Goal: Transaction & Acquisition: Purchase product/service

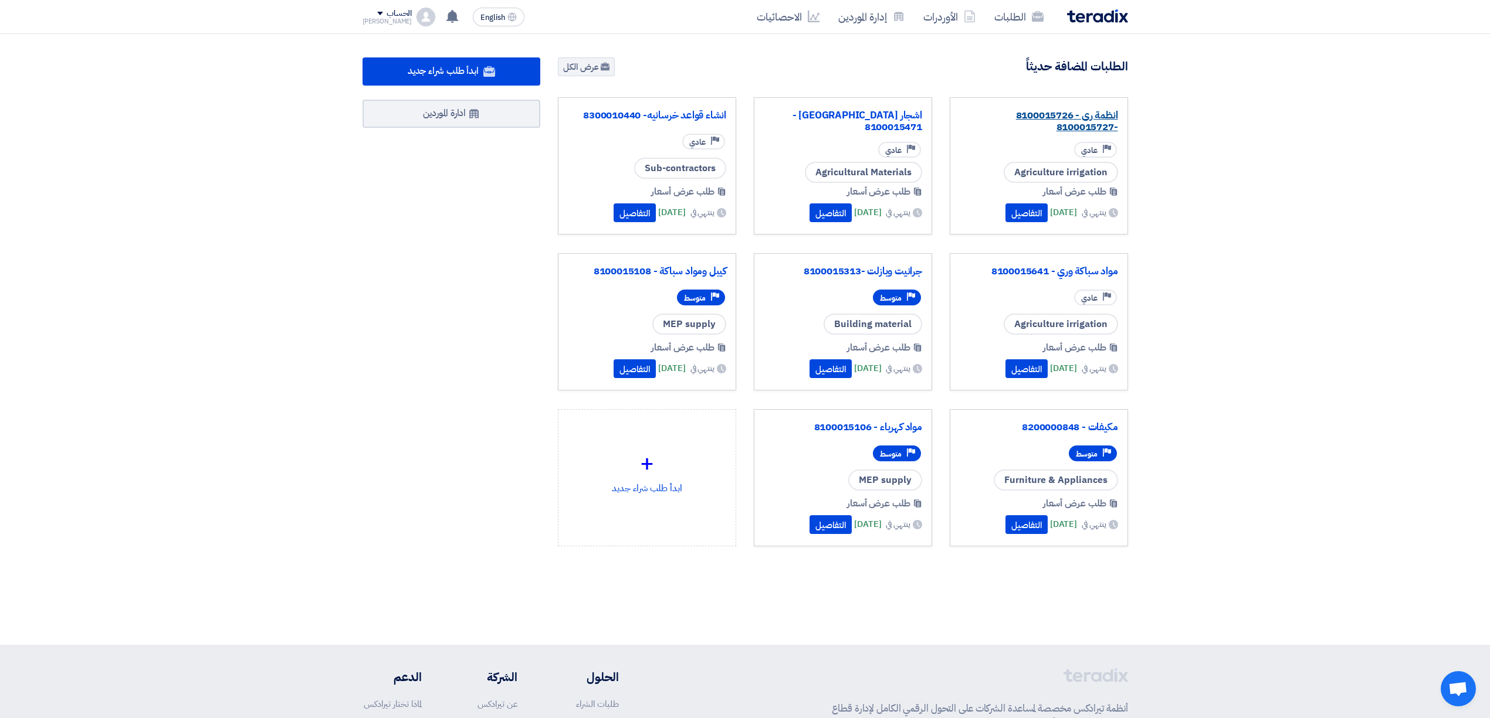
click at [1094, 120] on link "انظمة رى - 8100015726 -8100015727" at bounding box center [1038, 121] width 158 height 23
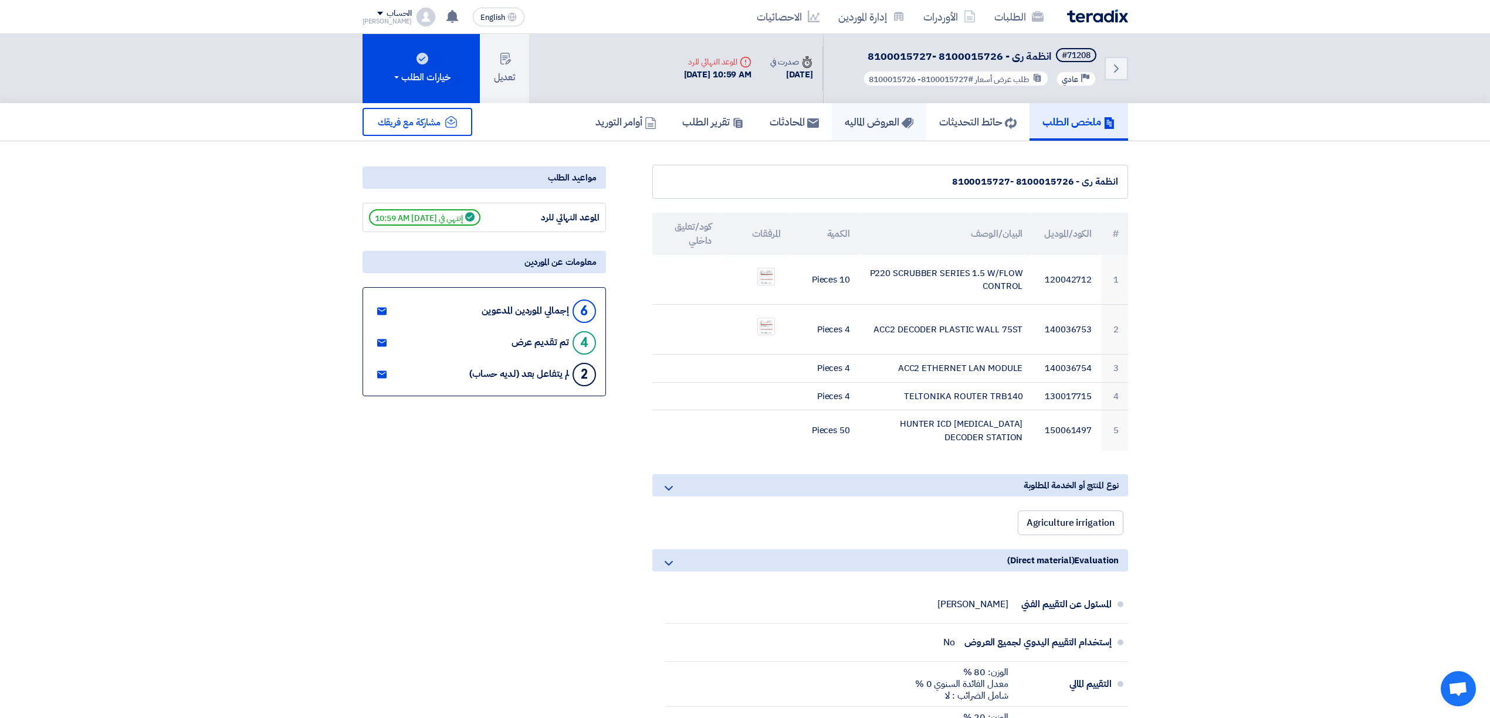
click at [845, 115] on h5 "العروض الماليه" at bounding box center [879, 121] width 69 height 13
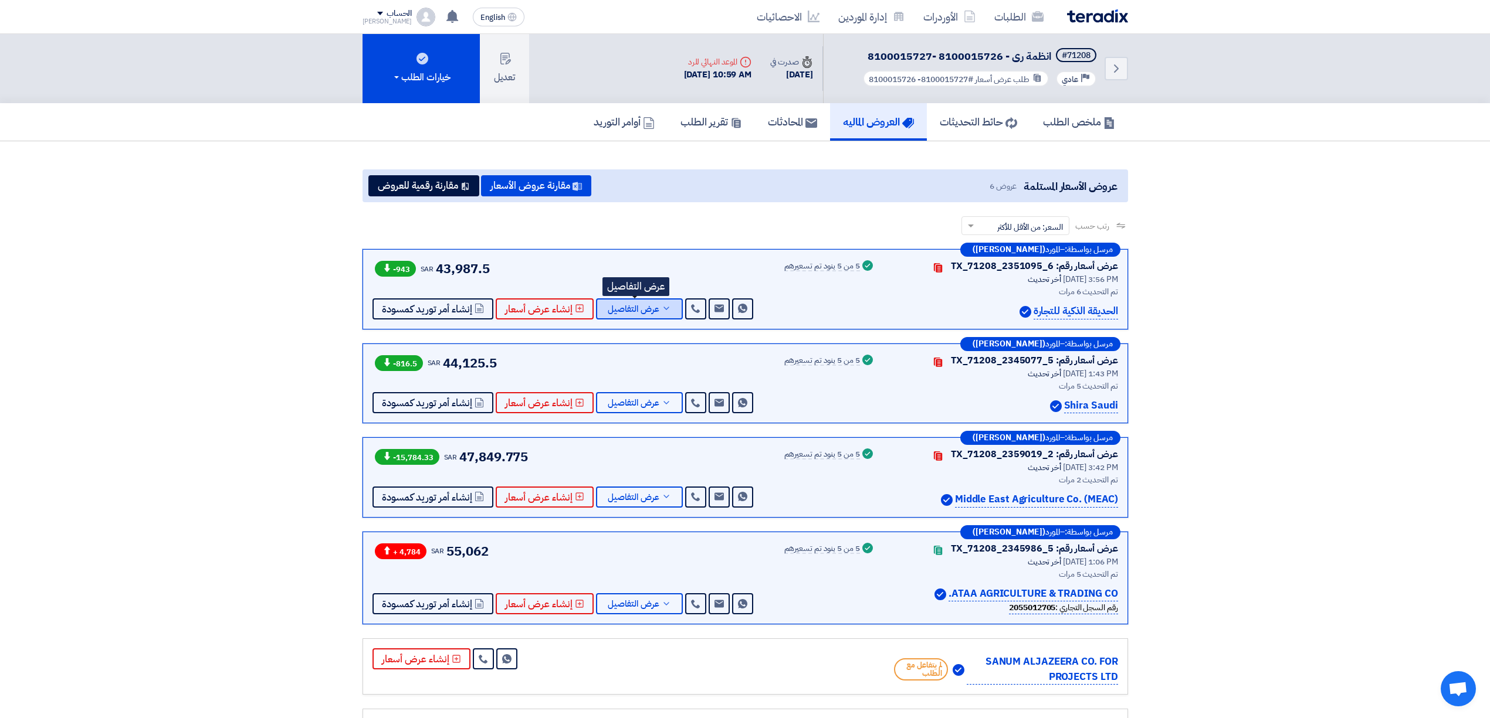
click at [653, 311] on span "عرض التفاصيل" at bounding box center [634, 309] width 52 height 9
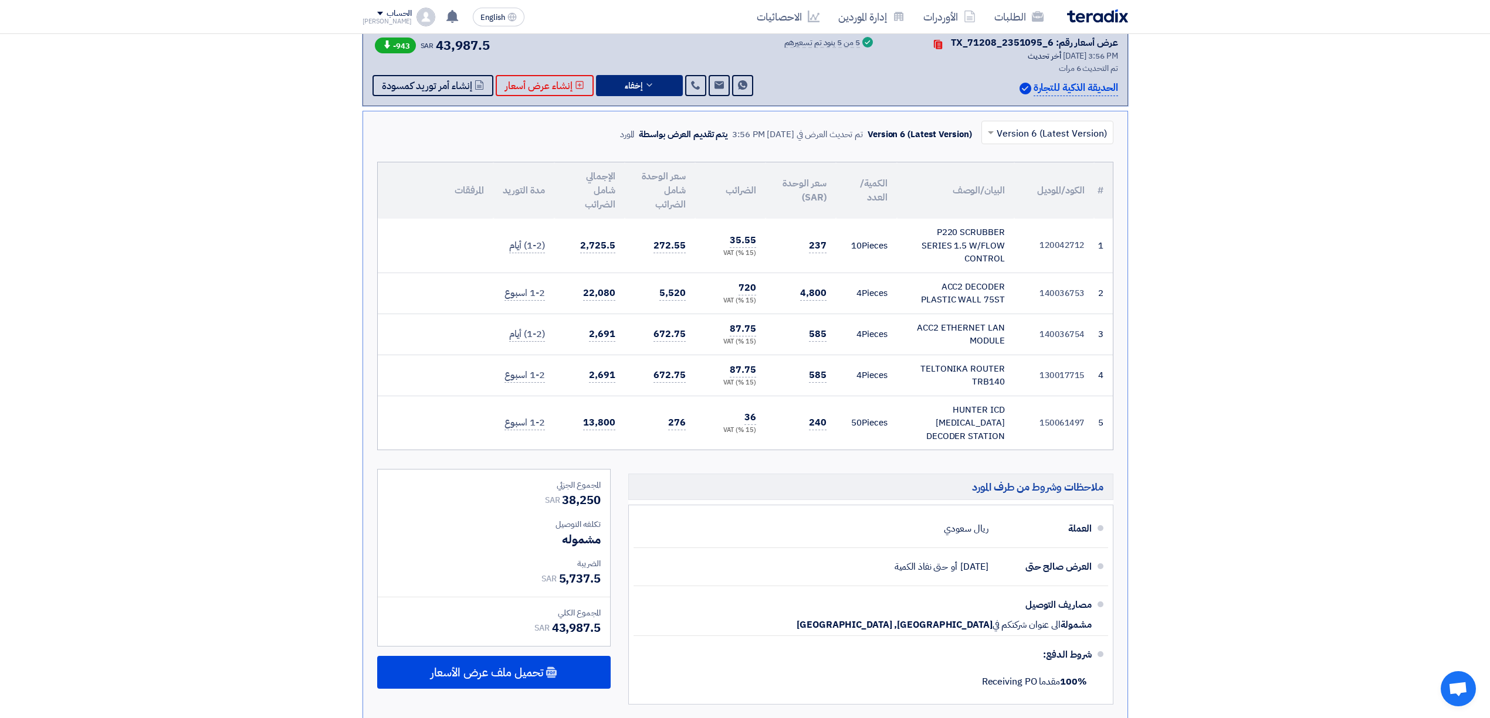
scroll to position [391, 0]
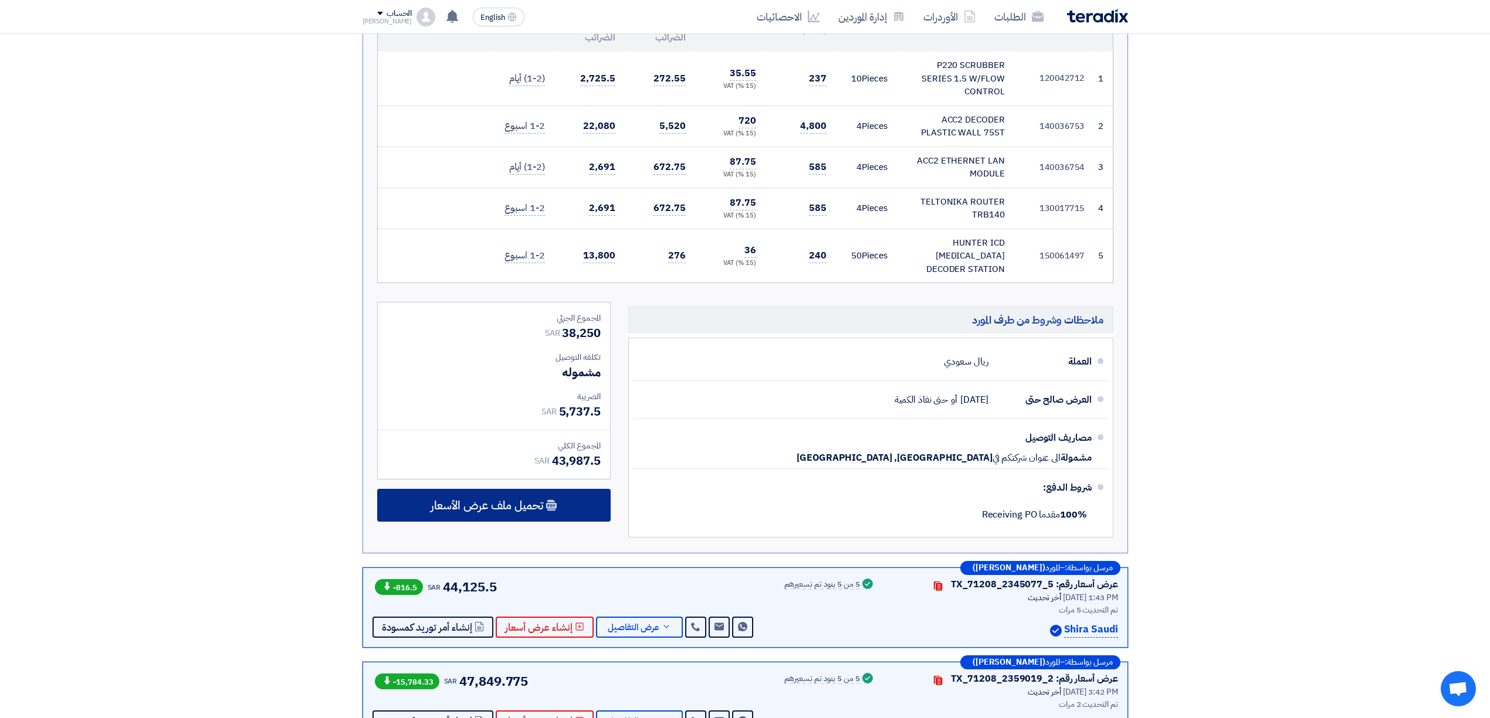
click at [550, 505] on div "تحميل ملف عرض الأسعار" at bounding box center [493, 505] width 233 height 33
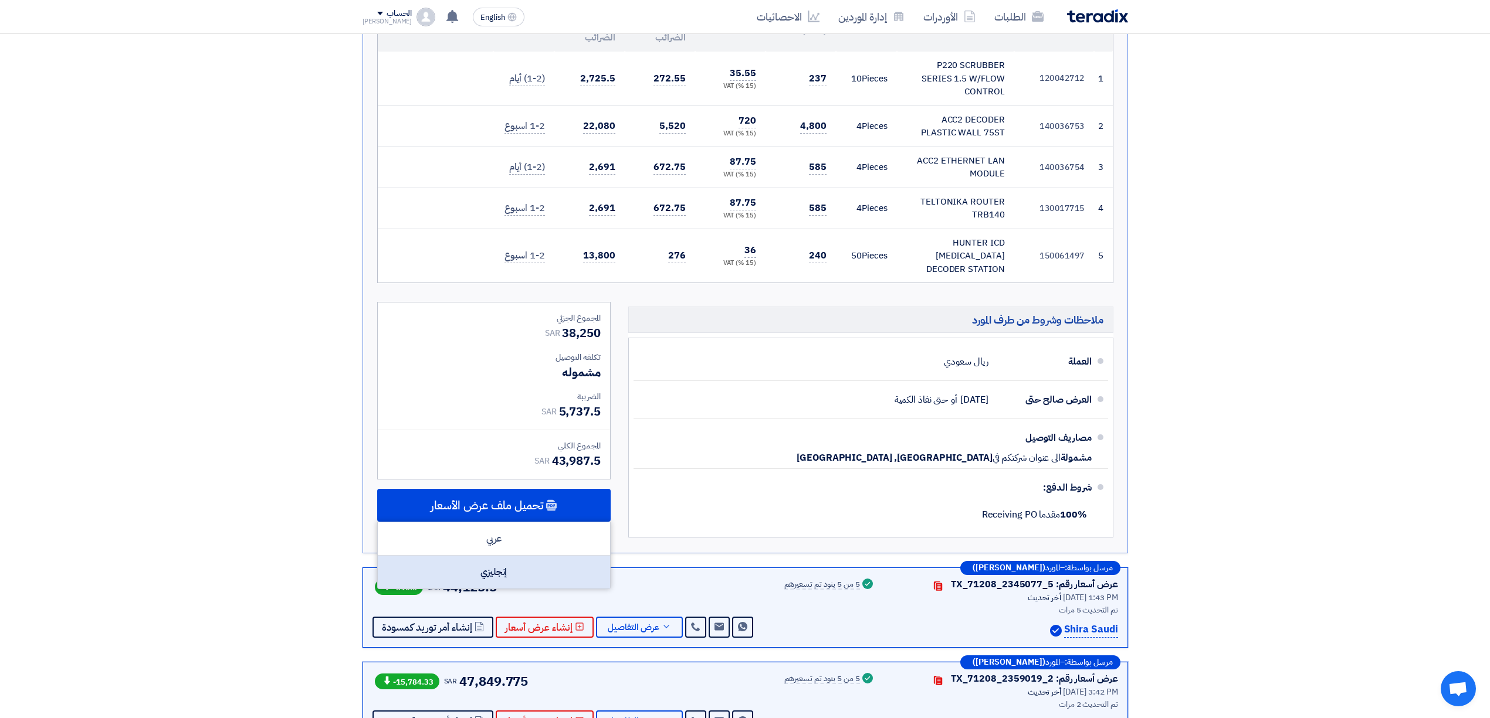
click at [531, 561] on div "إنجليزي" at bounding box center [494, 572] width 232 height 33
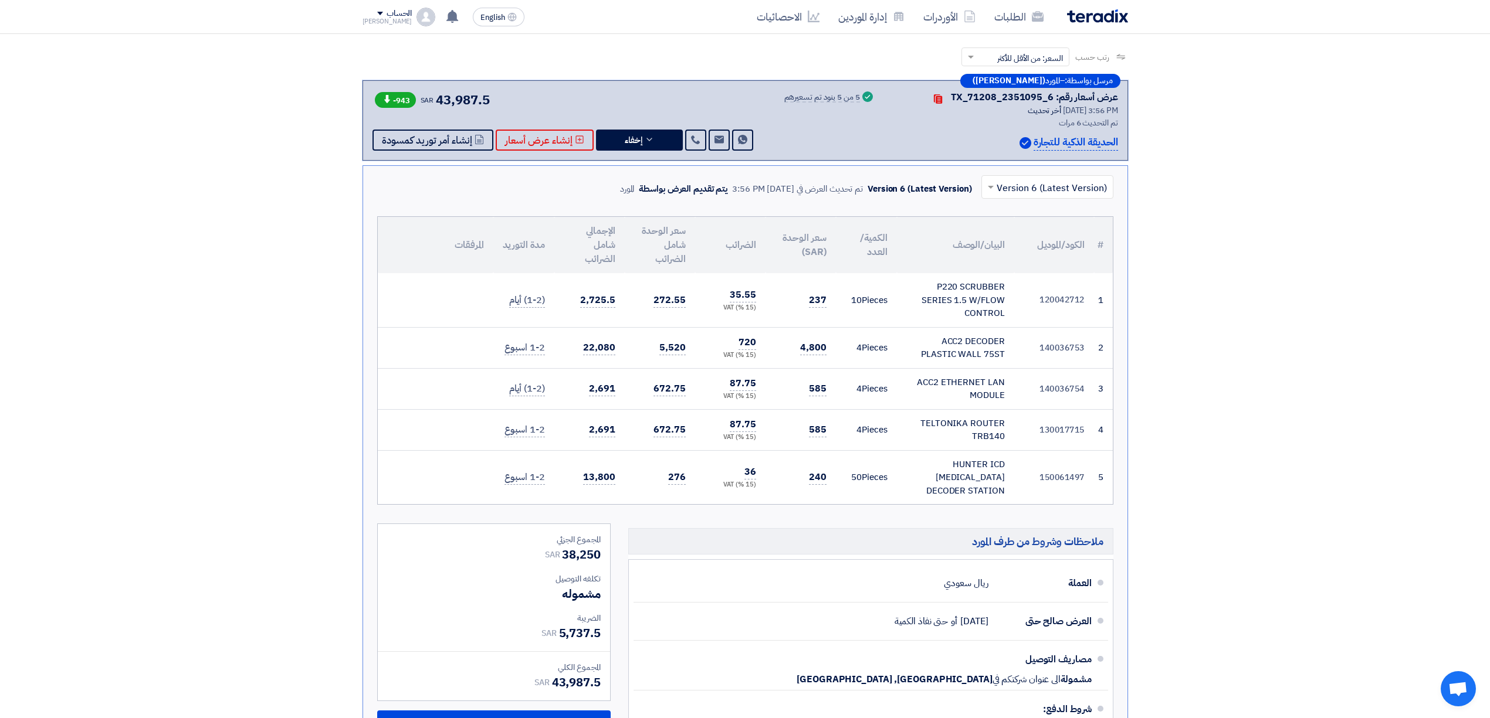
scroll to position [0, 0]
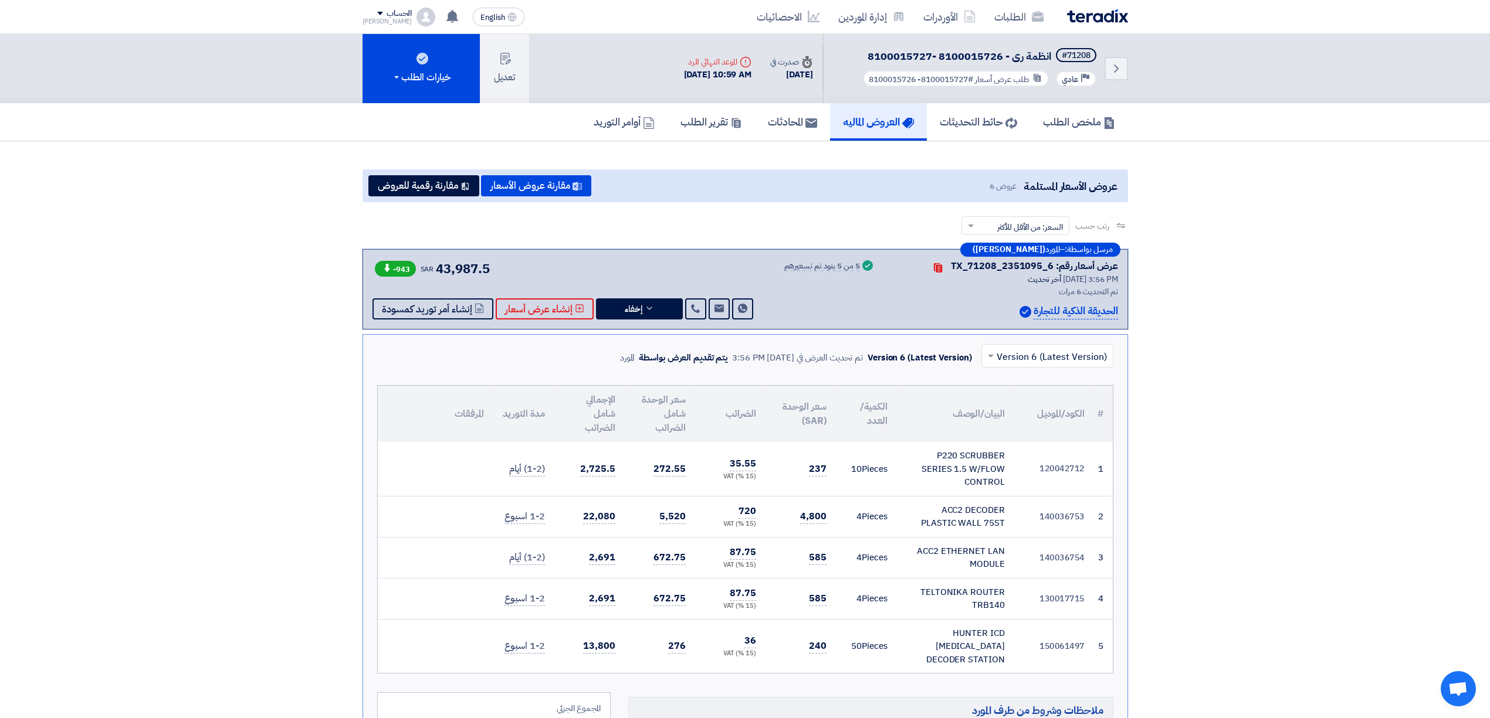
click at [1101, 18] on img at bounding box center [1097, 15] width 61 height 13
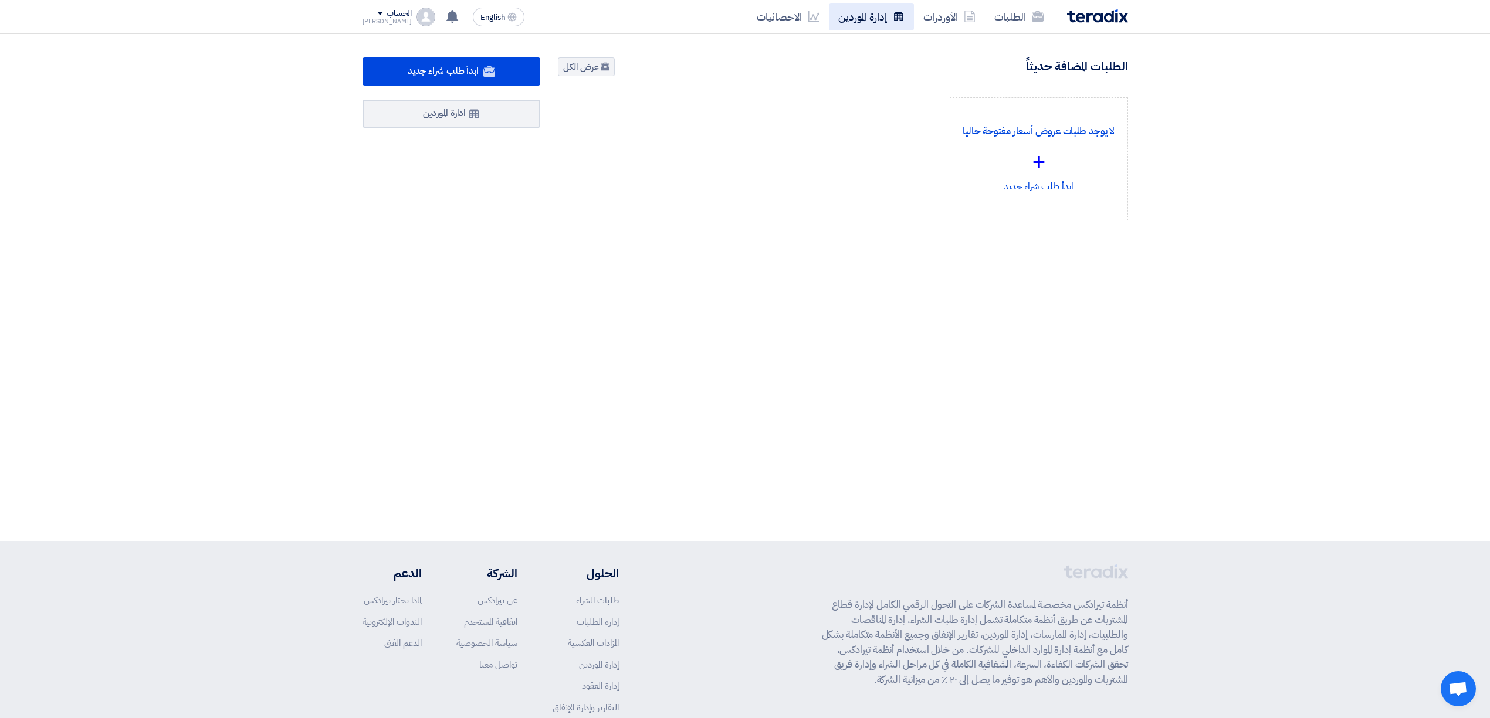
click at [876, 17] on link "إدارة الموردين" at bounding box center [871, 17] width 85 height 28
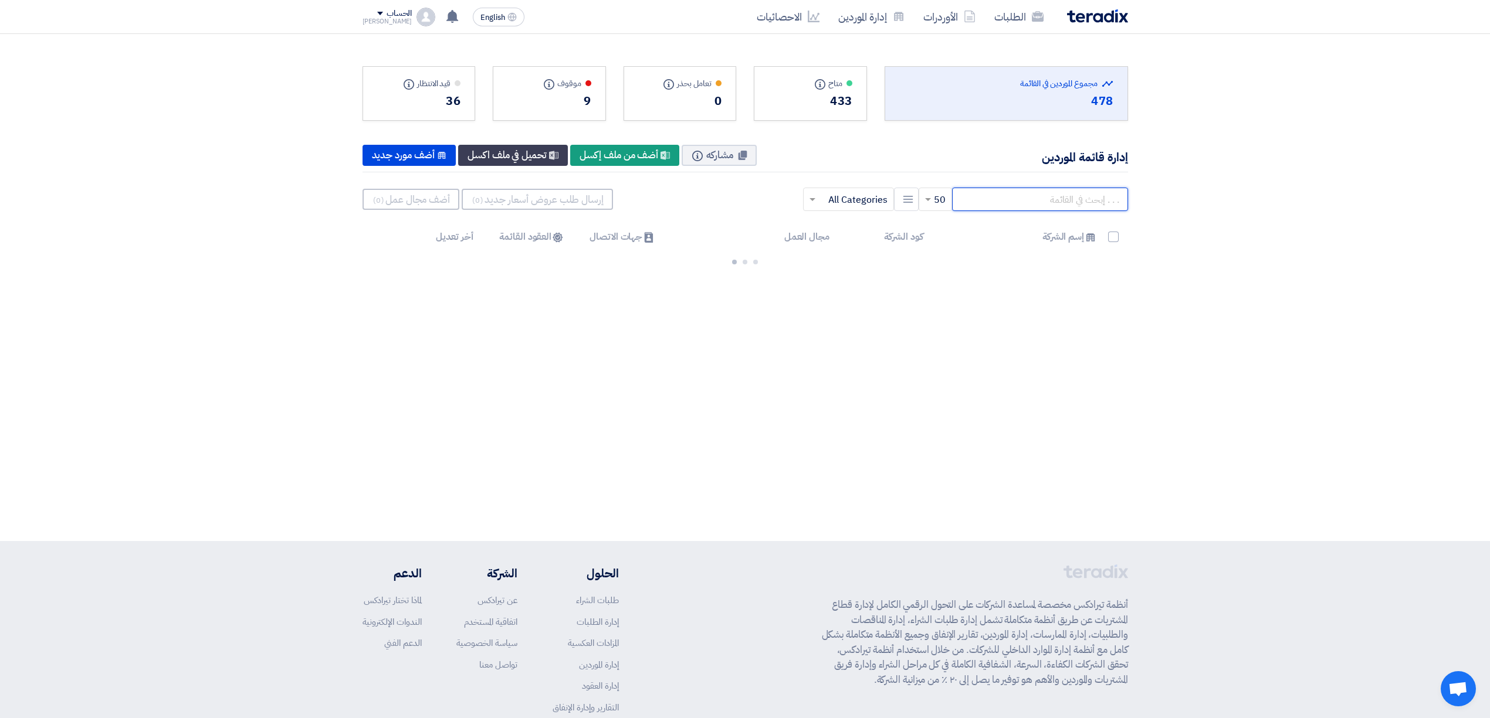
click at [1019, 205] on input "text" at bounding box center [1040, 199] width 176 height 23
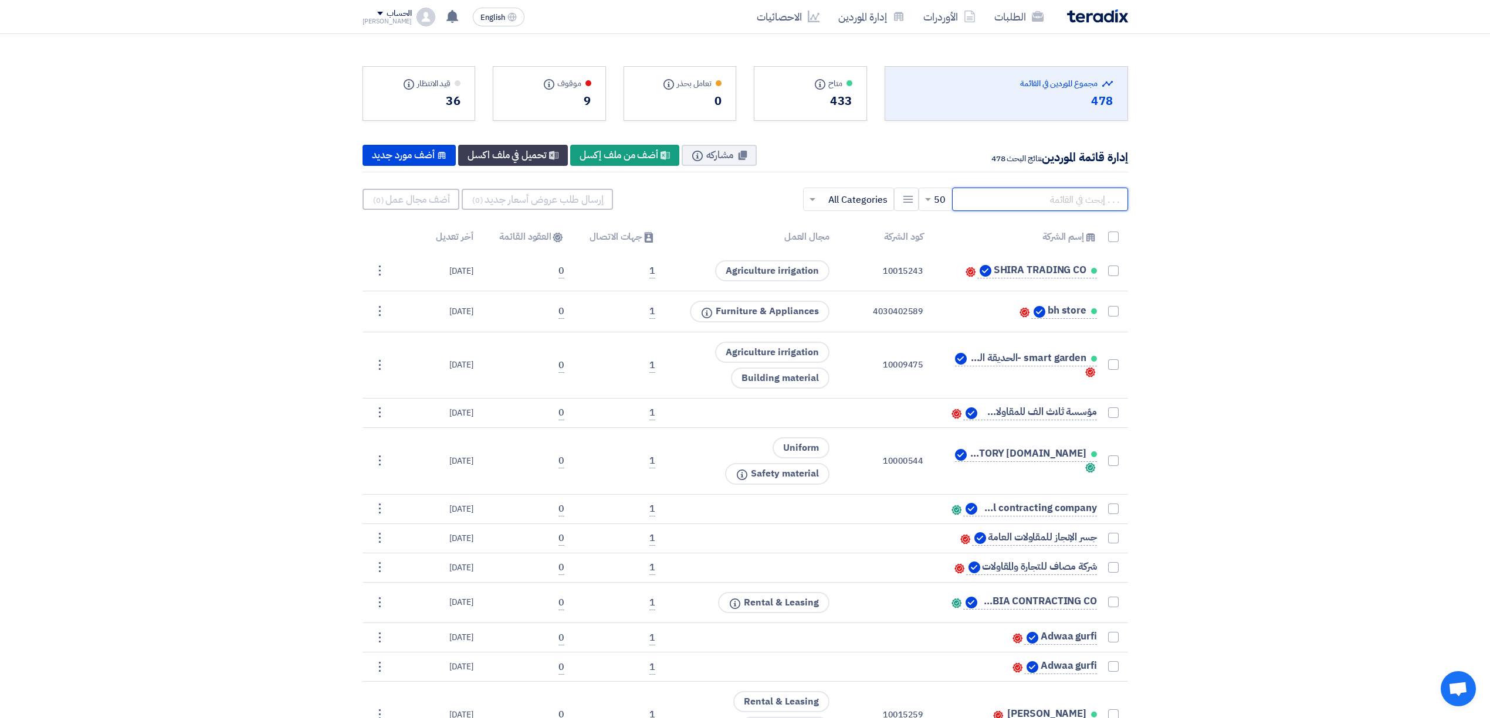
paste input "70000112"
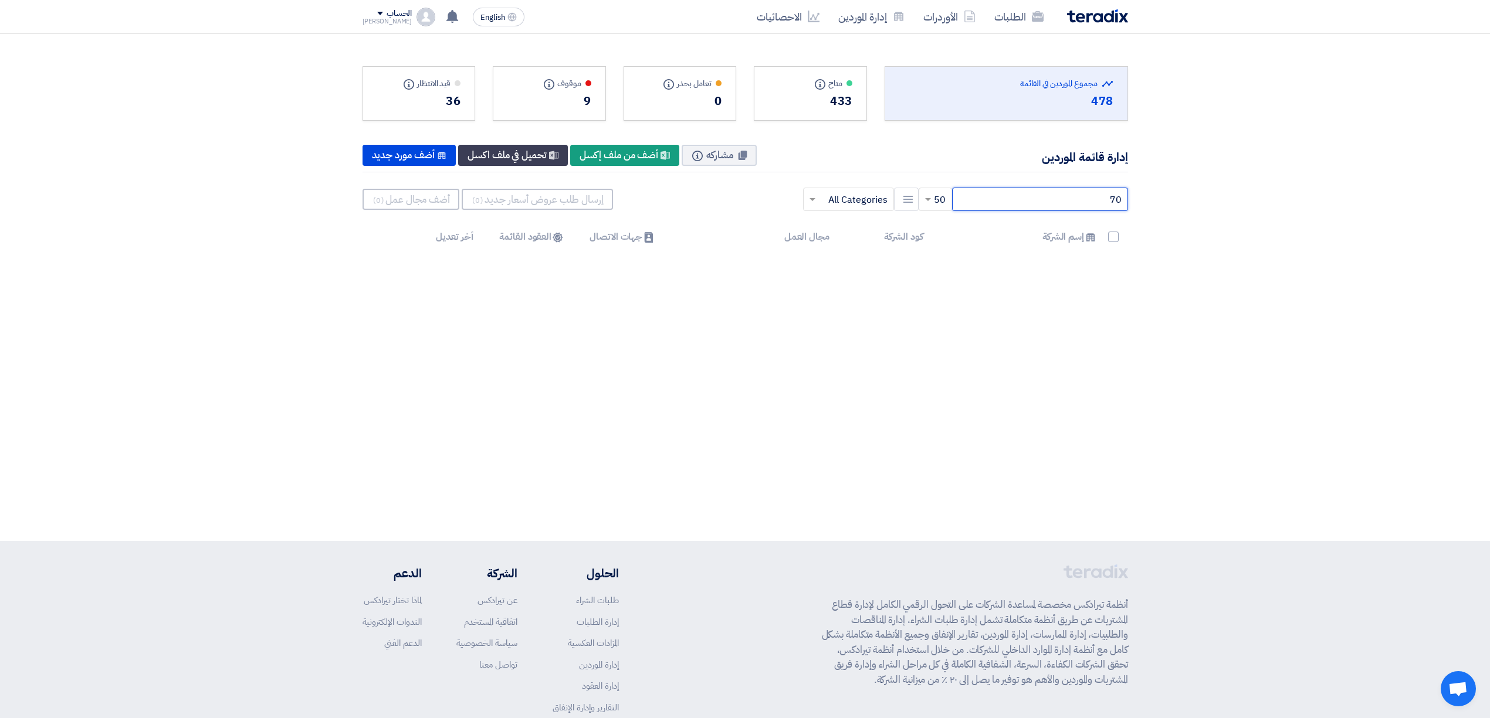
type input "7"
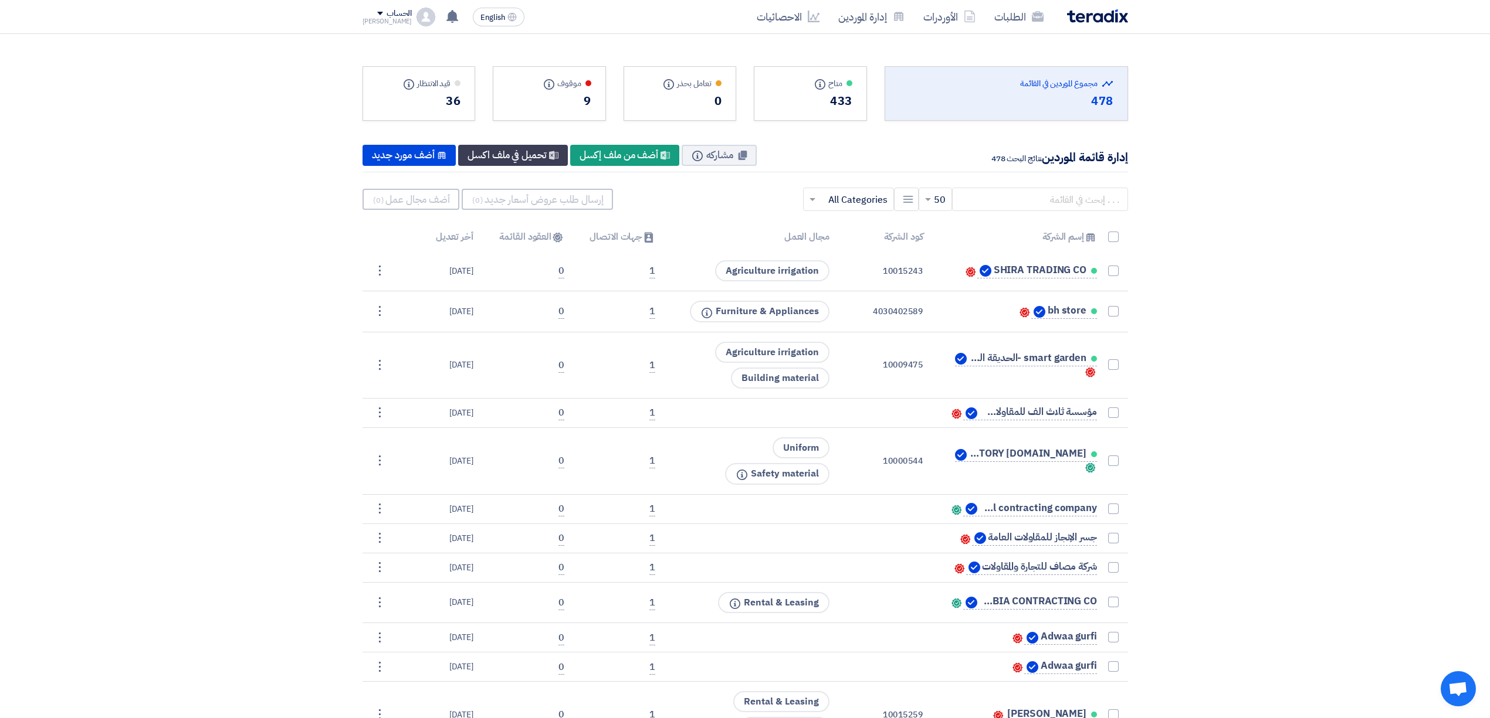
click at [1090, 17] on img at bounding box center [1097, 15] width 61 height 13
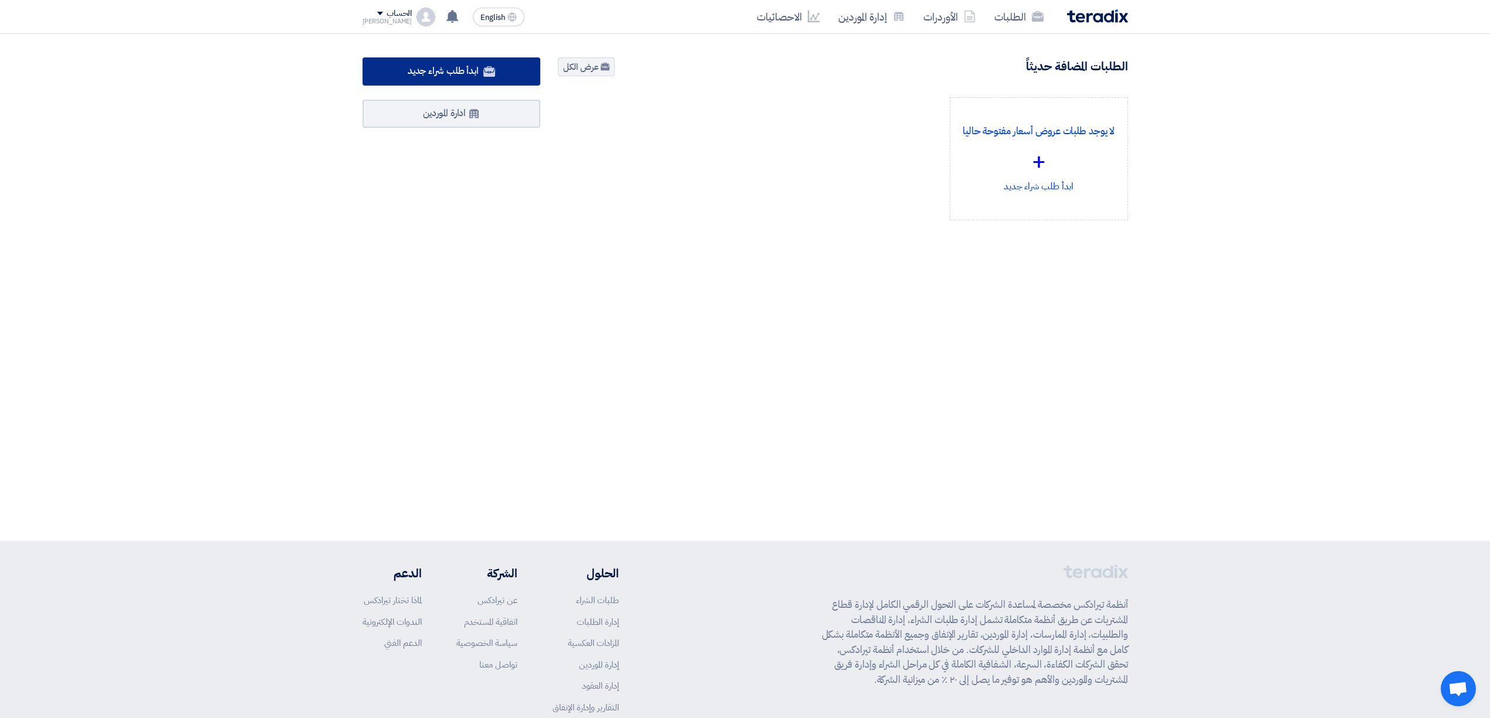
click at [428, 67] on span "ابدأ طلب شراء جديد" at bounding box center [443, 71] width 71 height 14
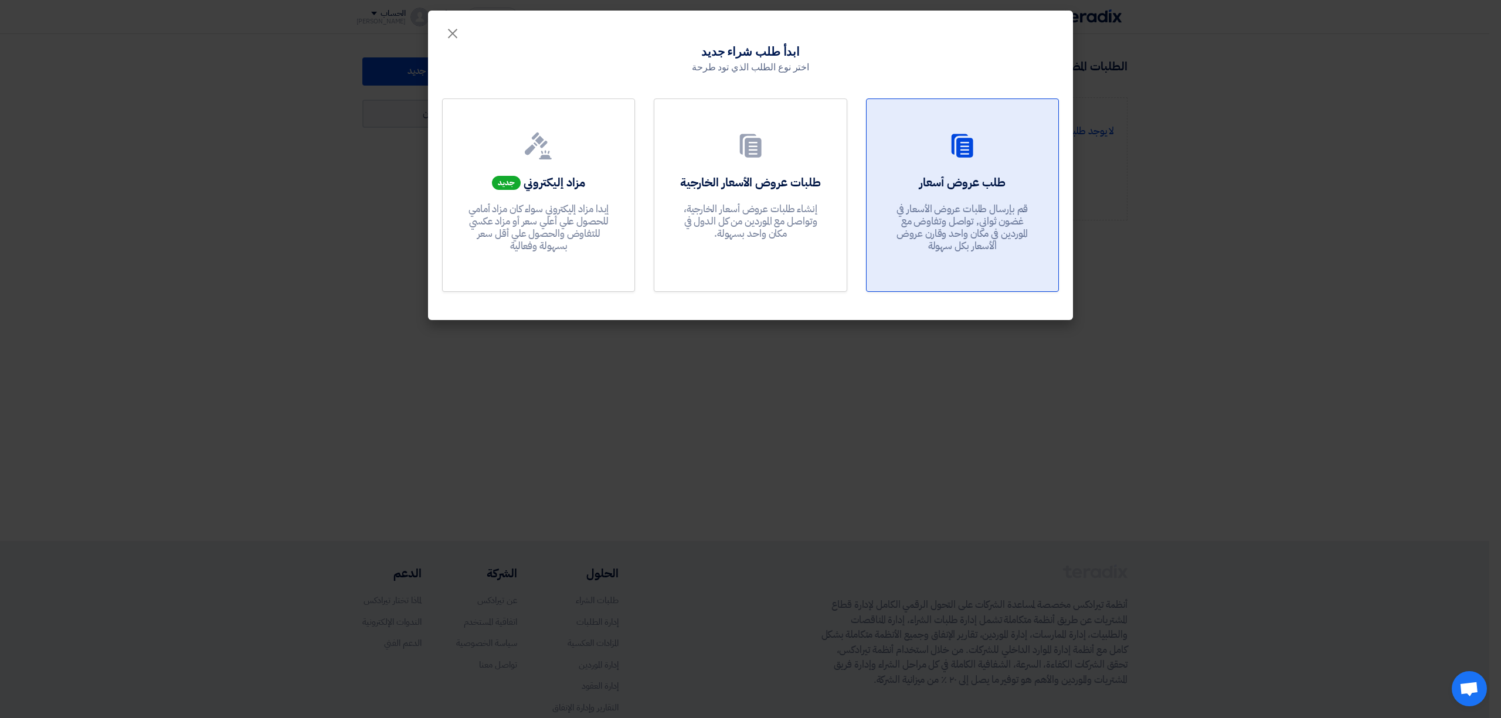
click at [962, 216] on p "قم بإرسال طلبات عروض الأسعار في غضون ثواني, تواصل وتفاوض مع الموردين في مكان وا…" at bounding box center [962, 228] width 141 height 50
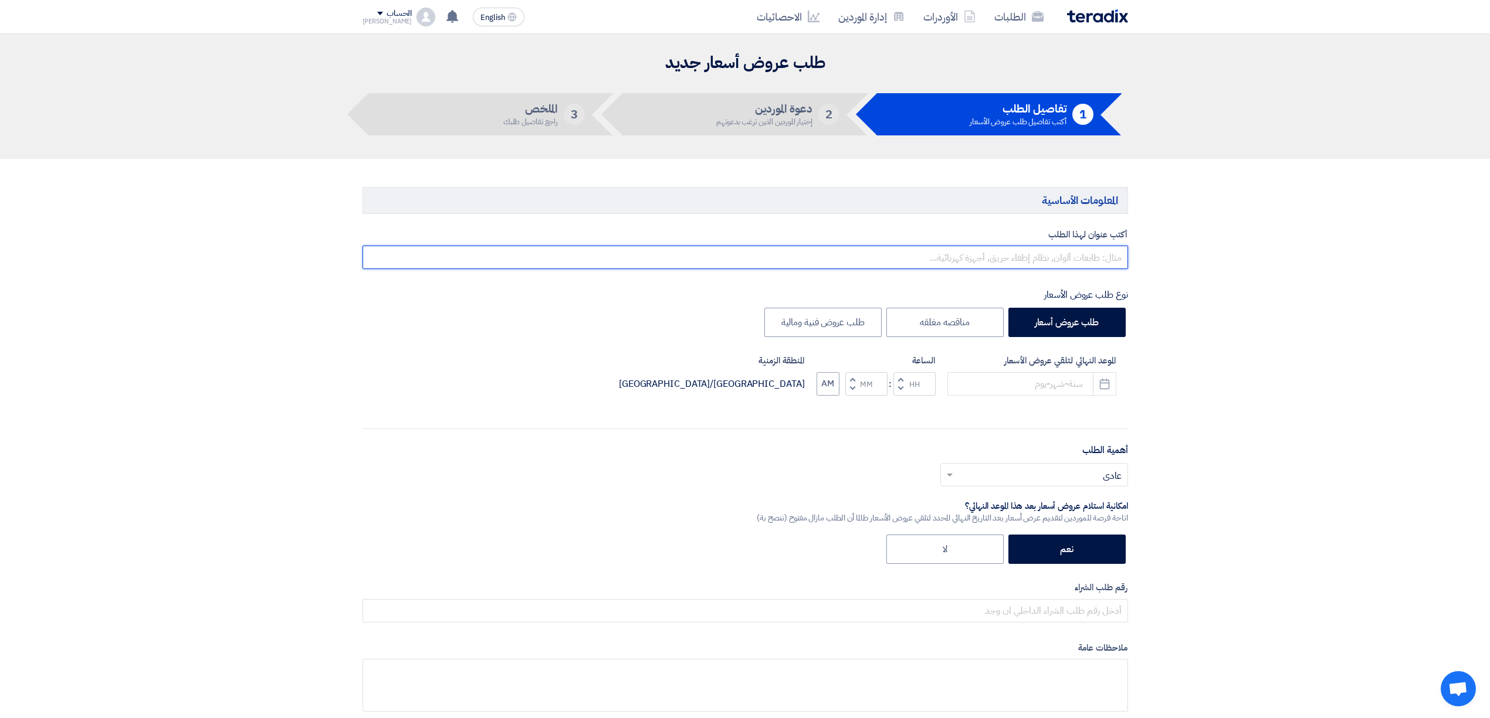
click at [950, 263] on input "text" at bounding box center [744, 257] width 765 height 23
paste input "8100015404"
type input "عجل حاويات 8100015404"
click at [1103, 375] on button "Pick a date" at bounding box center [1104, 383] width 23 height 23
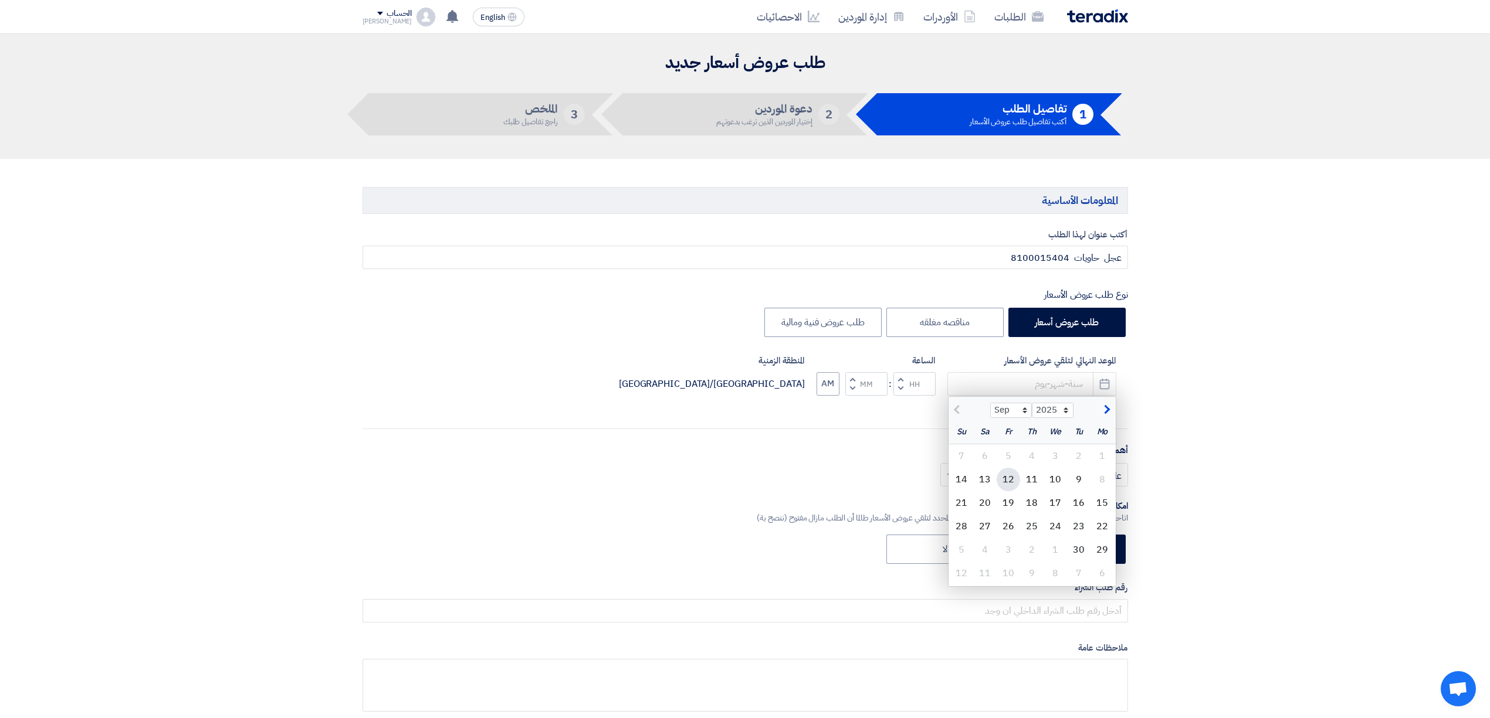
click at [1003, 482] on div "12" at bounding box center [1007, 479] width 23 height 23
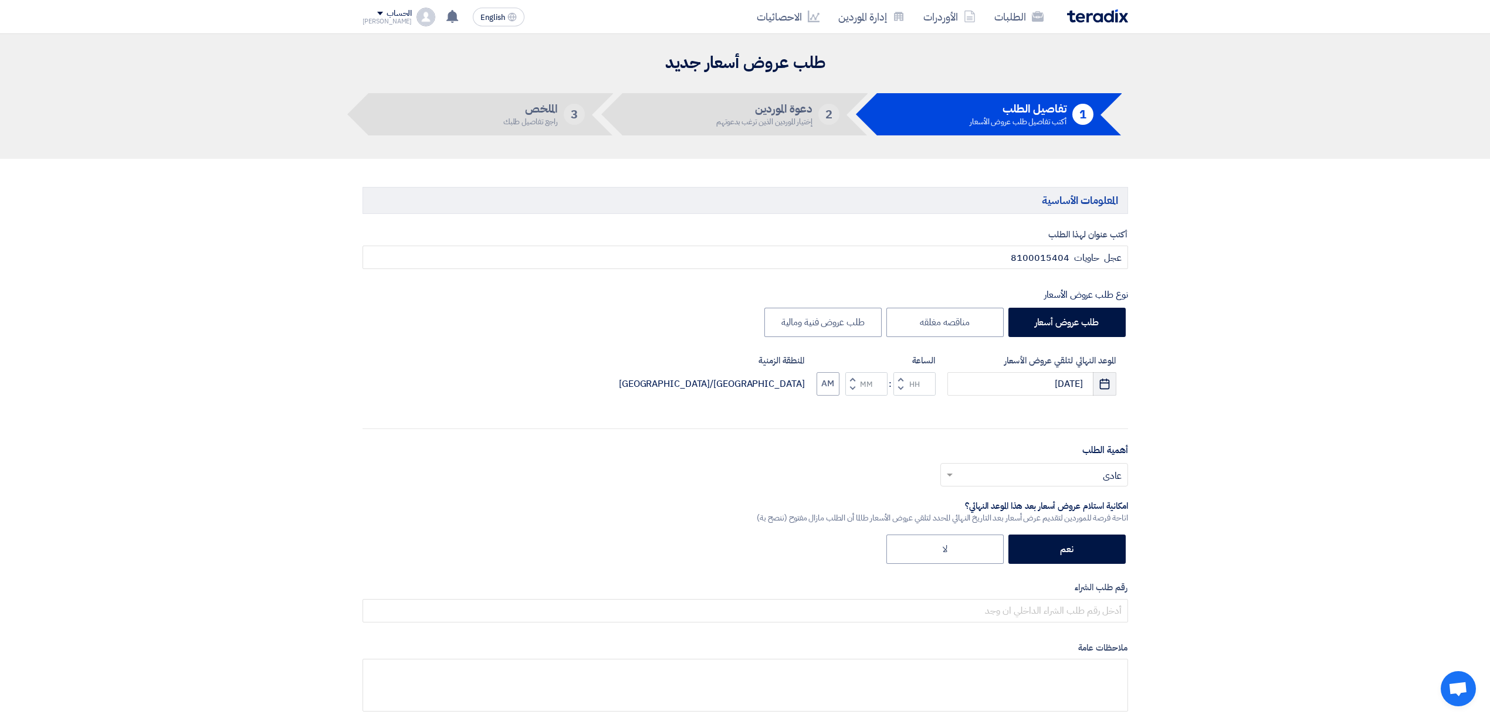
click at [1104, 389] on use "button" at bounding box center [1105, 383] width 10 height 11
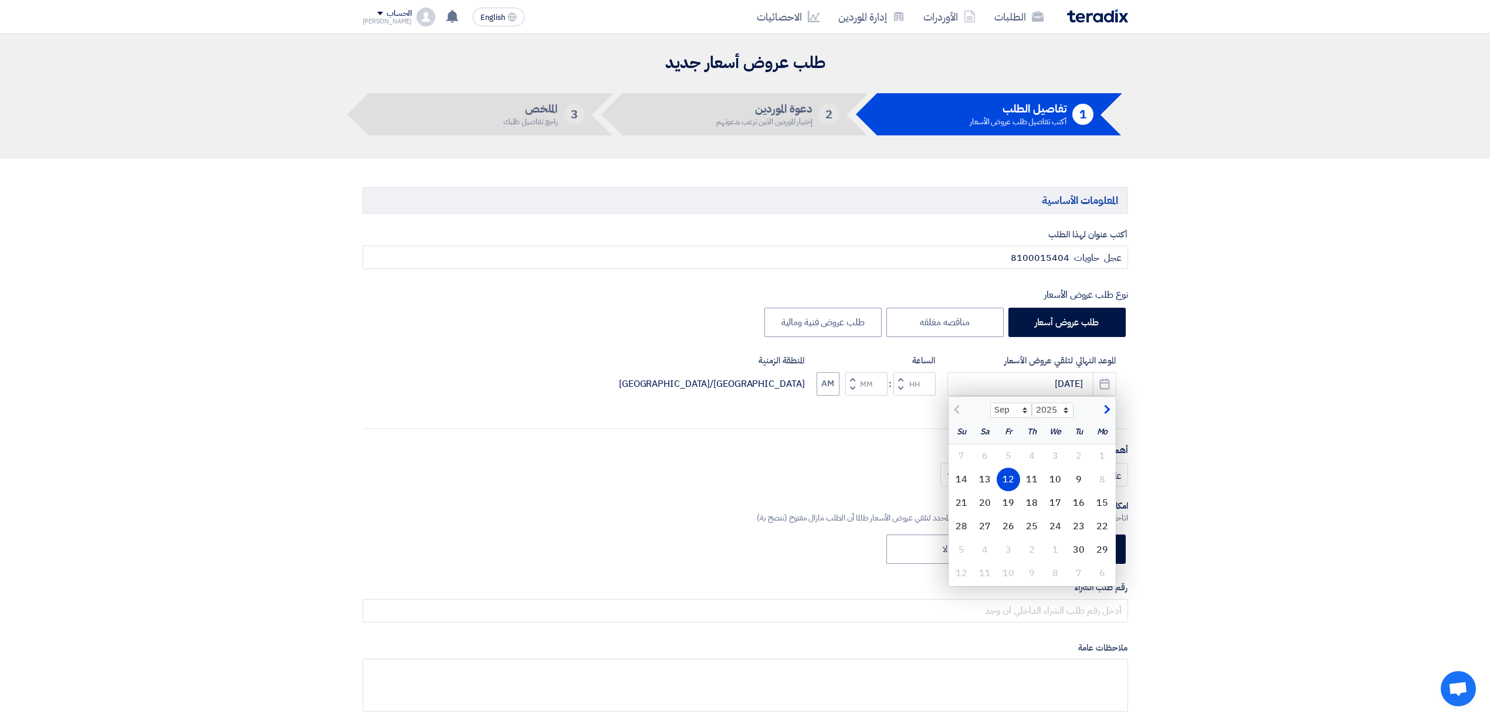
click at [1031, 480] on div "11" at bounding box center [1031, 479] width 23 height 23
type input "9/11/2025"
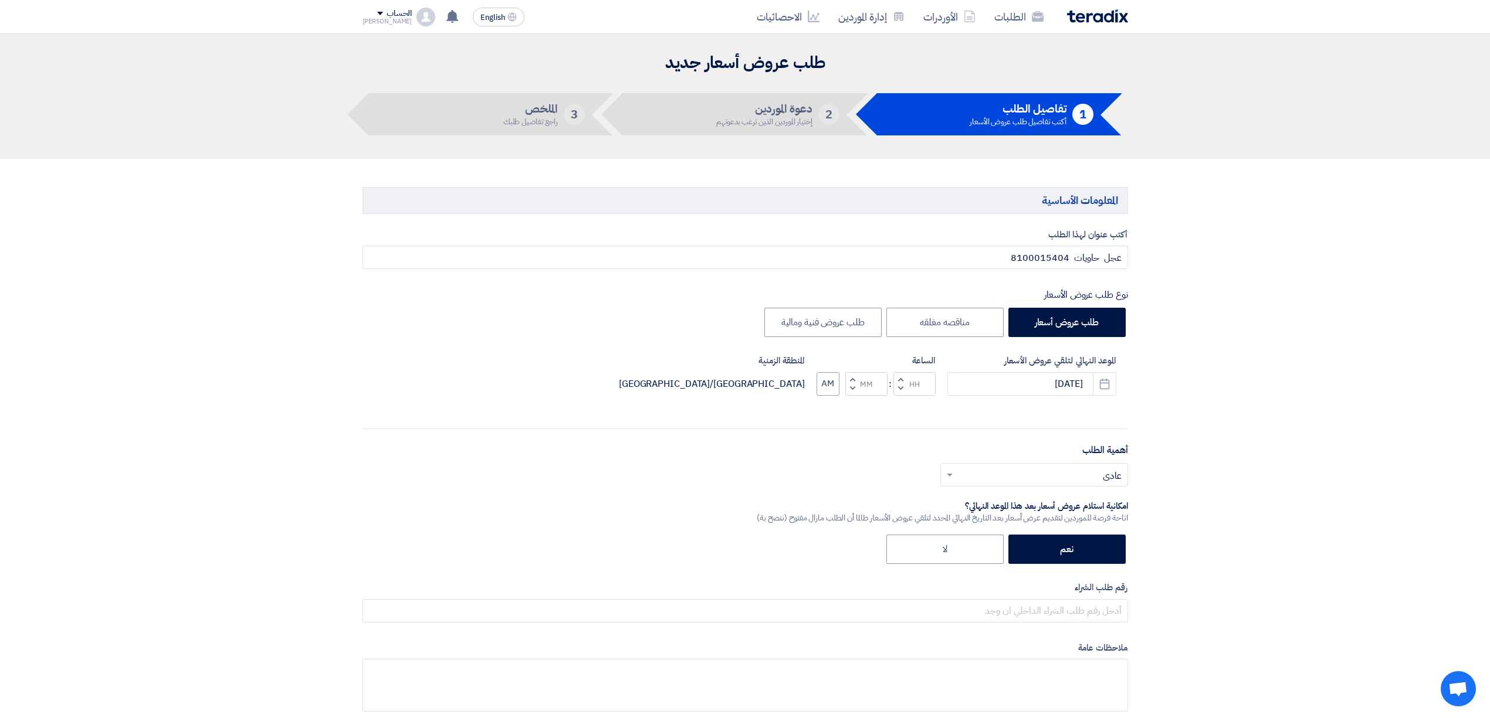
click at [900, 384] on span "button" at bounding box center [900, 388] width 4 height 9
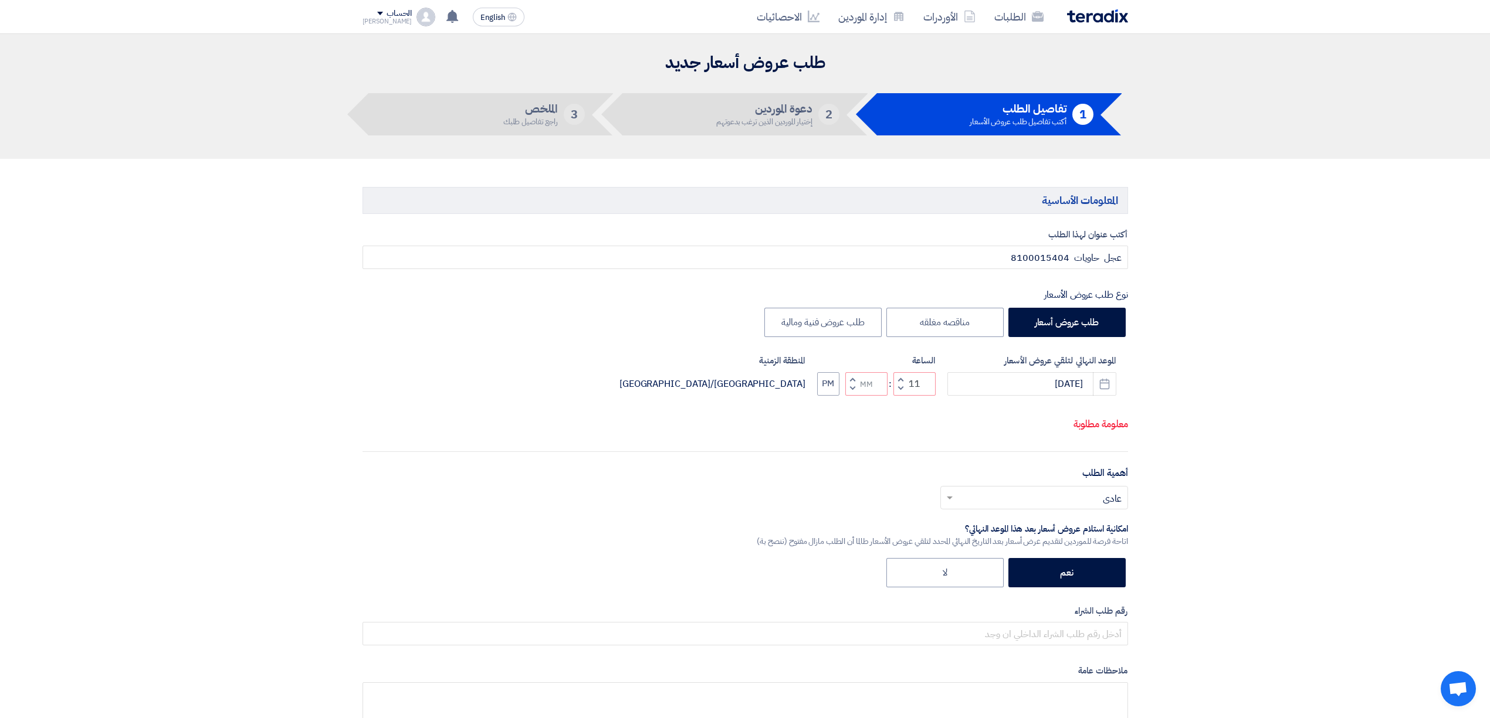
click at [854, 393] on button "Decrement minutes" at bounding box center [852, 388] width 14 height 15
type input "10"
type input "59"
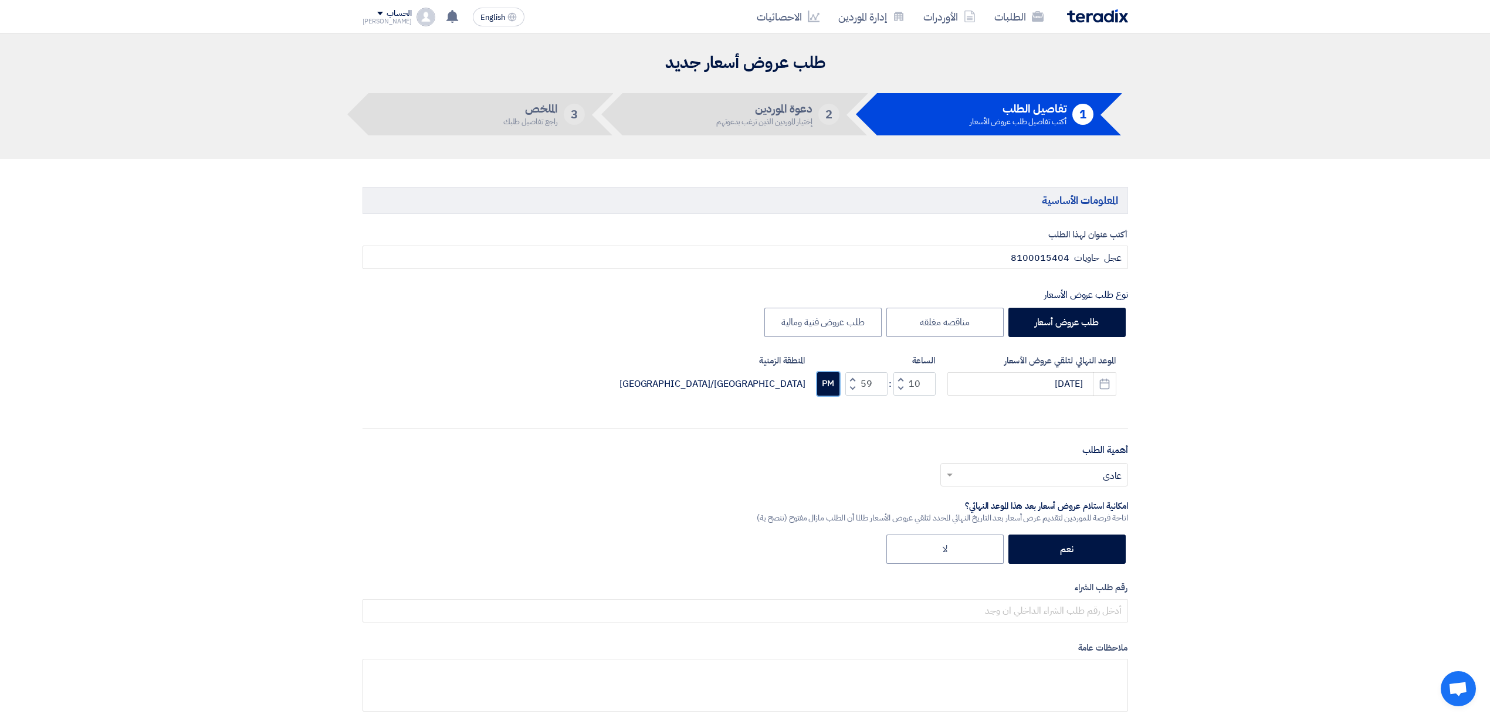
click at [822, 385] on button "PM" at bounding box center [828, 383] width 22 height 23
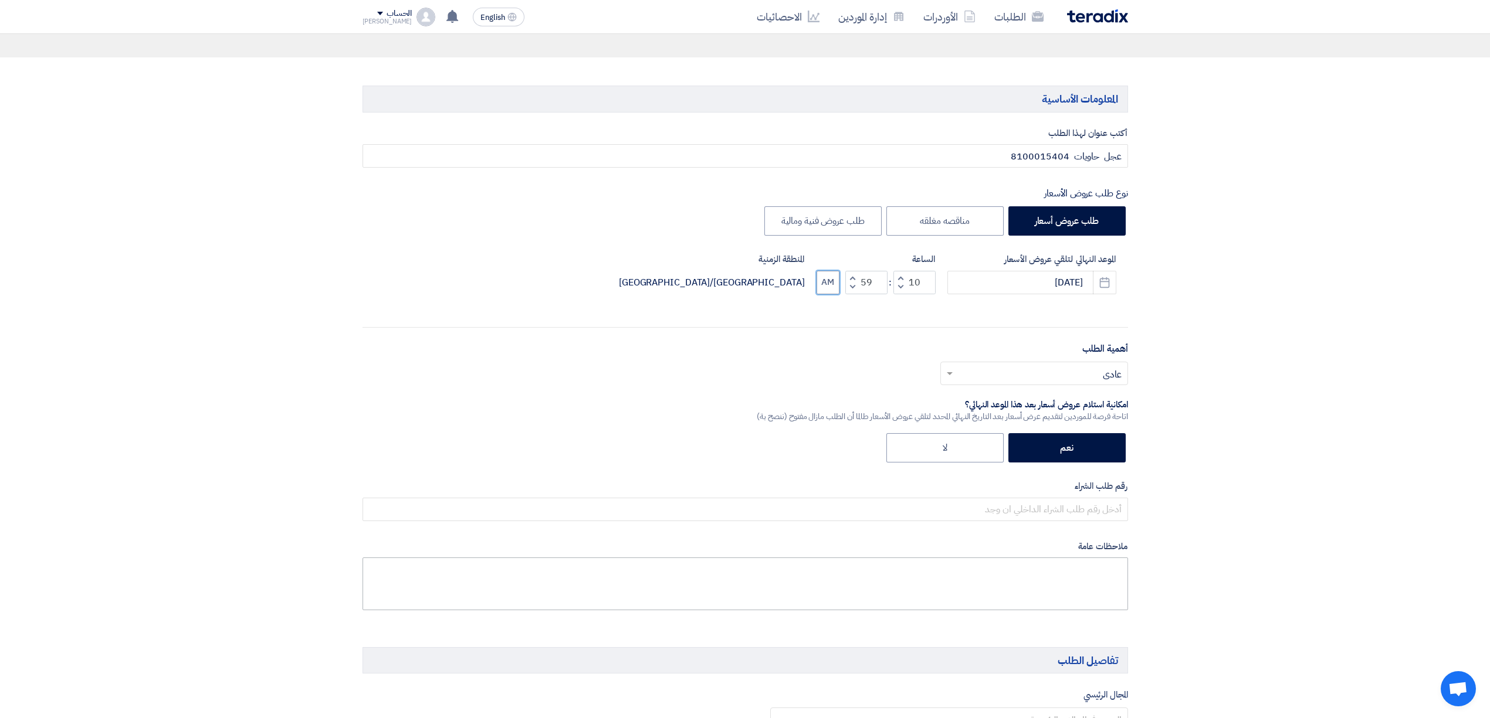
scroll to position [235, 0]
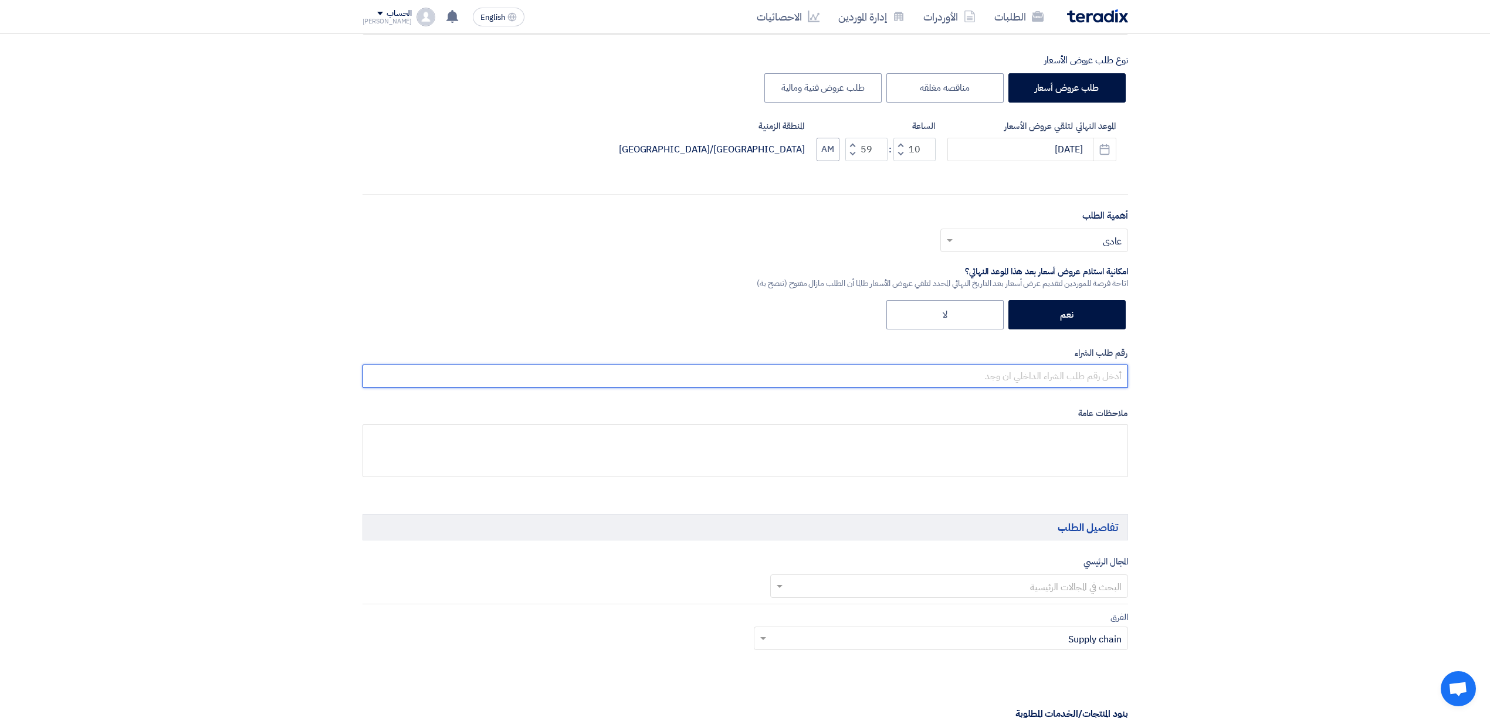
click at [1090, 379] on input "text" at bounding box center [744, 376] width 765 height 23
paste input "8100015404"
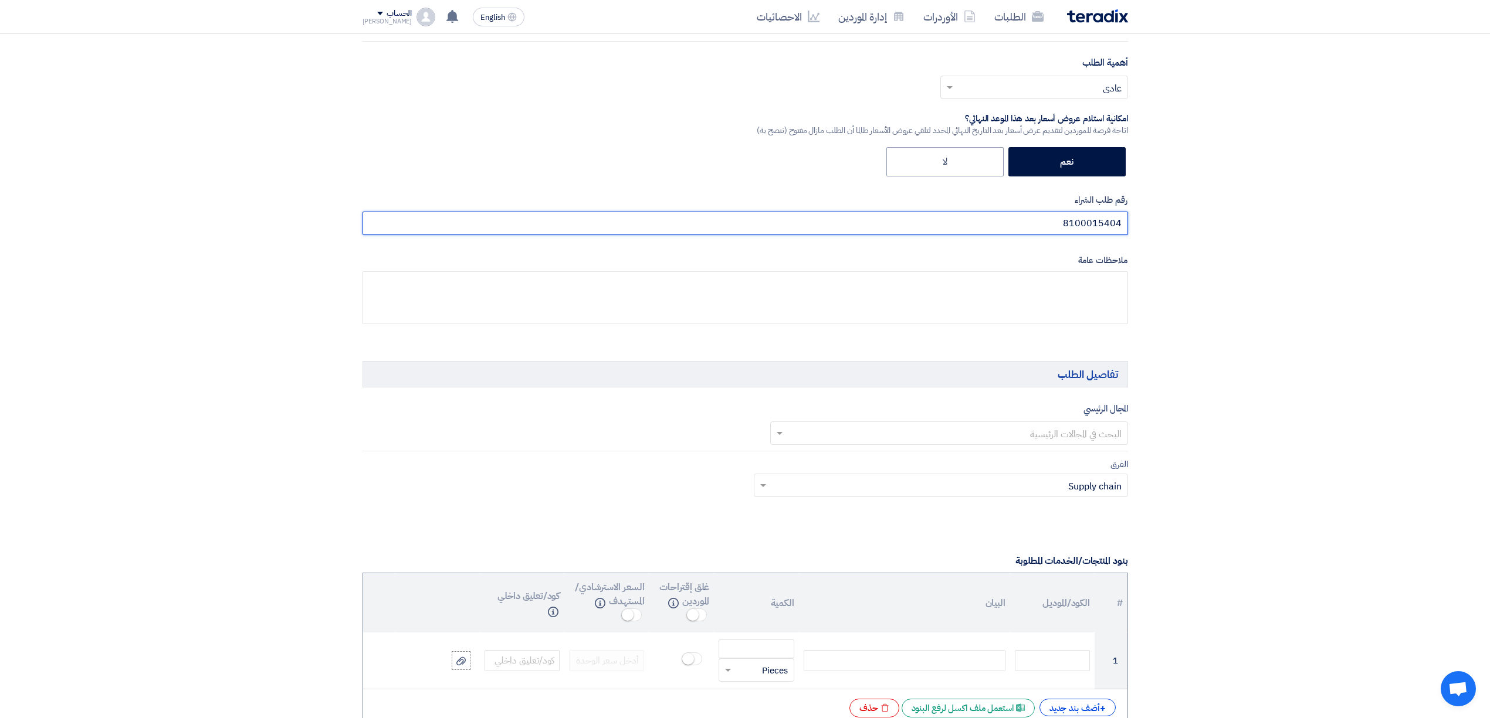
scroll to position [391, 0]
type input "8100015404"
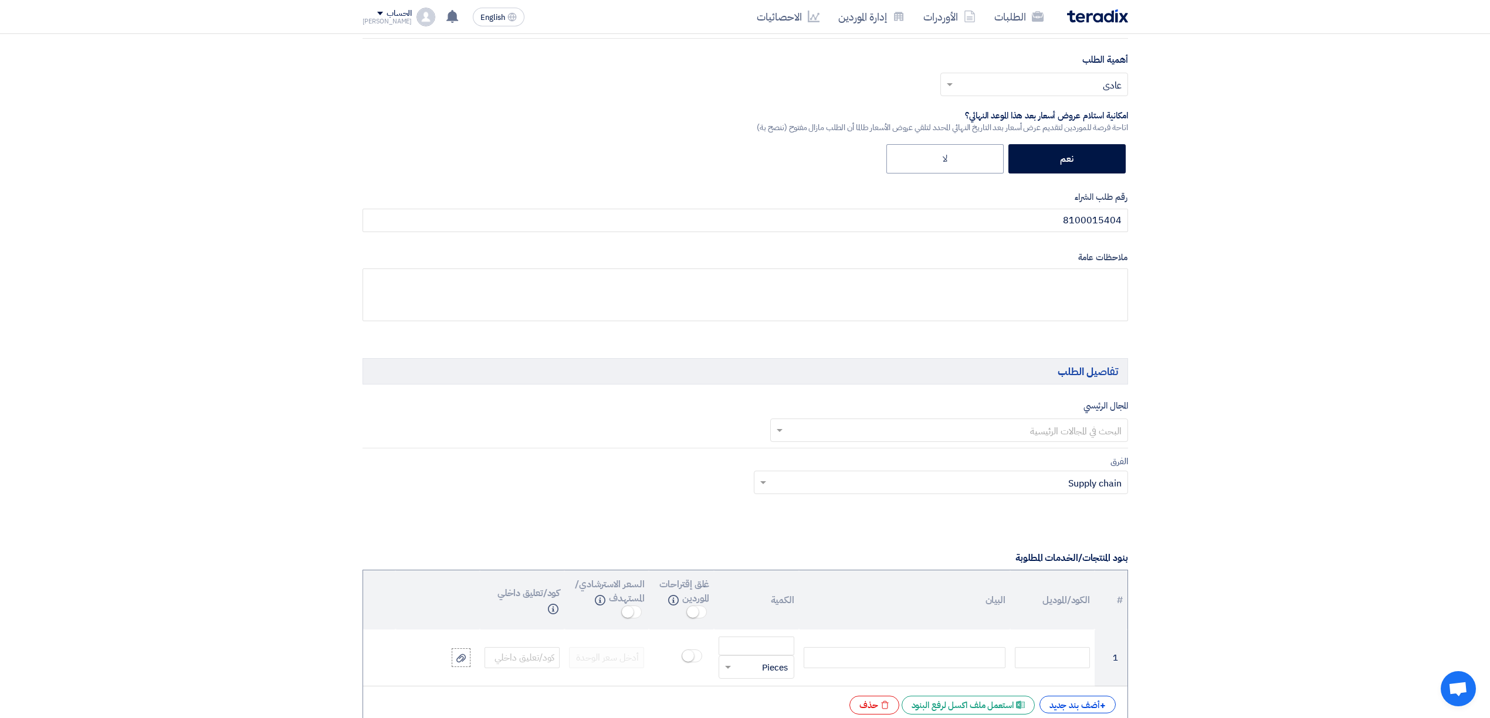
click at [1008, 442] on ng-select "البحث في المجالات الرئيسية" at bounding box center [949, 430] width 358 height 23
click at [1083, 537] on span "MEP supply" at bounding box center [1097, 532] width 49 height 14
drag, startPoint x: 658, startPoint y: 426, endPoint x: 648, endPoint y: 430, distance: 11.0
click at [649, 430] on input "text" at bounding box center [549, 432] width 362 height 19
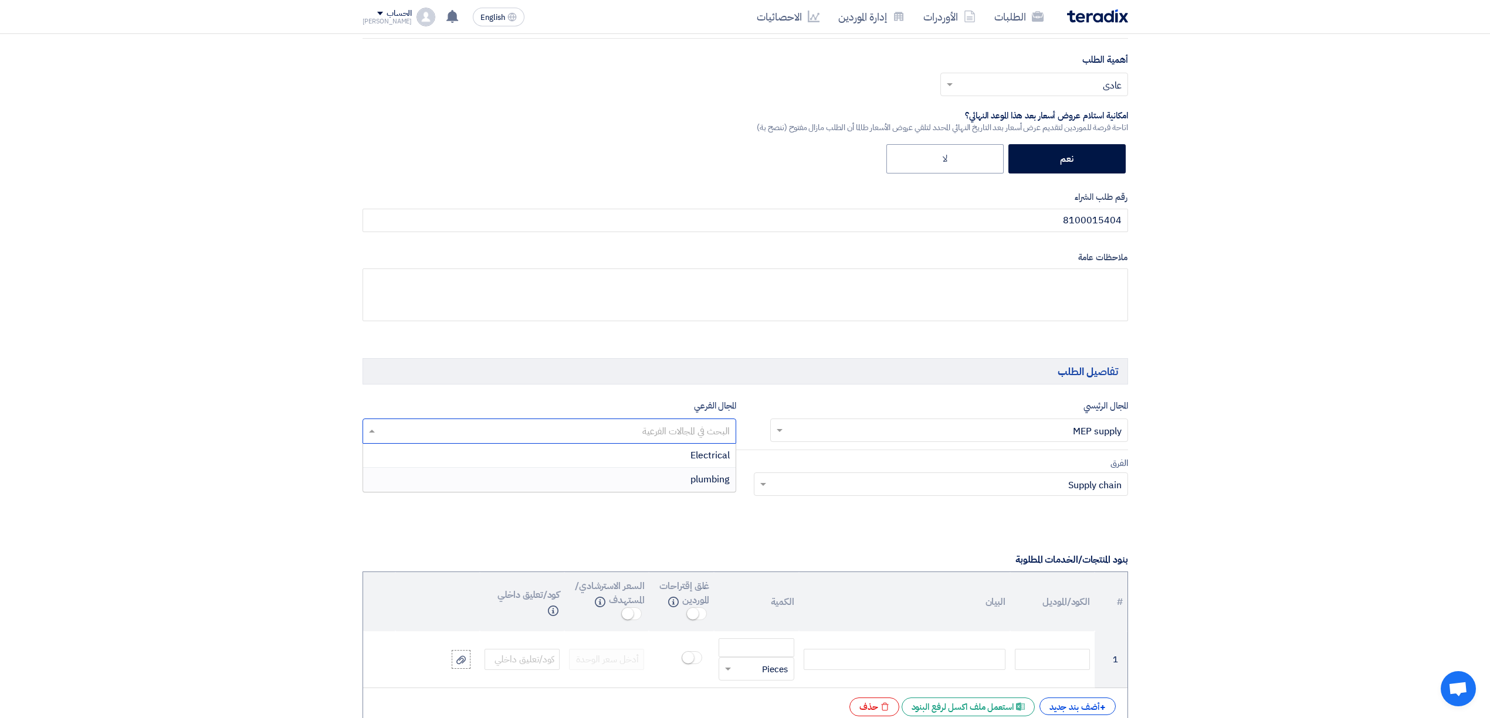
click at [693, 486] on span "plumbing" at bounding box center [709, 480] width 39 height 14
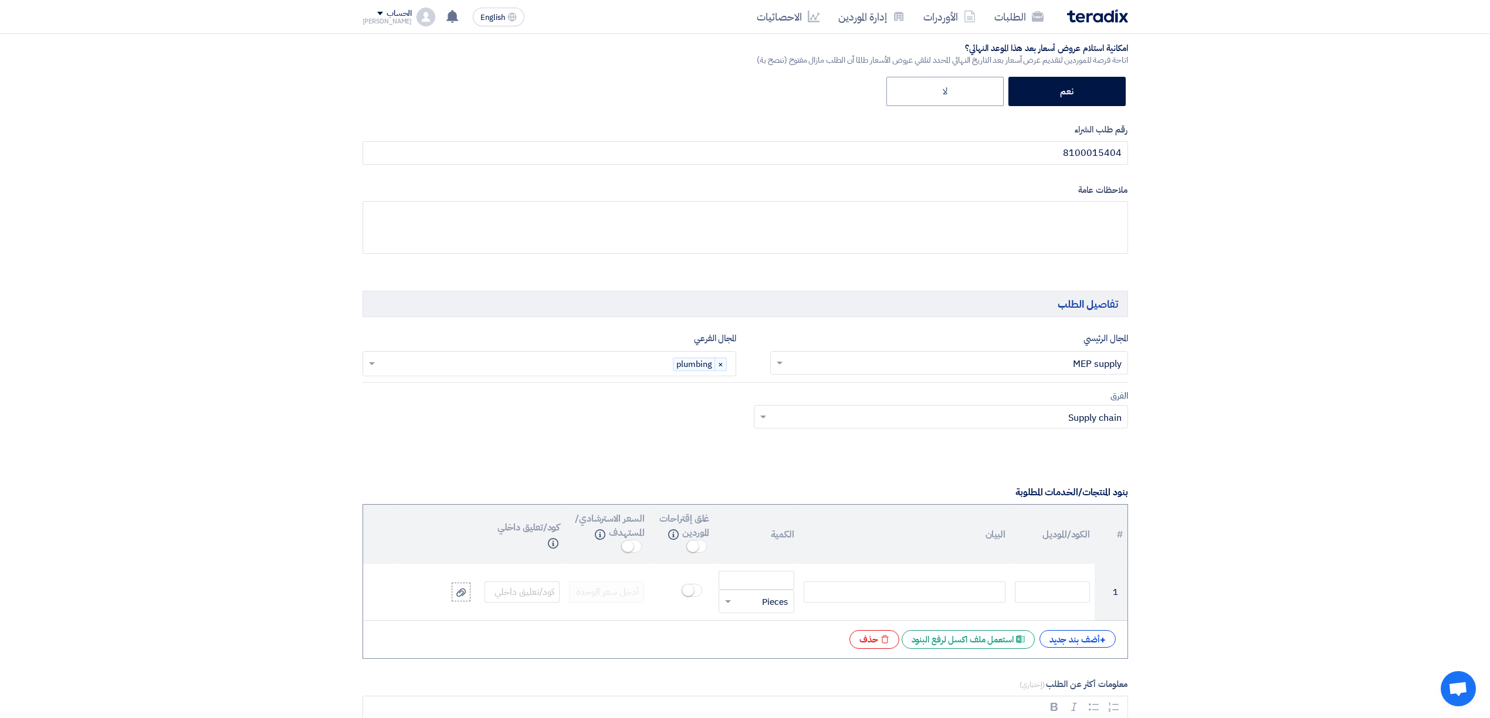
scroll to position [547, 0]
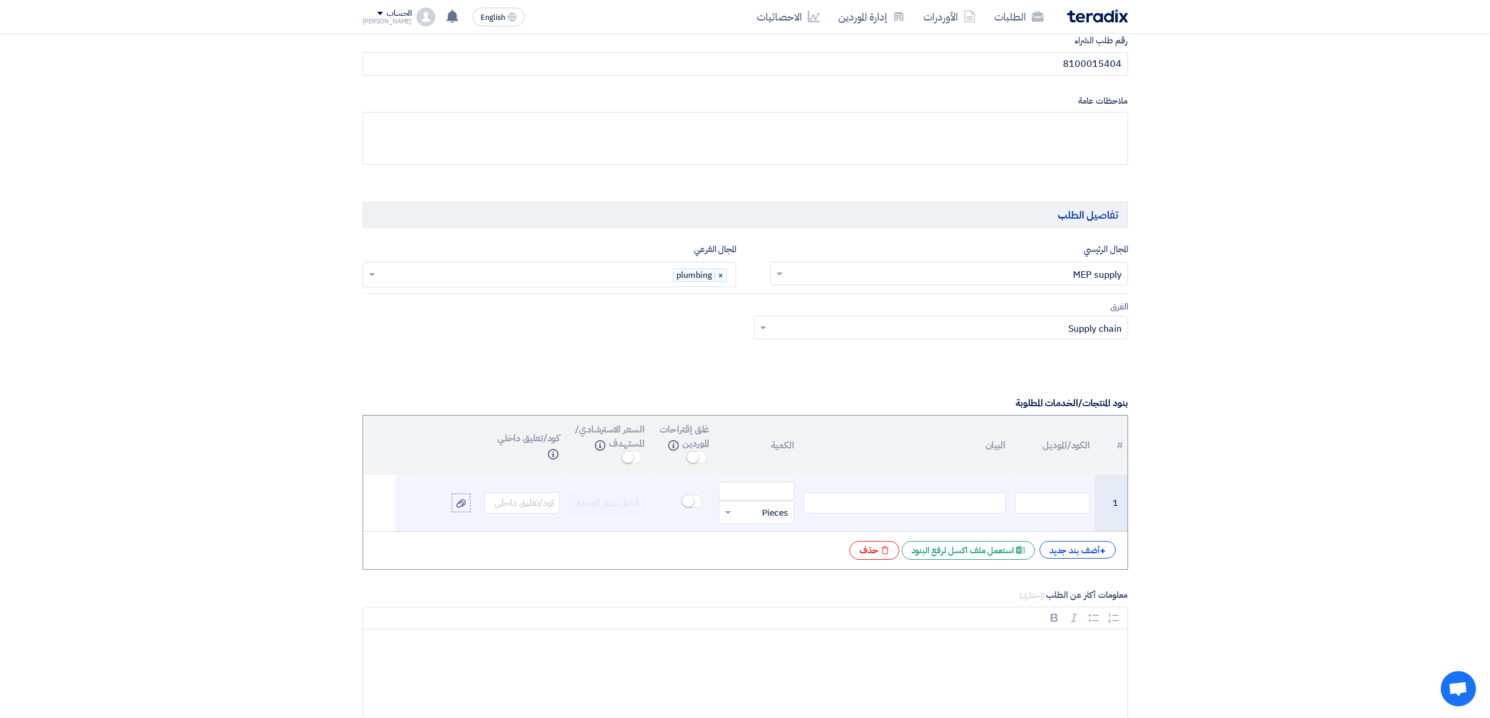
click at [920, 514] on div at bounding box center [904, 503] width 202 height 21
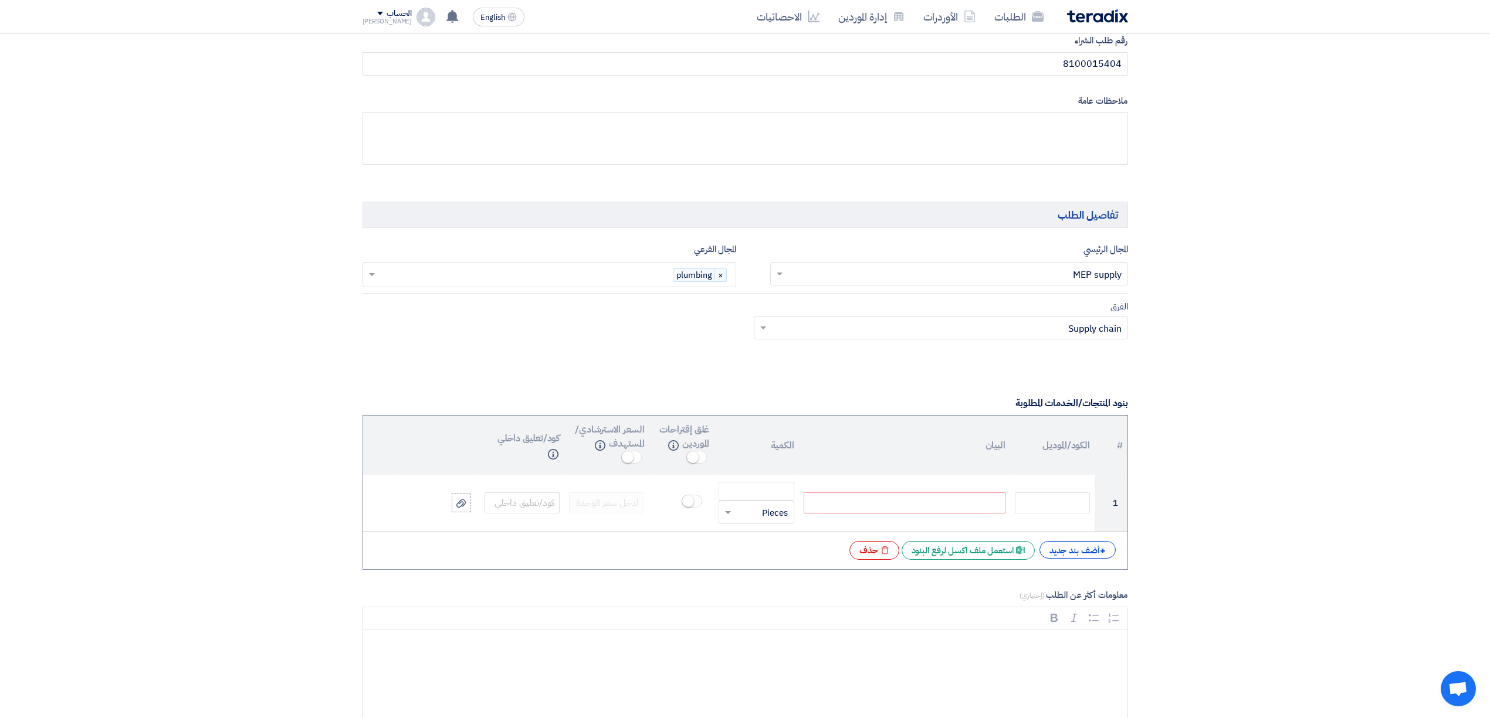
paste div
click at [1084, 557] on div "+ أضف بند جديد" at bounding box center [1077, 550] width 76 height 18
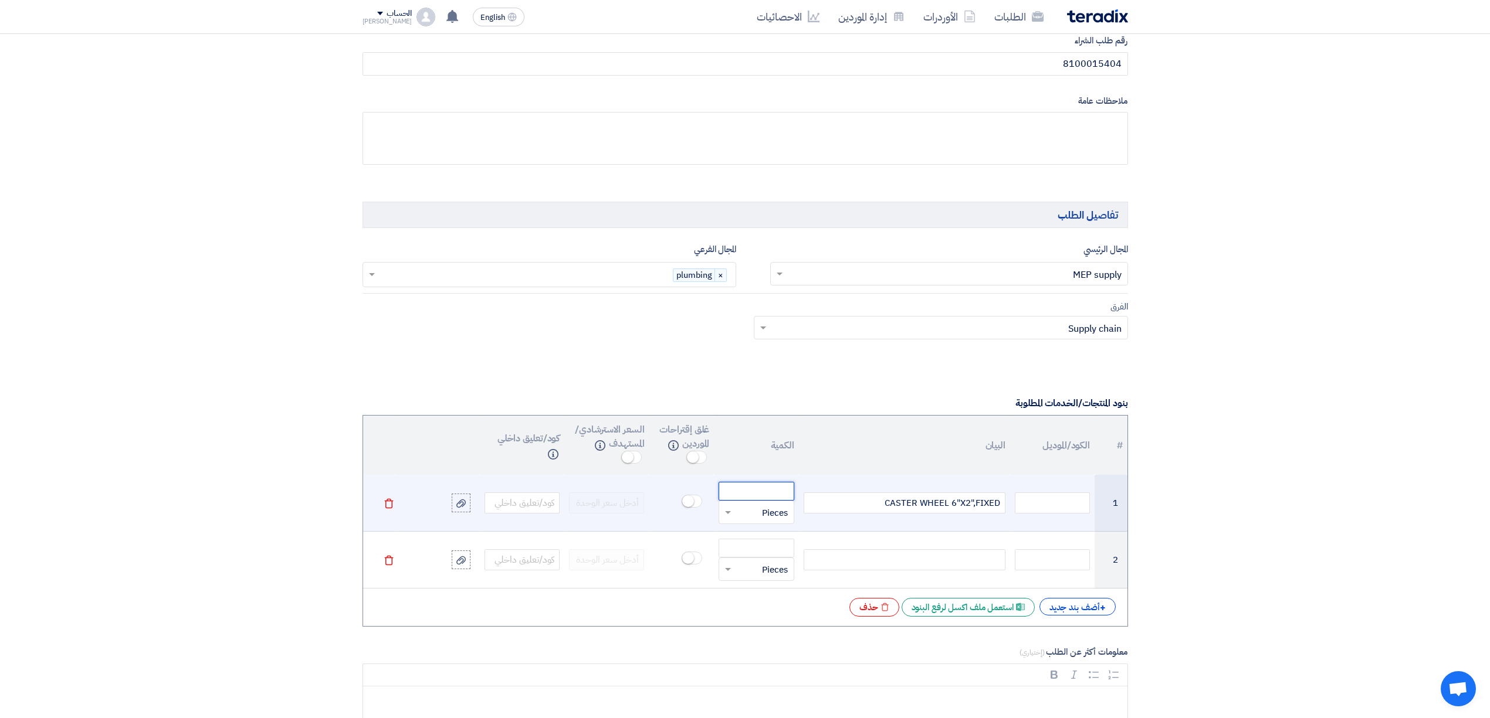
click at [752, 494] on input "number" at bounding box center [755, 491] width 75 height 19
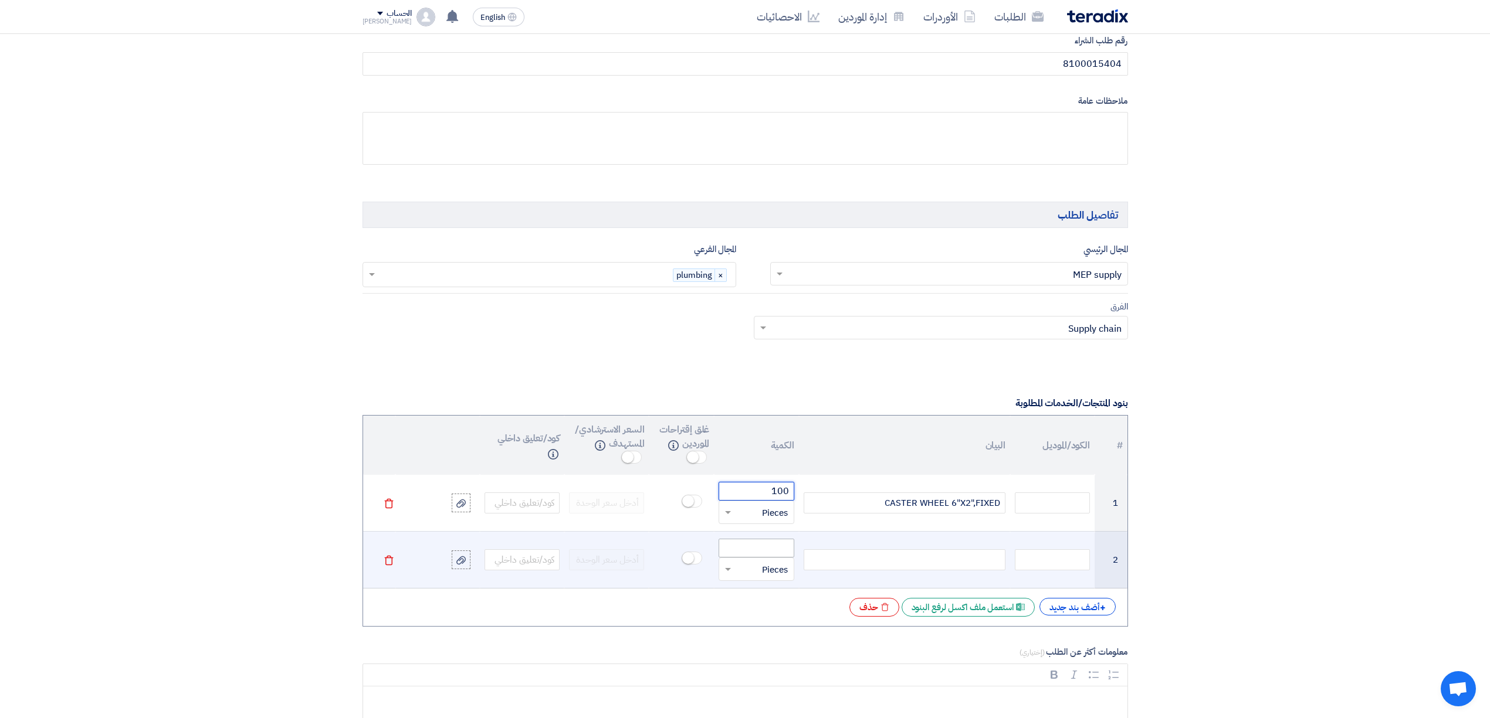
type input "100"
click at [754, 550] on input "number" at bounding box center [755, 548] width 75 height 19
type input "100"
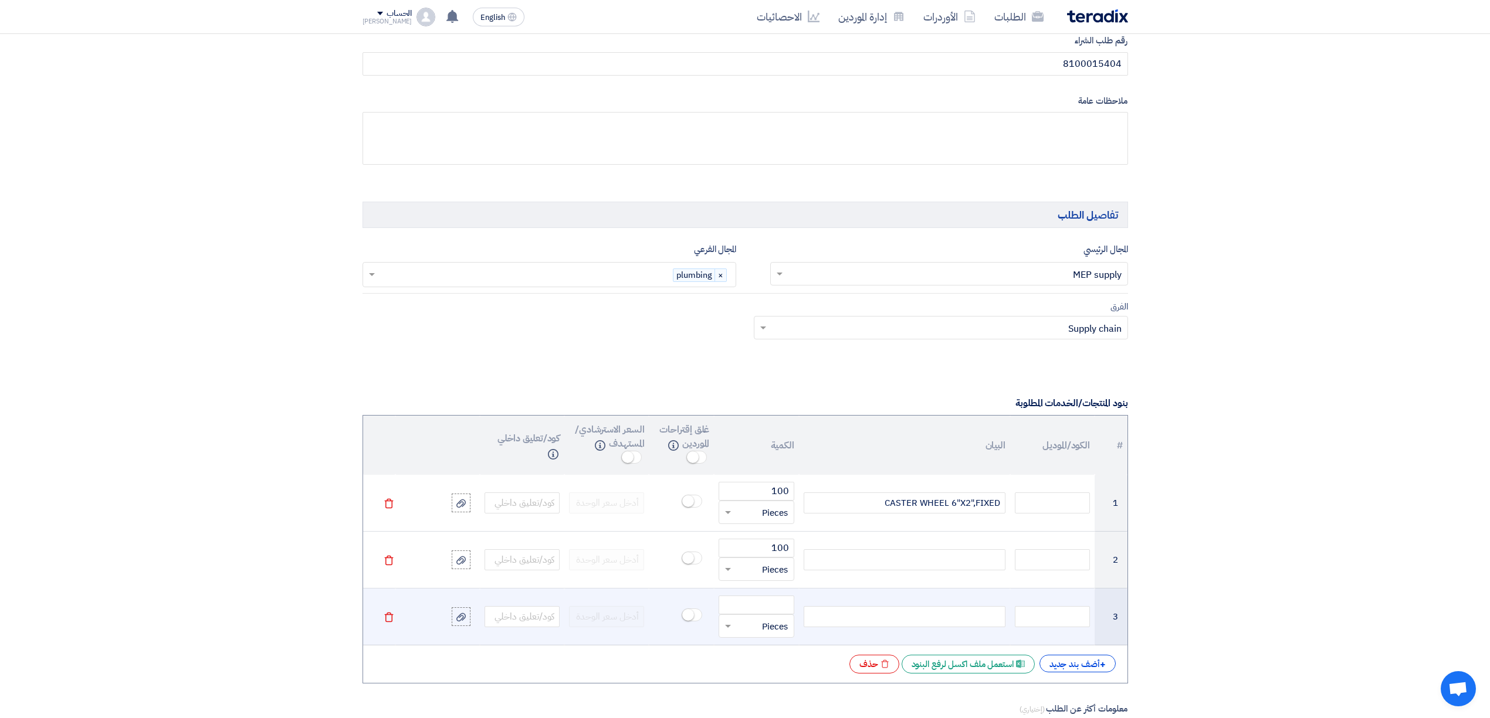
click at [388, 623] on icon "Delete" at bounding box center [389, 617] width 11 height 11
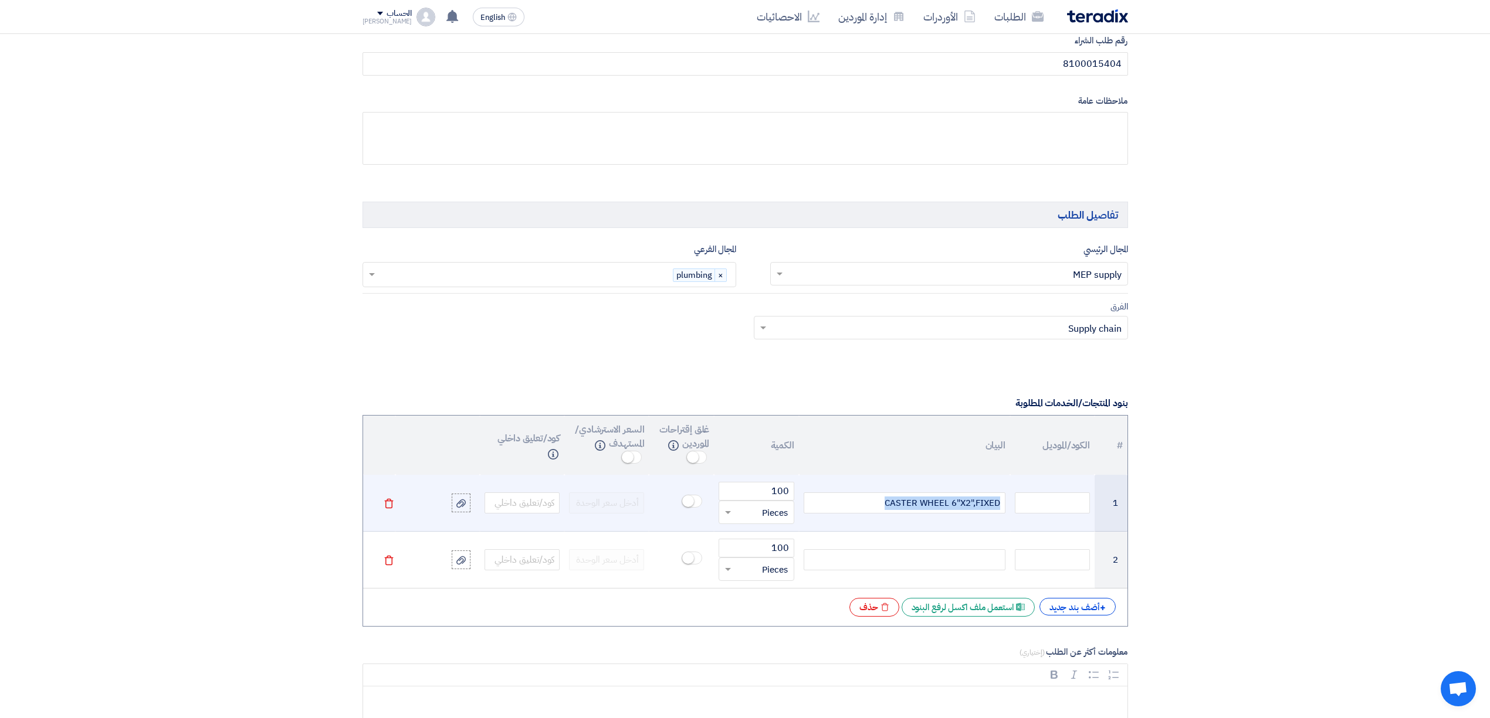
drag, startPoint x: 878, startPoint y: 510, endPoint x: 1012, endPoint y: 510, distance: 133.7
click at [1012, 510] on tr "1 CASTER WHEEL 6"X2",FIXED 100 قطعة × Pieces Delete" at bounding box center [745, 503] width 764 height 57
copy div "CASTER WHEEL 6"X2",FIXED"
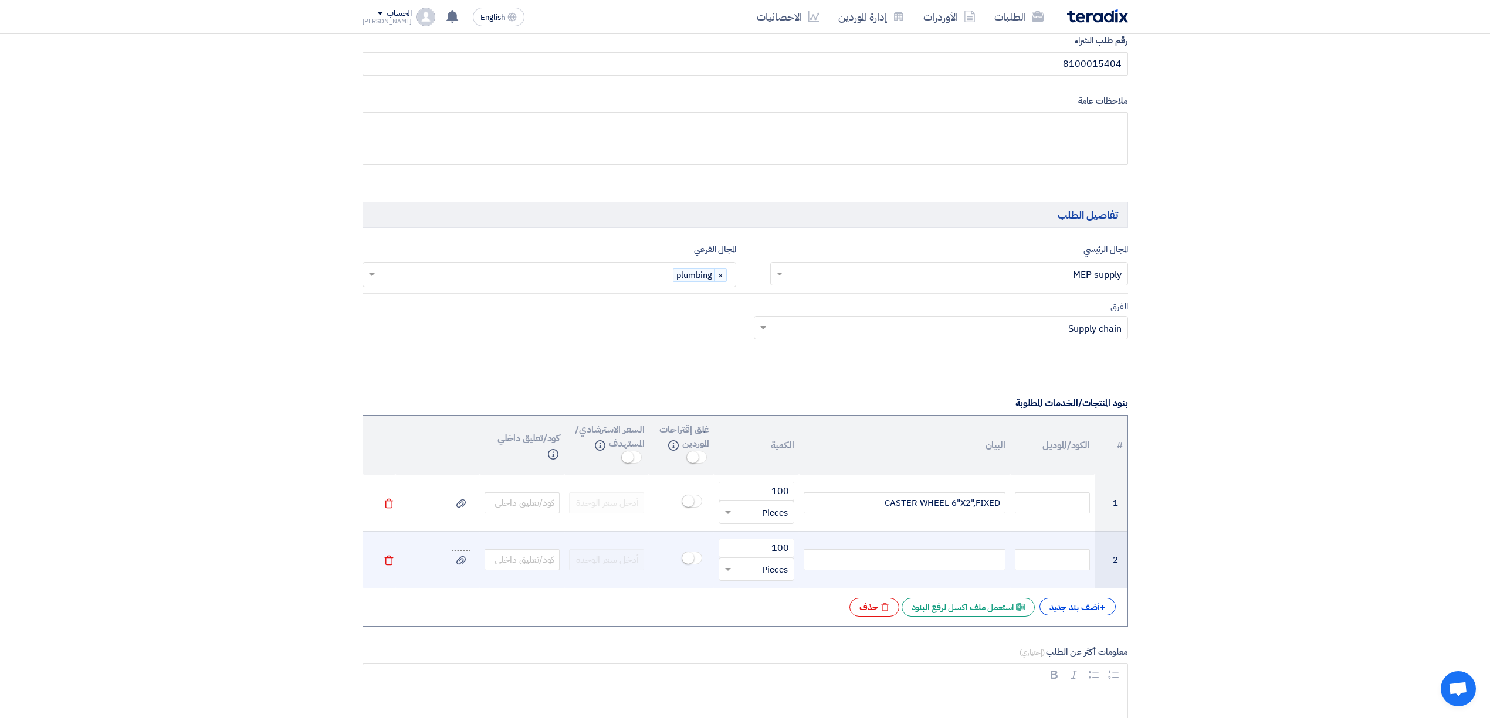
click at [942, 570] on div at bounding box center [904, 560] width 202 height 21
paste div
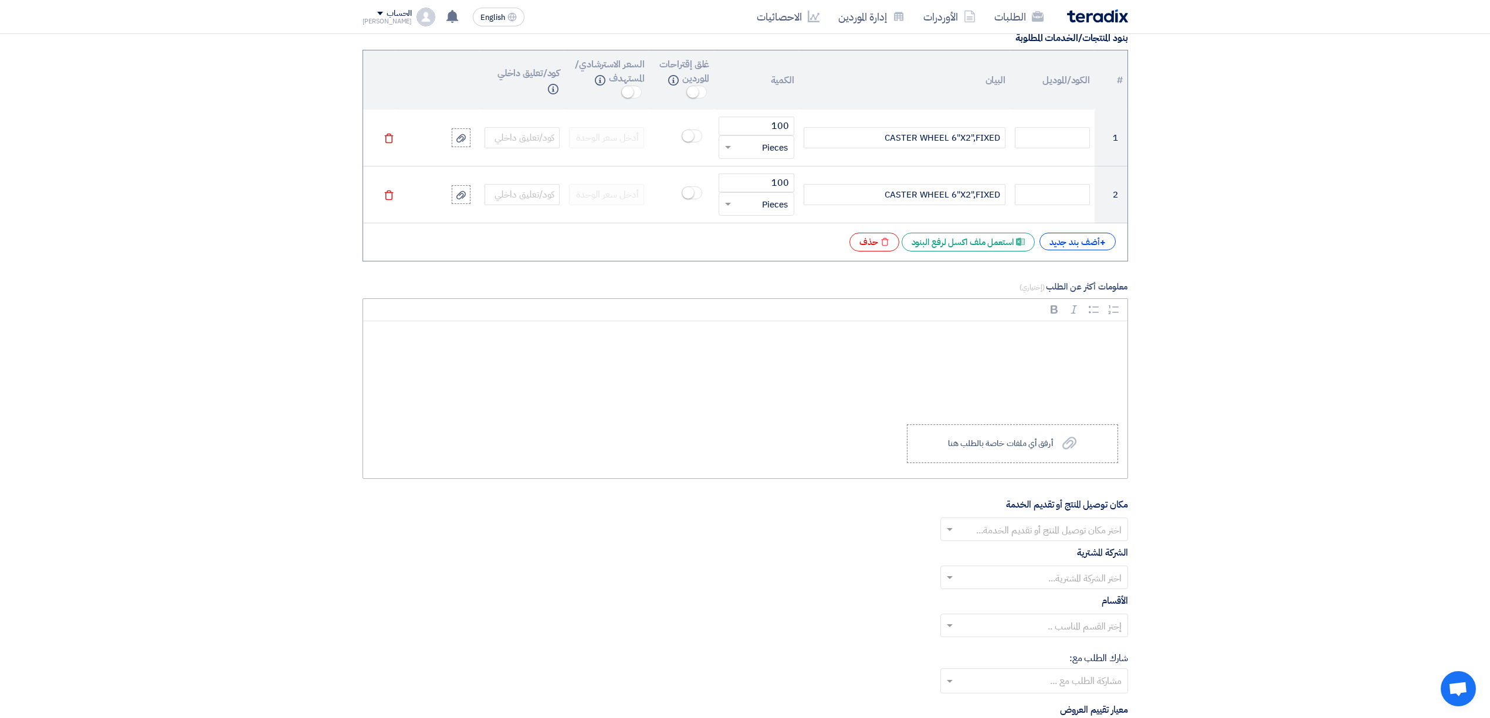
scroll to position [1016, 0]
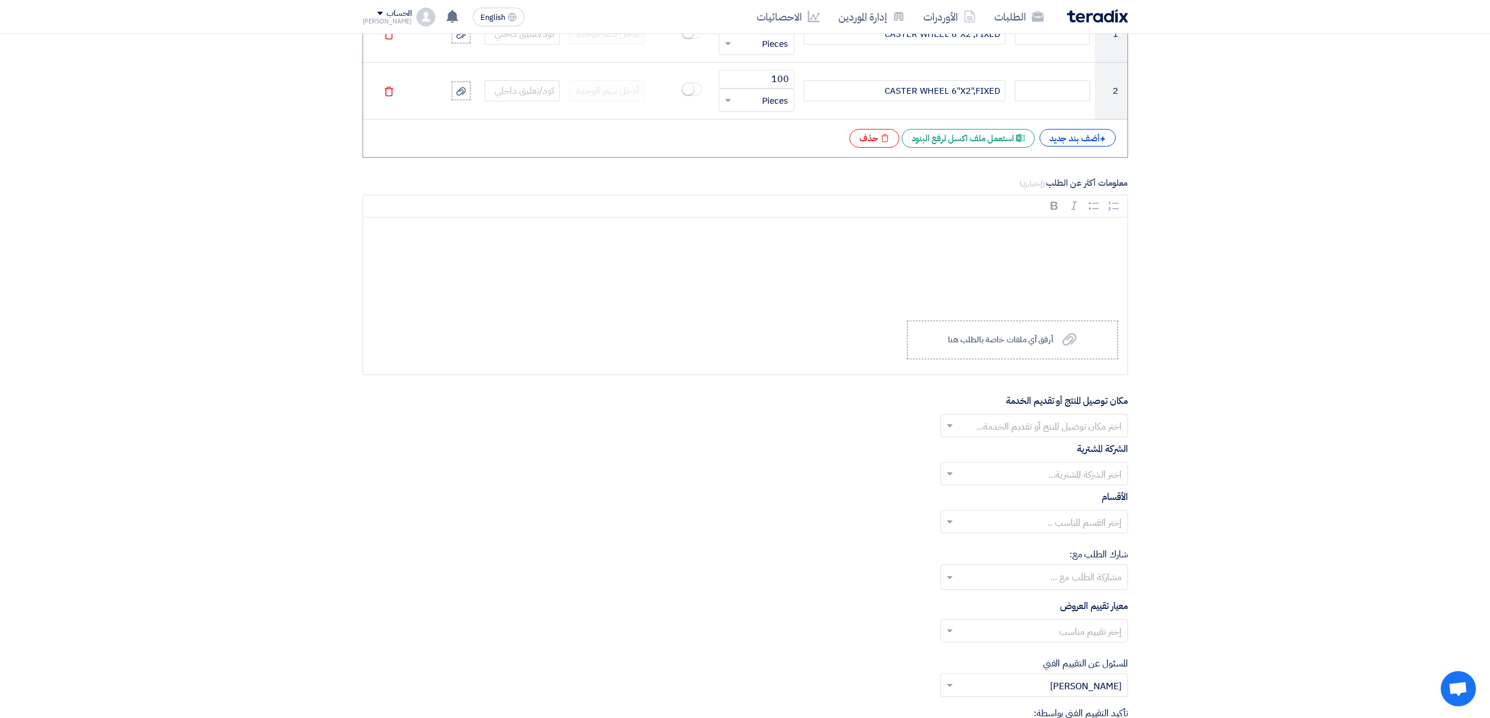
click at [976, 432] on input "text" at bounding box center [1040, 427] width 164 height 19
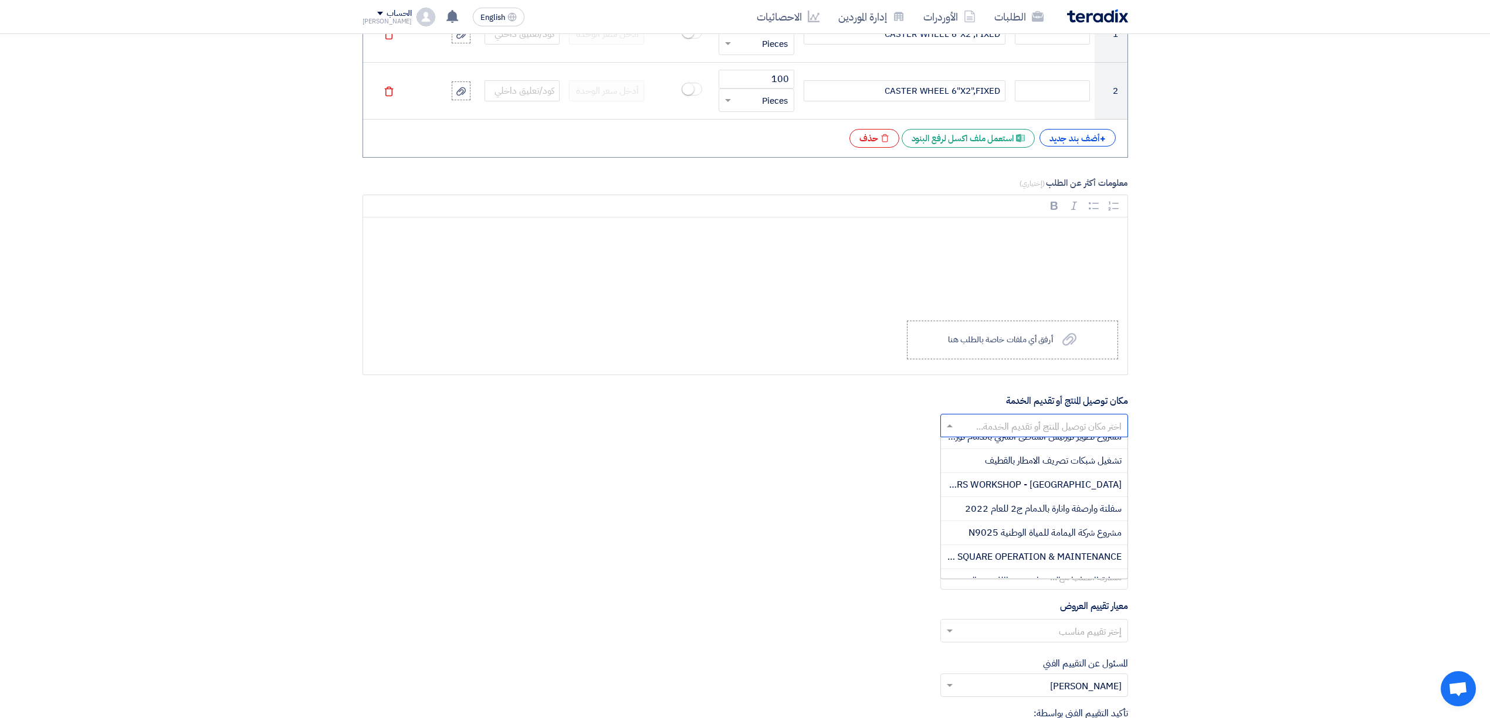
scroll to position [585, 0]
drag, startPoint x: 1052, startPoint y: 525, endPoint x: 1045, endPoint y: 529, distance: 7.9
click at [1045, 528] on div "حاويات جدة" at bounding box center [1034, 519] width 186 height 24
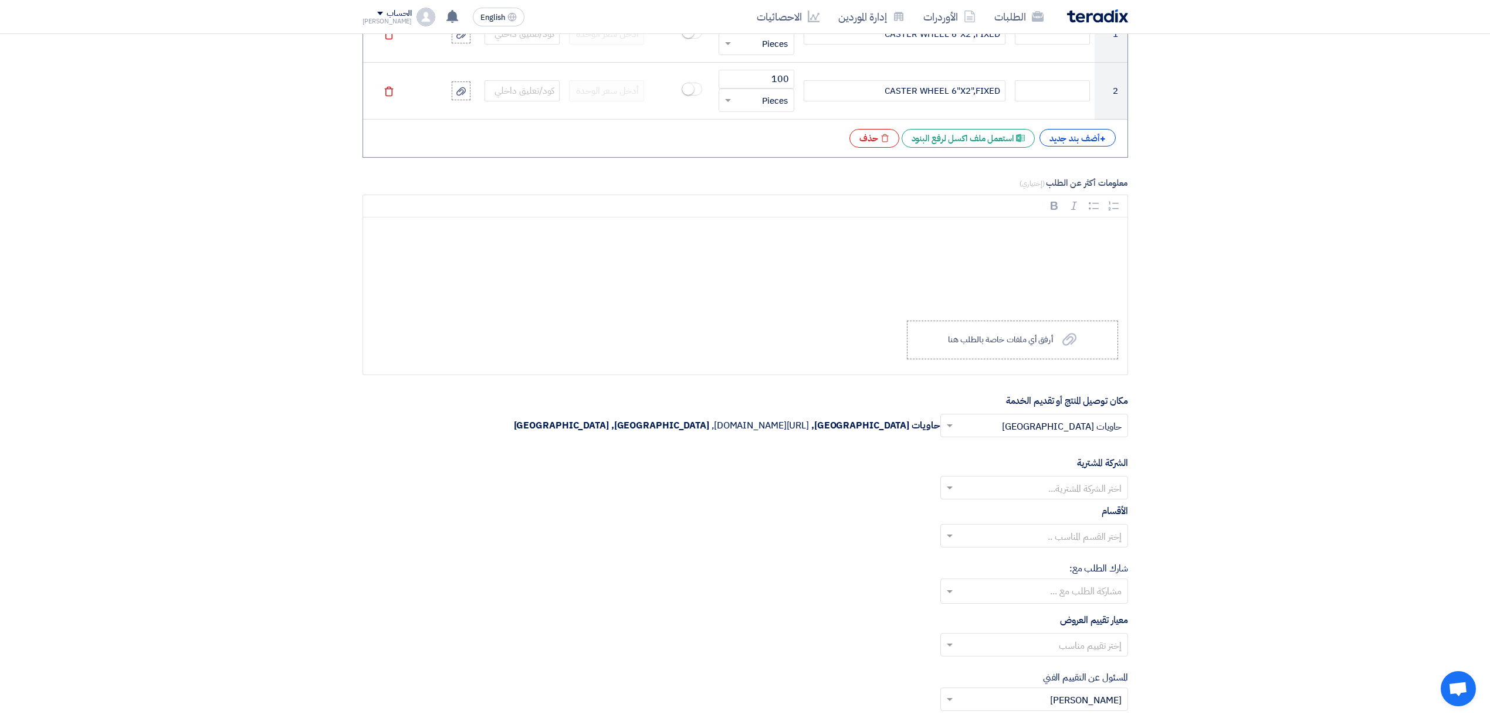
click at [1031, 499] on input "text" at bounding box center [1040, 489] width 164 height 19
click at [1058, 518] on span "Nabatat for contracting" at bounding box center [1072, 511] width 100 height 14
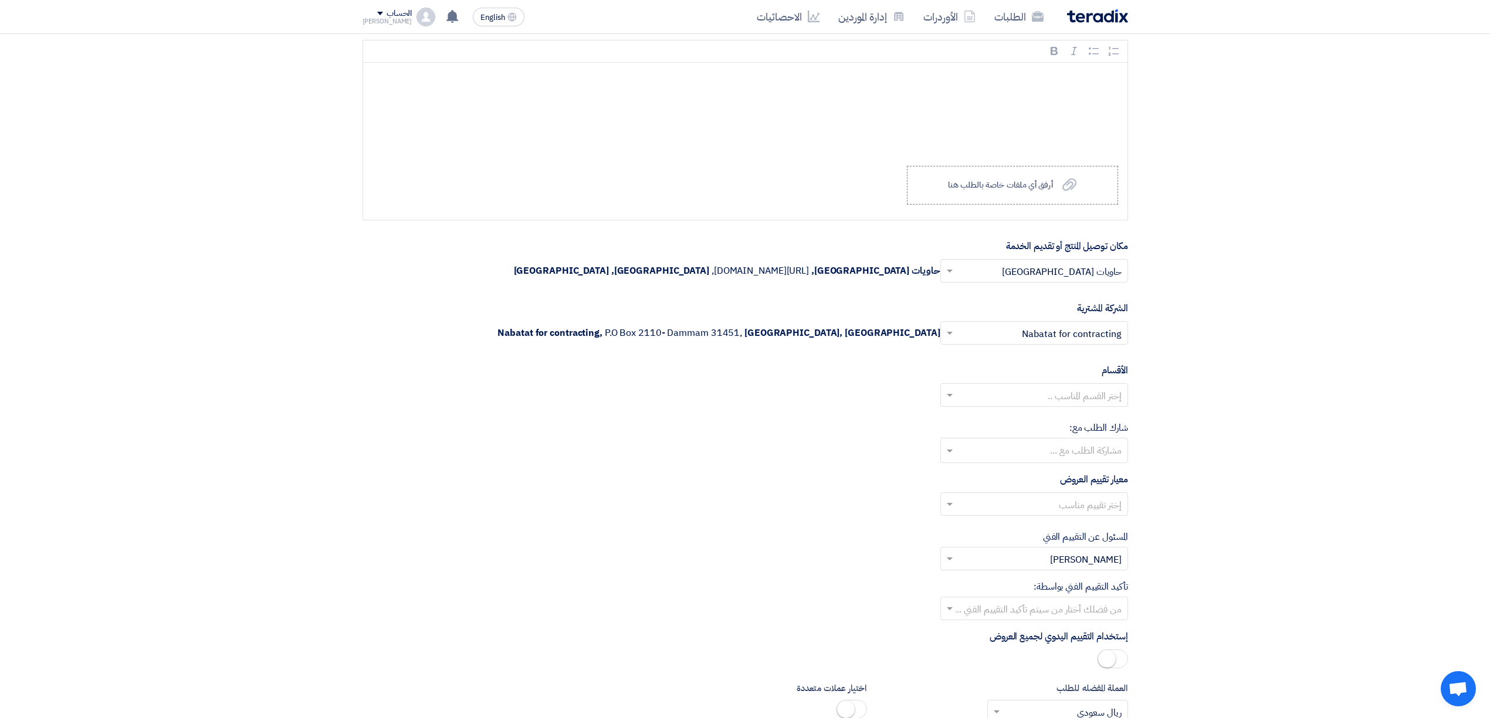
scroll to position [1173, 0]
click at [1052, 405] on input "text" at bounding box center [1040, 394] width 164 height 19
click at [1043, 424] on span "General Department" at bounding box center [1077, 417] width 87 height 14
click at [986, 460] on input "text" at bounding box center [1033, 449] width 176 height 19
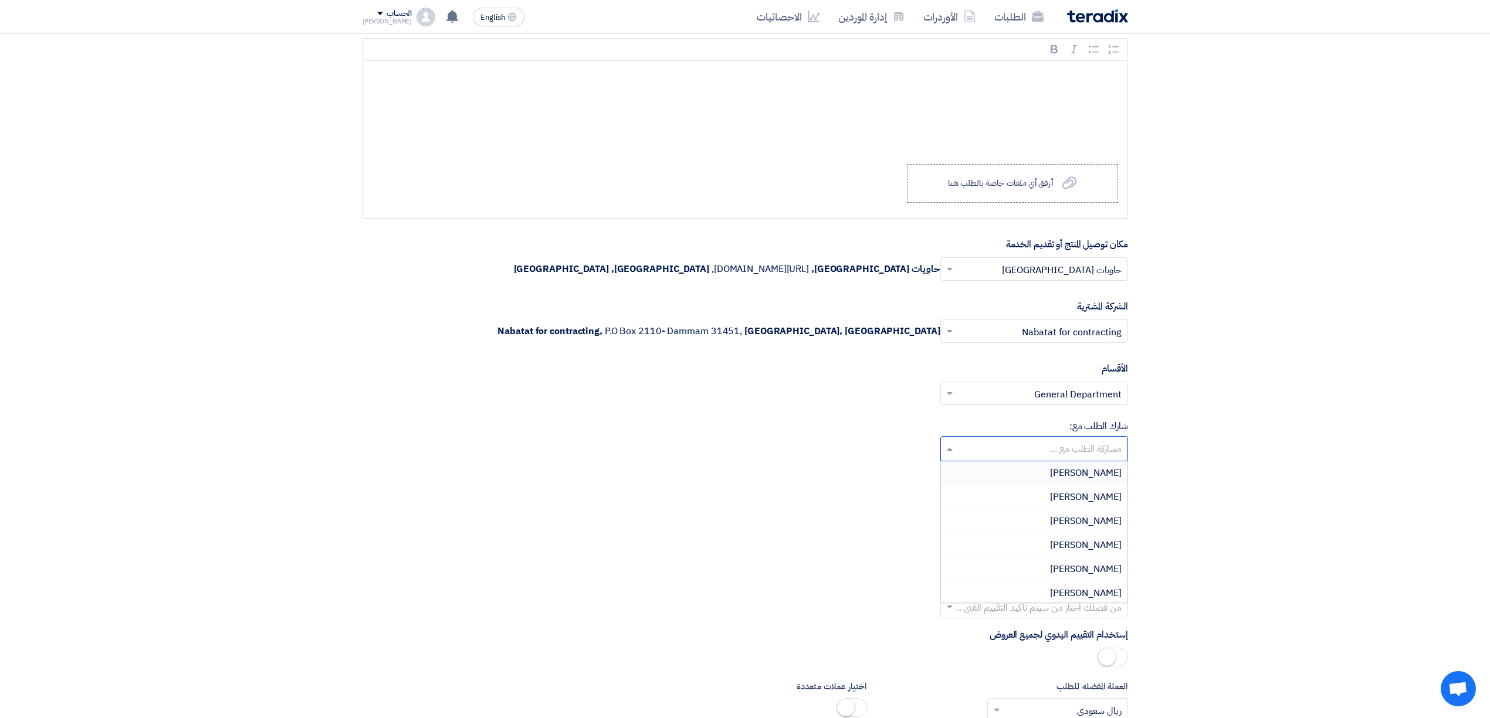
scroll to position [1251, 0]
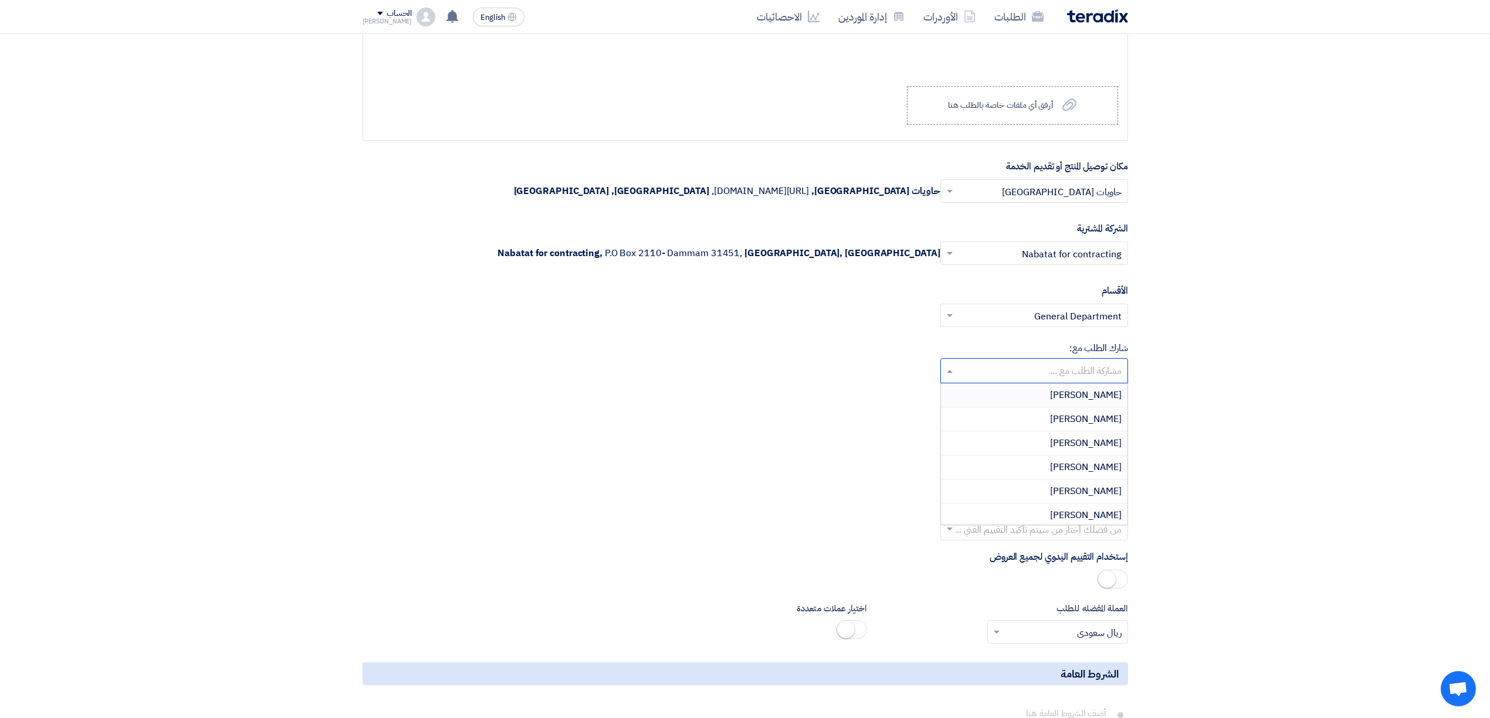
click at [875, 446] on div "إختر تقييم مناسب" at bounding box center [744, 429] width 765 height 33
click at [951, 446] on div "معيار تقييم العروض إختر تقييم مناسب" at bounding box center [744, 419] width 765 height 53
click at [965, 435] on div at bounding box center [1034, 424] width 186 height 19
click at [993, 460] on div "Direct material" at bounding box center [1034, 448] width 186 height 24
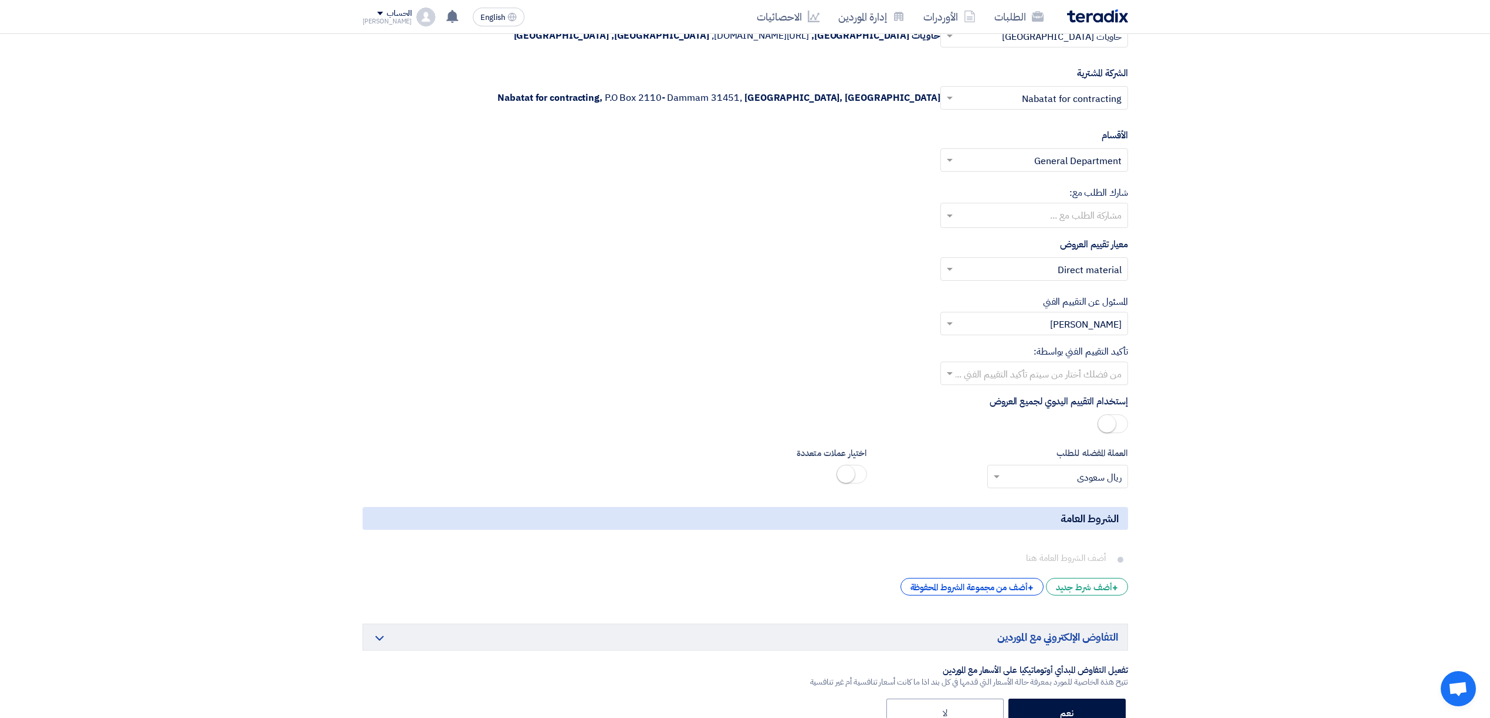
scroll to position [1408, 0]
click at [998, 384] on input "text" at bounding box center [1040, 373] width 164 height 19
click at [714, 334] on div "المسئول عن التقييم الفني من فضلك إختر مقييم فني × Mohamed Anwar ×" at bounding box center [744, 314] width 765 height 40
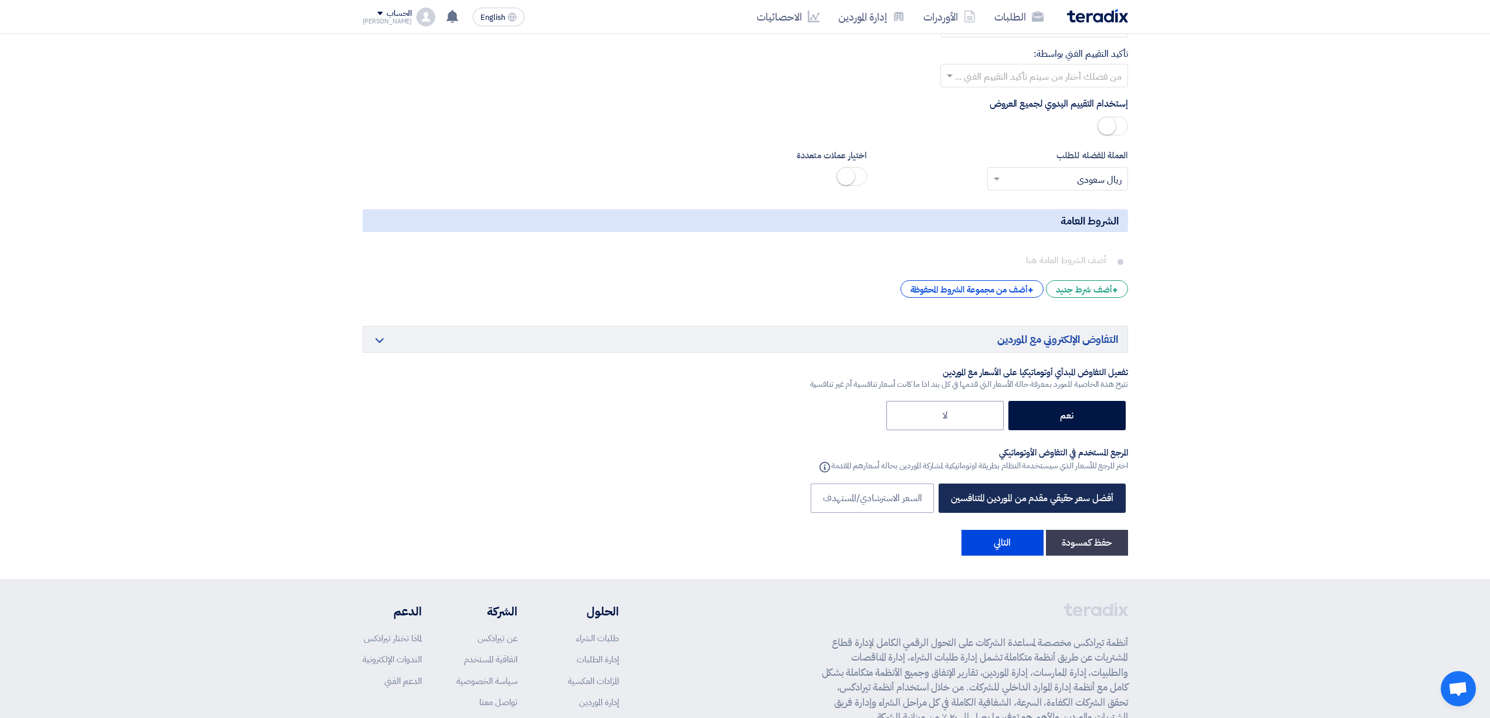
scroll to position [1720, 0]
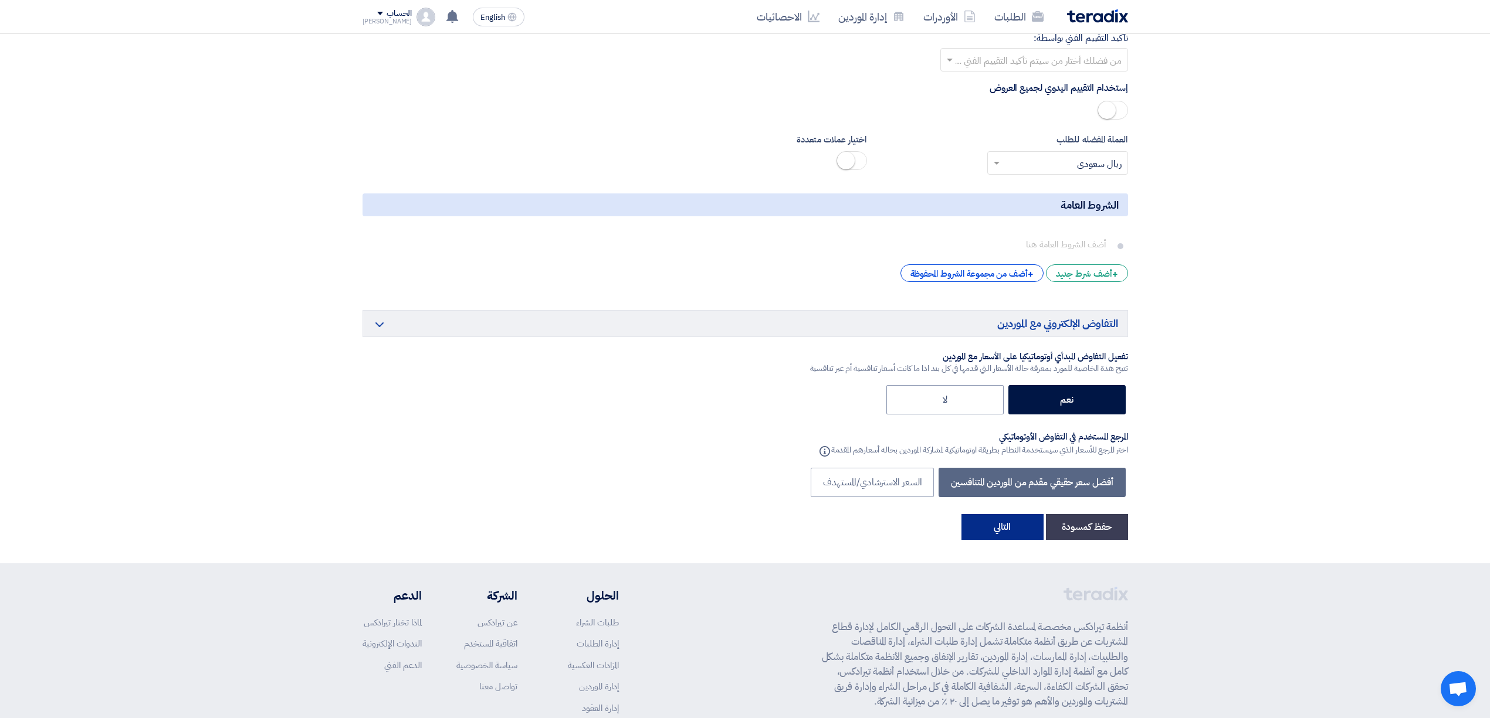
click at [982, 540] on button "التالي" at bounding box center [1002, 527] width 82 height 26
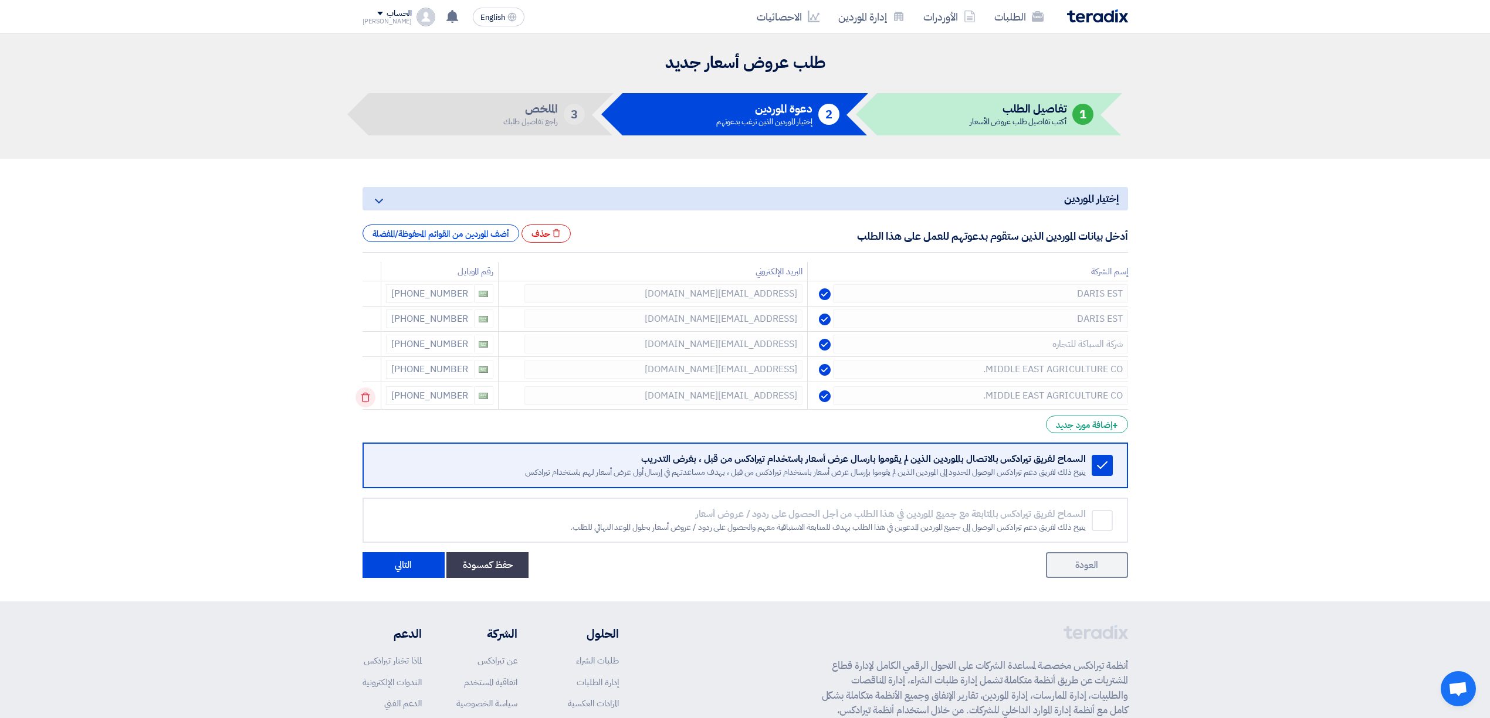
click at [374, 402] on icon at bounding box center [365, 398] width 20 height 20
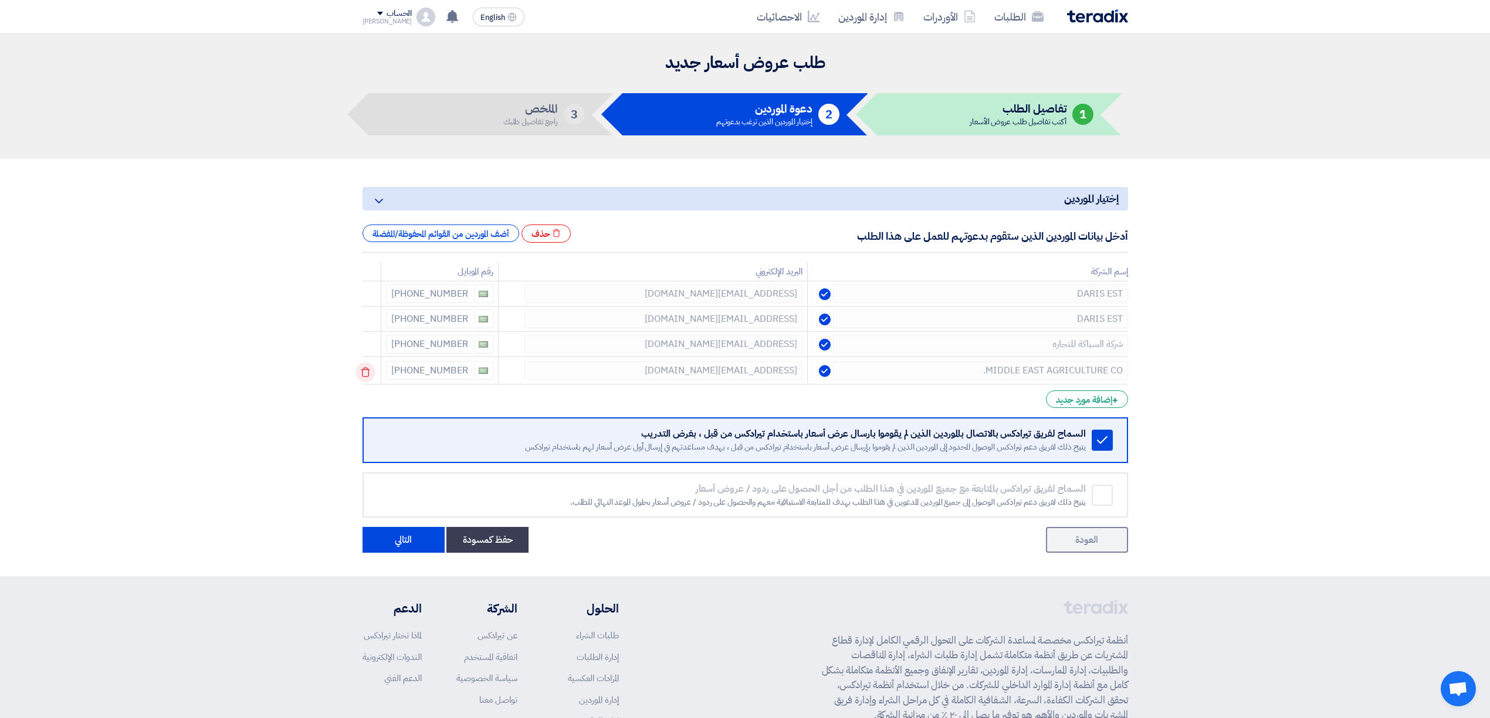
click at [375, 374] on icon at bounding box center [365, 372] width 20 height 20
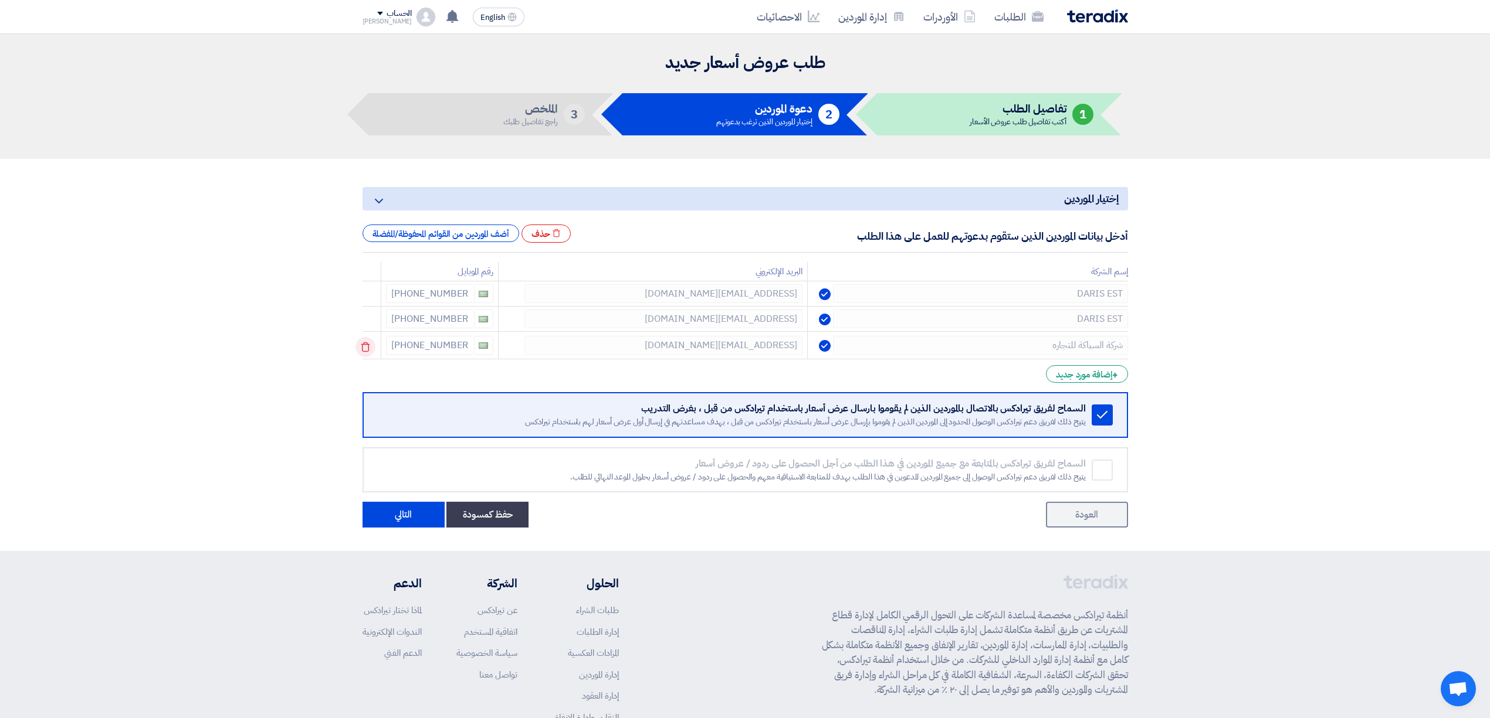
click at [374, 350] on icon at bounding box center [365, 347] width 20 height 20
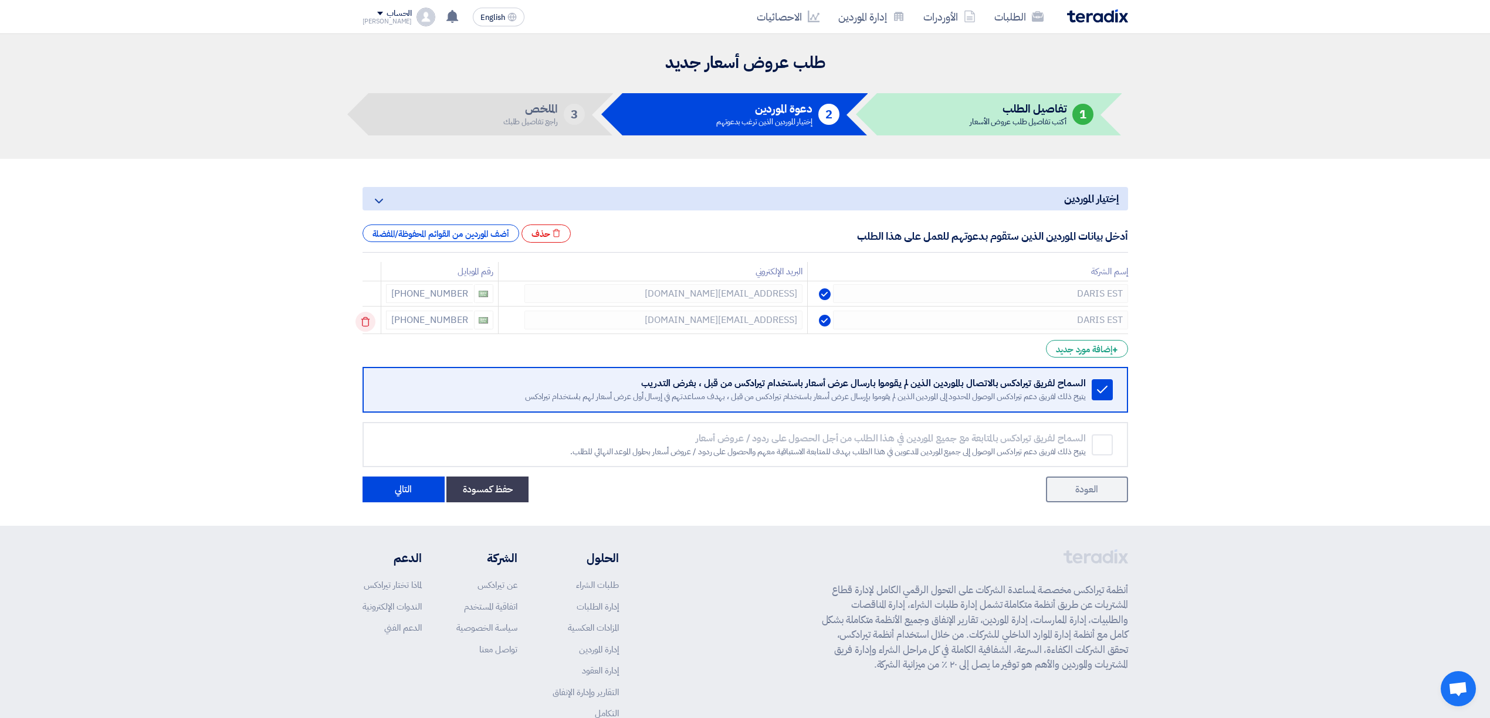
click at [372, 322] on icon at bounding box center [365, 322] width 20 height 20
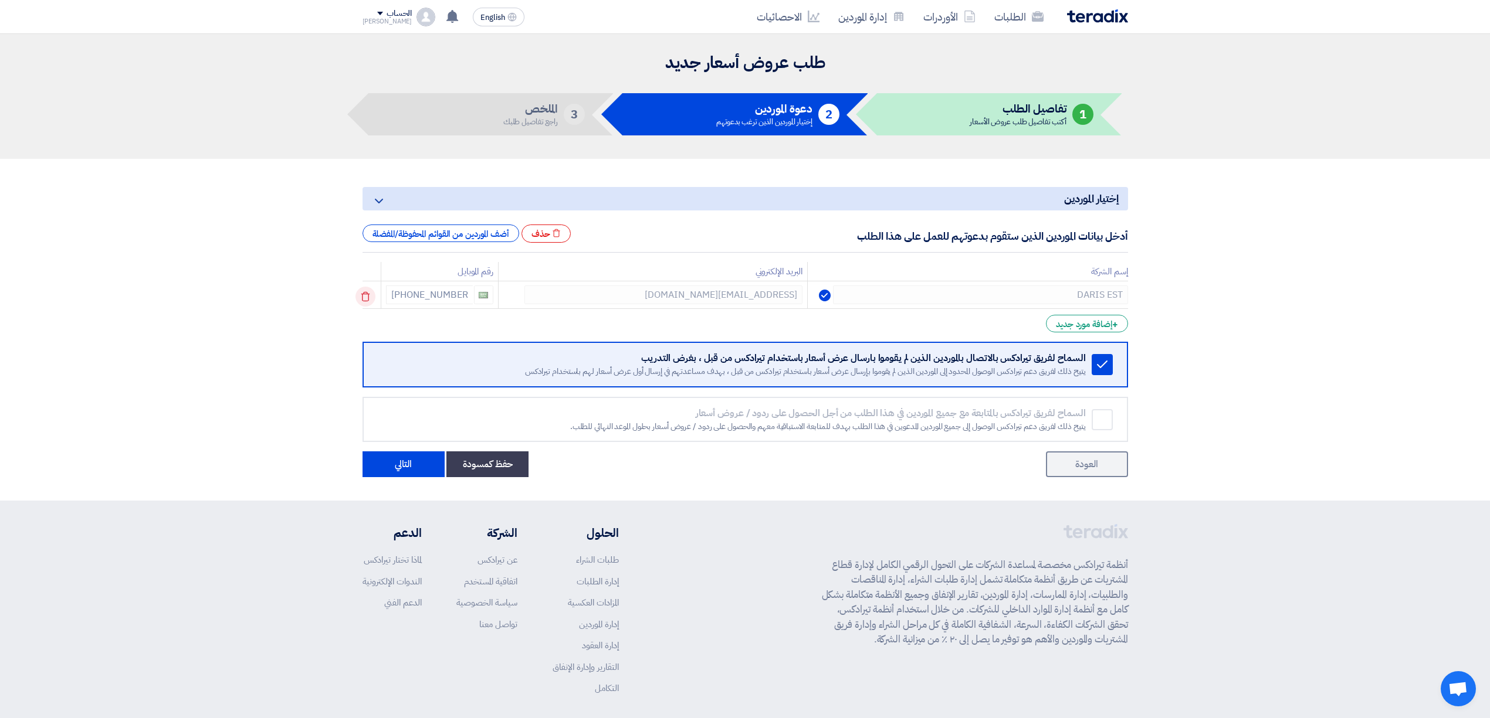
click at [373, 292] on icon at bounding box center [365, 297] width 20 height 20
click at [908, 298] on input "text" at bounding box center [985, 295] width 284 height 19
paste input "ERSAL INTERNATIONAL TRADING COMPANY"
type input "ERSAL INTERNATIONAL TRADING COMPANY"
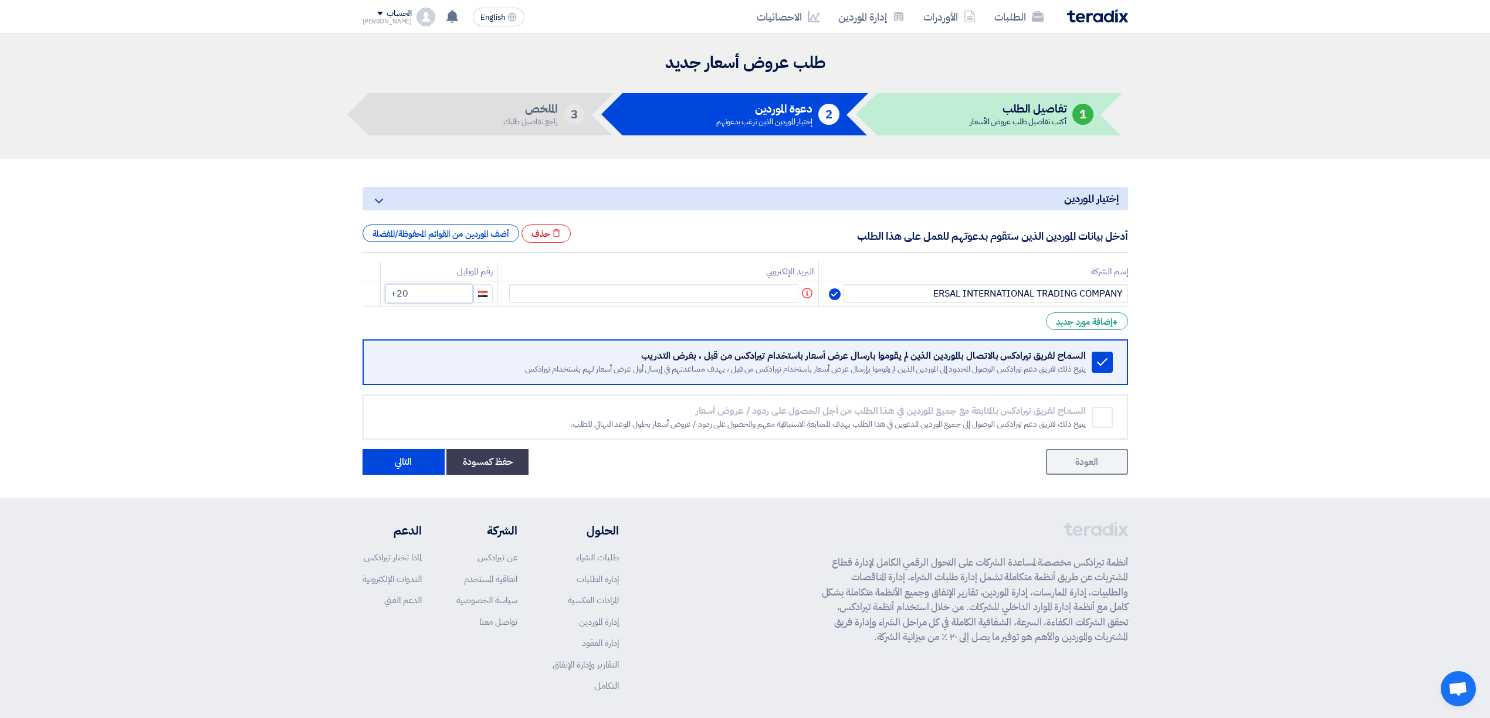
drag, startPoint x: 425, startPoint y: 296, endPoint x: 359, endPoint y: 305, distance: 66.9
click at [359, 305] on div "إختيار الموردين Minimize/Maximize Category أدخل بيانات الموردين الذين ستقوم بدع…" at bounding box center [745, 328] width 783 height 293
type input "+96659377727"
click at [388, 460] on button "التالي" at bounding box center [403, 462] width 82 height 26
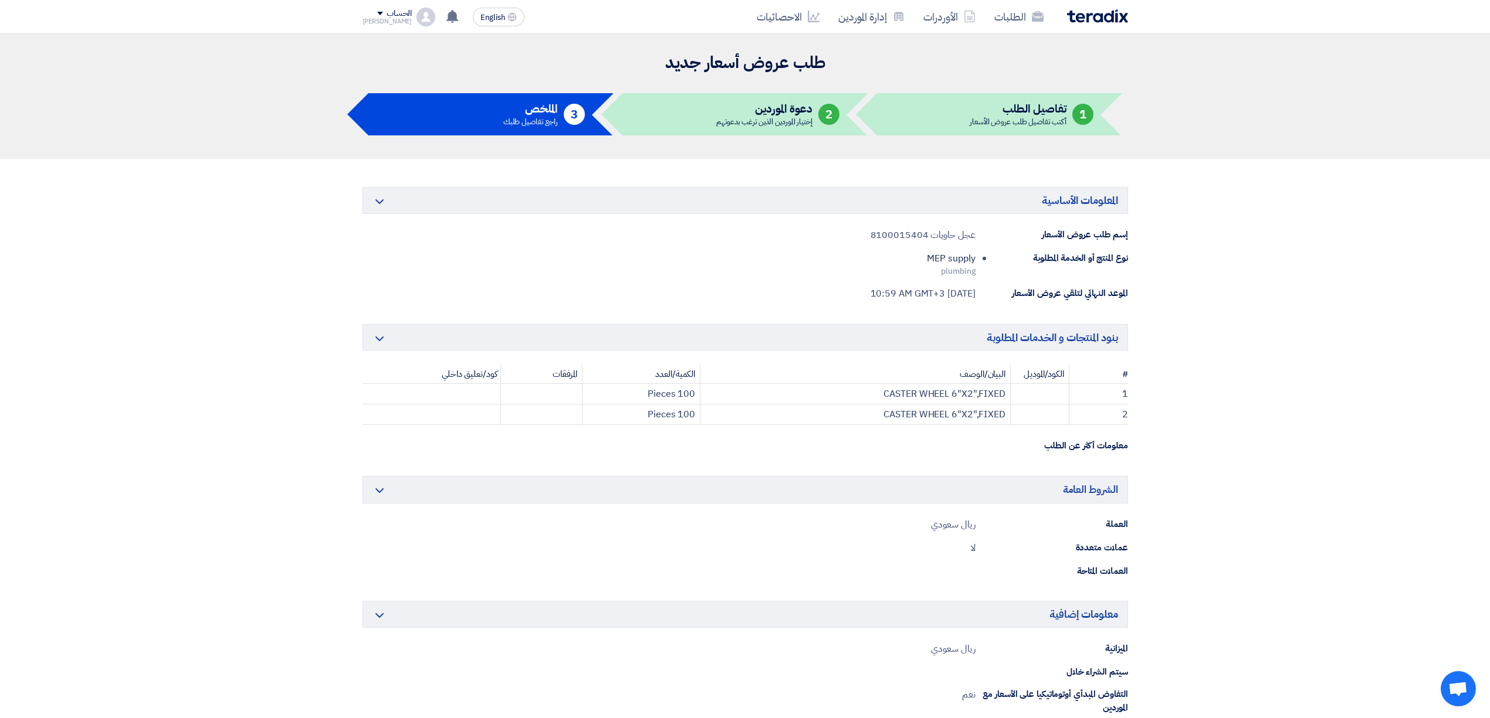
click at [1003, 421] on td "CASTER WHEEL 6"X2",FIXED" at bounding box center [855, 415] width 310 height 21
click at [1006, 418] on td "CASTER WHEEL 6"X2",FIXED" at bounding box center [855, 415] width 310 height 21
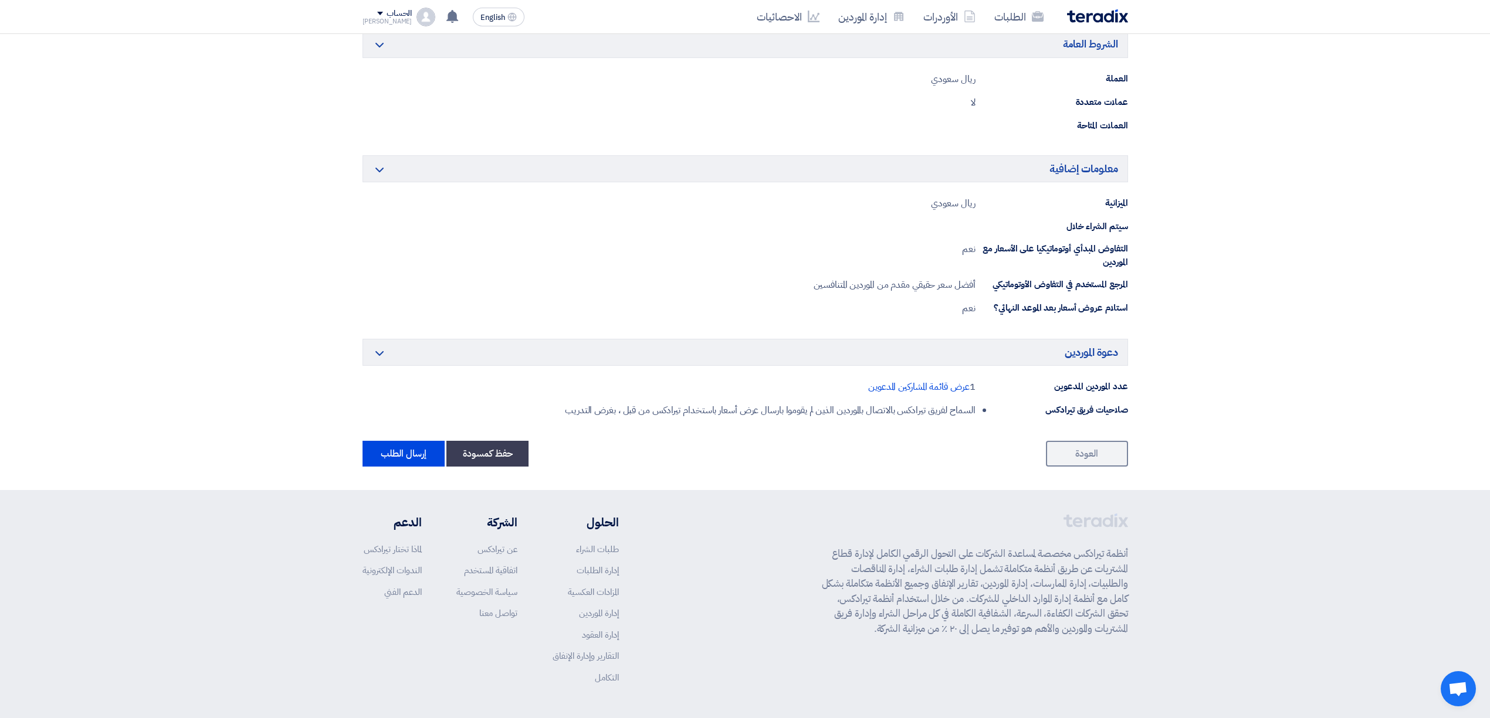
scroll to position [489, 0]
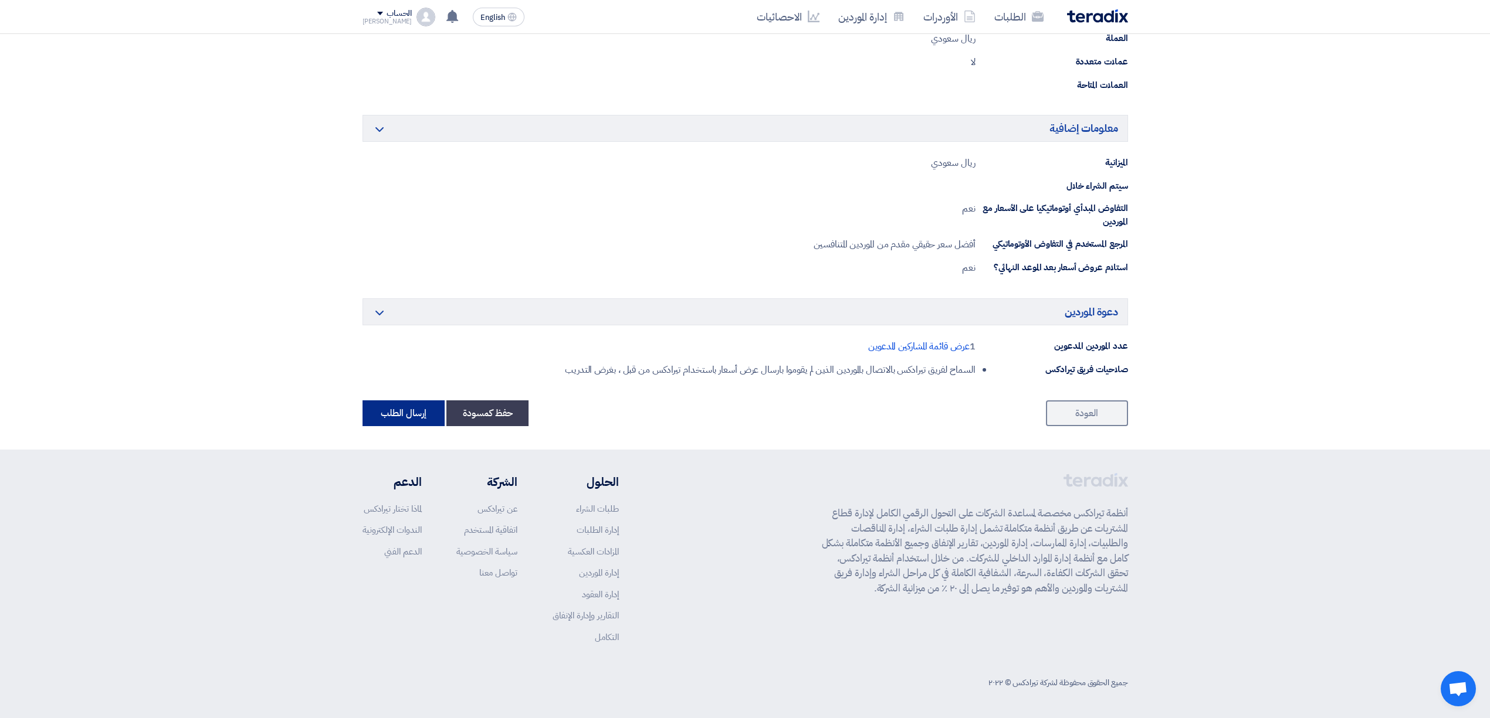
click at [420, 421] on button "إرسال الطلب" at bounding box center [403, 414] width 82 height 26
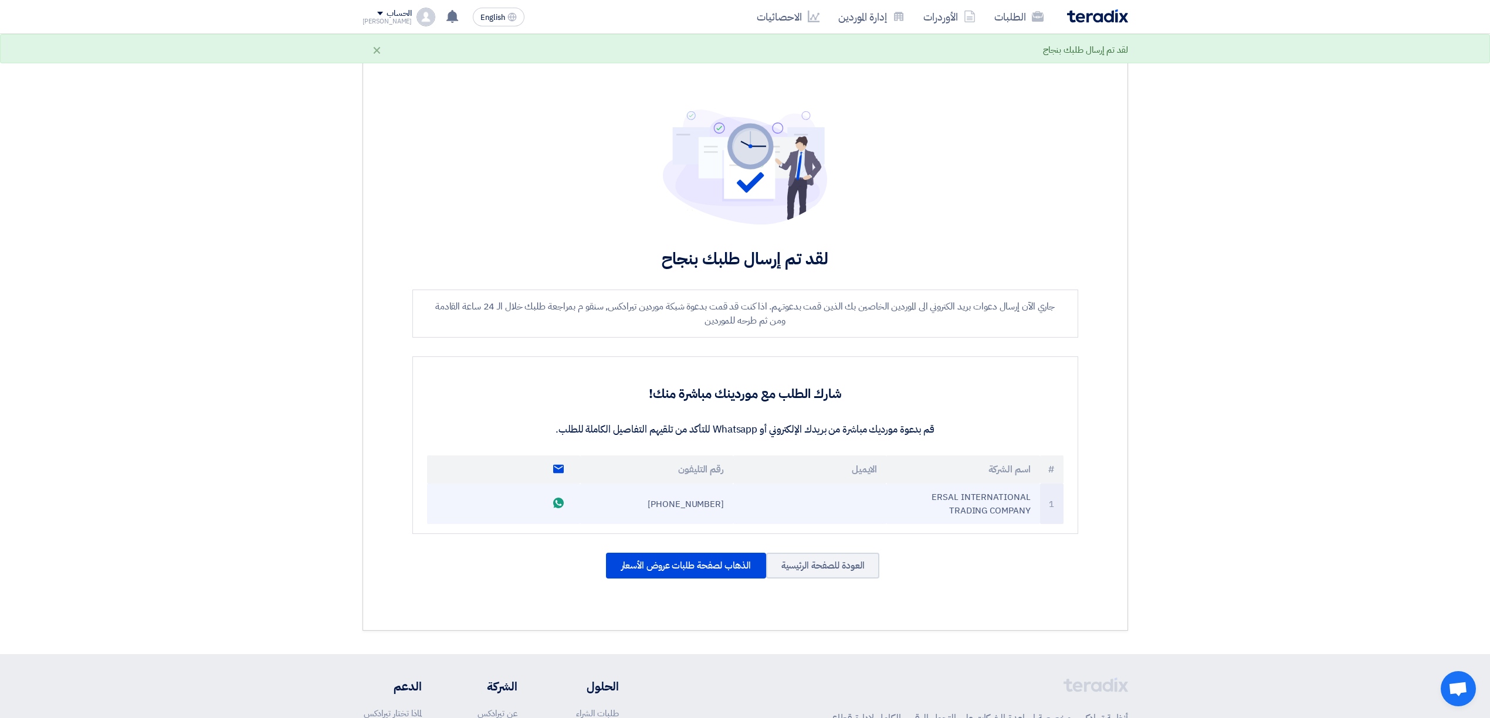
click at [562, 503] on use at bounding box center [558, 503] width 11 height 11
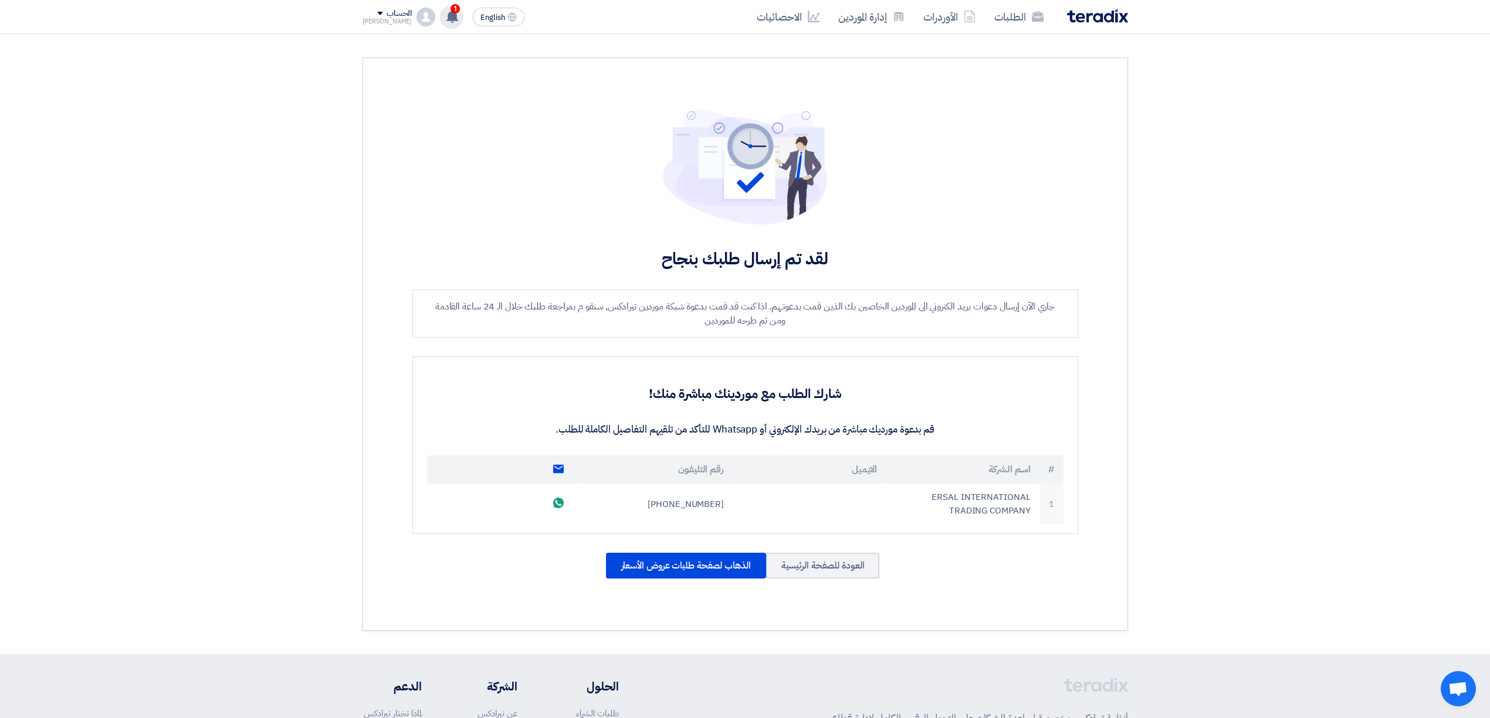
click at [446, 18] on use at bounding box center [452, 16] width 12 height 13
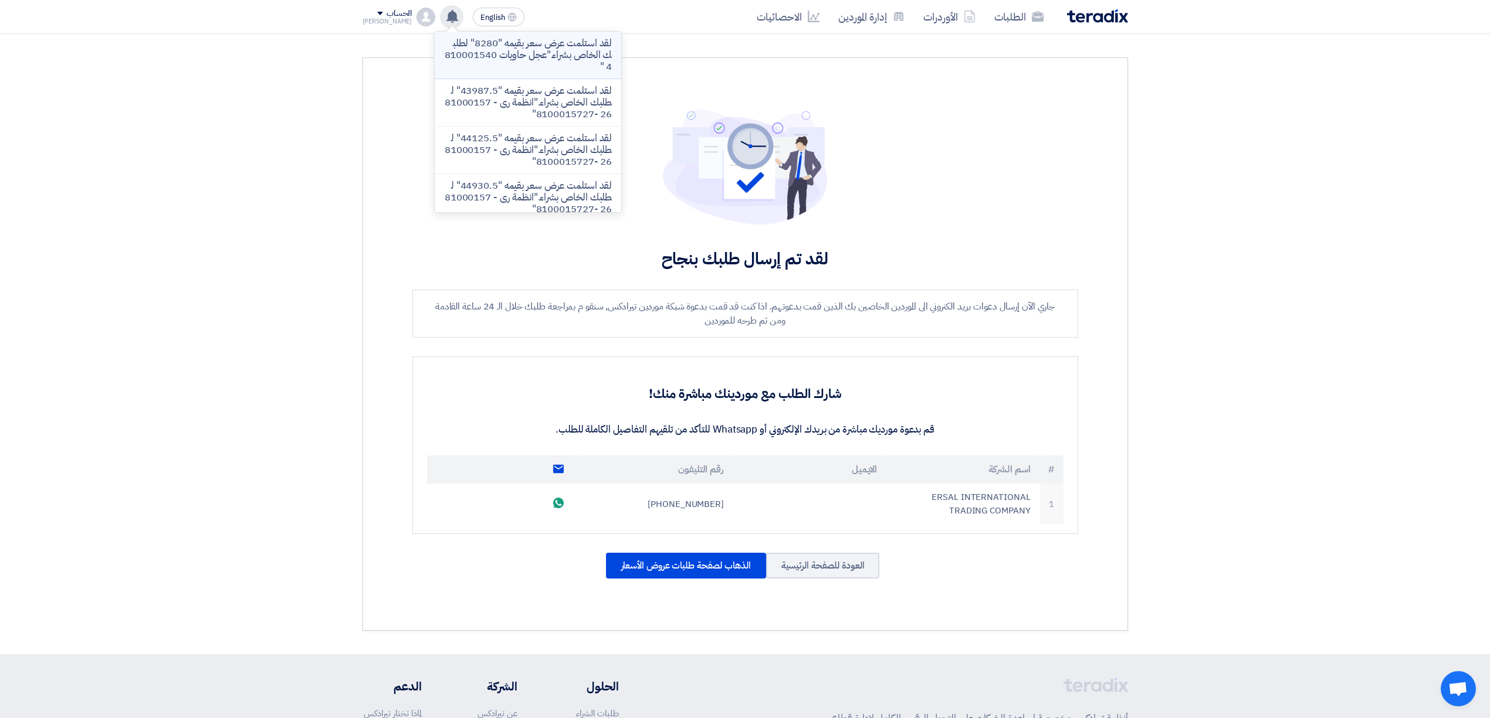
click at [571, 68] on p "لقد استلمت عرض سعر بقيمه "8280" لطلبك الخاص بشراء."عجل حاويات 8100015404 "" at bounding box center [528, 55] width 168 height 35
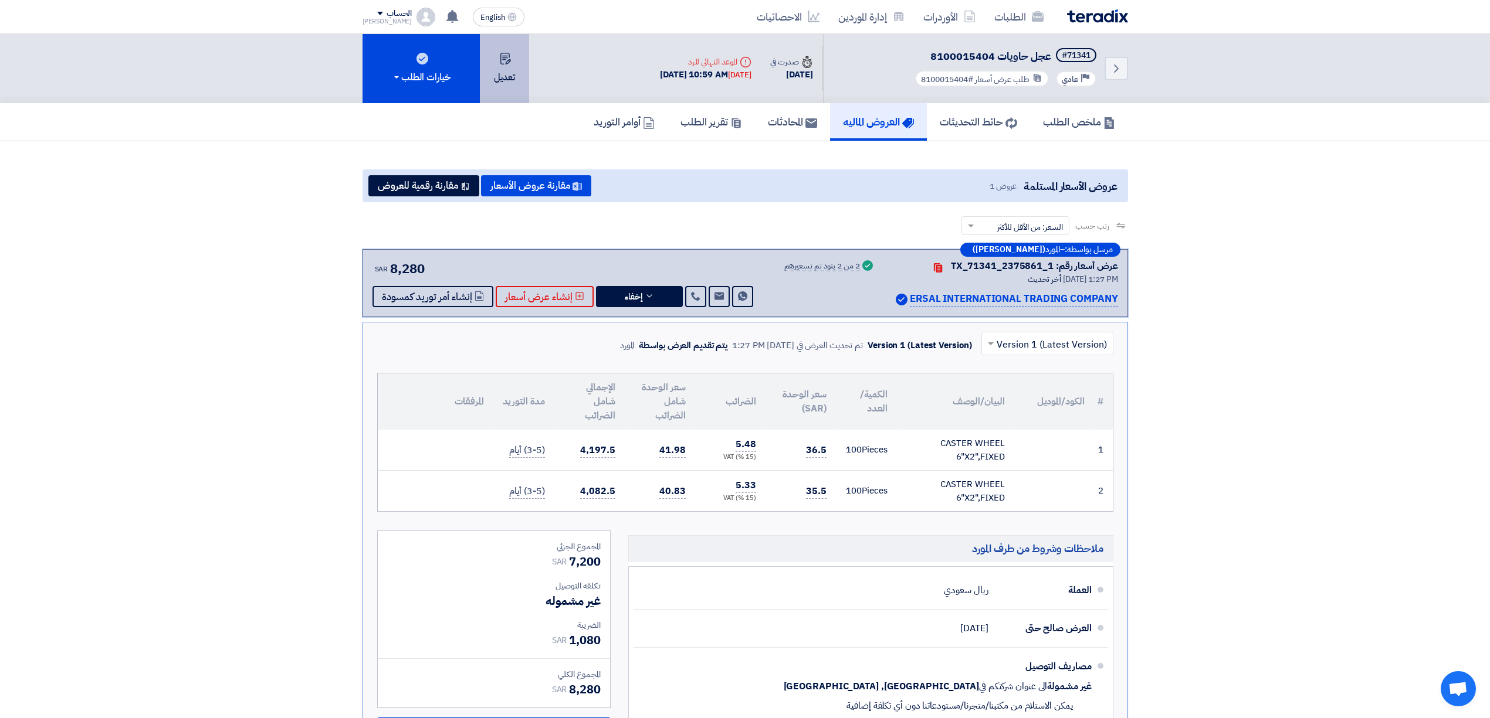
click at [505, 73] on button "تعديل" at bounding box center [504, 68] width 49 height 69
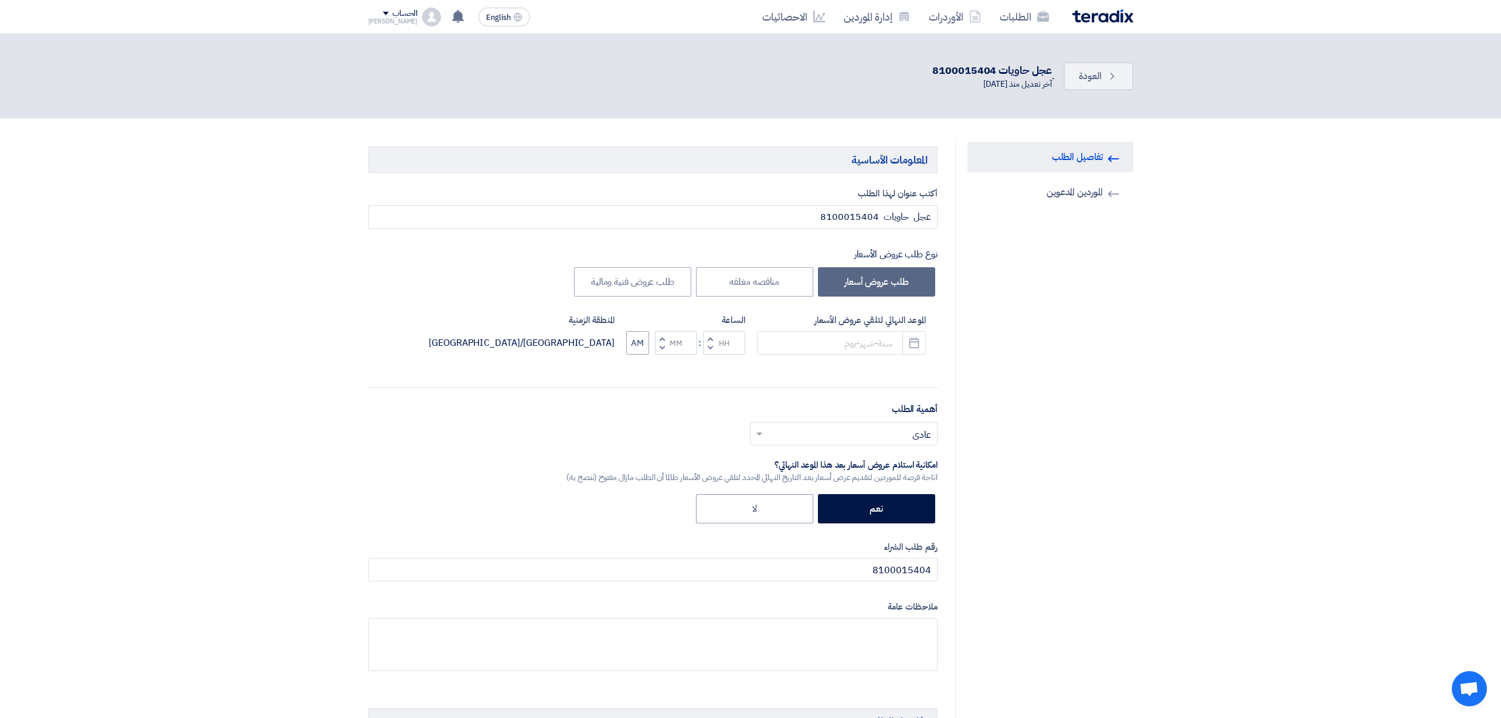
type input "9/11/2025"
type input "10"
type input "59"
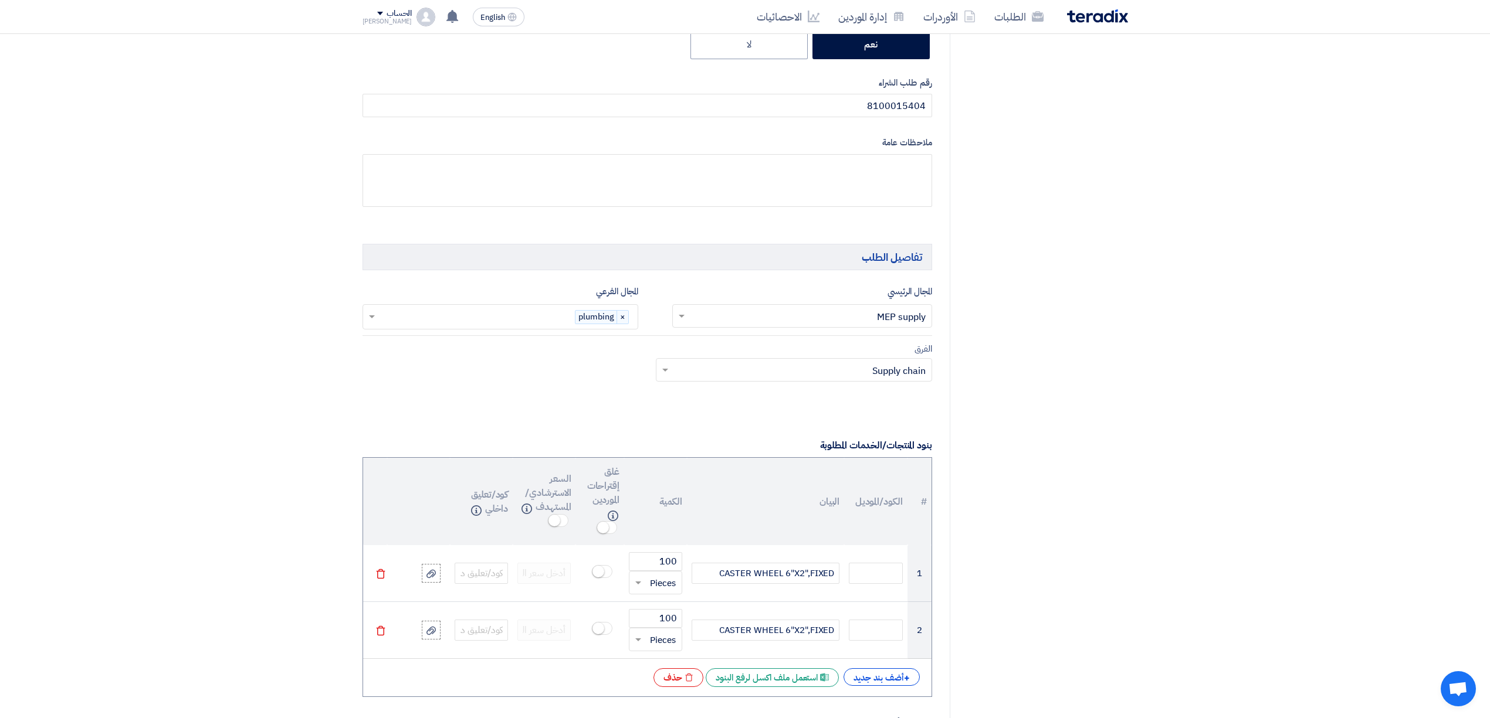
scroll to position [547, 0]
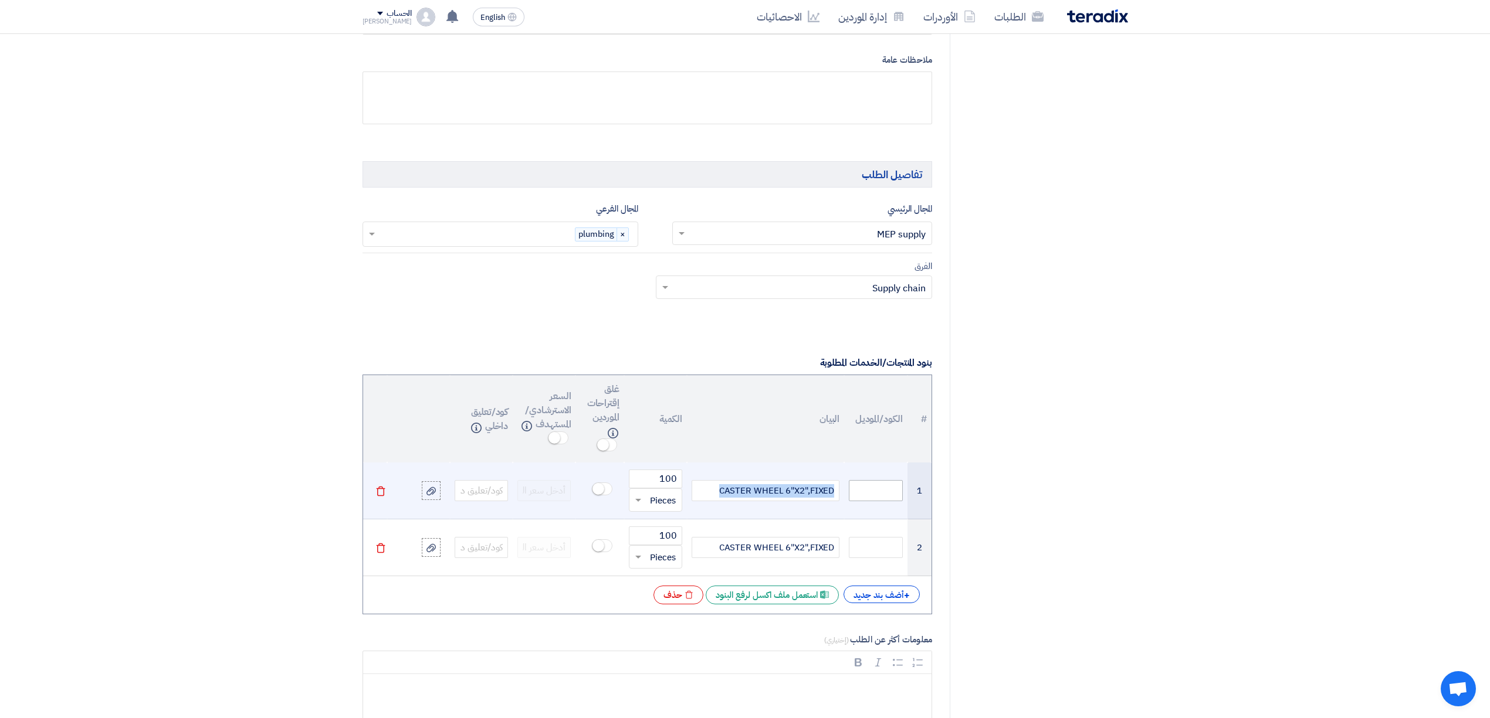
drag, startPoint x: 712, startPoint y: 494, endPoint x: 863, endPoint y: 497, distance: 151.4
click at [863, 497] on tr "1 CASTER WHEEL 6"X2",FIXED 100 قطعة × Pieces Delete" at bounding box center [647, 491] width 568 height 57
paste div
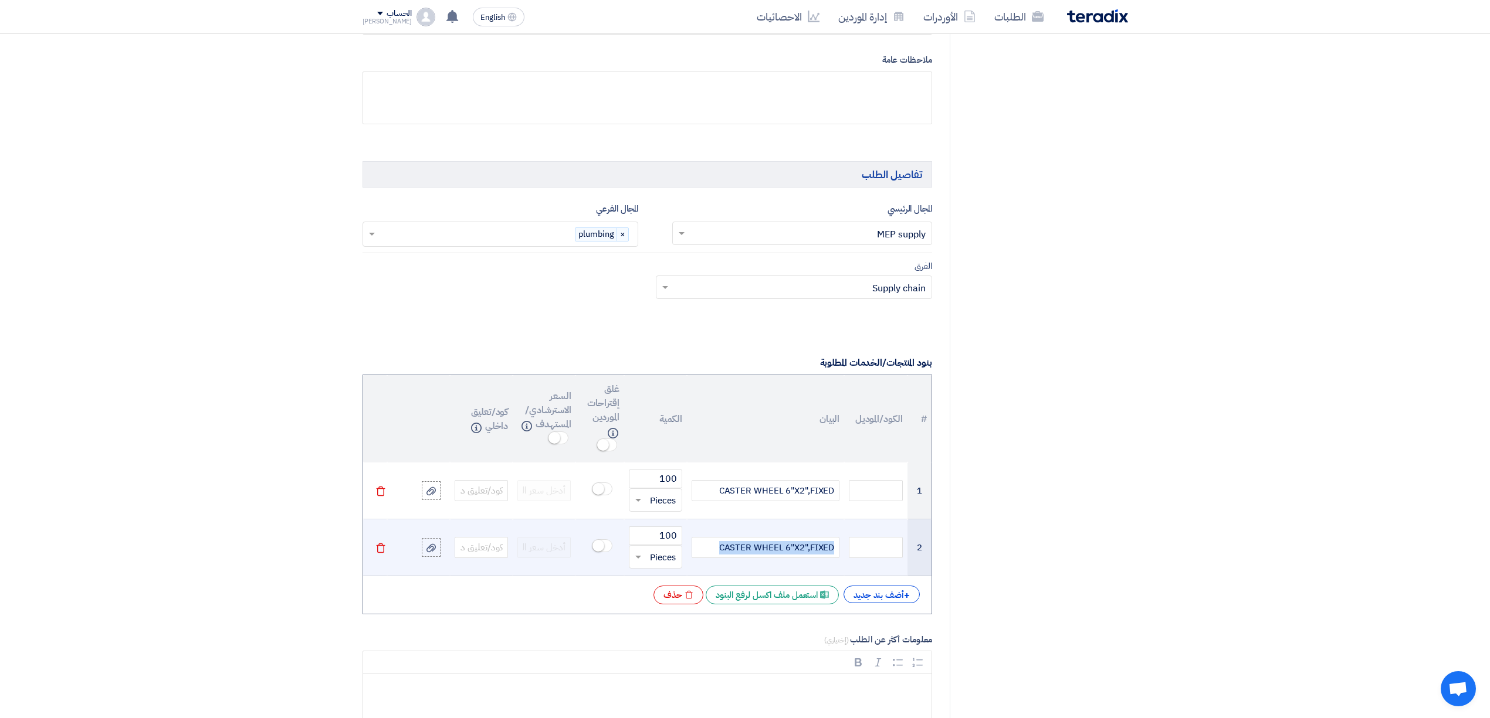
drag, startPoint x: 715, startPoint y: 551, endPoint x: 834, endPoint y: 555, distance: 118.5
click at [834, 555] on div "CASTER WHEEL 6"X2",FIXED" at bounding box center [765, 547] width 148 height 21
paste div
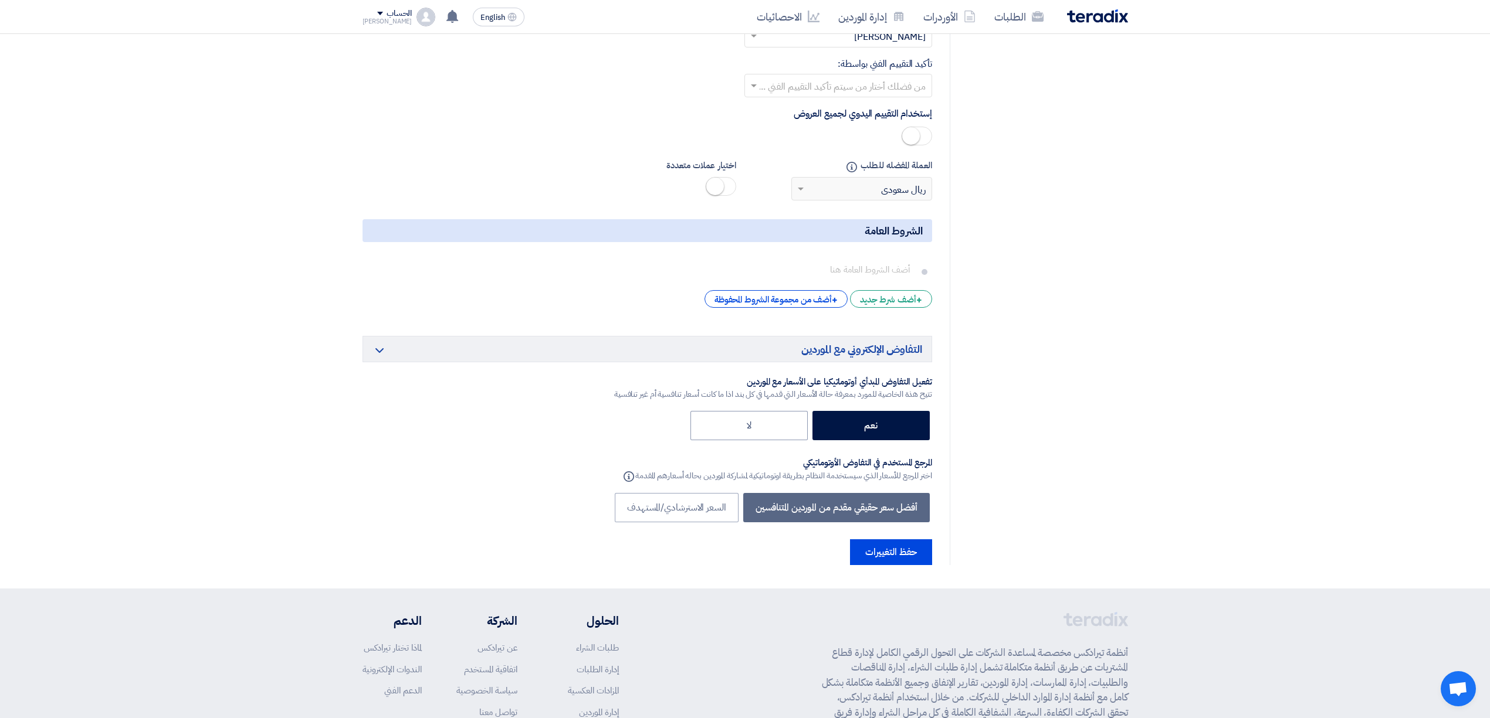
scroll to position [1877, 0]
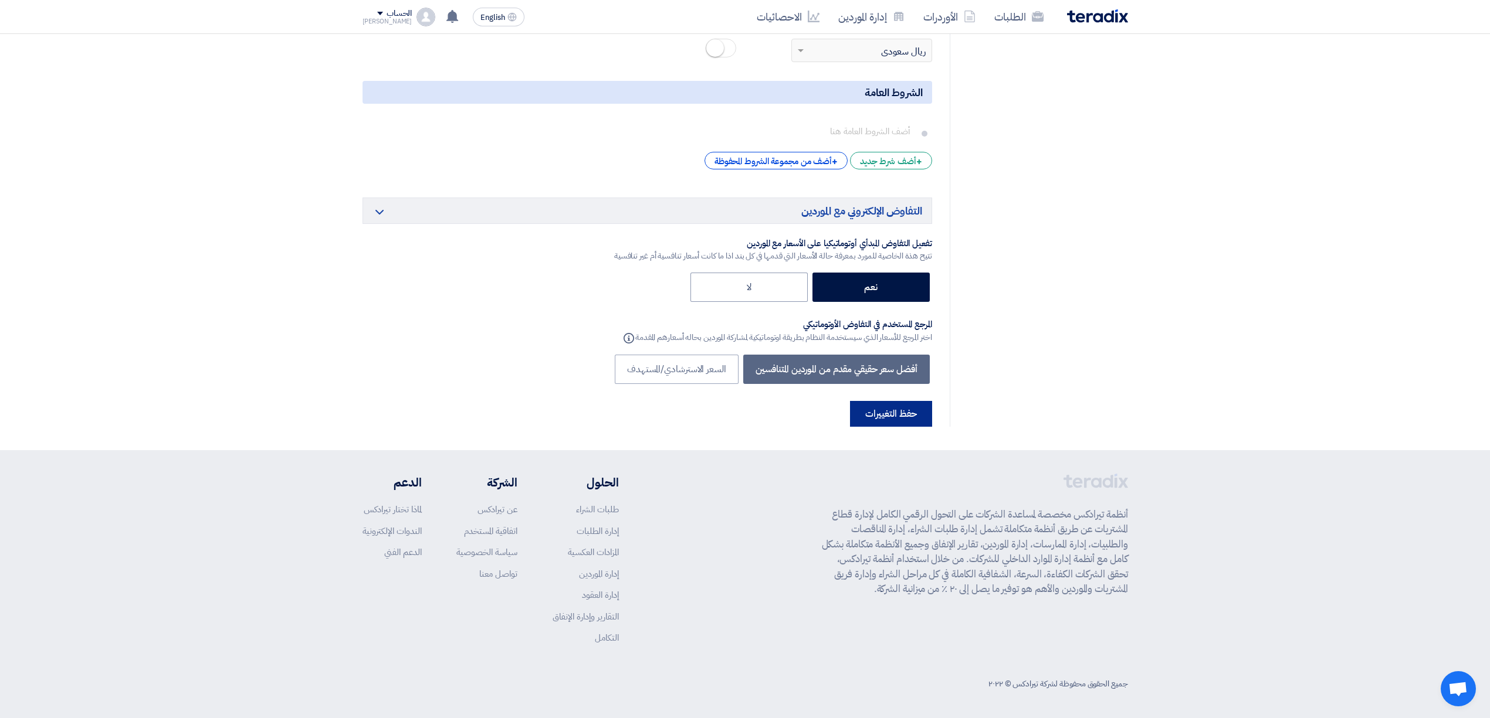
click at [879, 427] on button "حفظ التغييرات" at bounding box center [891, 414] width 82 height 26
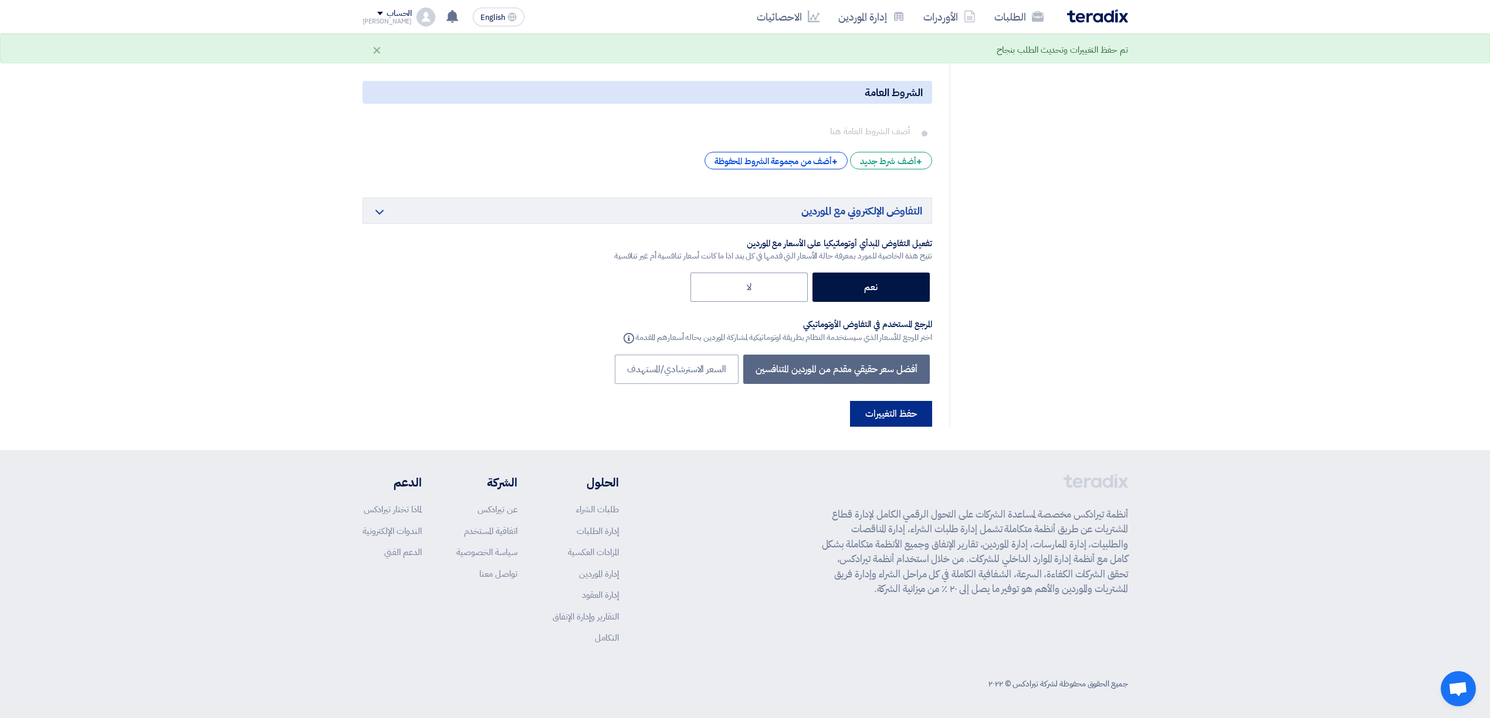
scroll to position [0, 0]
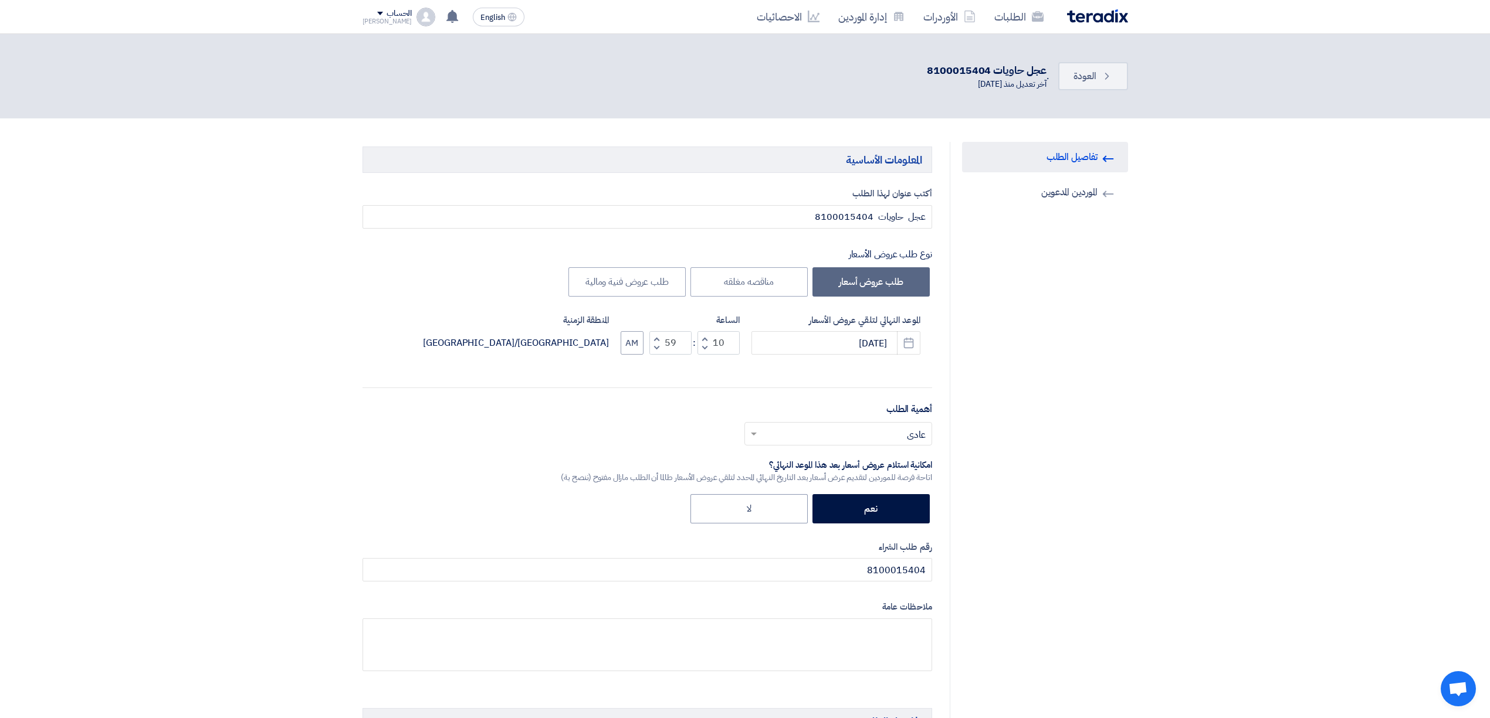
click at [1089, 10] on img at bounding box center [1097, 15] width 61 height 13
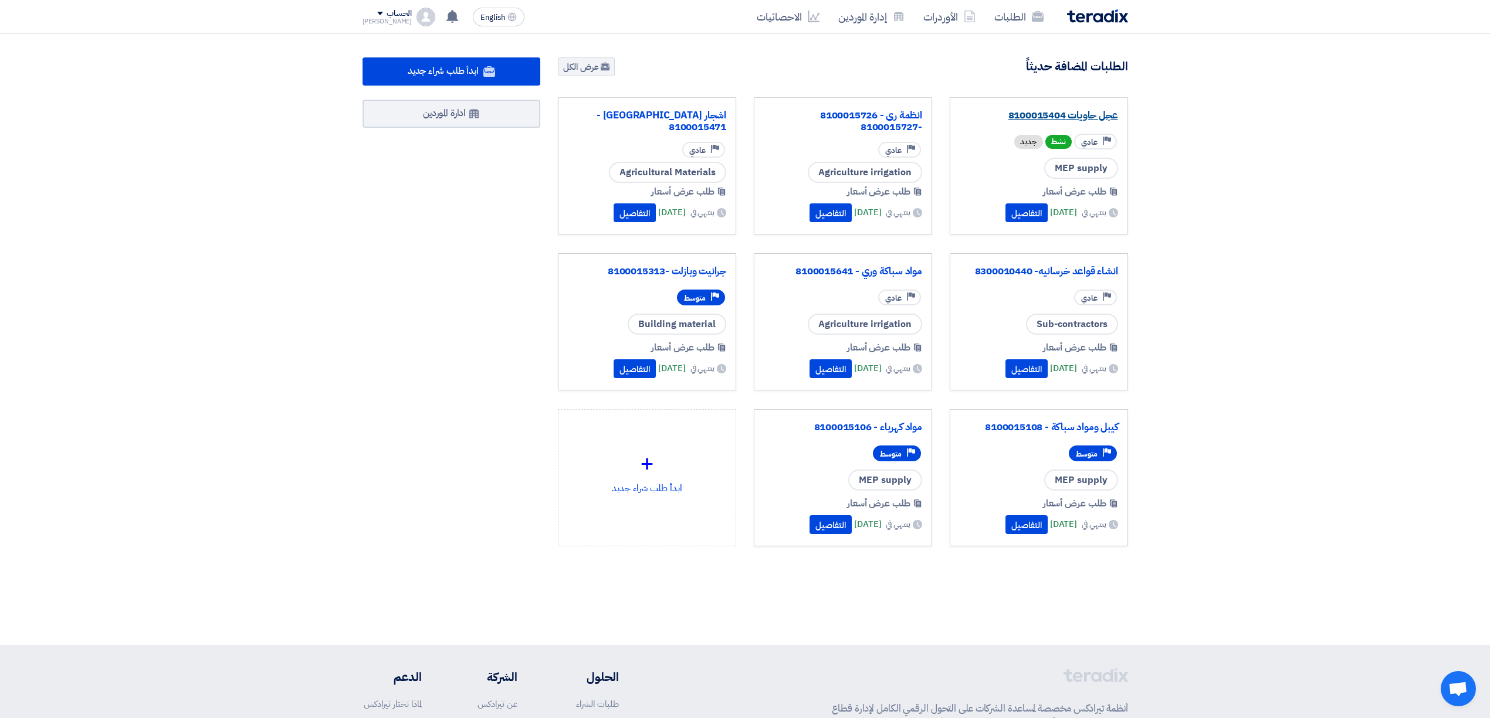
click at [1072, 116] on link "عجل حاويات 8100015404" at bounding box center [1038, 116] width 158 height 12
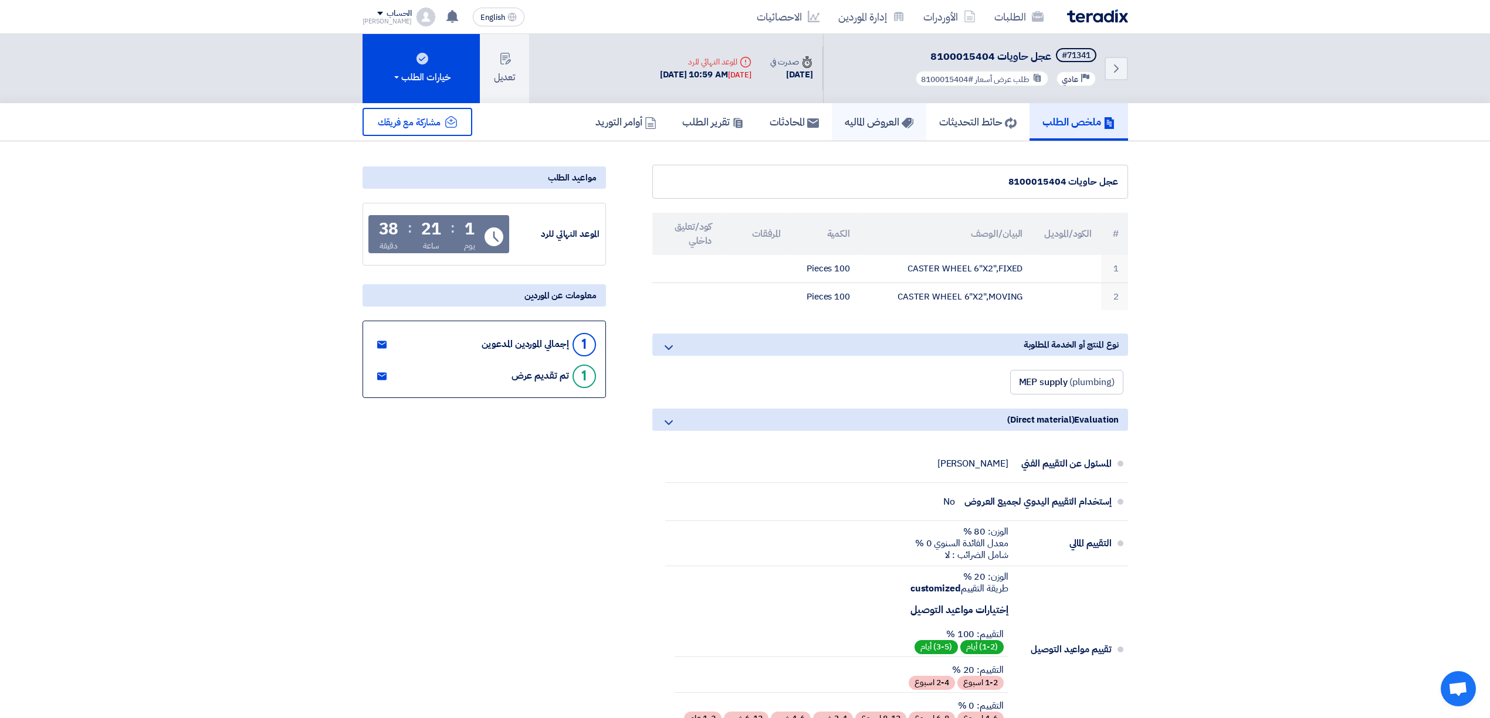
click at [845, 123] on h5 "العروض الماليه" at bounding box center [879, 121] width 69 height 13
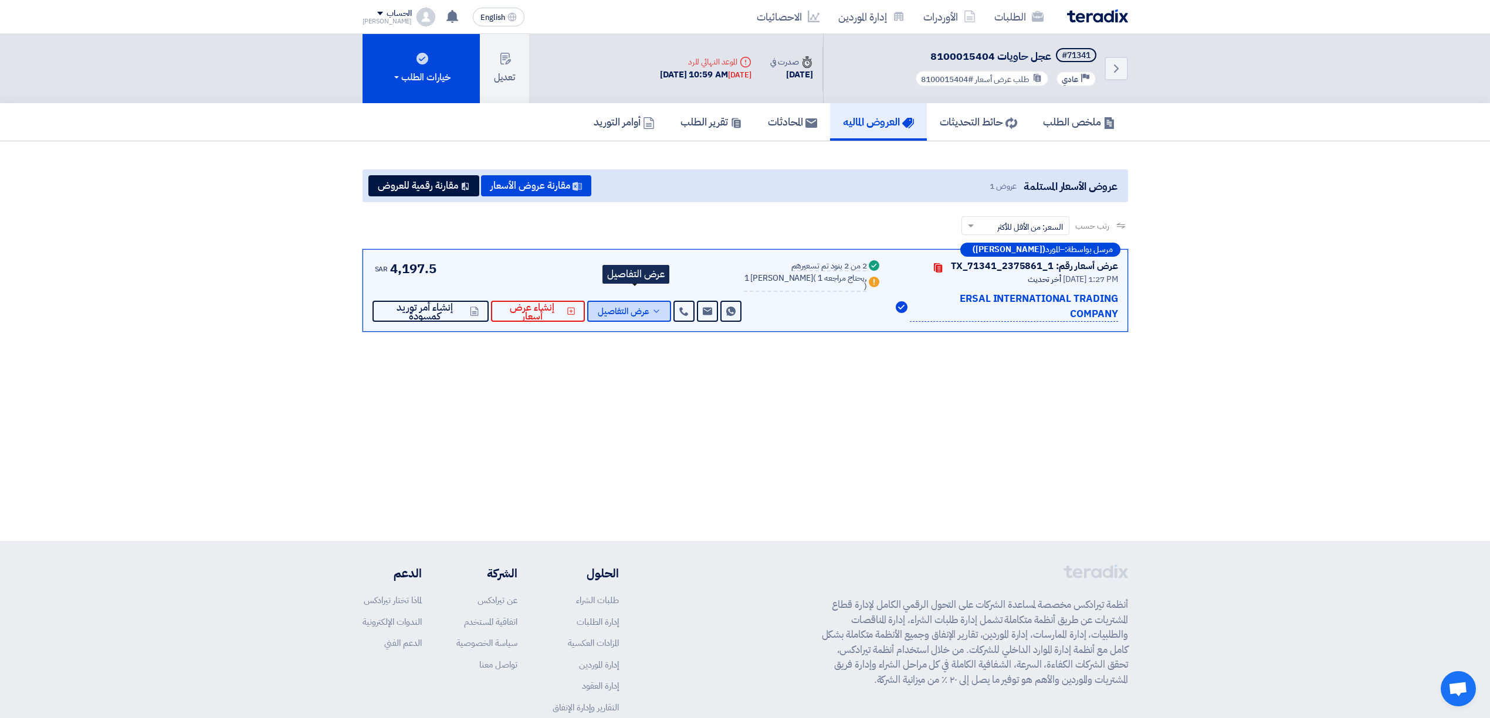
click at [641, 307] on span "عرض التفاصيل" at bounding box center [624, 311] width 52 height 9
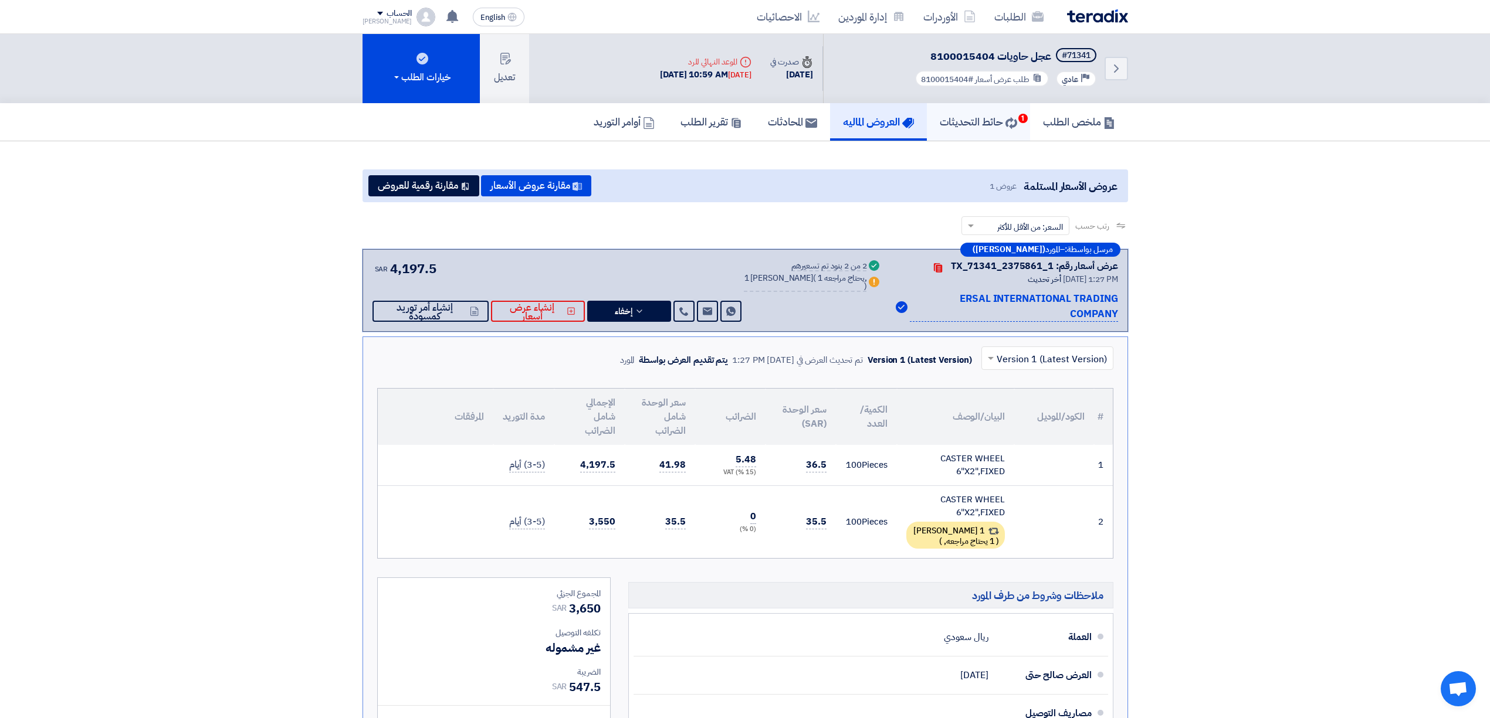
click at [977, 115] on h5 "حائط التحديثات 1" at bounding box center [978, 121] width 77 height 13
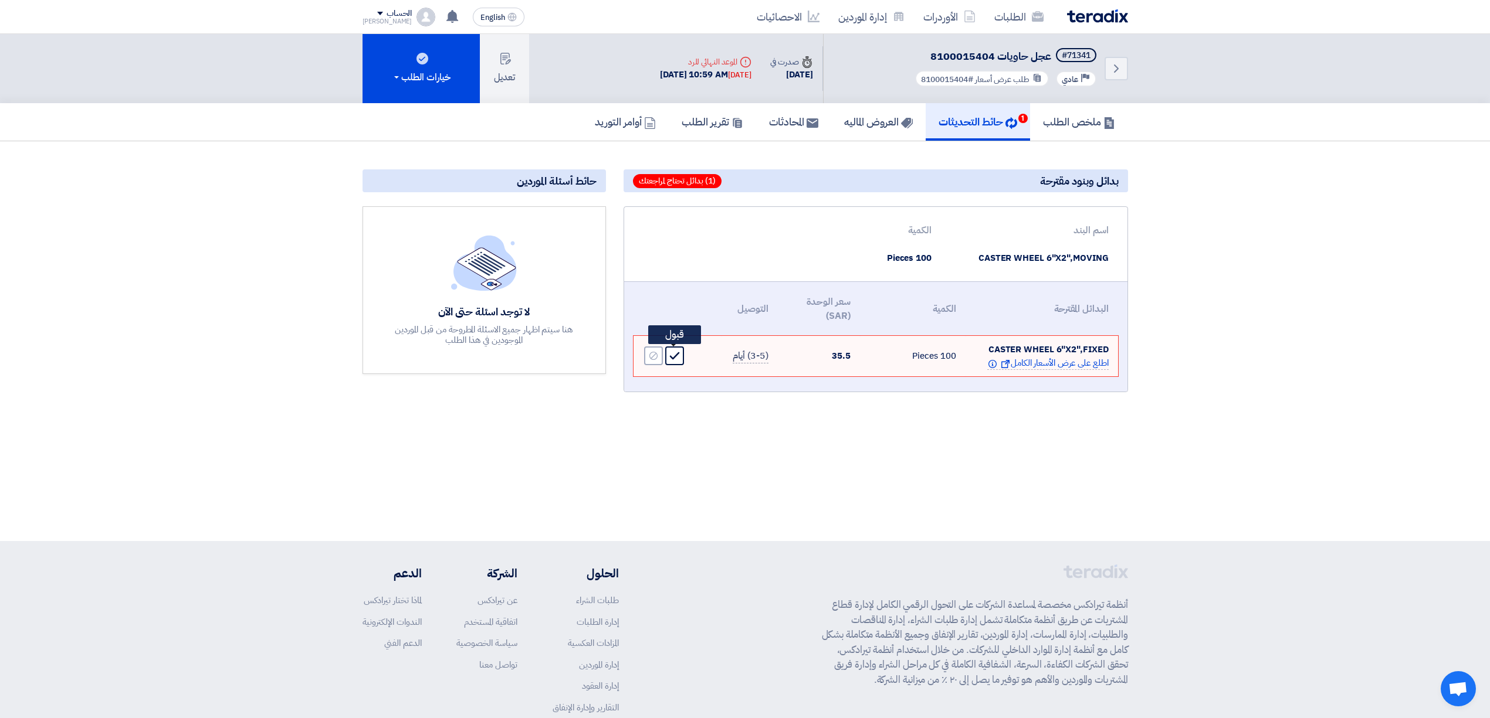
click at [679, 362] on div "Accept" at bounding box center [674, 356] width 19 height 19
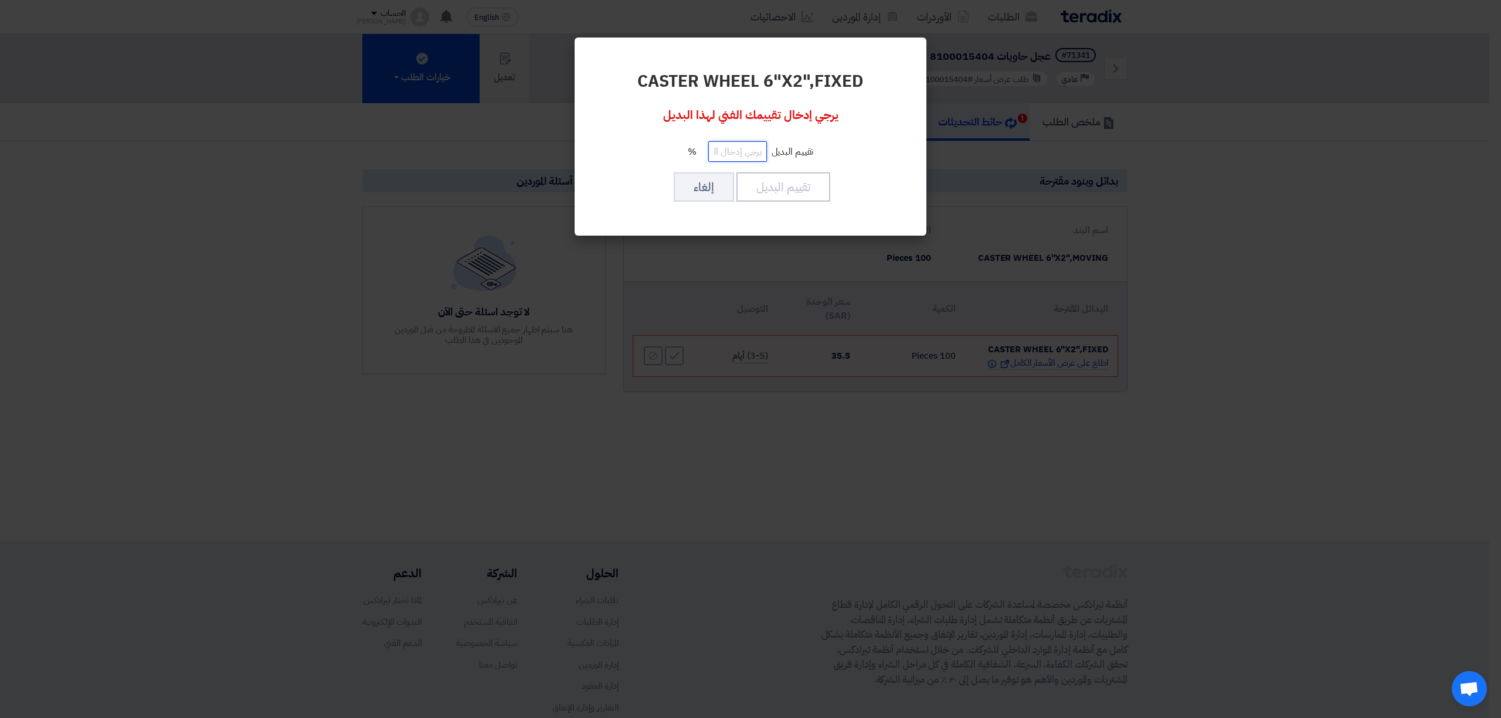
click at [763, 155] on input "number" at bounding box center [737, 151] width 59 height 21
type input "100"
click at [769, 182] on button "تقييم البديل" at bounding box center [784, 186] width 94 height 29
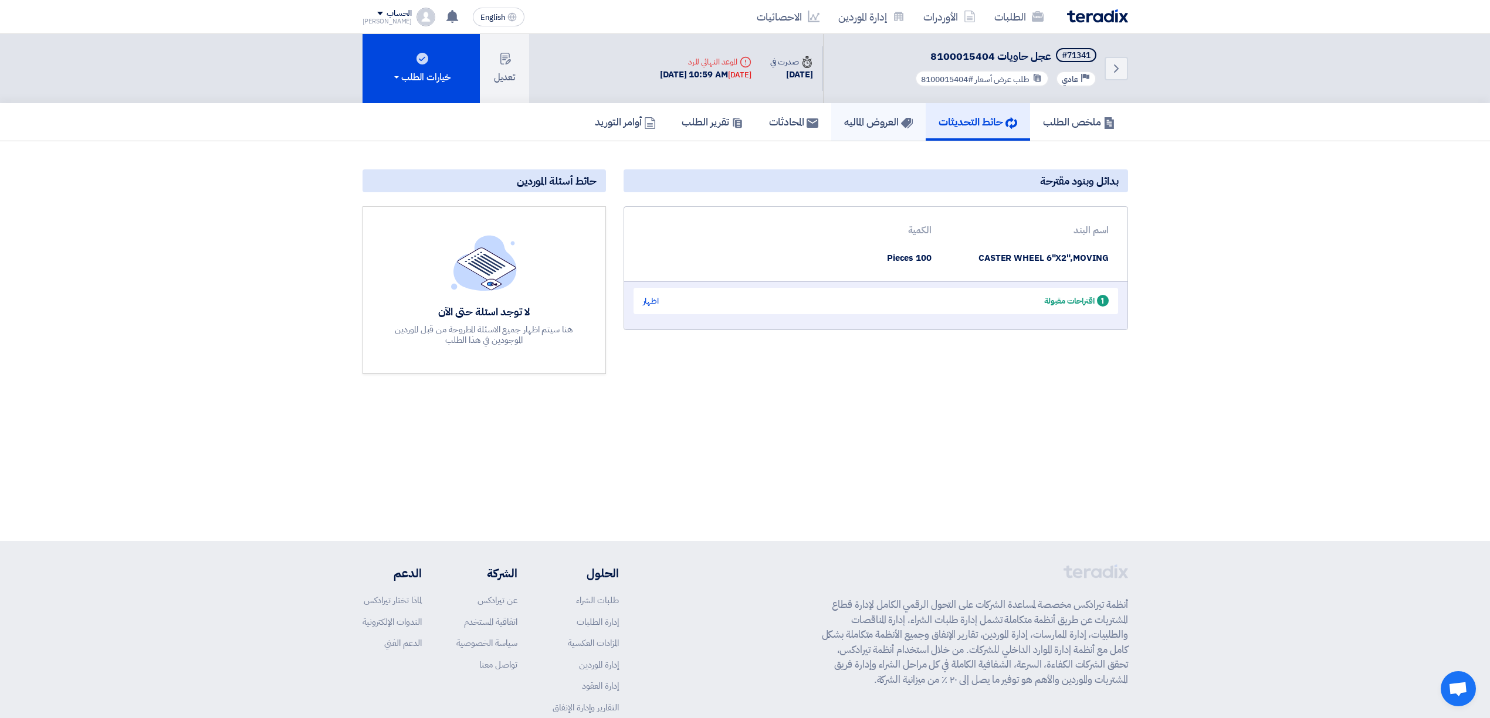
click at [850, 118] on h5 "العروض الماليه" at bounding box center [878, 121] width 69 height 13
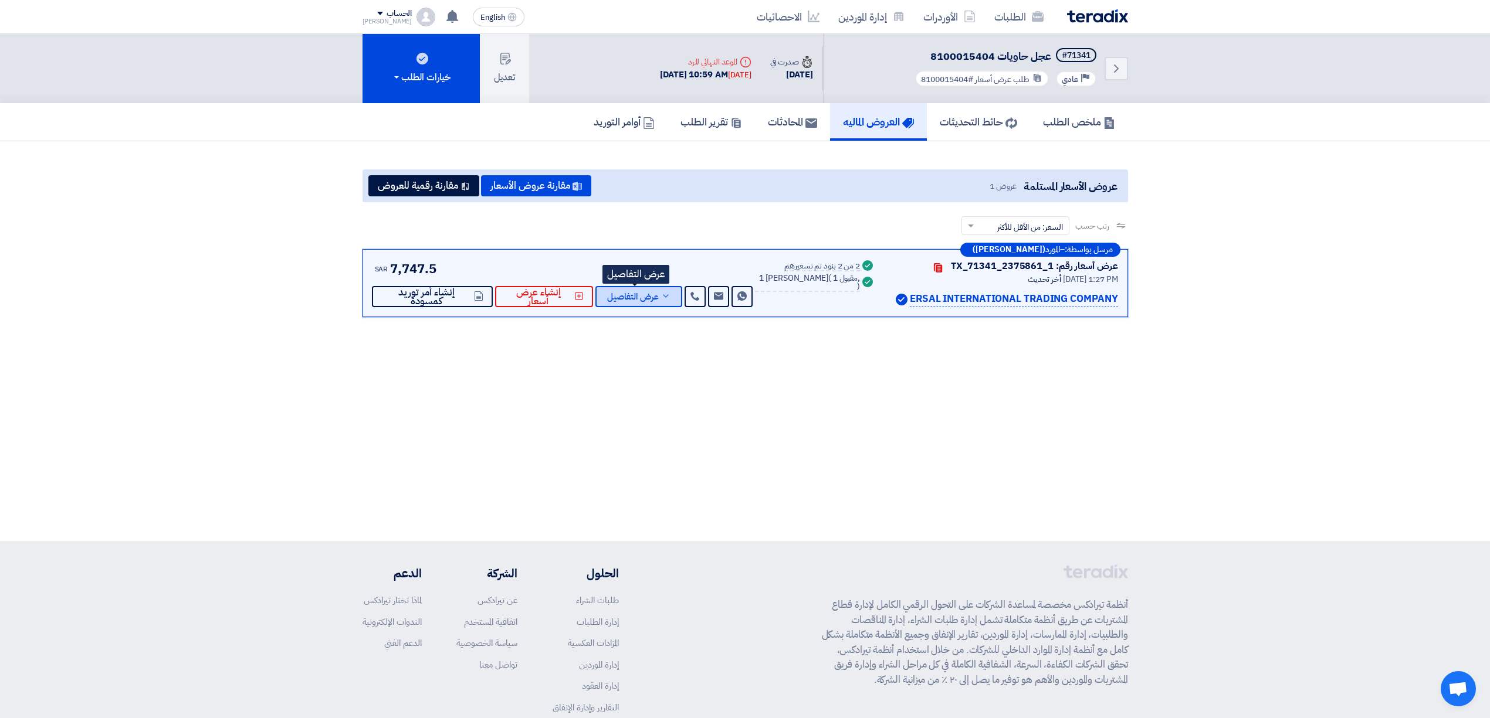
click at [656, 294] on button "عرض التفاصيل" at bounding box center [638, 296] width 87 height 21
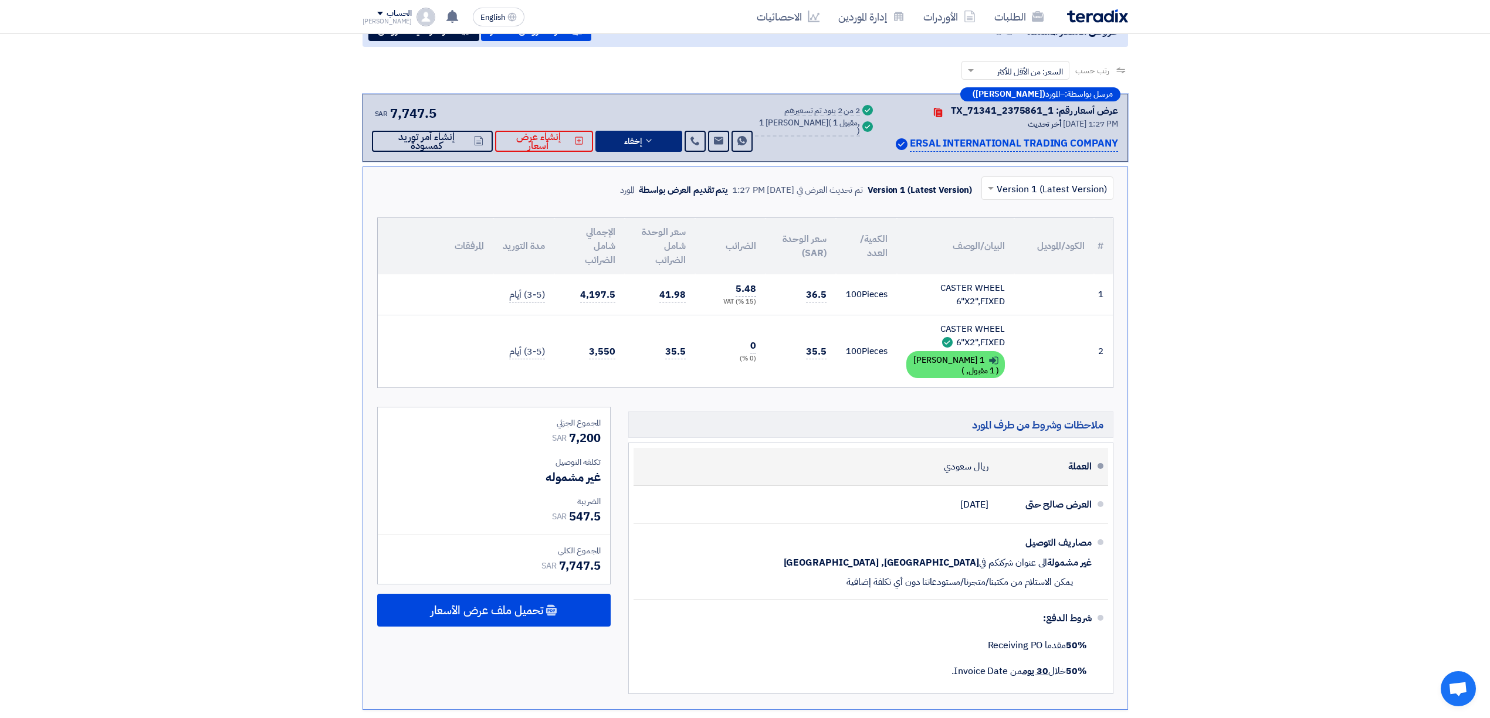
scroll to position [156, 0]
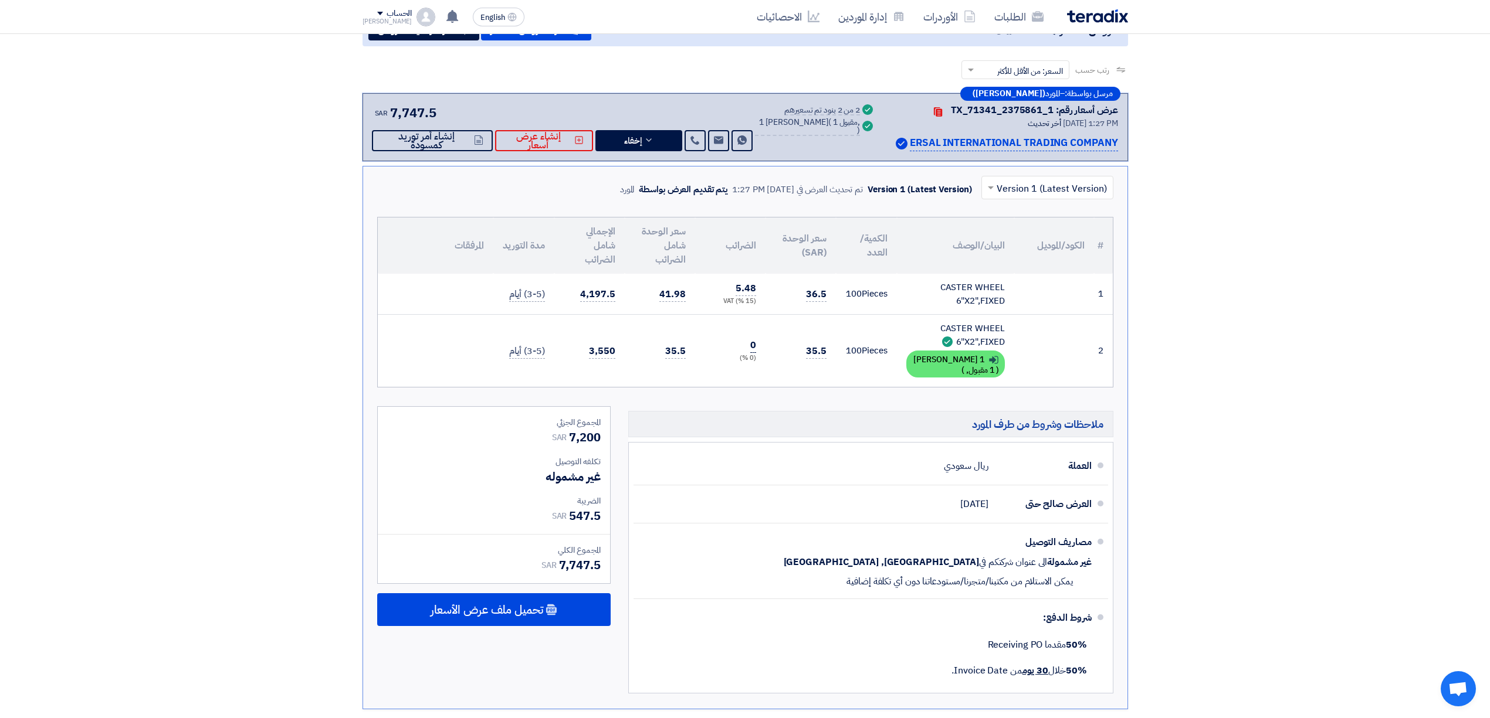
click at [754, 350] on span "0" at bounding box center [753, 345] width 6 height 15
click at [718, 428] on h5 "ملاحظات وشروط من طرف المورد" at bounding box center [870, 424] width 485 height 26
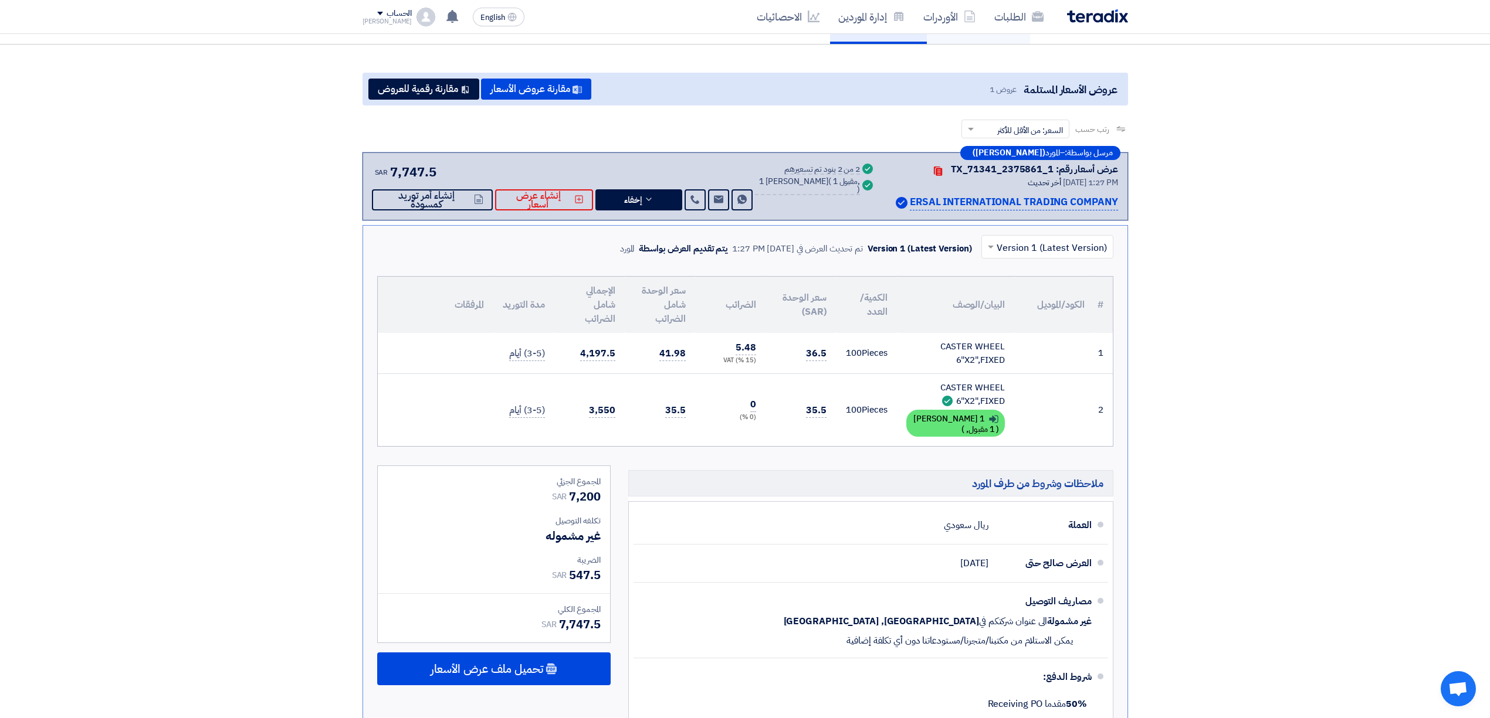
scroll to position [0, 0]
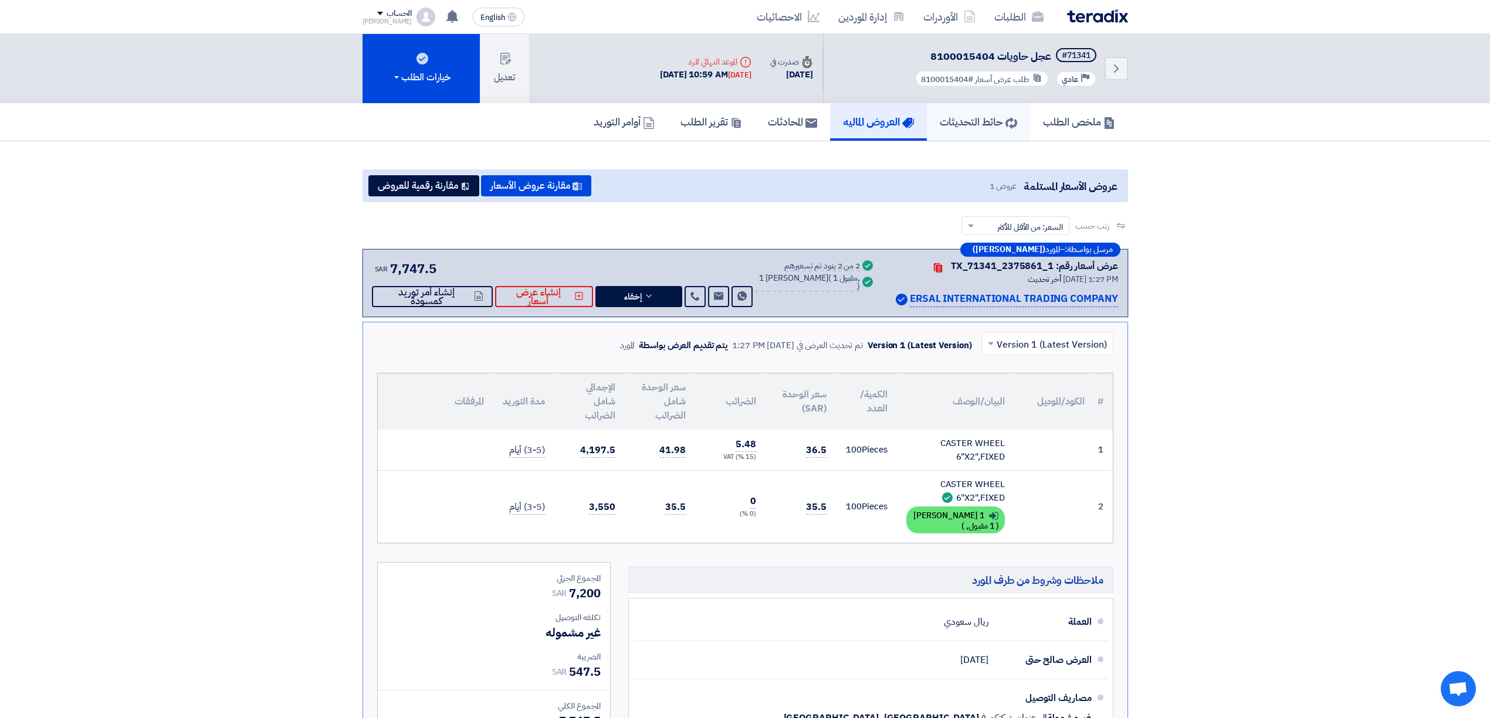
click at [959, 116] on h5 "حائط التحديثات" at bounding box center [978, 121] width 77 height 13
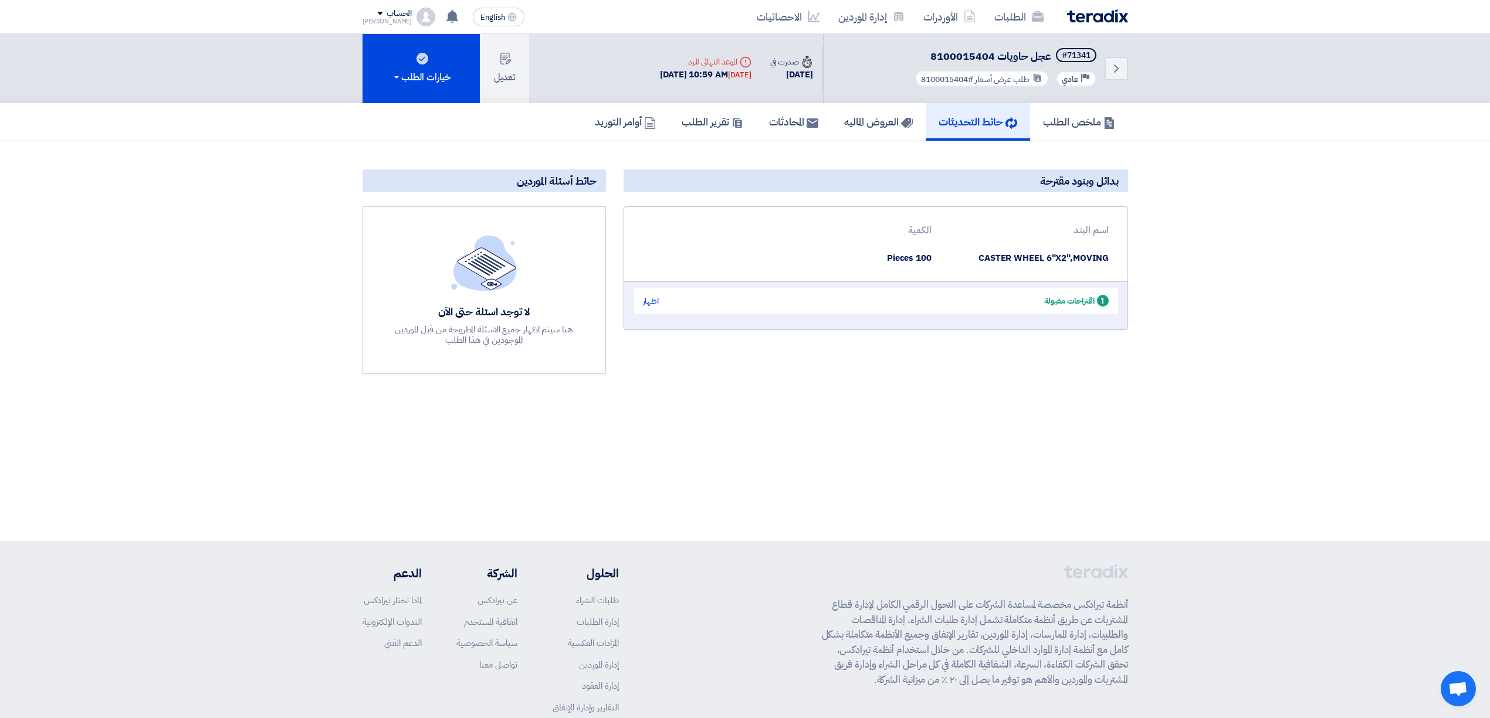
drag, startPoint x: 791, startPoint y: 316, endPoint x: 768, endPoint y: 305, distance: 25.2
click at [768, 305] on div "1 اقتراحات مقبولة اظهار" at bounding box center [875, 301] width 484 height 26
click at [990, 297] on div "1 اقتراحات مقبولة اظهار" at bounding box center [875, 301] width 484 height 26
click at [651, 305] on div "اظهار" at bounding box center [651, 301] width 16 height 12
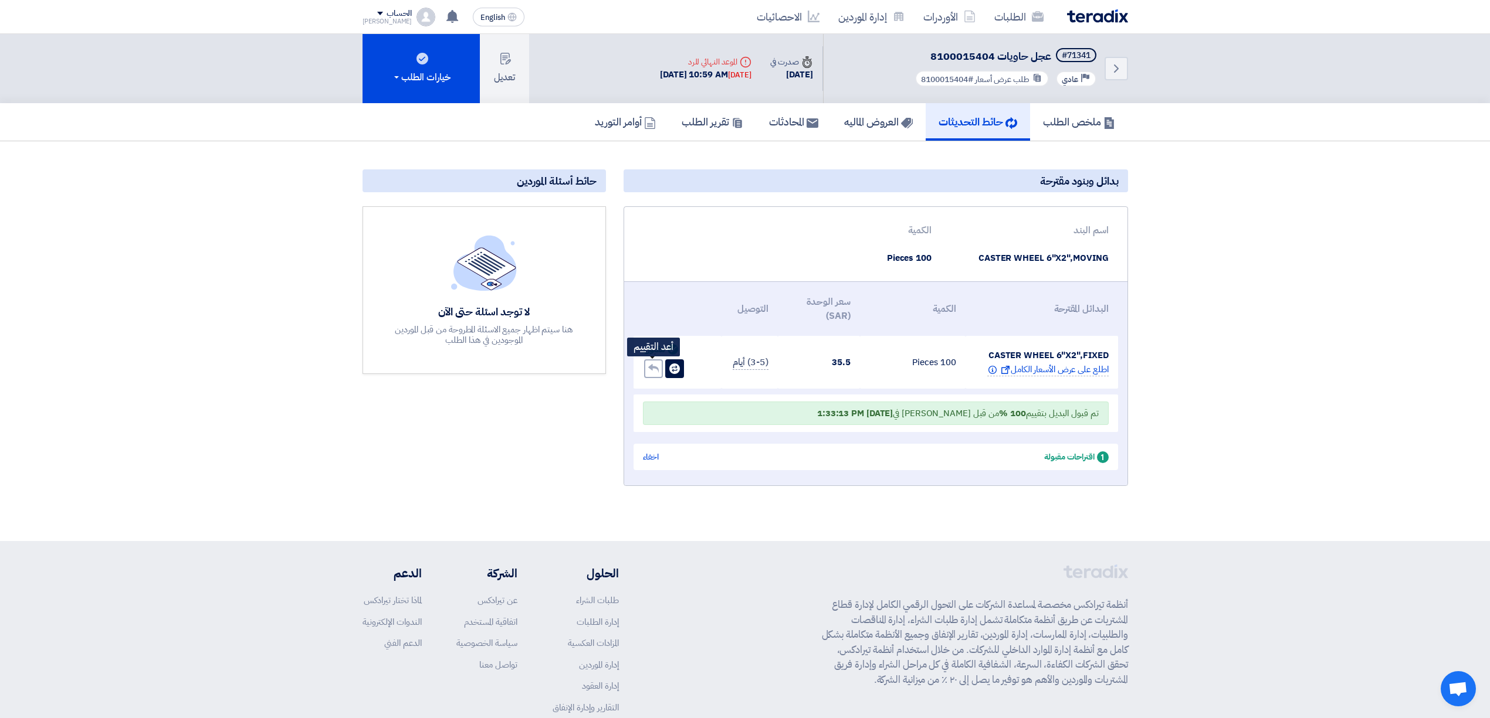
drag, startPoint x: 653, startPoint y: 369, endPoint x: 646, endPoint y: 369, distance: 7.0
click at [650, 369] on icon "Undo" at bounding box center [653, 369] width 11 height 11
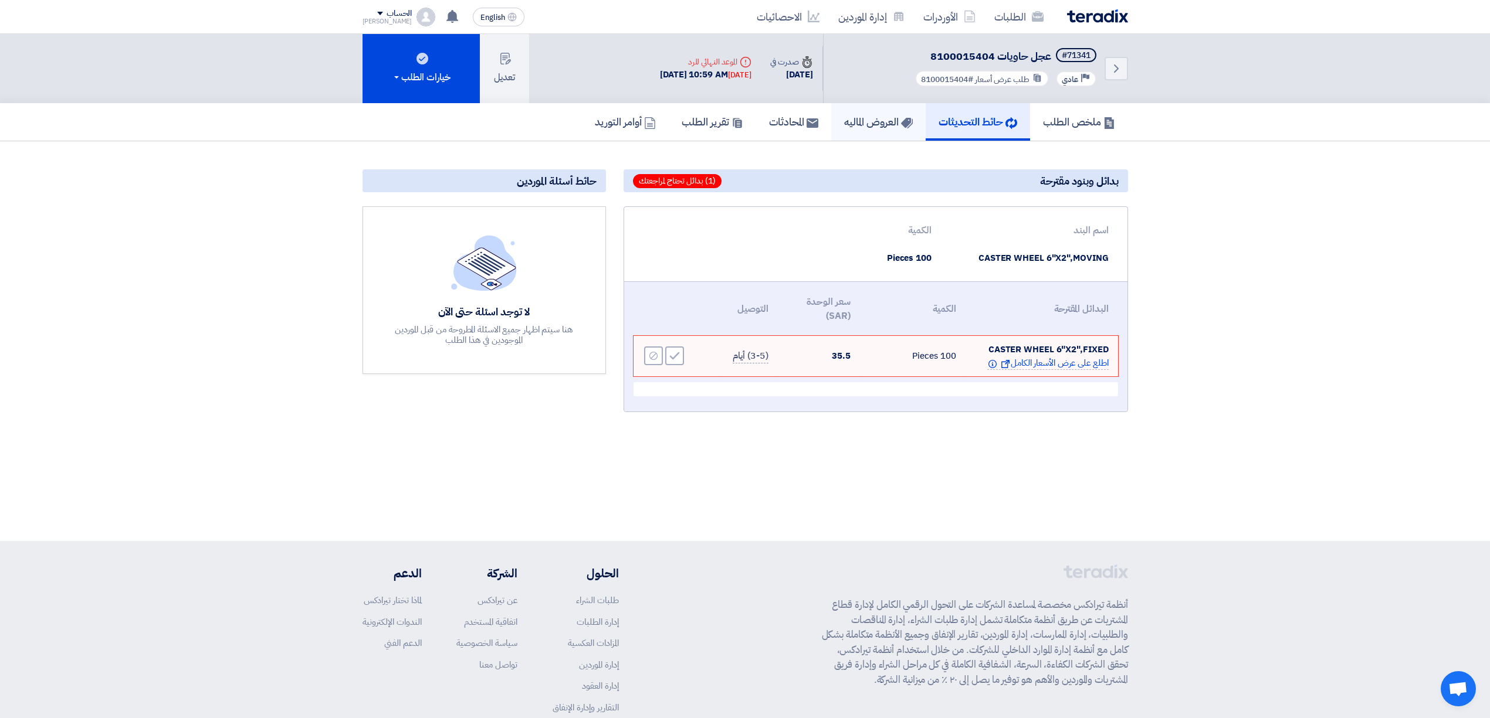
click at [854, 117] on h5 "العروض الماليه" at bounding box center [878, 121] width 69 height 13
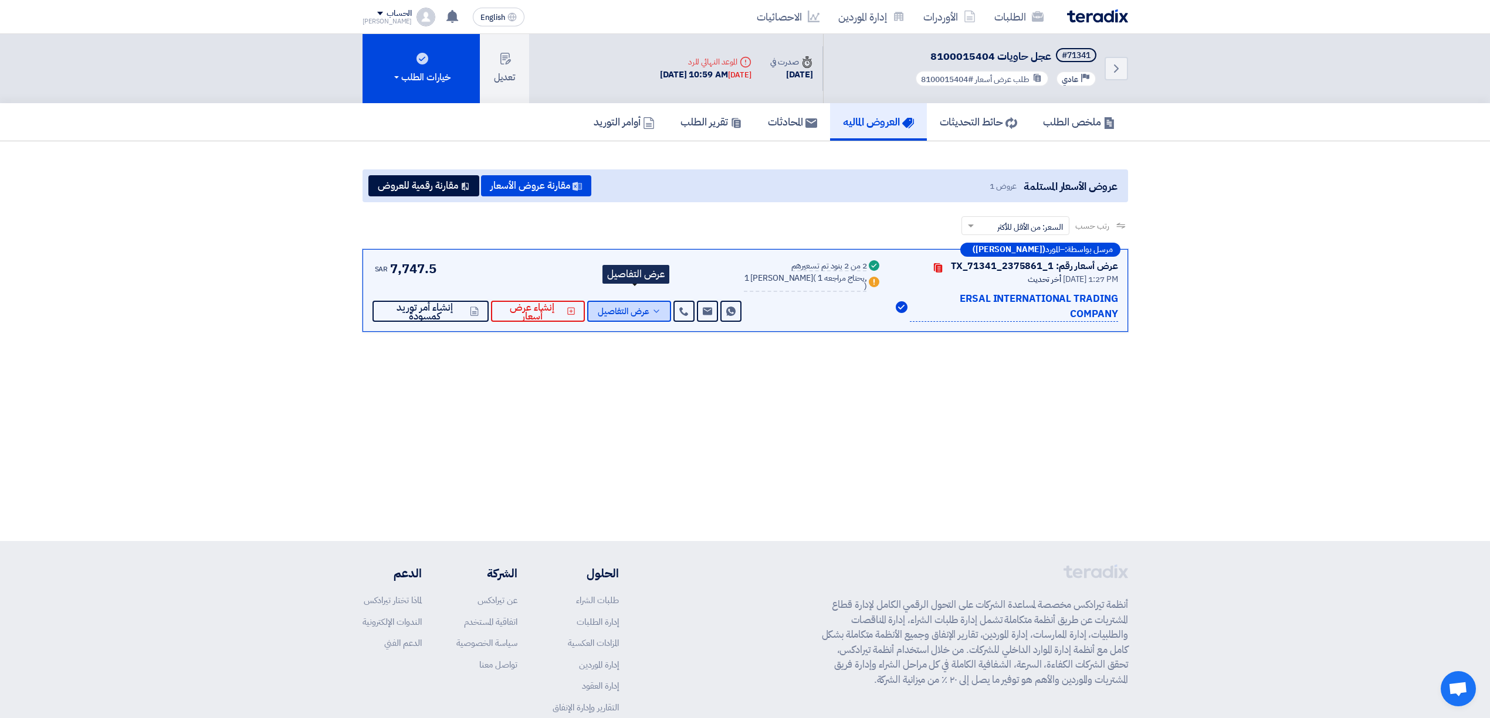
click at [649, 307] on span "عرض التفاصيل" at bounding box center [624, 311] width 52 height 9
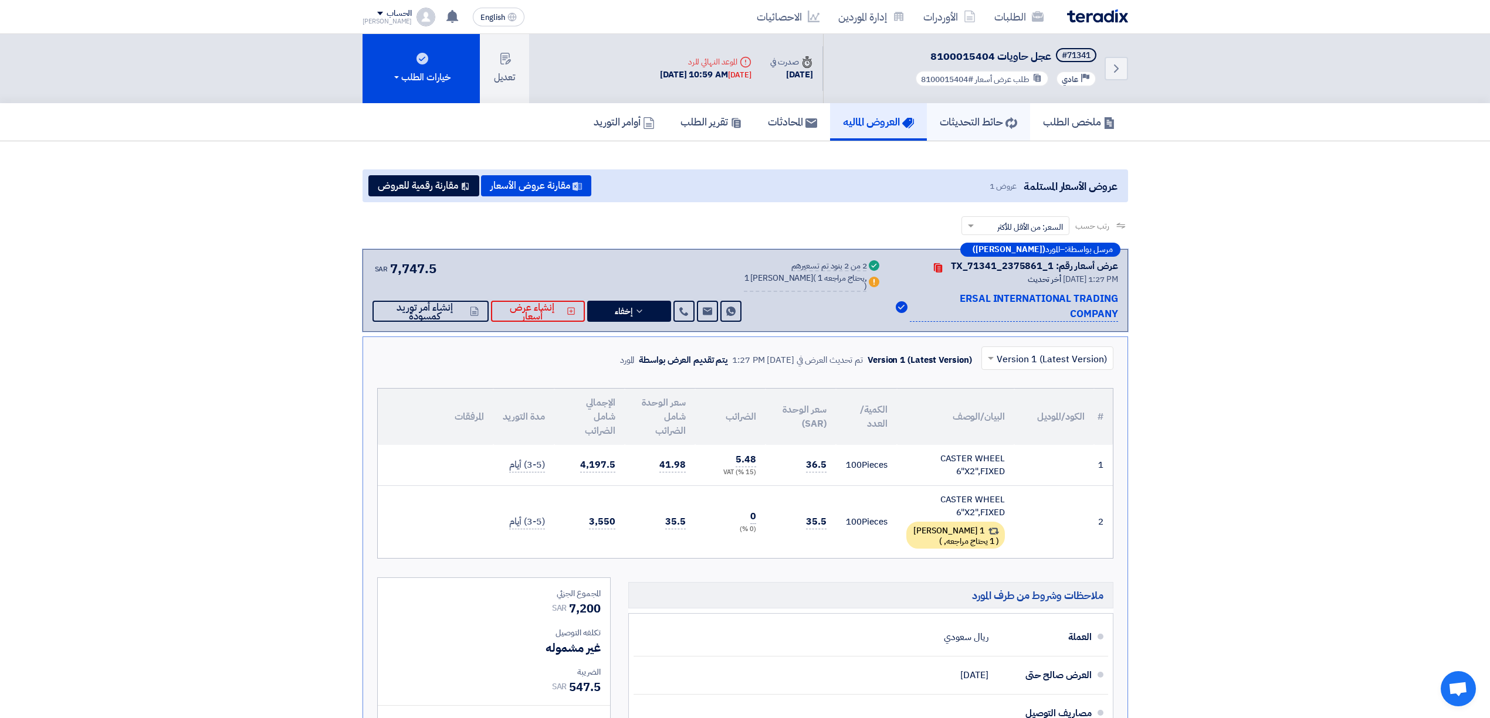
click at [940, 118] on h5 "حائط التحديثات" at bounding box center [978, 121] width 77 height 13
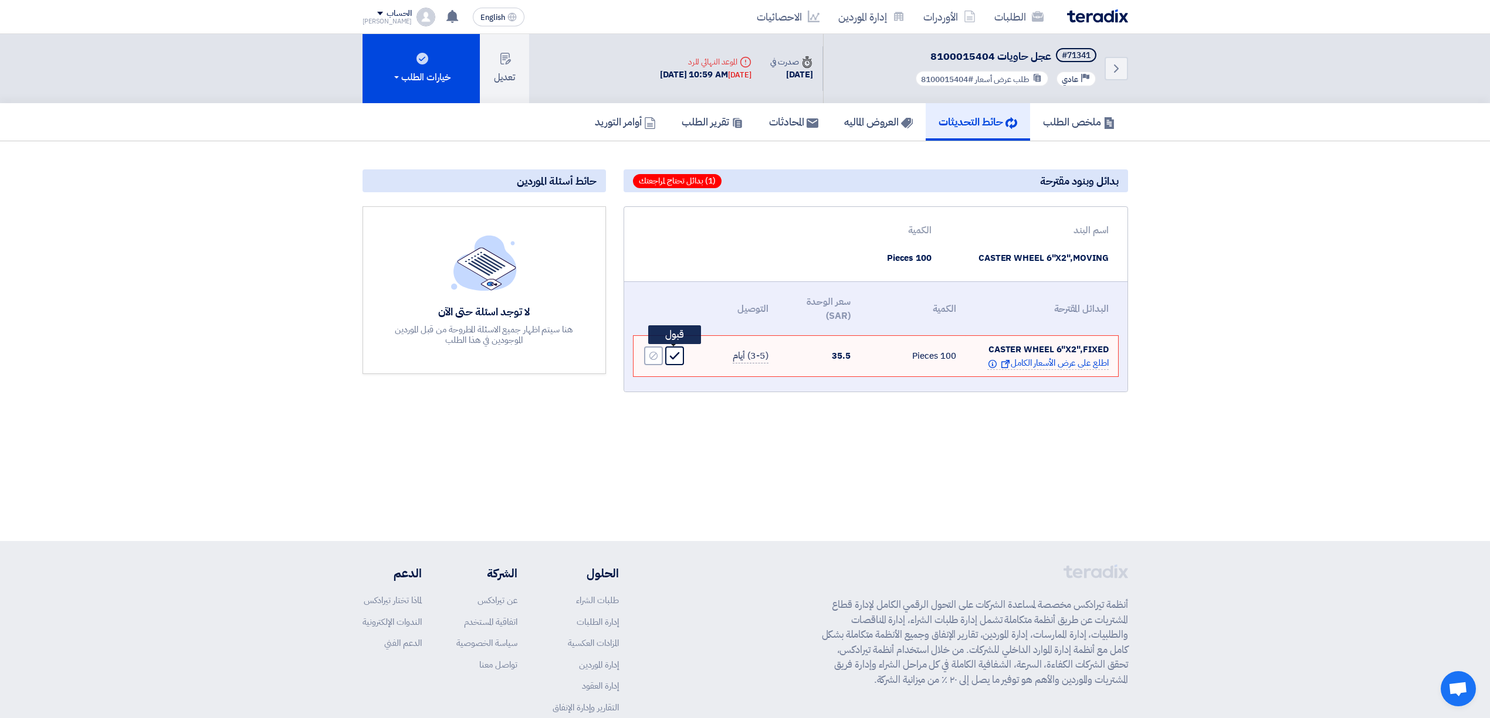
click at [678, 351] on icon "Accept" at bounding box center [674, 356] width 11 height 11
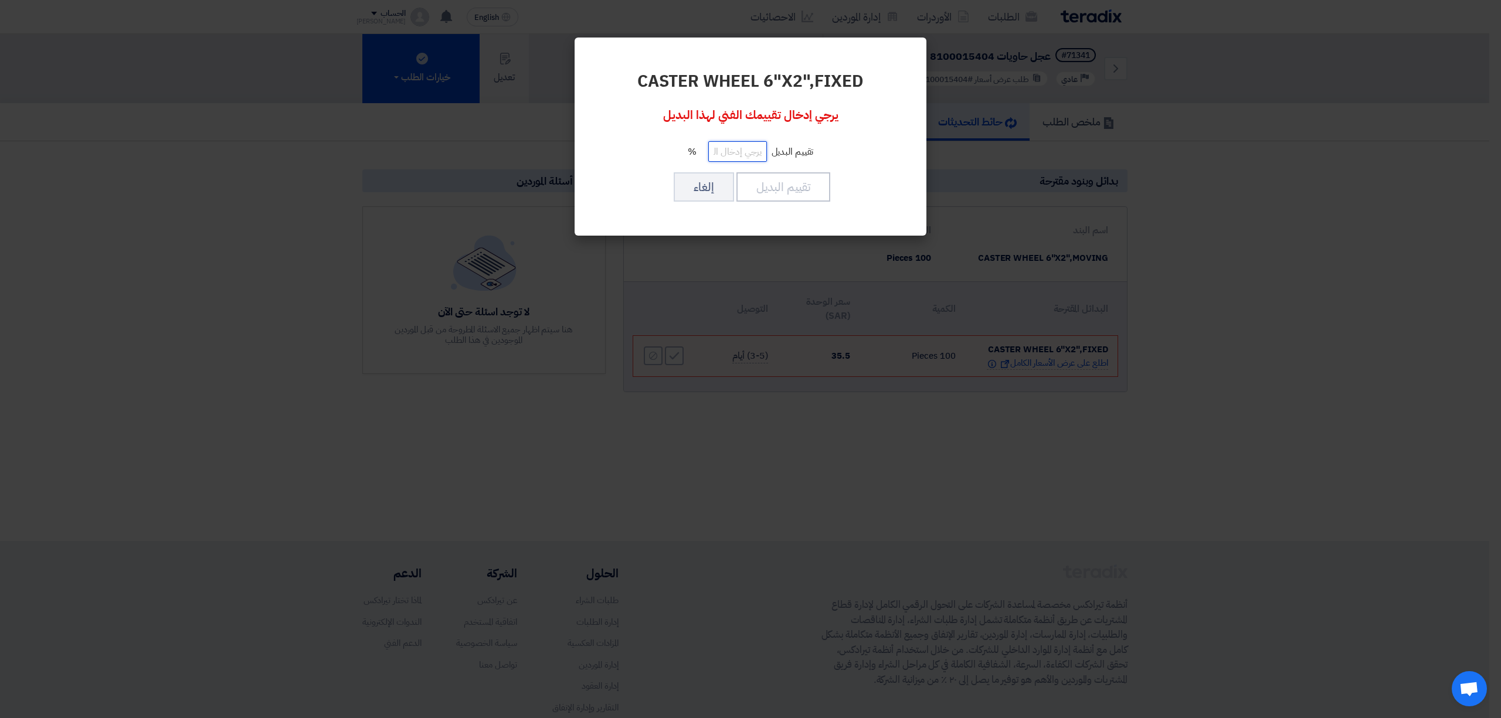
click at [756, 151] on input "number" at bounding box center [737, 151] width 59 height 21
type input "100"
click at [794, 188] on button "تقييم البديل" at bounding box center [784, 186] width 94 height 29
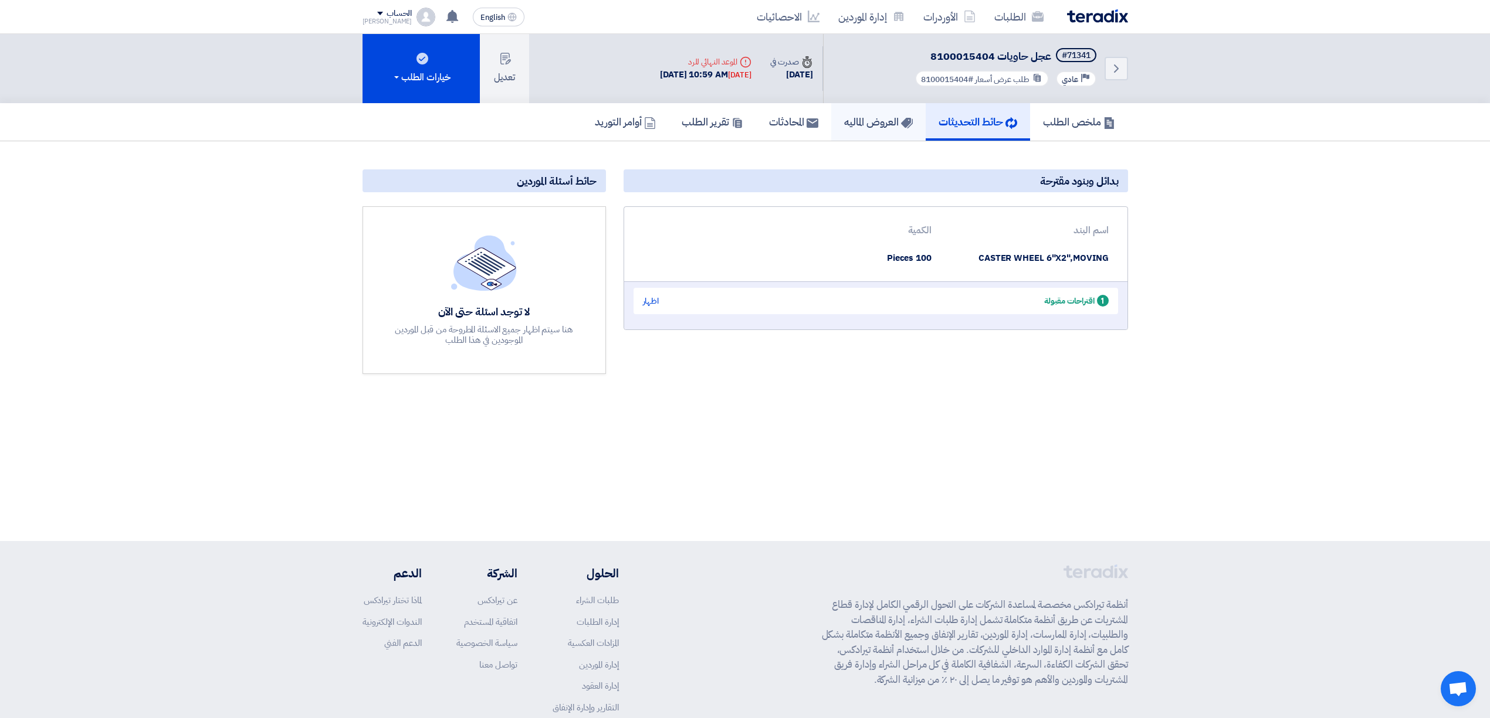
click at [879, 117] on h5 "العروض الماليه" at bounding box center [878, 121] width 69 height 13
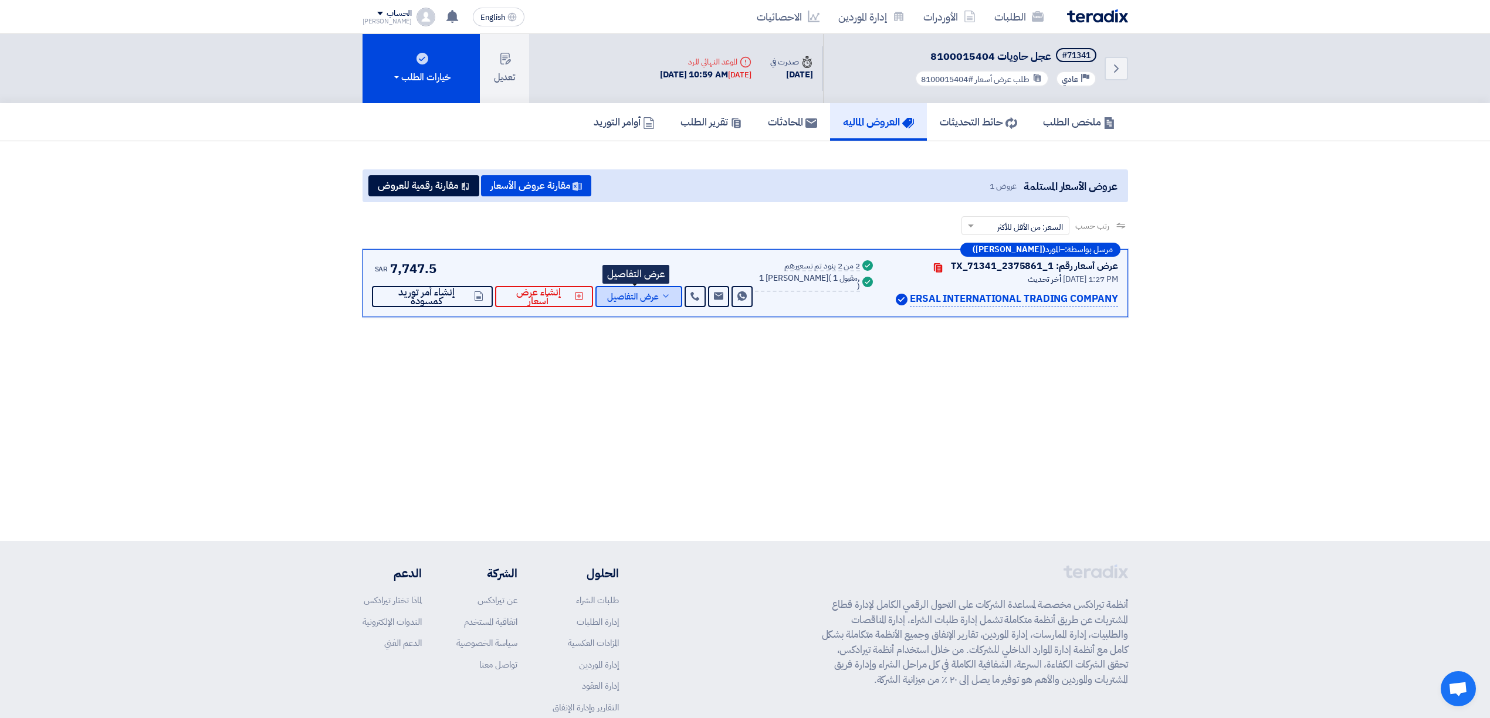
click at [652, 299] on span "عرض التفاصيل" at bounding box center [633, 297] width 52 height 9
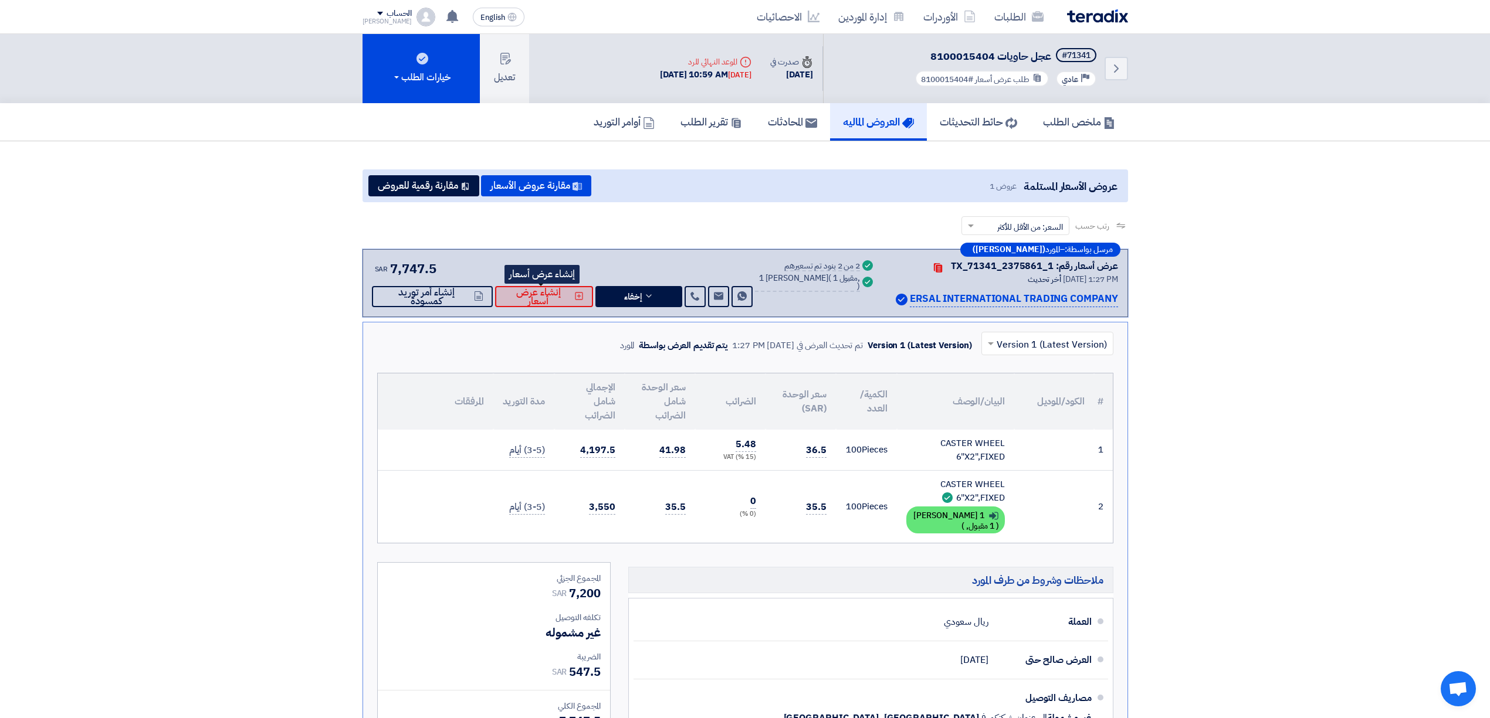
click at [550, 291] on span "إنشاء عرض أسعار" at bounding box center [537, 297] width 67 height 18
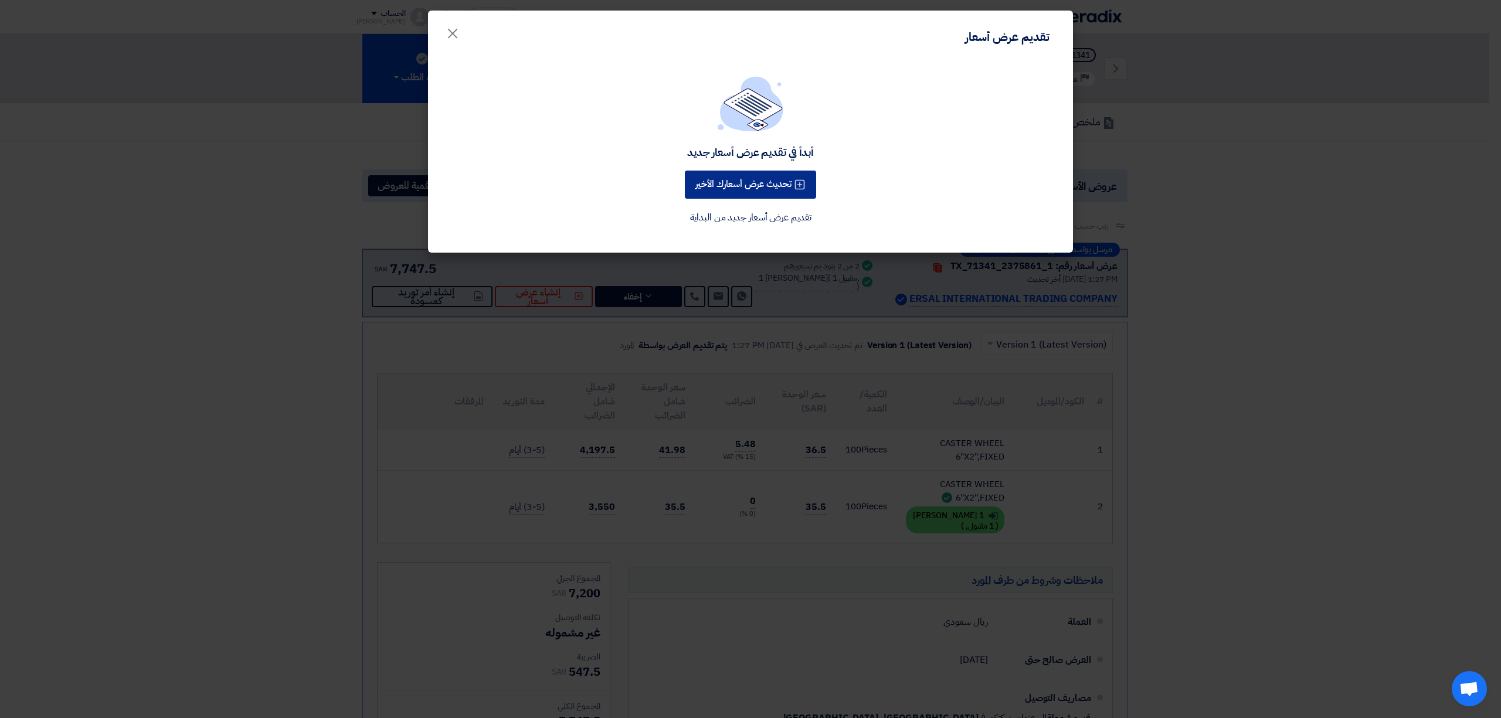
click at [796, 185] on icon at bounding box center [800, 185] width 12 height 12
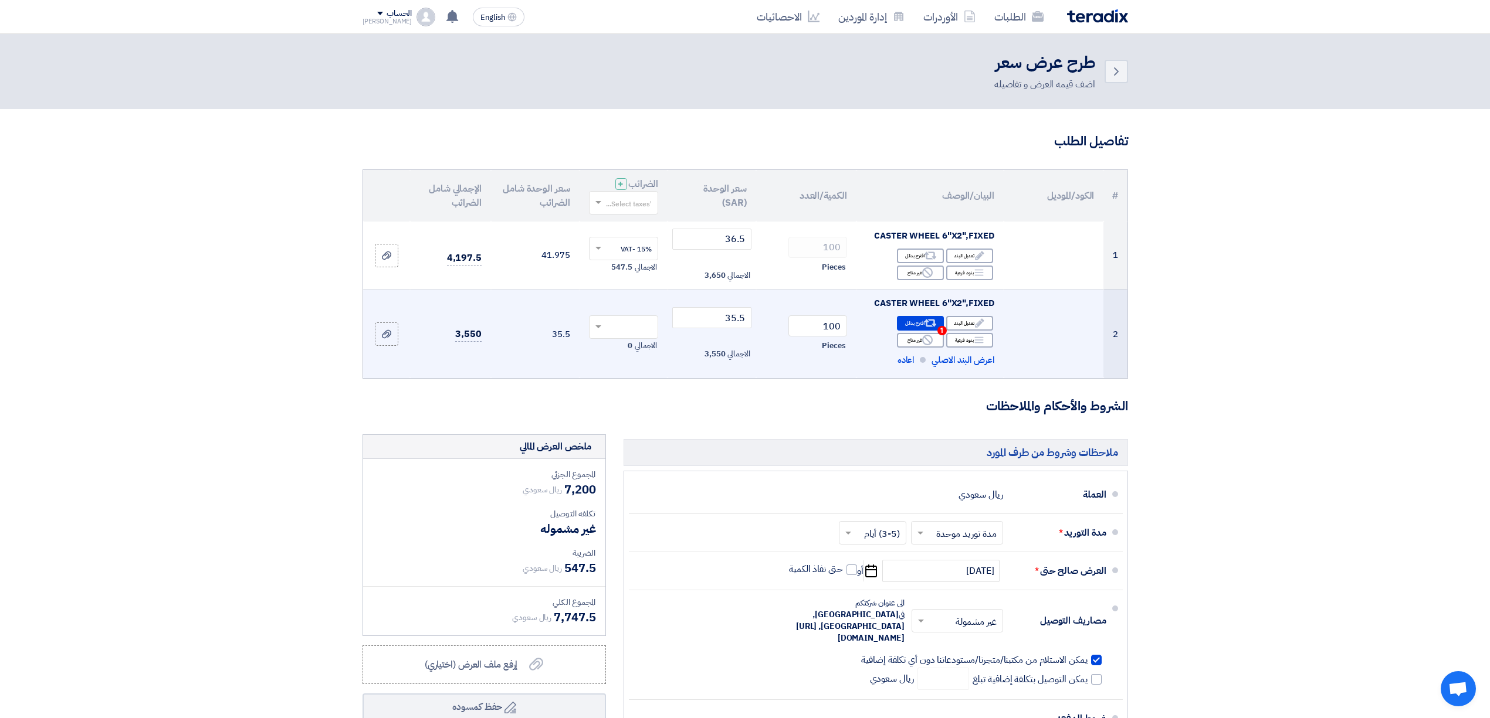
click at [589, 328] on span at bounding box center [596, 327] width 15 height 11
click at [620, 345] on span "15% -VAT" at bounding box center [635, 349] width 31 height 11
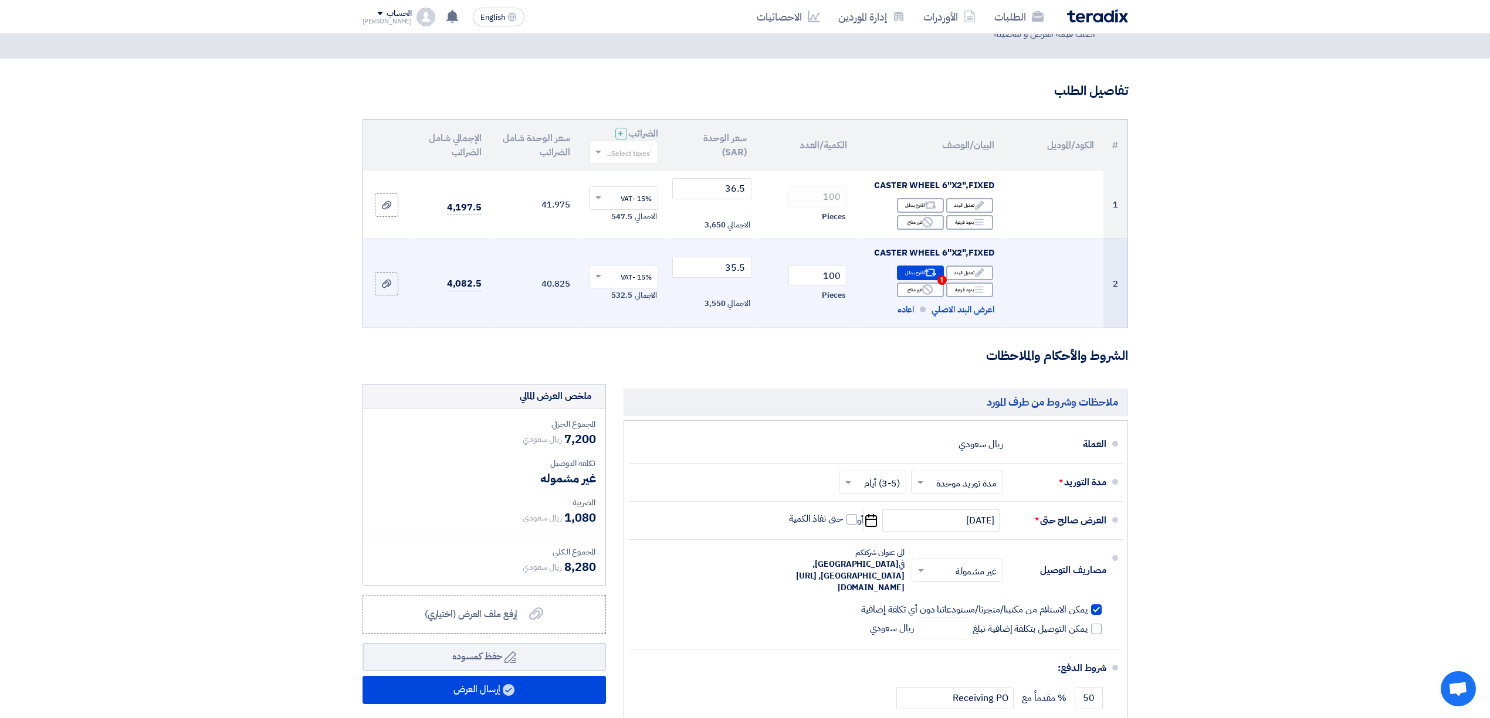
scroll to position [78, 0]
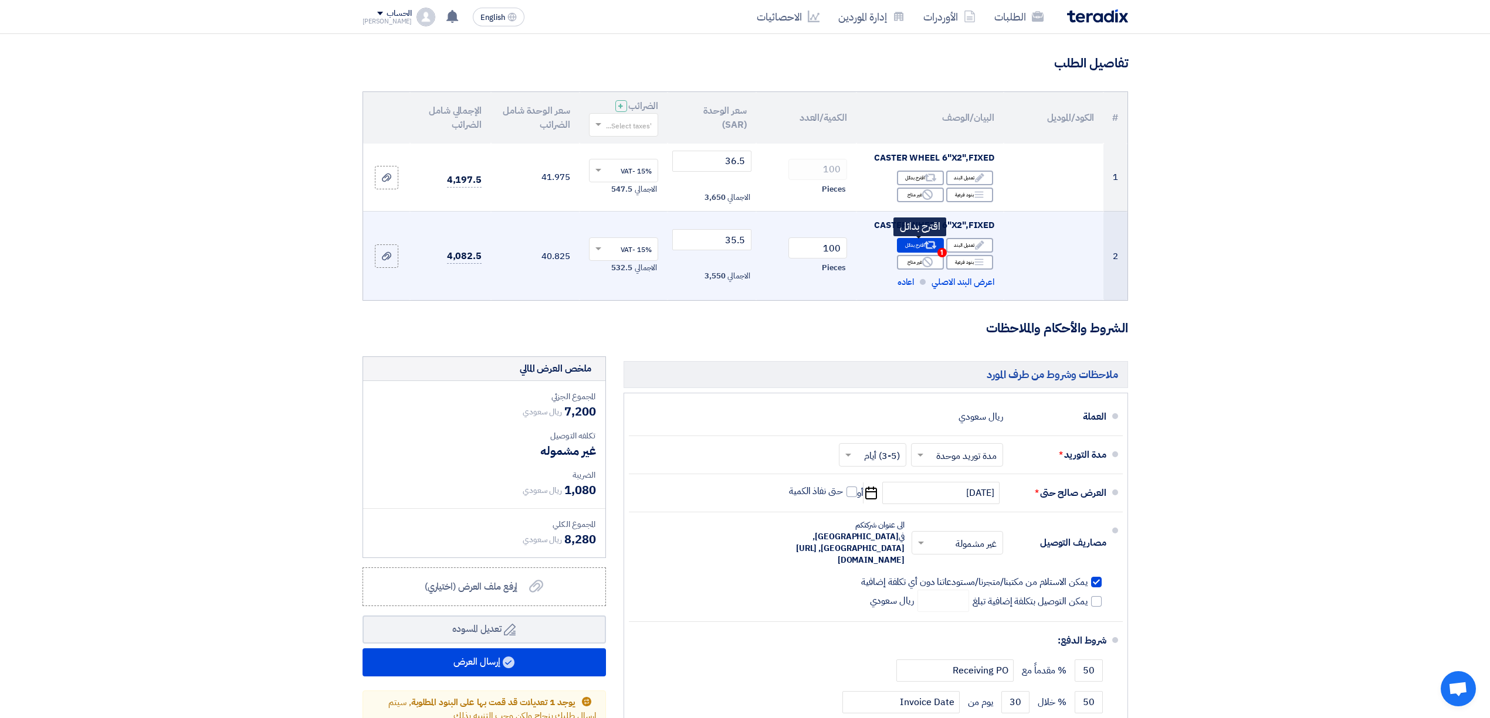
click at [918, 245] on div "Alternative اقترح بدائل 1" at bounding box center [920, 245] width 47 height 15
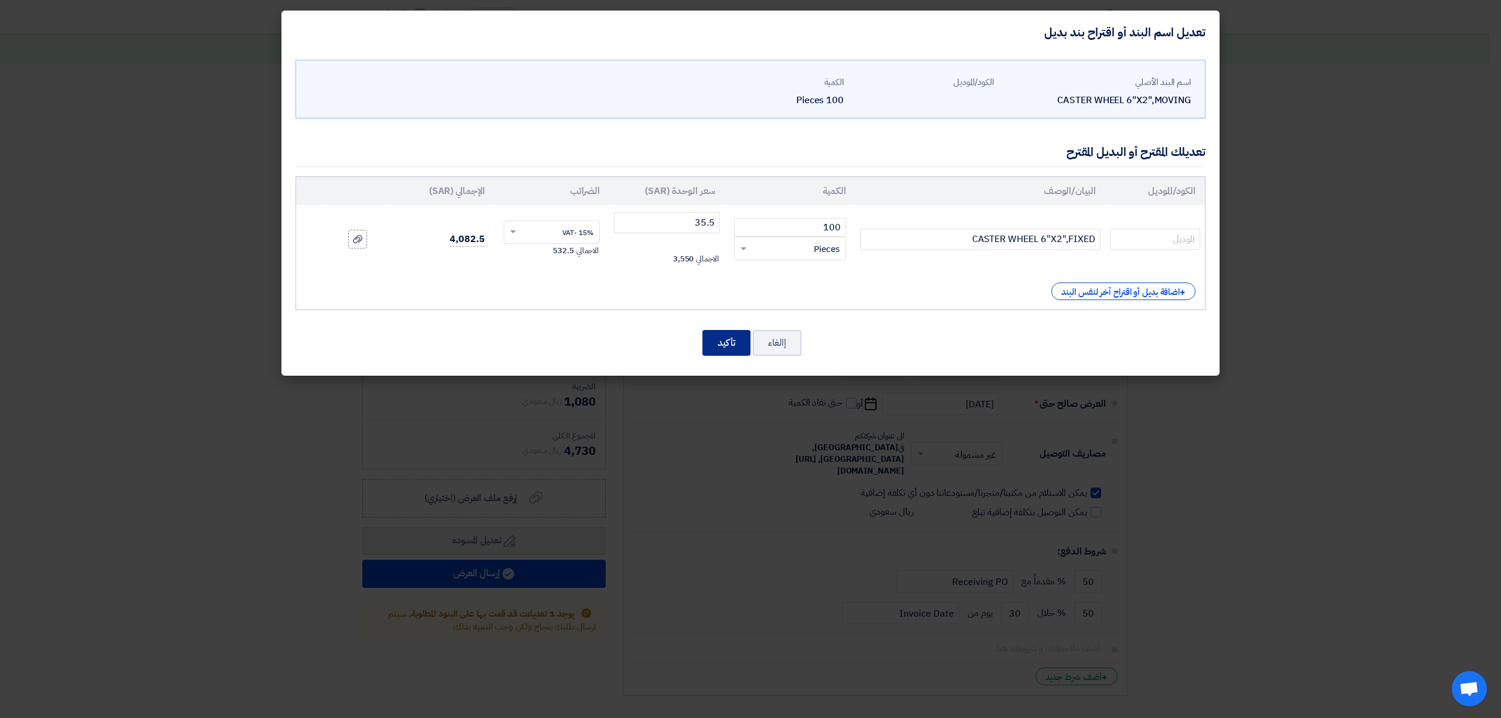
click at [724, 338] on button "تأكيد" at bounding box center [727, 343] width 48 height 26
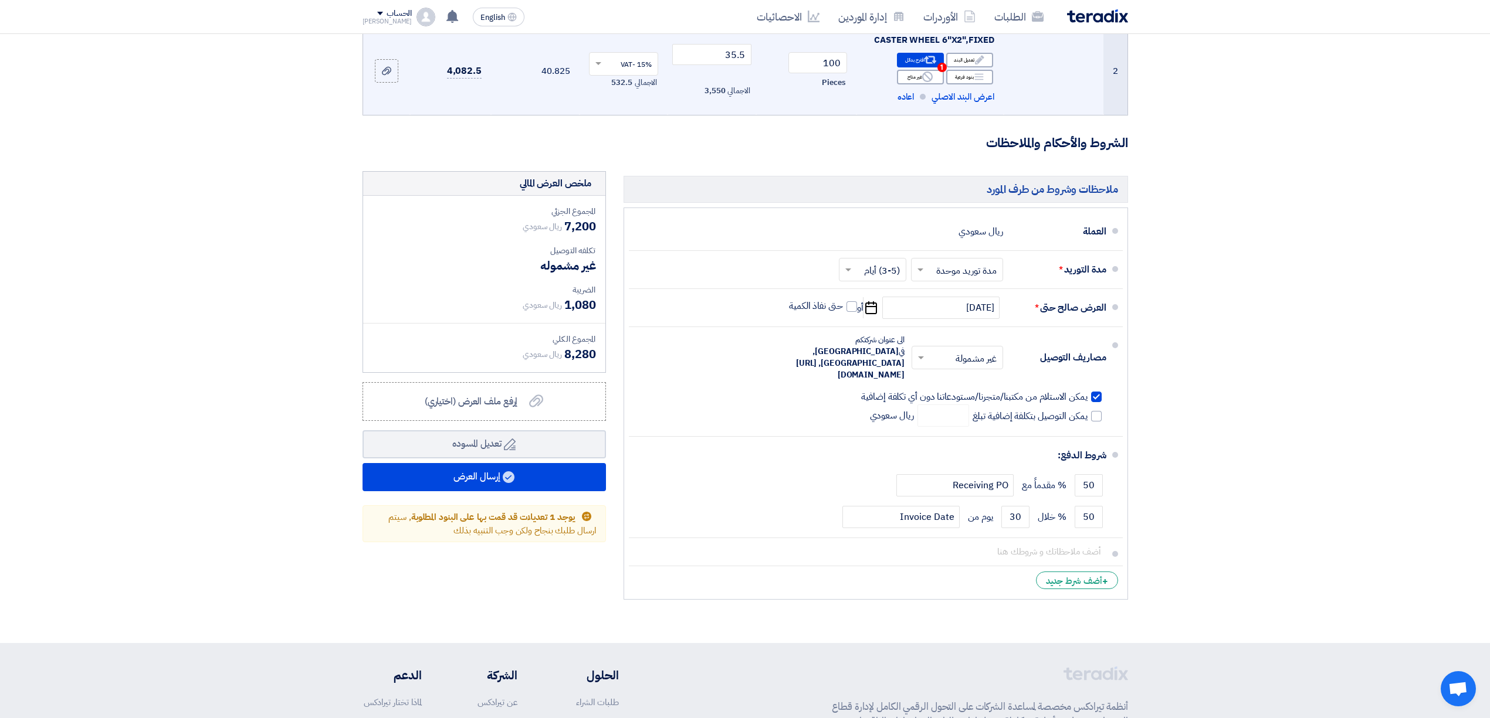
scroll to position [313, 0]
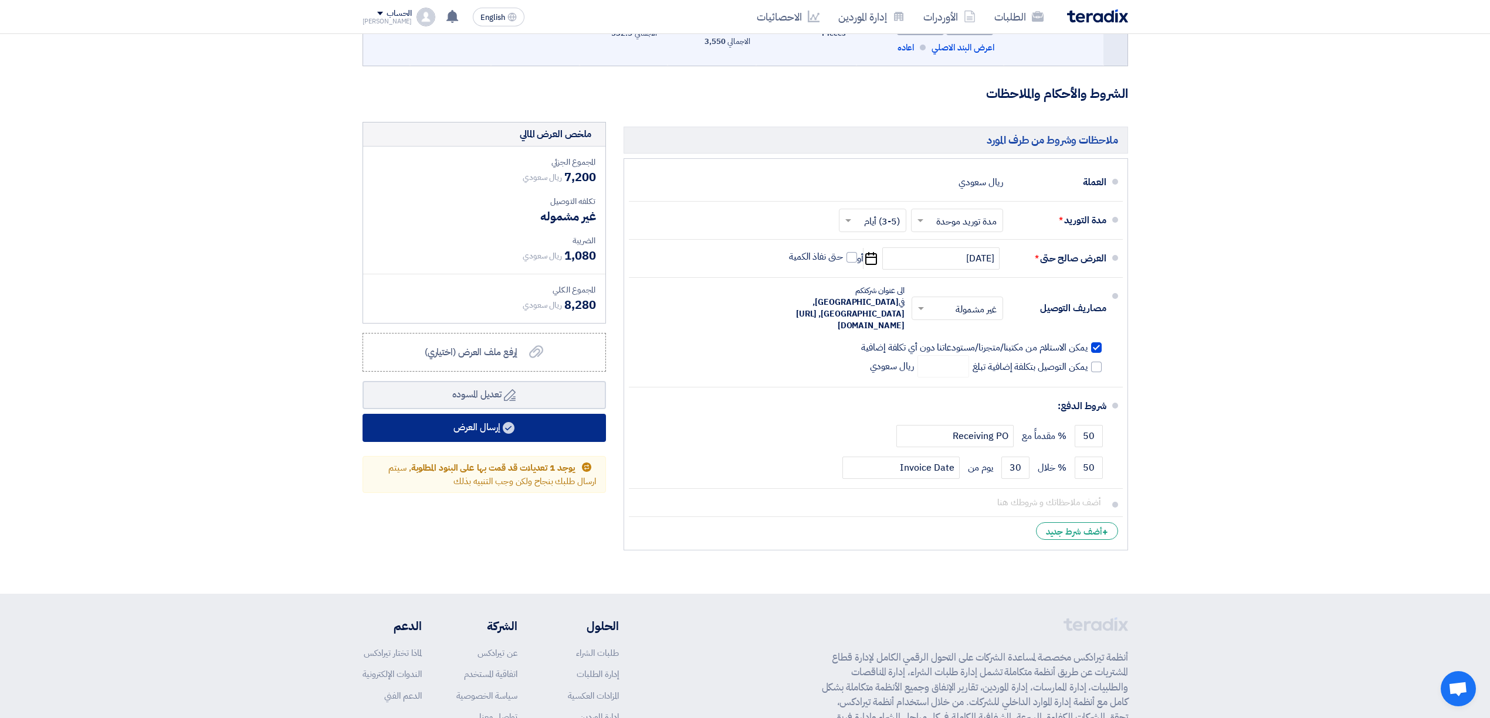
click at [510, 435] on button "إرسال العرض" at bounding box center [483, 428] width 243 height 28
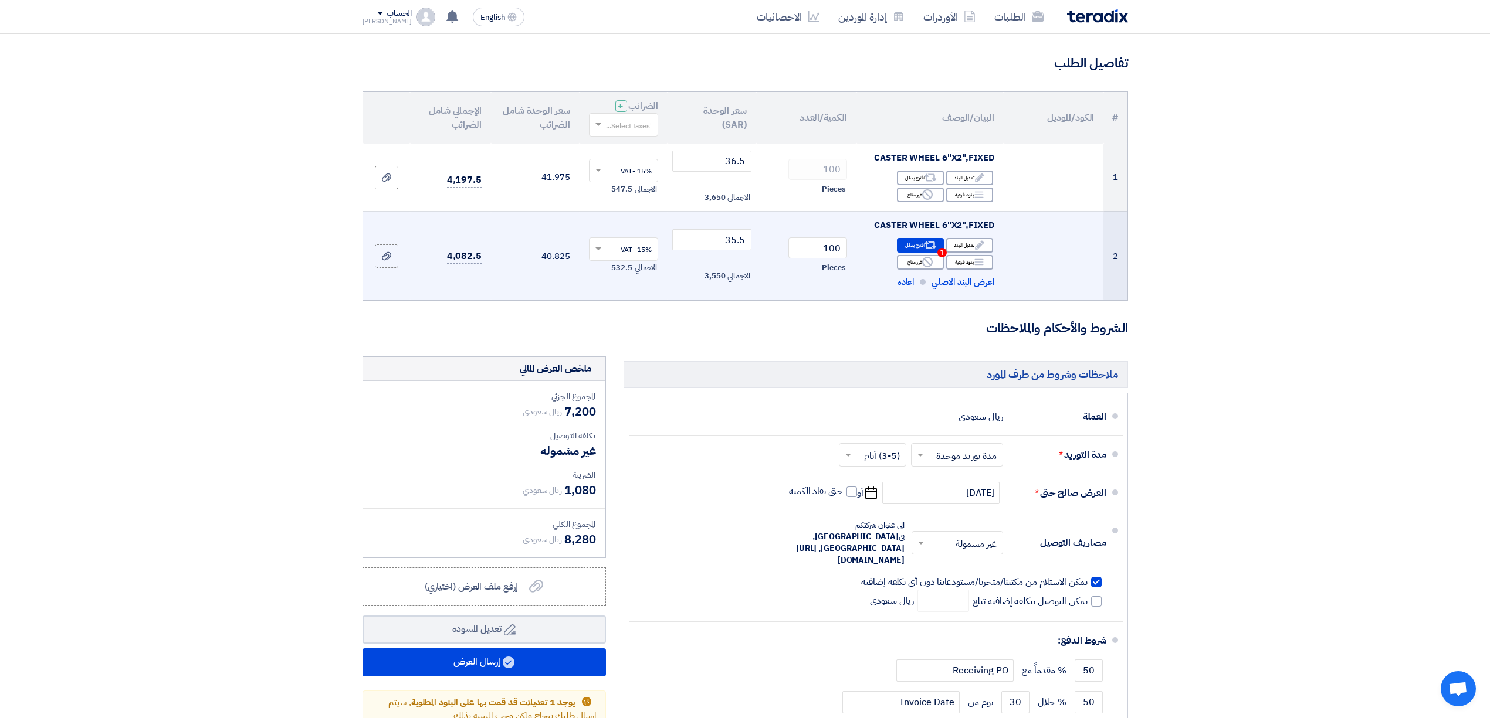
click at [920, 247] on span "CASTER WHEEL 6"X2",FIXED" at bounding box center [959, 245] width 106 height 12
click at [930, 242] on span "CASTER WHEEL 6"X2",FIXED" at bounding box center [959, 245] width 106 height 12
click at [927, 245] on span "CASTER WHEEL 6"X2",FIXED" at bounding box center [959, 245] width 106 height 12
click at [941, 250] on span "CASTER WHEEL 6"X2",FIXED" at bounding box center [959, 245] width 106 height 12
click at [941, 257] on td "CASTER WHEEL 6"X2",FIXED" at bounding box center [932, 245] width 171 height 35
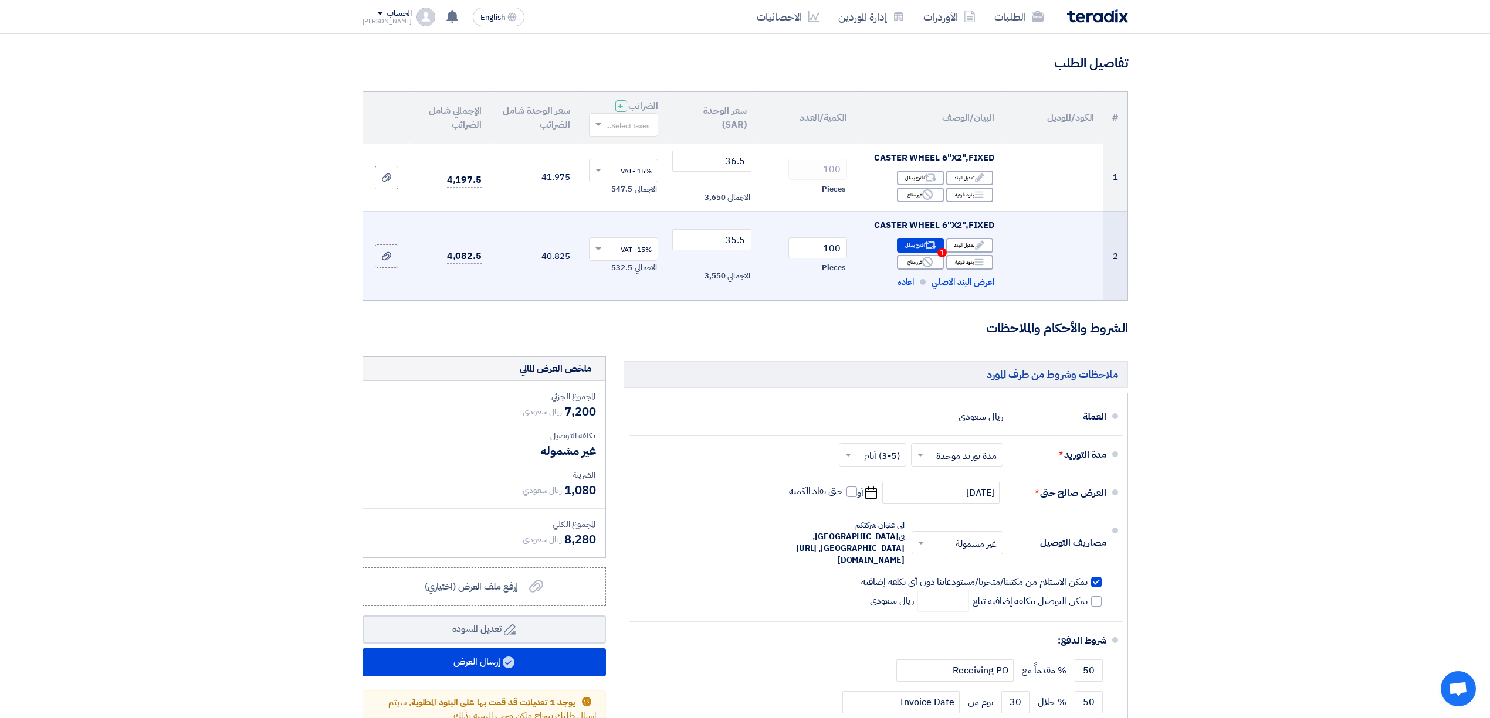
click at [941, 252] on td "CASTER WHEEL 6"X2",FIXED" at bounding box center [932, 245] width 171 height 35
click at [963, 246] on span "CASTER WHEEL 6"X2",FIXED" at bounding box center [959, 245] width 106 height 12
click at [951, 260] on td "CASTER WHEEL 6"X2",FIXED" at bounding box center [932, 245] width 171 height 35
drag, startPoint x: 863, startPoint y: 282, endPoint x: 856, endPoint y: 299, distance: 18.4
click at [866, 280] on div "Nabatat for Contracting nabatat.com.sa/ Mohamed Anwar – مشترى elrazek@nabatat.c…" at bounding box center [744, 229] width 617 height 484
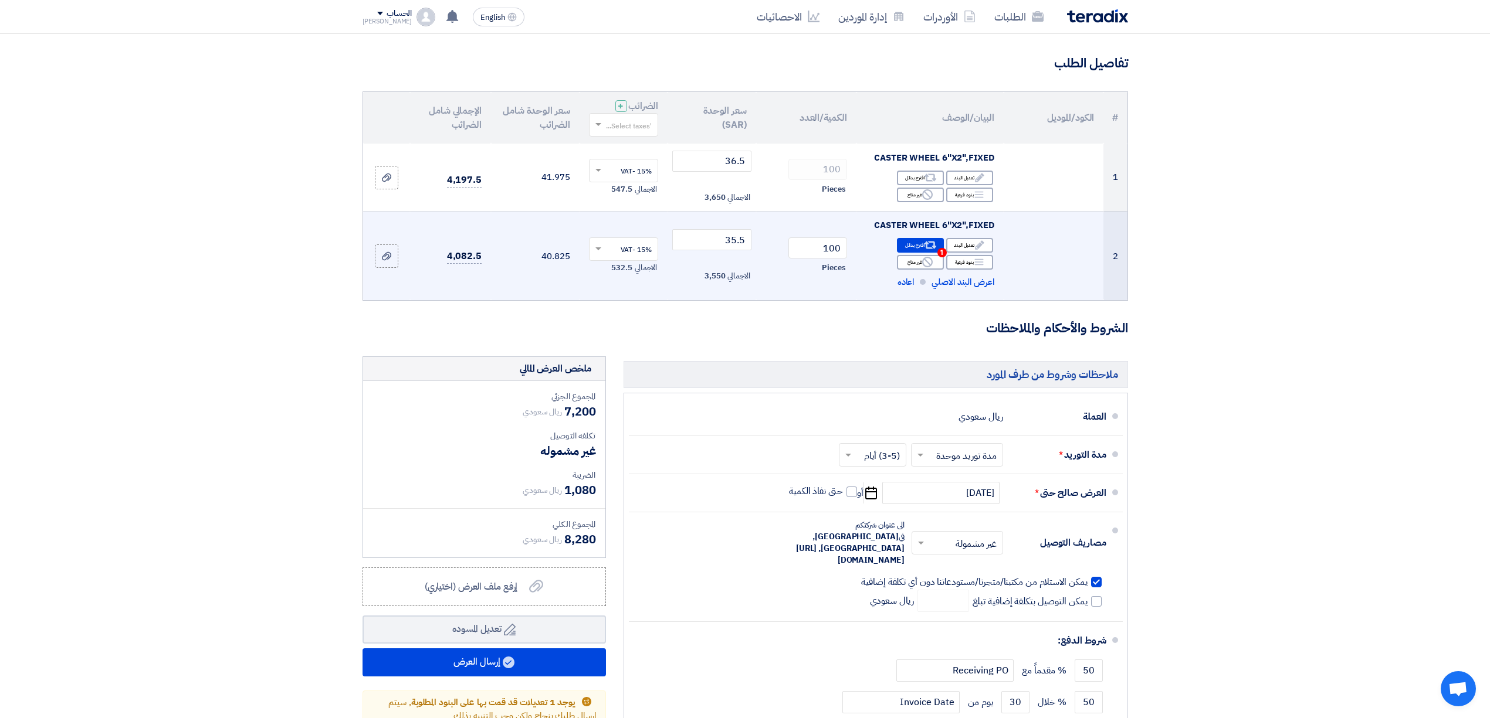
click at [911, 246] on span "CASTER WHEEL 6"X2",FIXED" at bounding box center [959, 245] width 106 height 12
click at [913, 263] on table "رقم الموديل وصف المنتج الكمية سعر الوحدة الضرائب سعر الوحدة شامل الضرائب السعر …" at bounding box center [744, 210] width 605 height 104
drag, startPoint x: 728, startPoint y: 277, endPoint x: 734, endPoint y: 273, distance: 6.8
click at [728, 277] on div "Nabatat for Contracting nabatat.com.sa/ Mohamed Anwar – مشترى elrazek@nabatat.c…" at bounding box center [744, 229] width 617 height 484
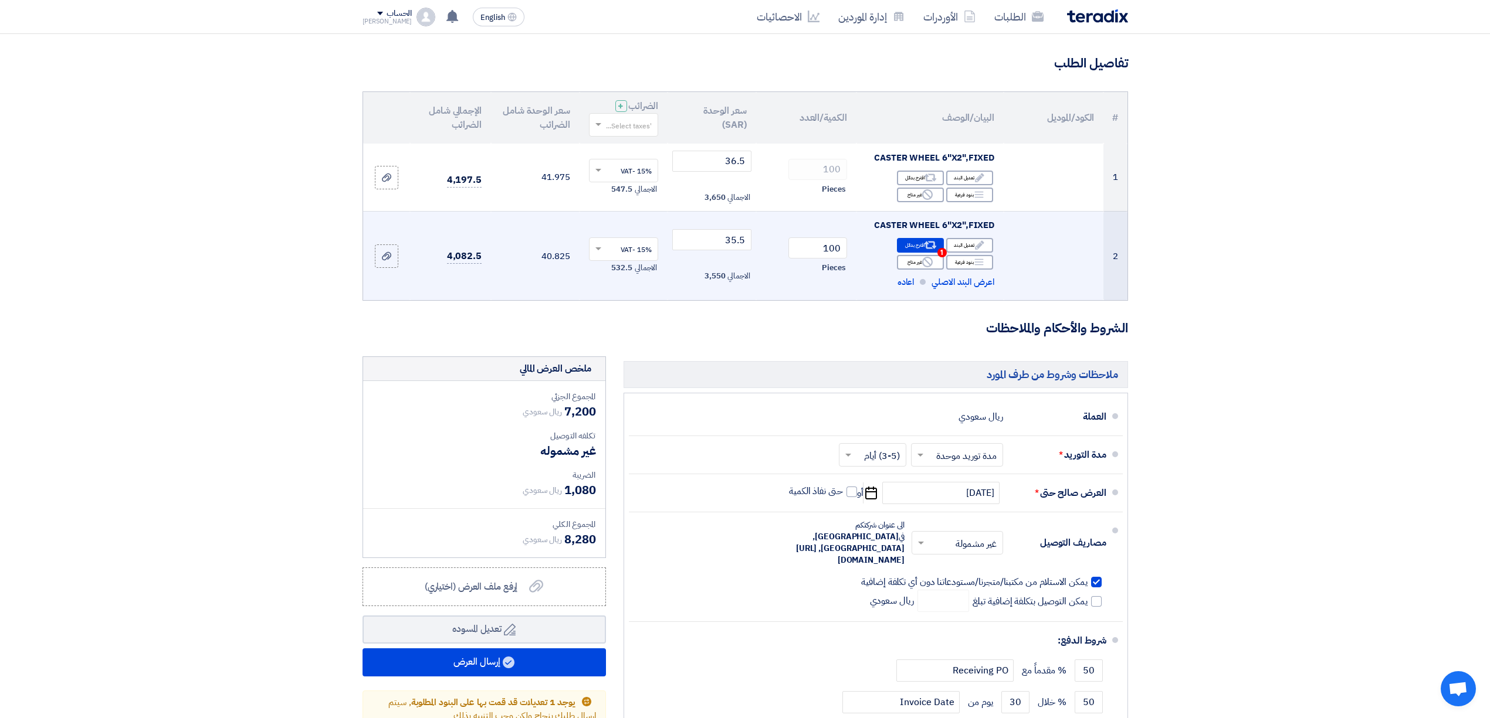
click at [935, 230] on td "CASTER WHEEL 6"X2",FIXED" at bounding box center [932, 245] width 171 height 35
click at [937, 224] on td "CASTER WHEEL 6"X2",FIXED" at bounding box center [932, 211] width 171 height 35
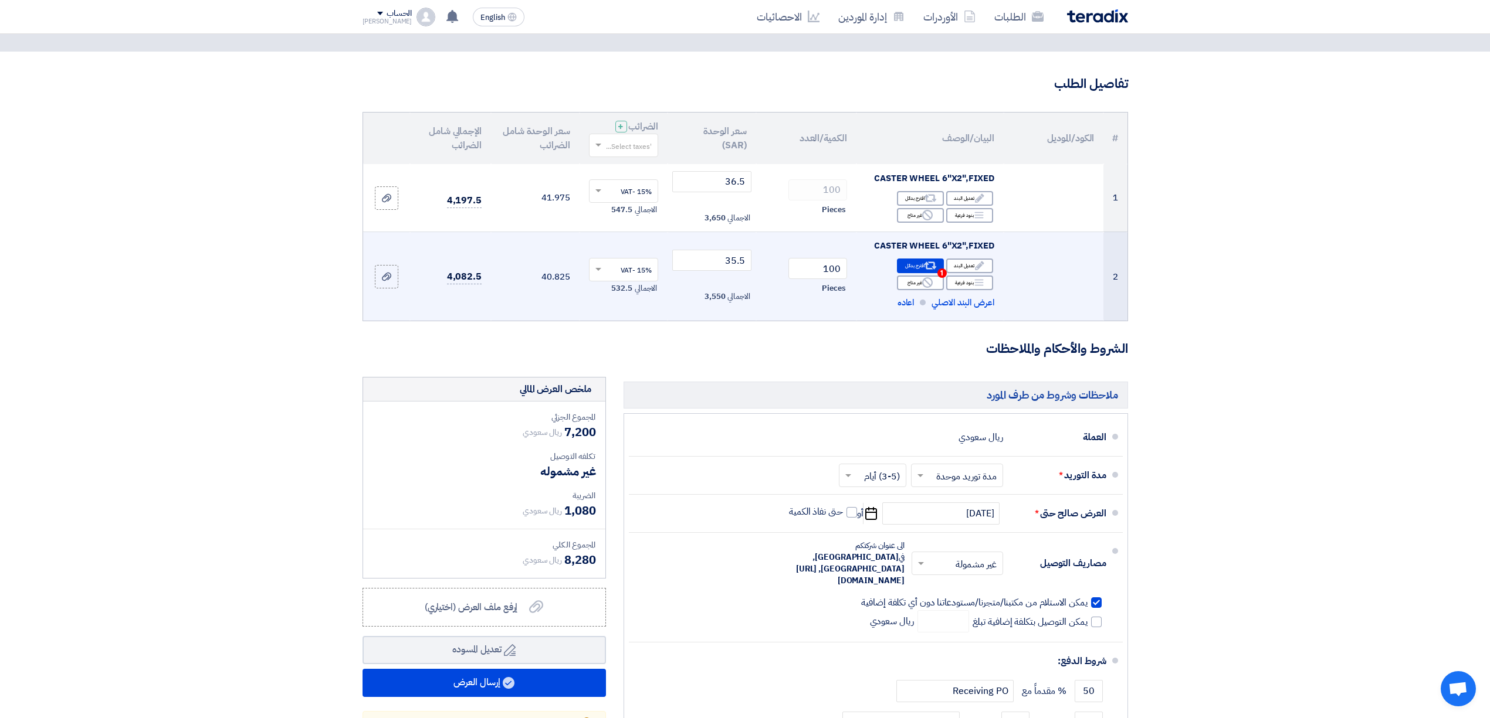
scroll to position [0, 0]
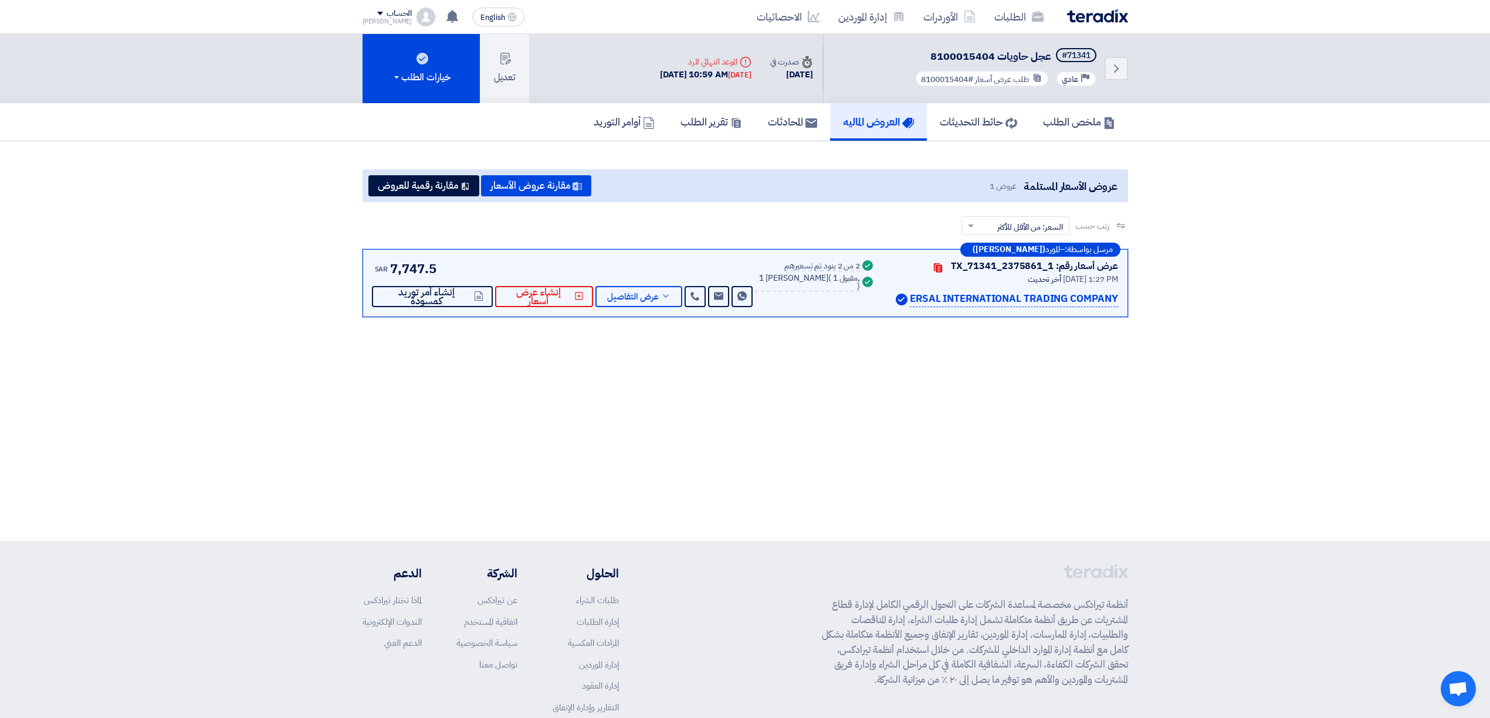
click at [645, 299] on td "تكلفه التوصيل" at bounding box center [598, 295] width 110 height 19
click at [645, 293] on td "تكلفه التوصيل" at bounding box center [598, 295] width 110 height 19
click at [643, 299] on td "تكلفه التوصيل" at bounding box center [598, 295] width 110 height 19
click at [686, 242] on td "5.33 (15%) VAT" at bounding box center [713, 245] width 66 height 35
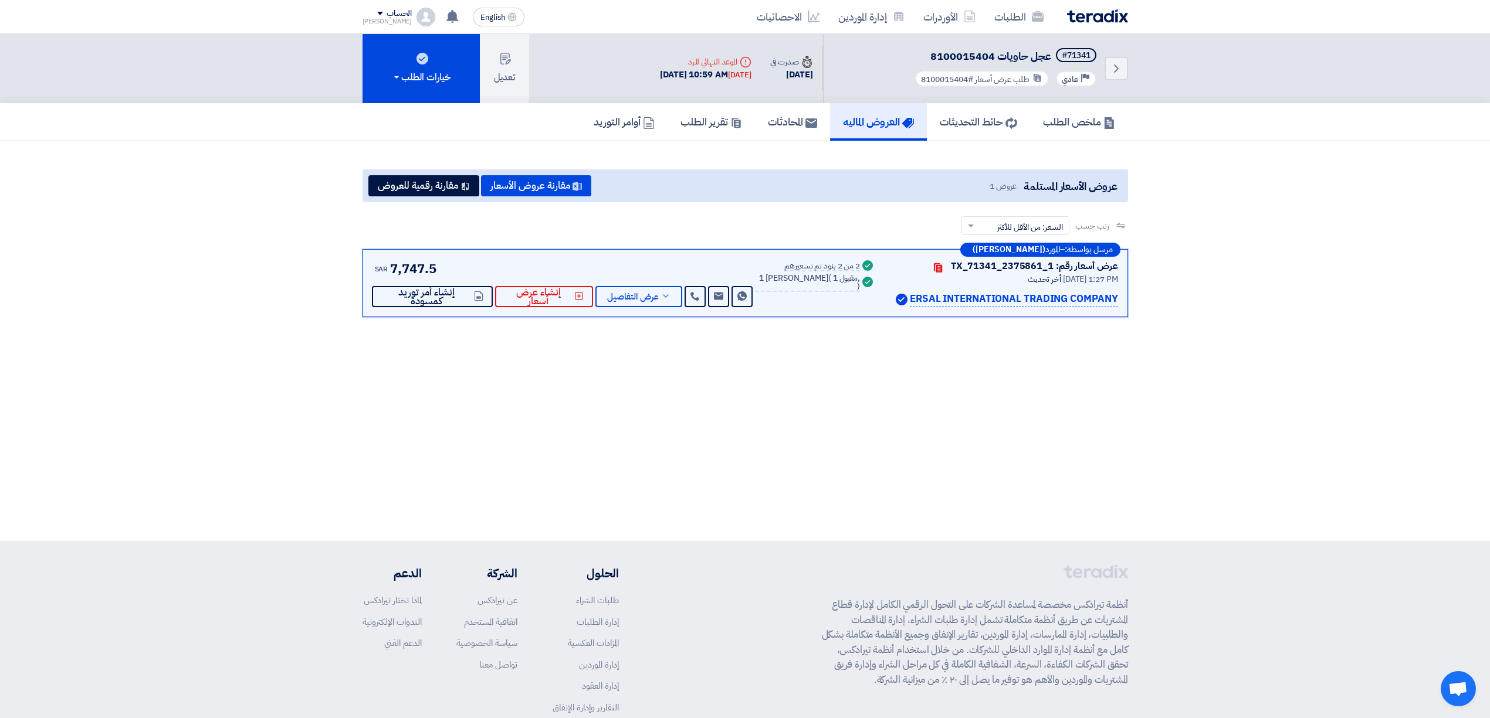
click at [1098, 19] on modal-container "Nabatat for Contracting nabatat.com.sa/ Mohamed Anwar – مشترى elrazek@nabatat.c…" at bounding box center [745, 359] width 1490 height 718
click at [1106, 12] on modal-container "Nabatat for Contracting nabatat.com.sa/ Mohamed Anwar – مشترى elrazek@nabatat.c…" at bounding box center [745, 359] width 1490 height 718
click at [625, 298] on td "تكلفه التوصيل" at bounding box center [598, 295] width 110 height 19
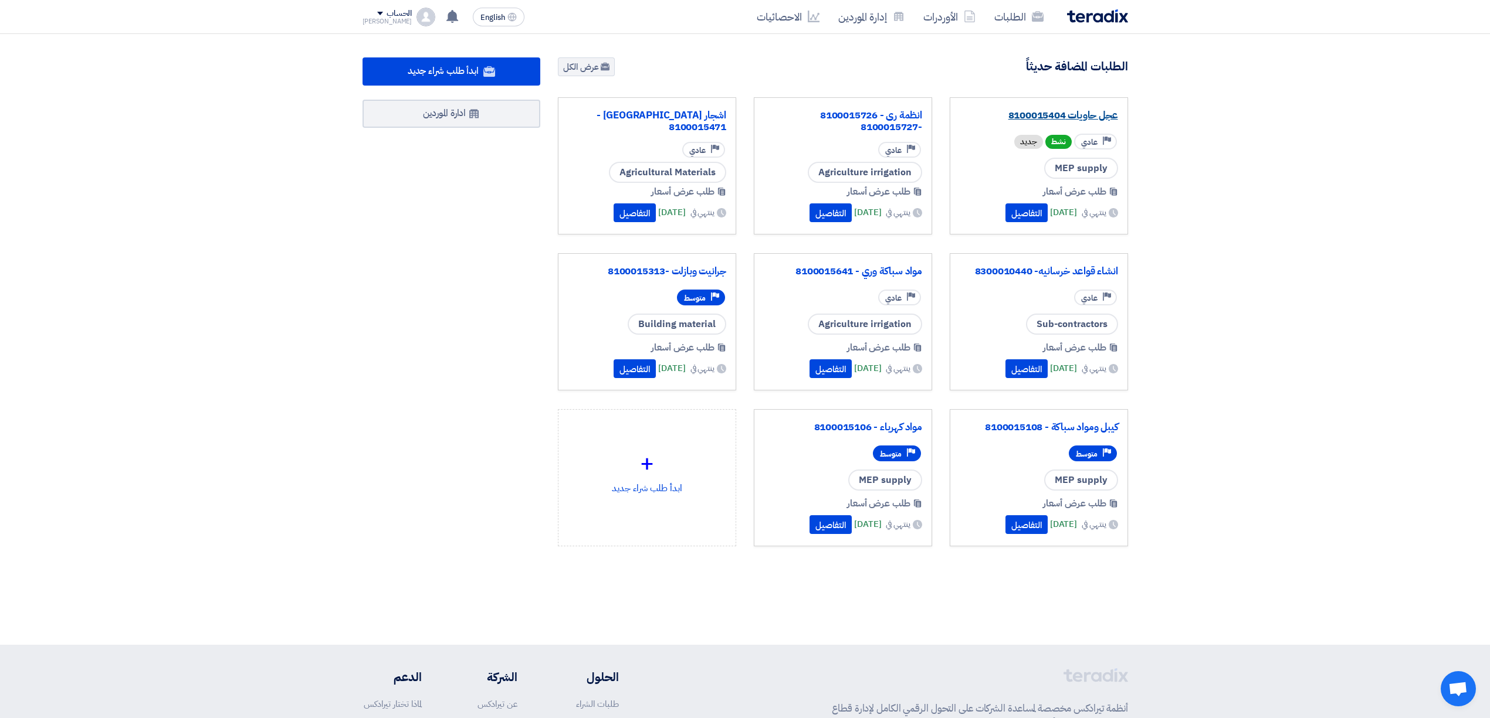
click at [1079, 113] on link "عجل حاويات 8100015404" at bounding box center [1038, 116] width 158 height 12
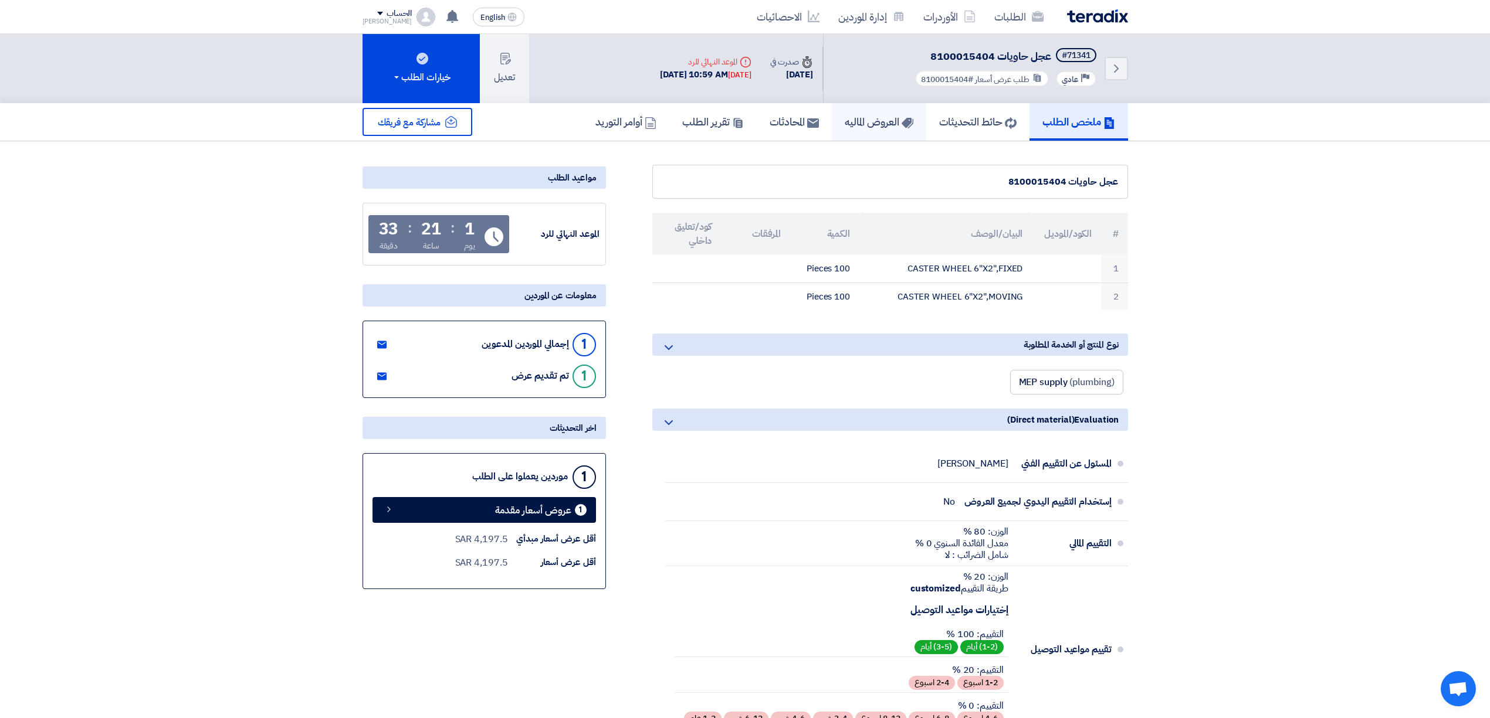
click at [852, 127] on h5 "العروض الماليه" at bounding box center [879, 121] width 69 height 13
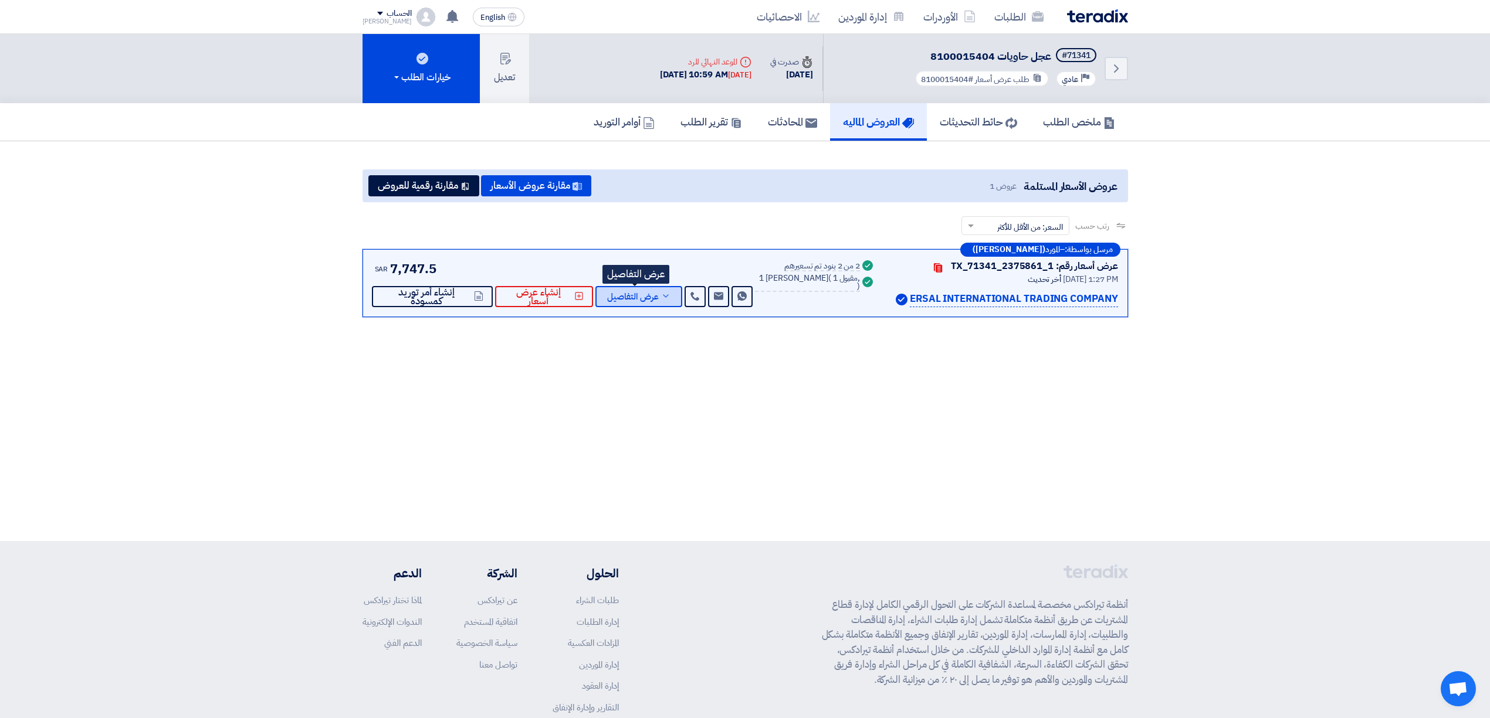
click at [655, 298] on button "عرض التفاصيل" at bounding box center [638, 296] width 87 height 21
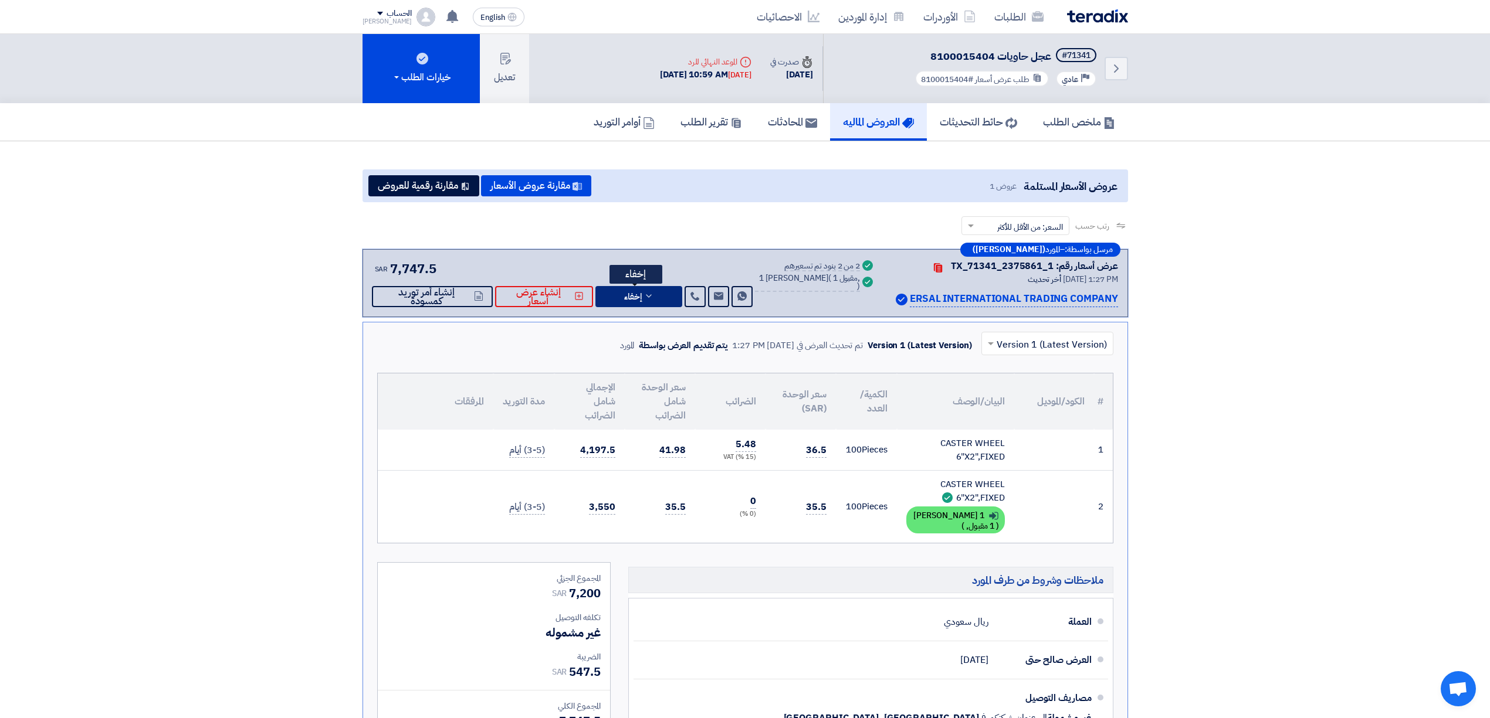
click at [641, 303] on button "إخفاء" at bounding box center [638, 296] width 87 height 21
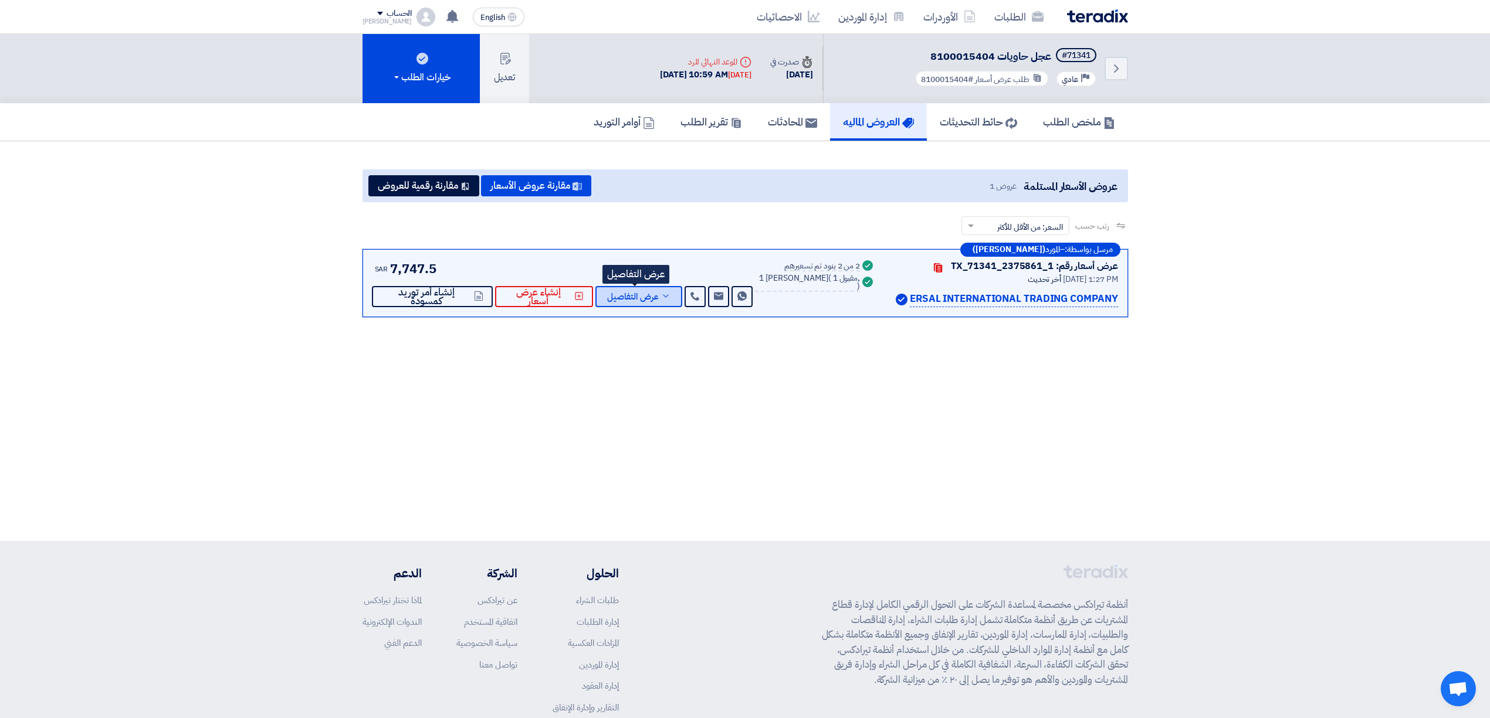
click at [639, 305] on button "عرض التفاصيل" at bounding box center [638, 296] width 87 height 21
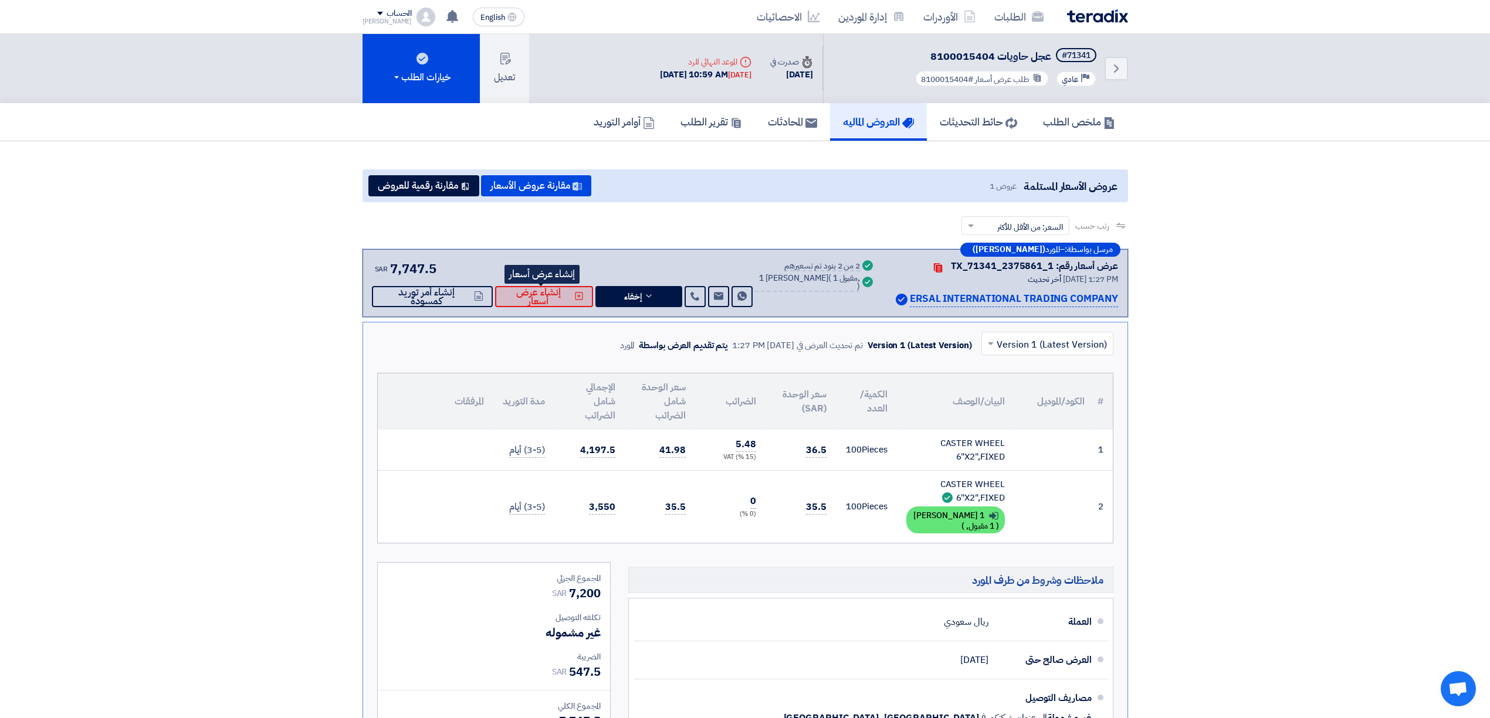
click at [568, 300] on button "إنشاء عرض أسعار" at bounding box center [544, 296] width 98 height 21
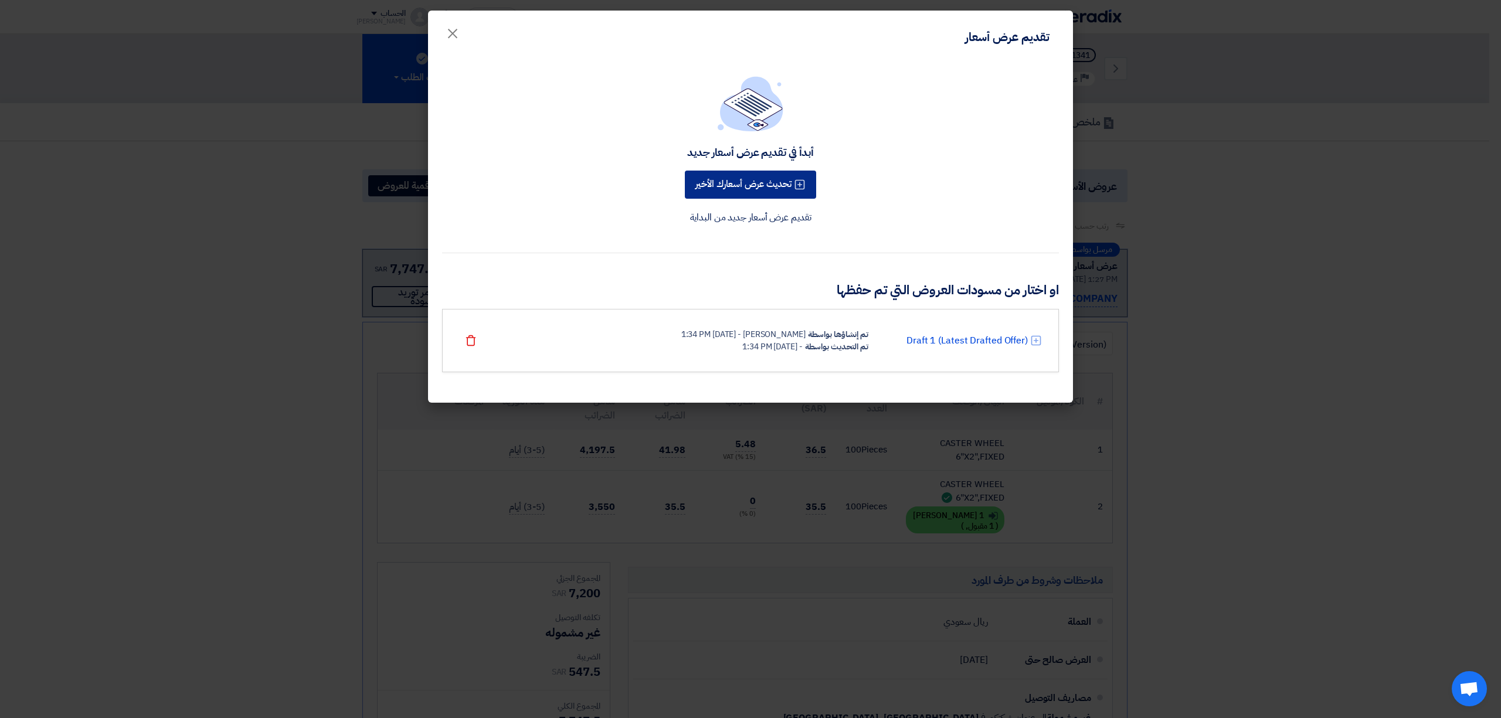
click at [738, 182] on button "تحديث عرض أسعارك الأخير" at bounding box center [750, 185] width 131 height 28
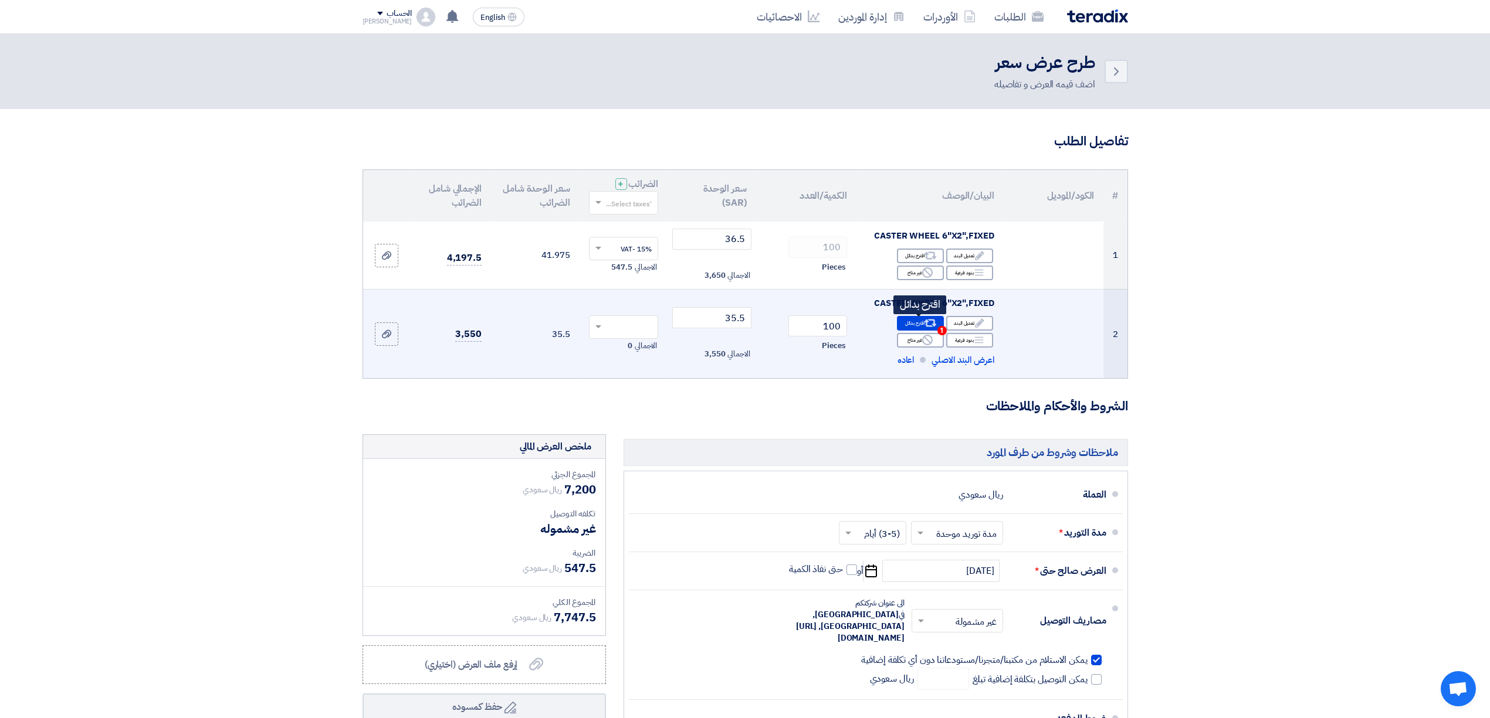
click at [934, 322] on use at bounding box center [930, 324] width 12 height 8
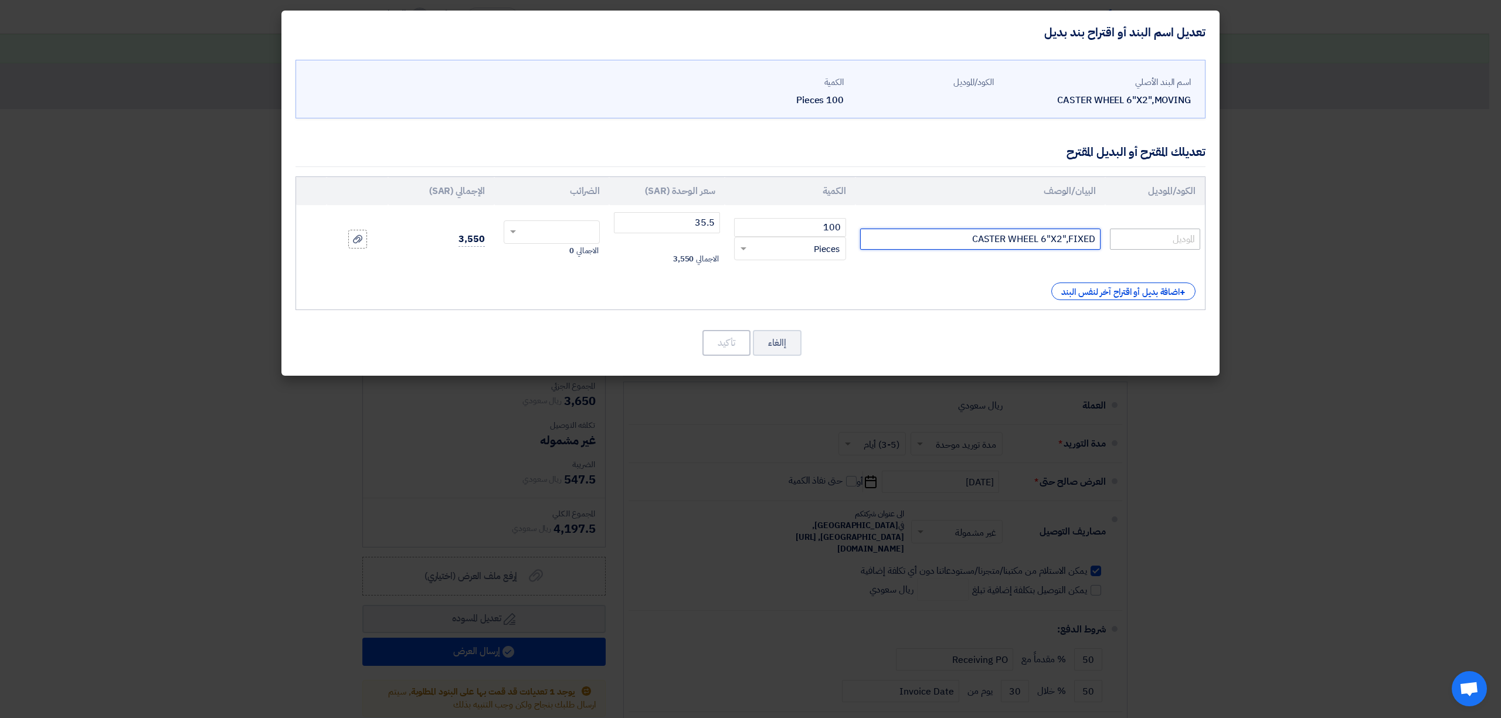
drag, startPoint x: 1066, startPoint y: 240, endPoint x: 1112, endPoint y: 240, distance: 45.7
click at [1112, 240] on tr "CASTER WHEEL 6"X2",FIXED 100 RFQ_STEP1.ITEMS.2.TYPE_PLACEHOLDER × Pieces" at bounding box center [750, 239] width 909 height 68
paste input "MOVING"
type input "CASTER WHEEL 6"X2"MOVING"
click at [794, 233] on input "100" at bounding box center [790, 227] width 112 height 19
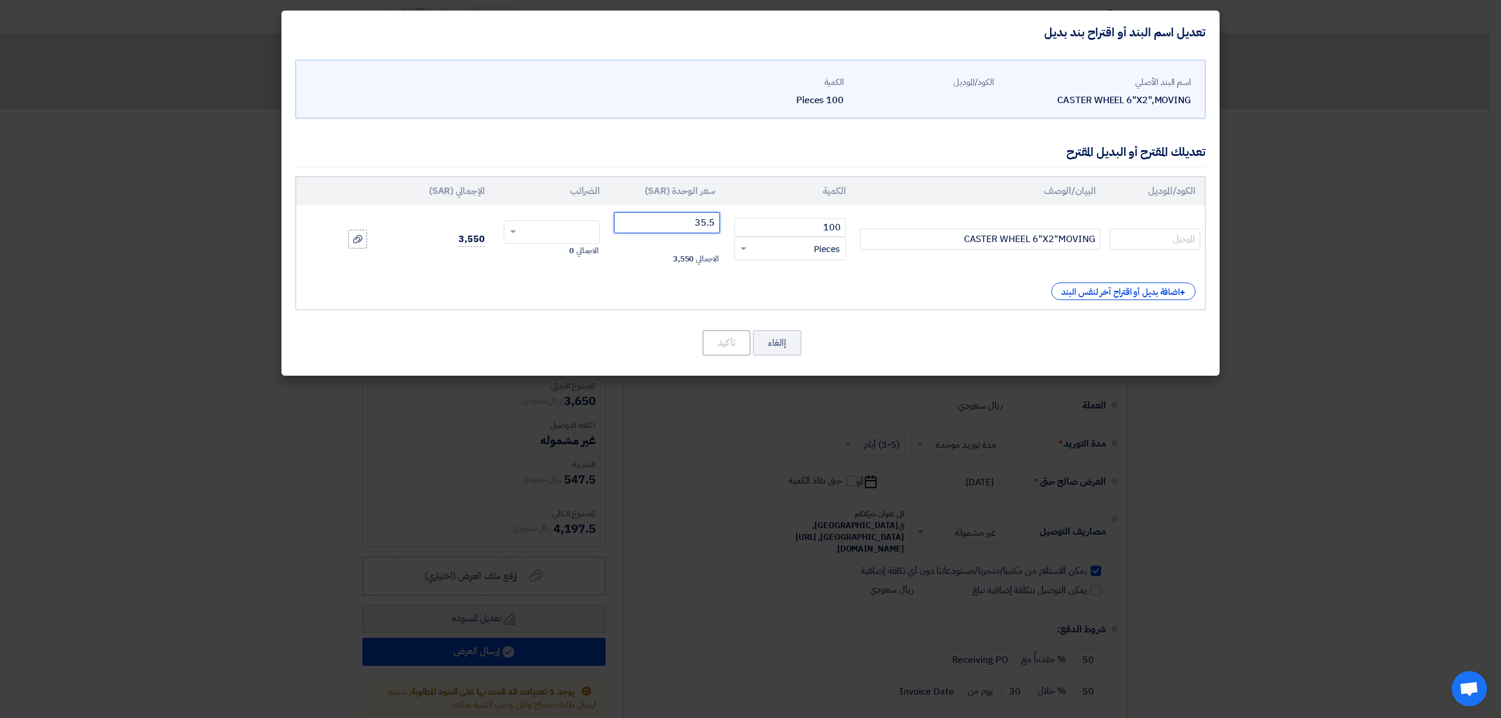
click at [683, 222] on input "35.5" at bounding box center [667, 222] width 106 height 21
click at [559, 238] on input "text" at bounding box center [559, 233] width 71 height 19
click at [427, 456] on modal-container "تعديل اسم البند أو اقتراح بند بديل اسم البند الأصلي CASTER WHEEL 6"X2",MOVING ا…" at bounding box center [750, 359] width 1501 height 718
click at [771, 343] on button "إالغاء" at bounding box center [777, 343] width 49 height 26
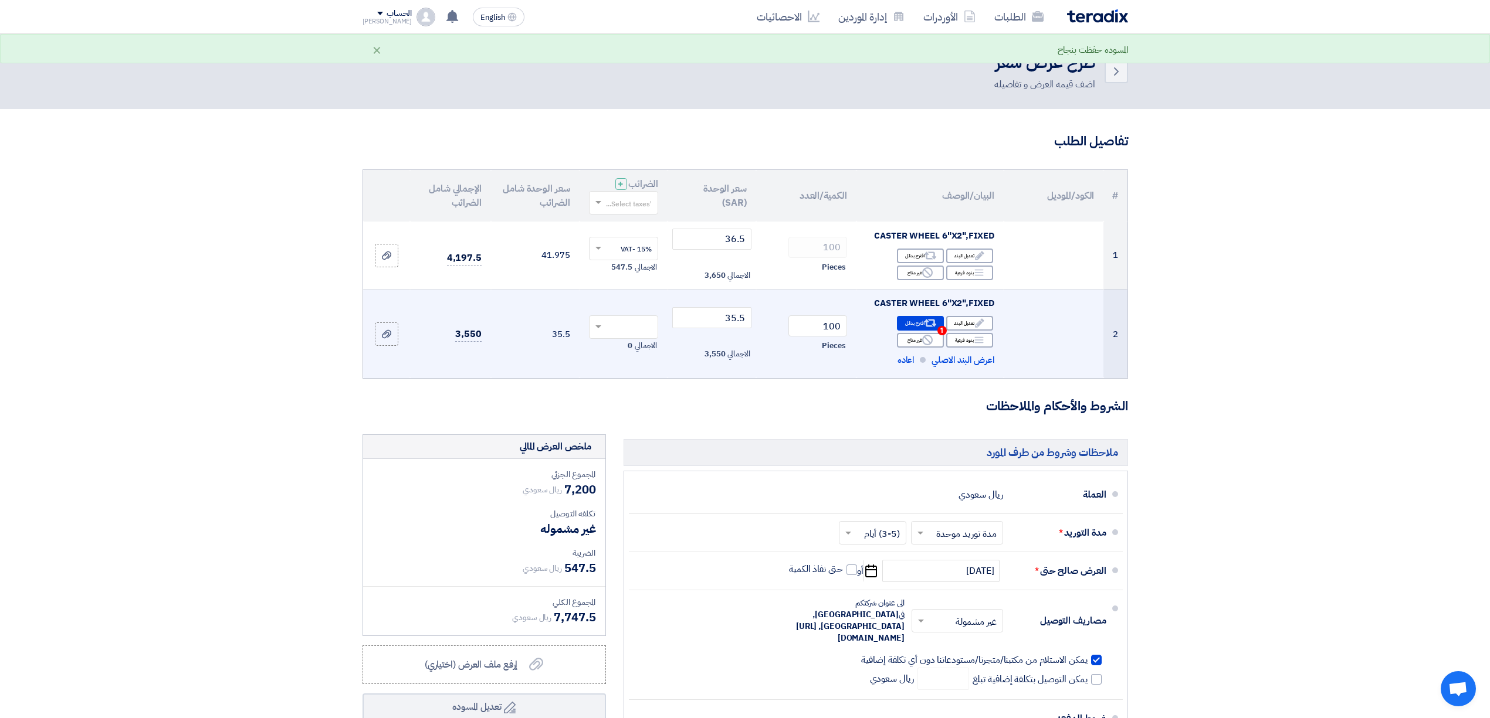
click at [606, 321] on div at bounding box center [623, 327] width 69 height 19
click at [640, 348] on span "15% -VAT" at bounding box center [635, 349] width 31 height 11
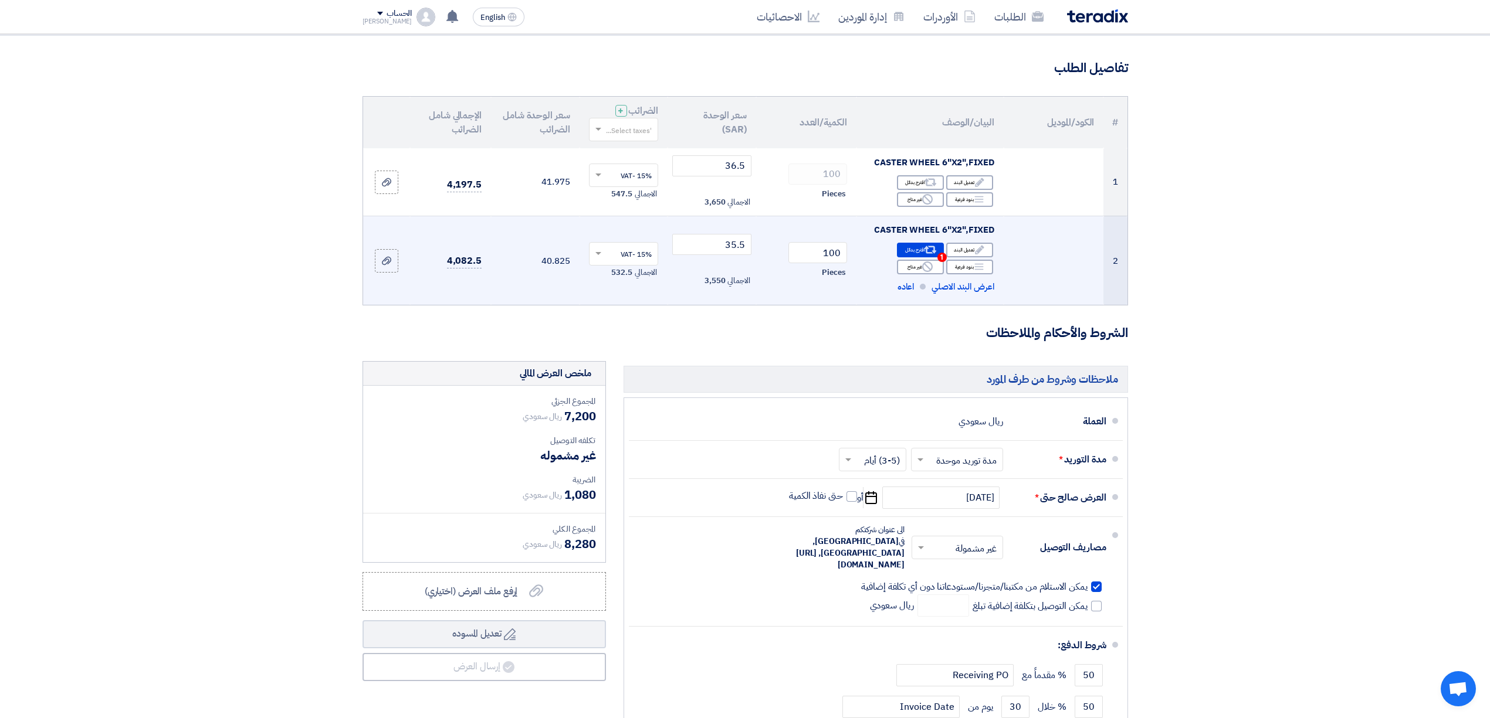
scroll to position [235, 0]
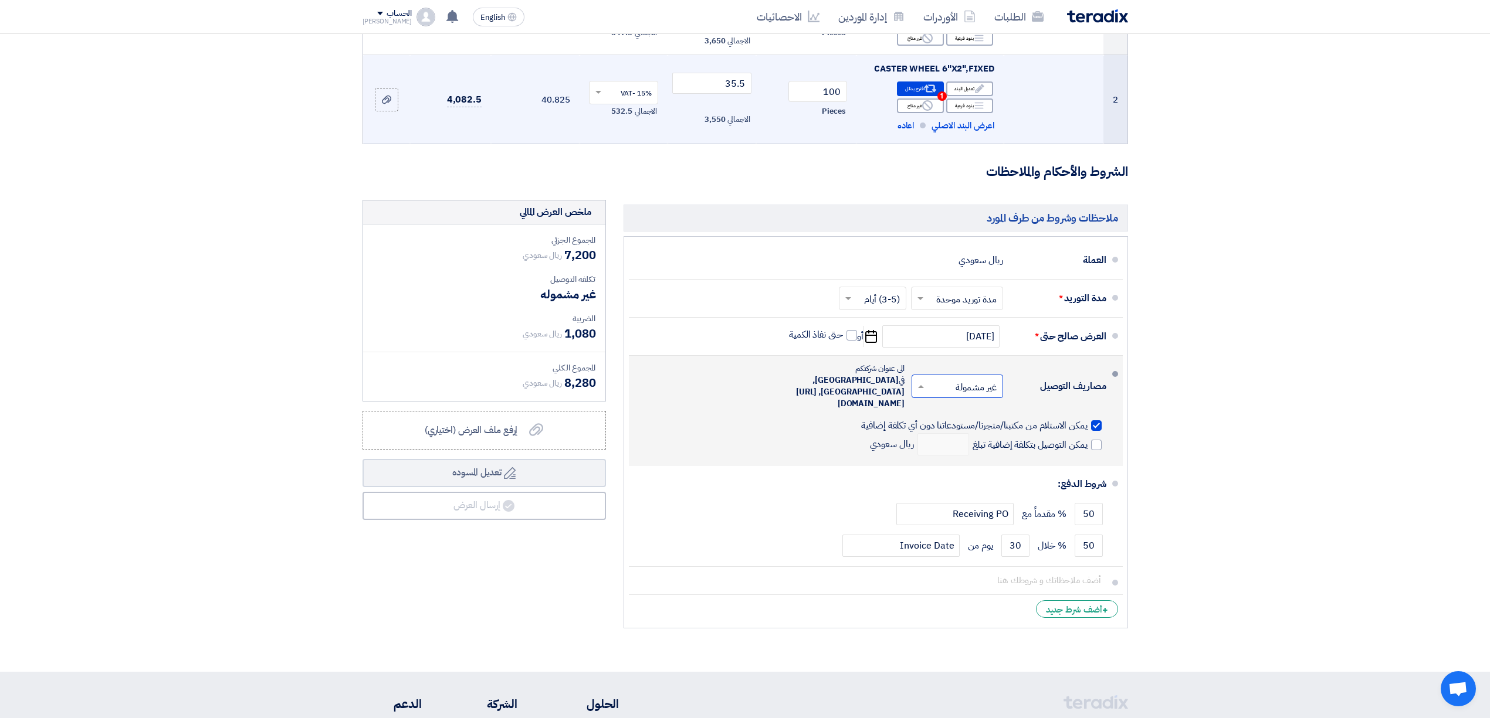
click at [948, 395] on input "text" at bounding box center [955, 387] width 86 height 17
click at [1016, 367] on div "مصاريف التوصيل × غير مشمولة × مشمولة غير مشمولة" at bounding box center [872, 411] width 468 height 100
click at [941, 393] on input "text" at bounding box center [955, 387] width 86 height 17
click at [942, 409] on div "مشمولة" at bounding box center [959, 412] width 90 height 22
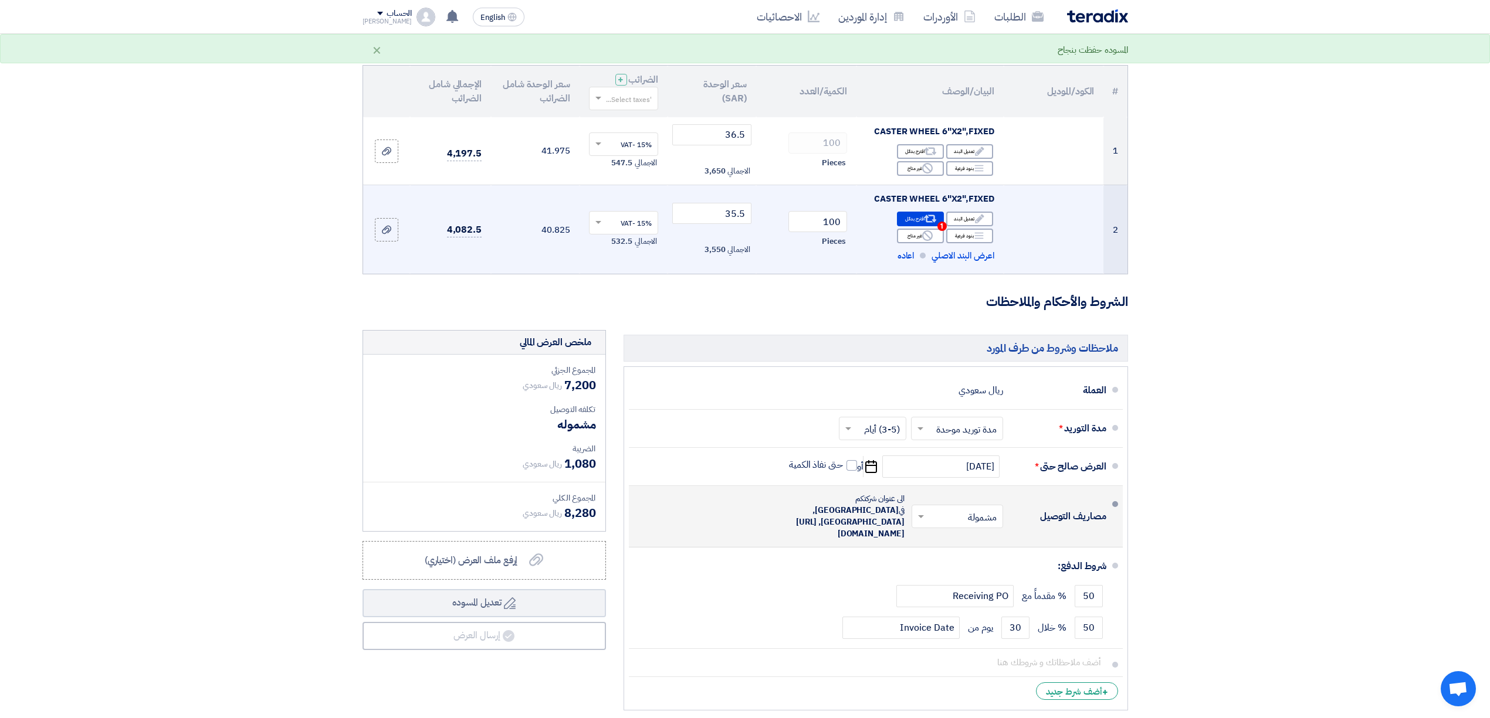
scroll to position [0, 0]
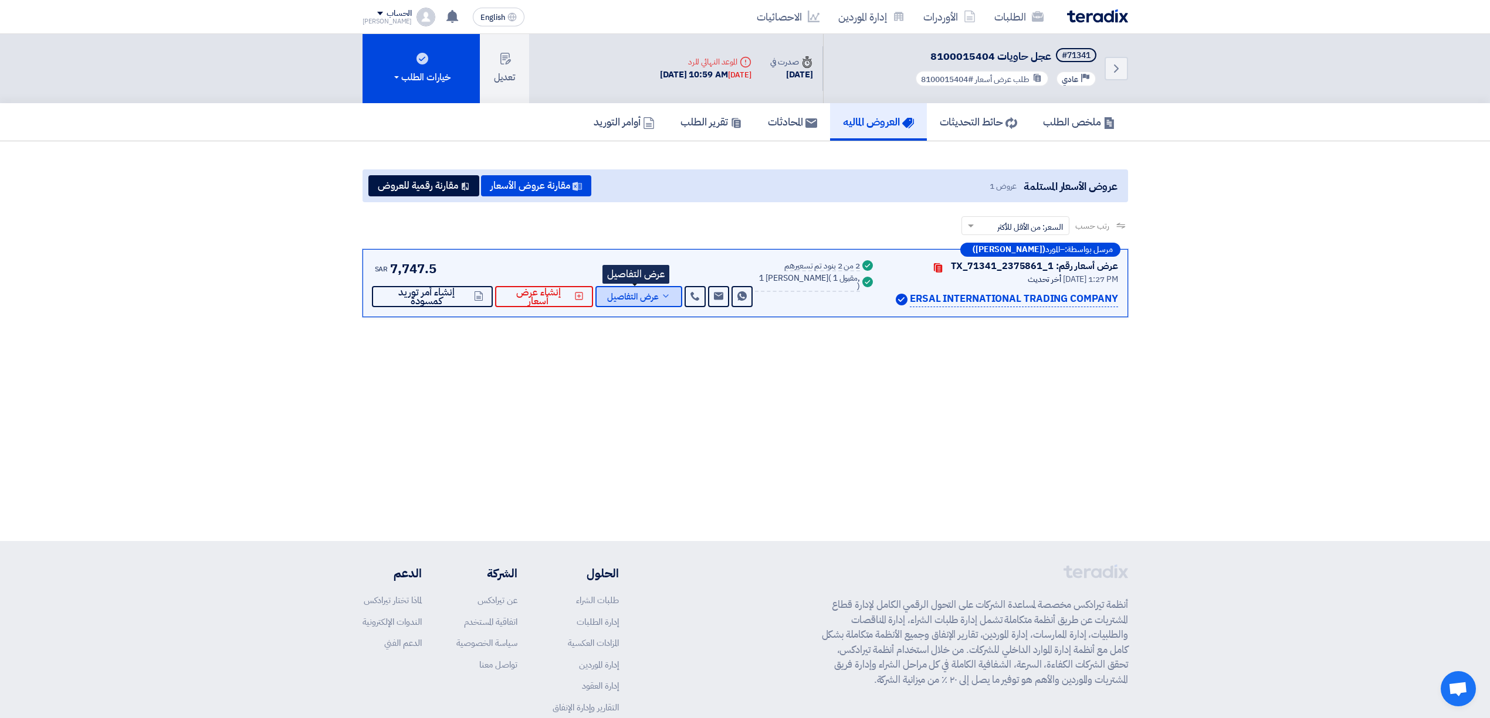
click at [635, 294] on span "عرض التفاصيل" at bounding box center [633, 297] width 52 height 9
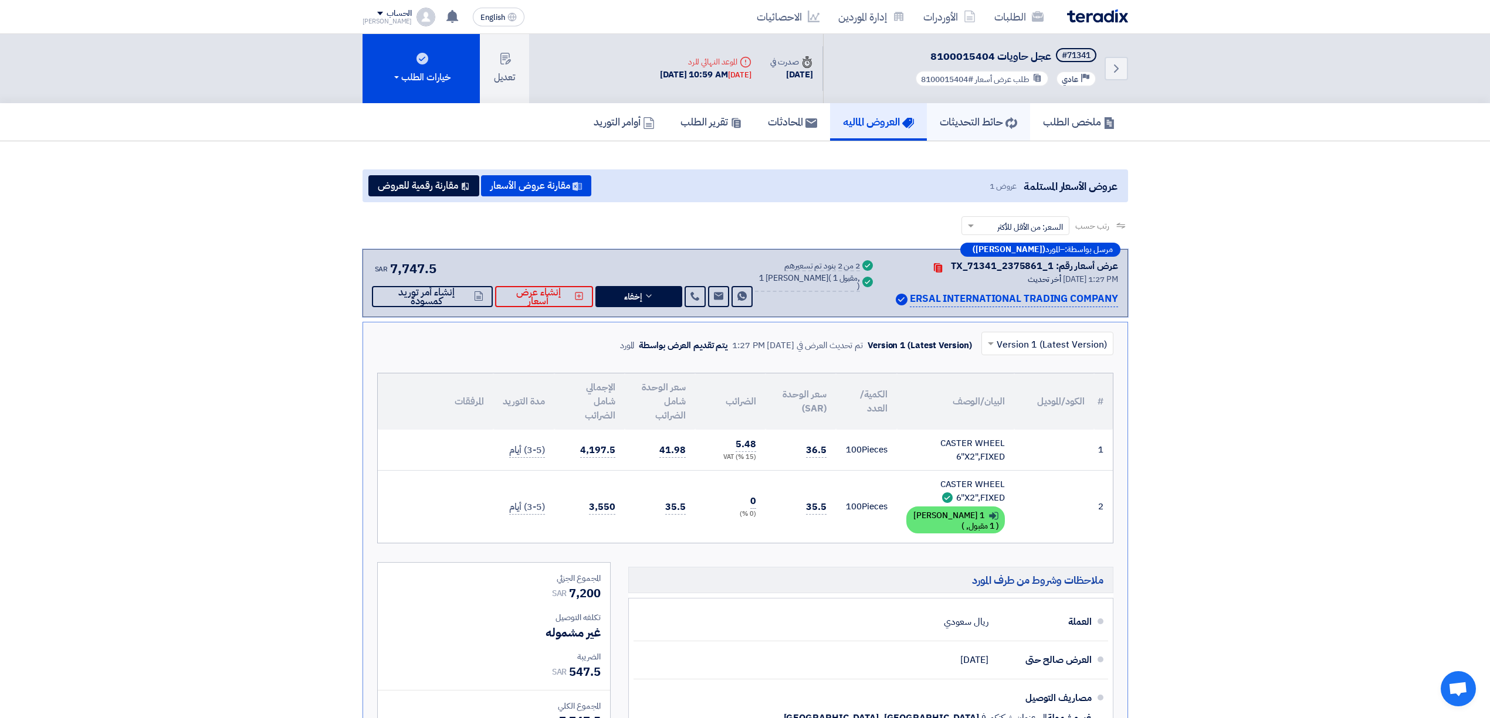
click at [961, 127] on h5 "حائط التحديثات" at bounding box center [978, 121] width 77 height 13
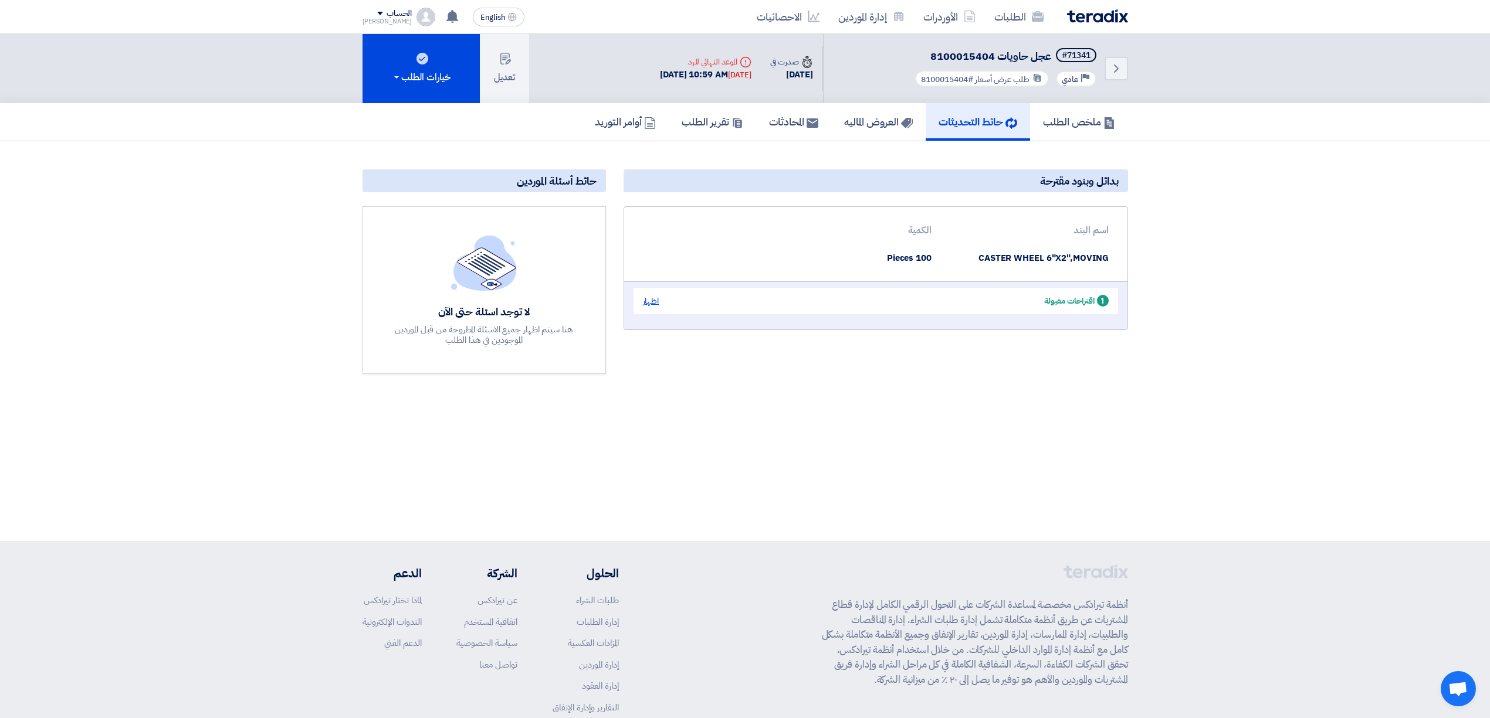
click at [656, 301] on div "اظهار" at bounding box center [651, 301] width 16 height 12
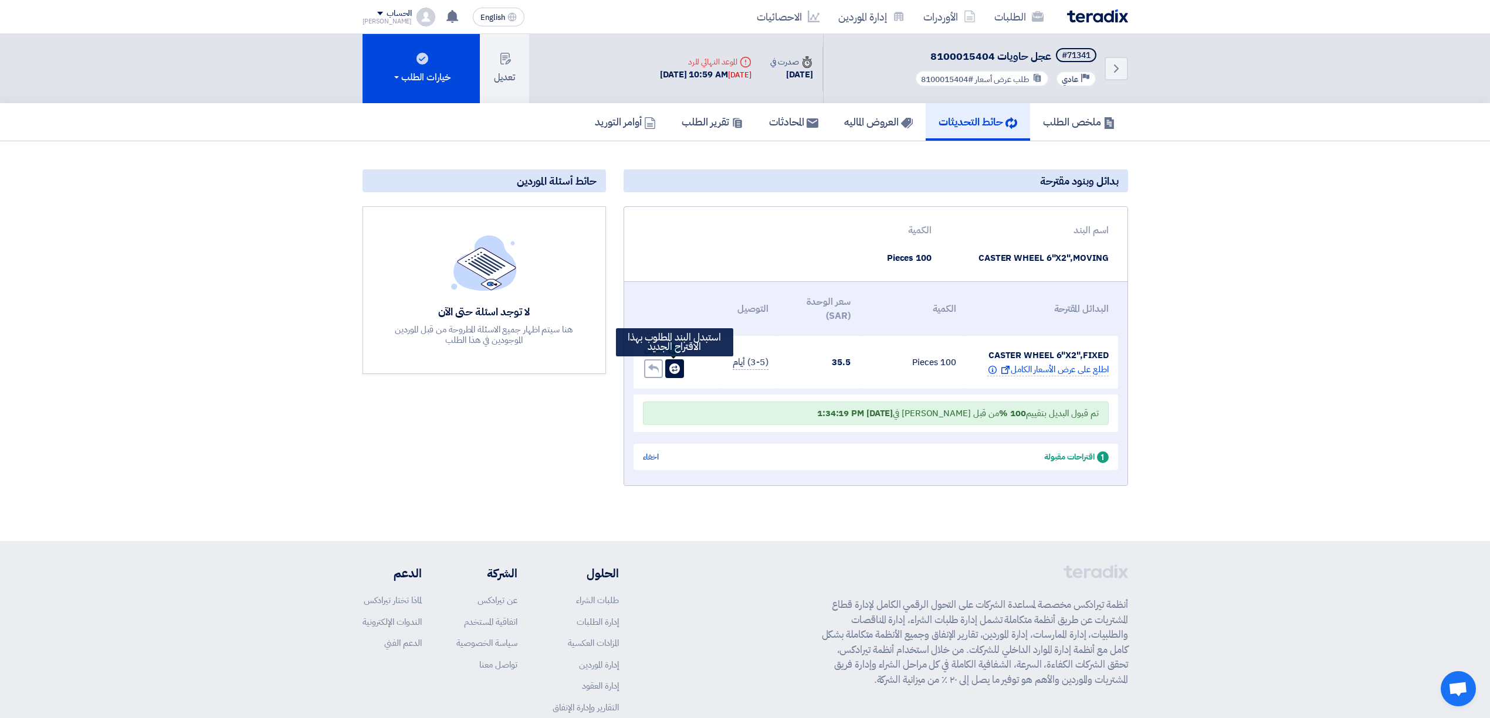
click at [674, 371] on use at bounding box center [674, 369] width 11 height 11
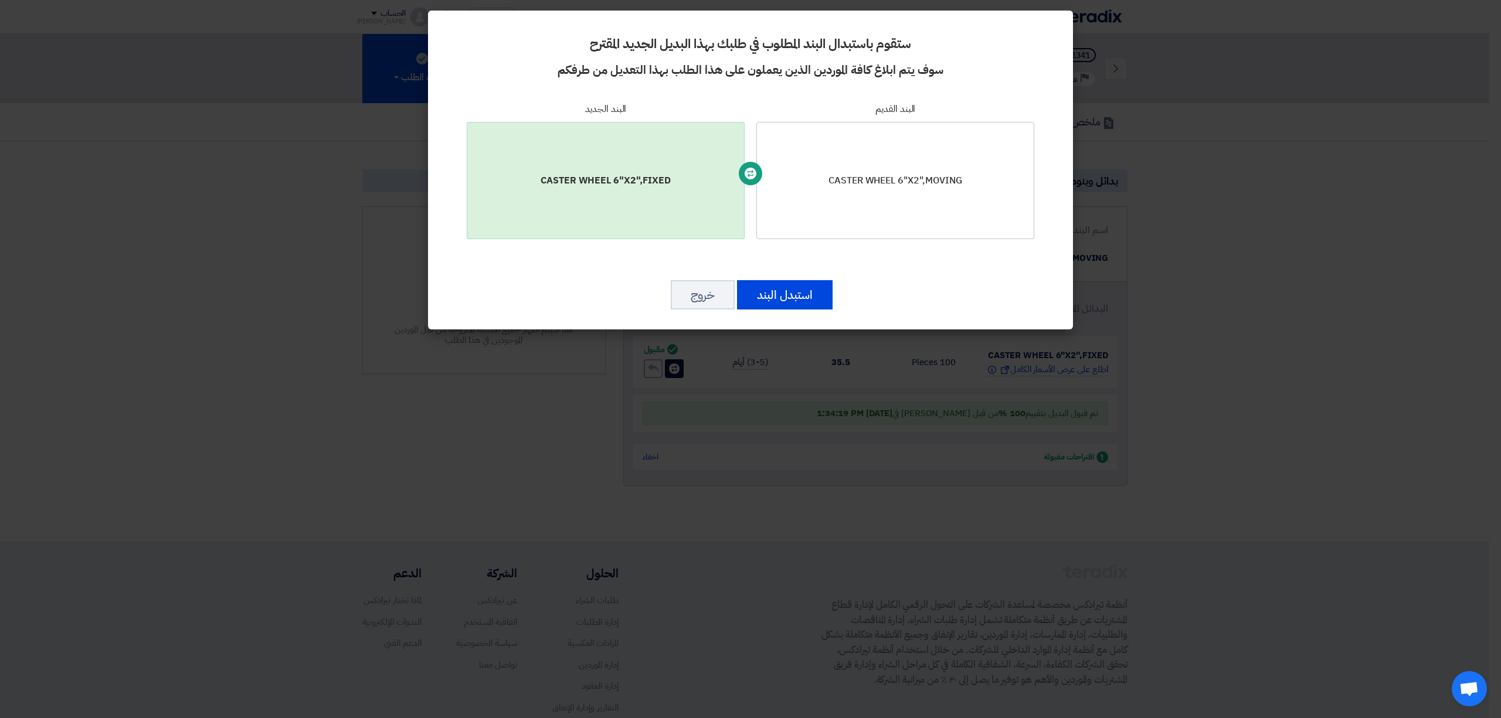
click at [862, 202] on div "CASTER WHEEL 6"X2",MOVING" at bounding box center [896, 180] width 278 height 117
drag, startPoint x: 862, startPoint y: 202, endPoint x: 852, endPoint y: 208, distance: 11.8
click at [862, 202] on div "CASTER WHEEL 6"X2",MOVING" at bounding box center [896, 180] width 278 height 117
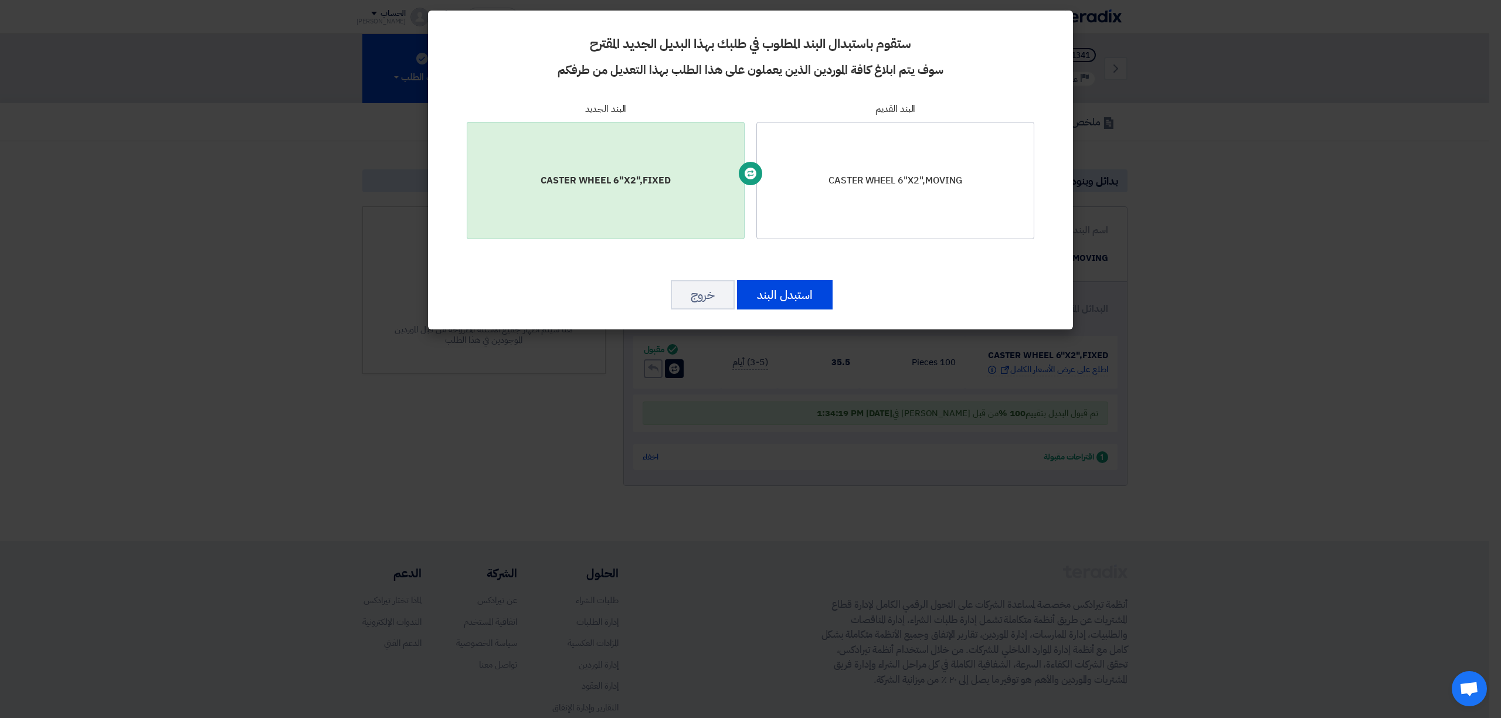
click at [747, 169] on use at bounding box center [751, 174] width 12 height 12
click at [787, 289] on button "استبدل البند" at bounding box center [785, 294] width 96 height 29
click at [786, 306] on button "استبدل البند" at bounding box center [785, 294] width 96 height 29
click at [693, 303] on button "خروج" at bounding box center [703, 294] width 64 height 29
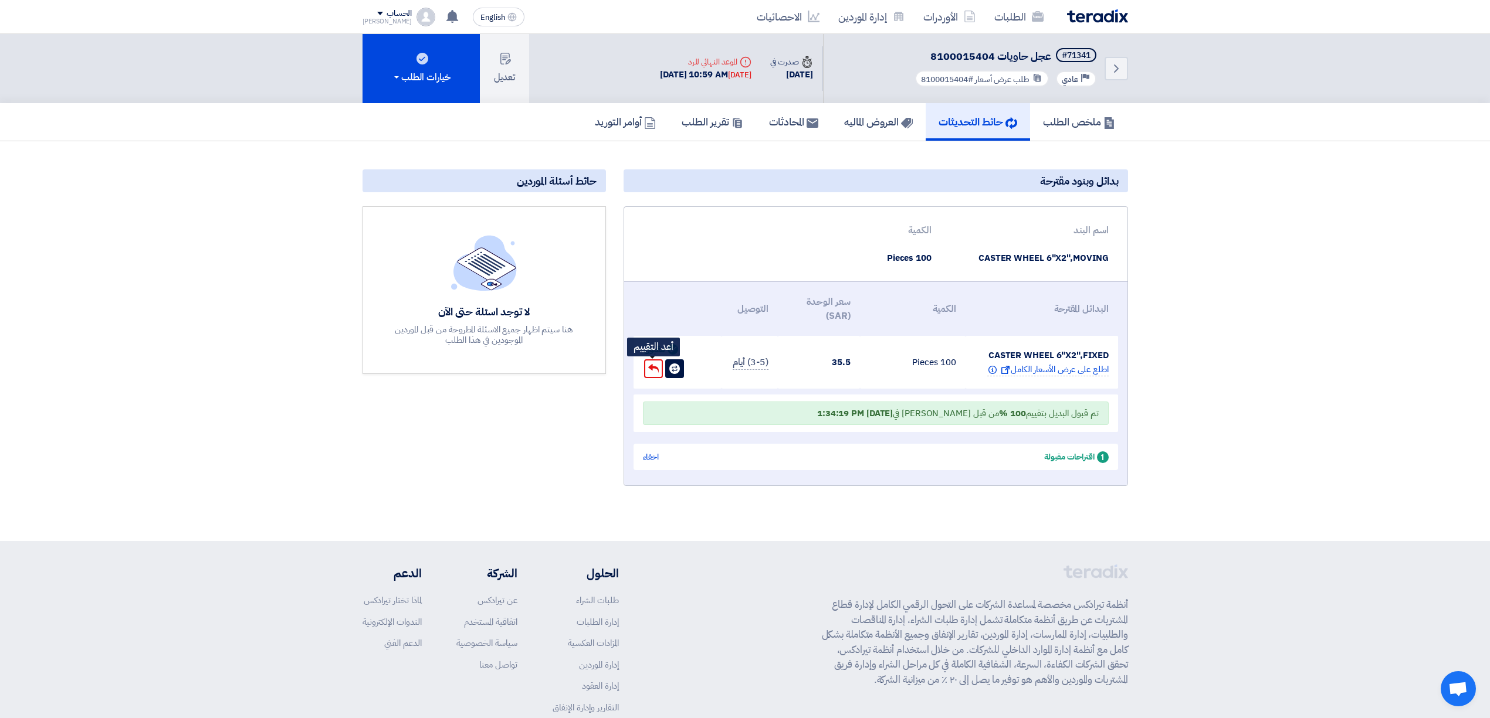
click at [653, 369] on icon "Undo" at bounding box center [653, 369] width 11 height 11
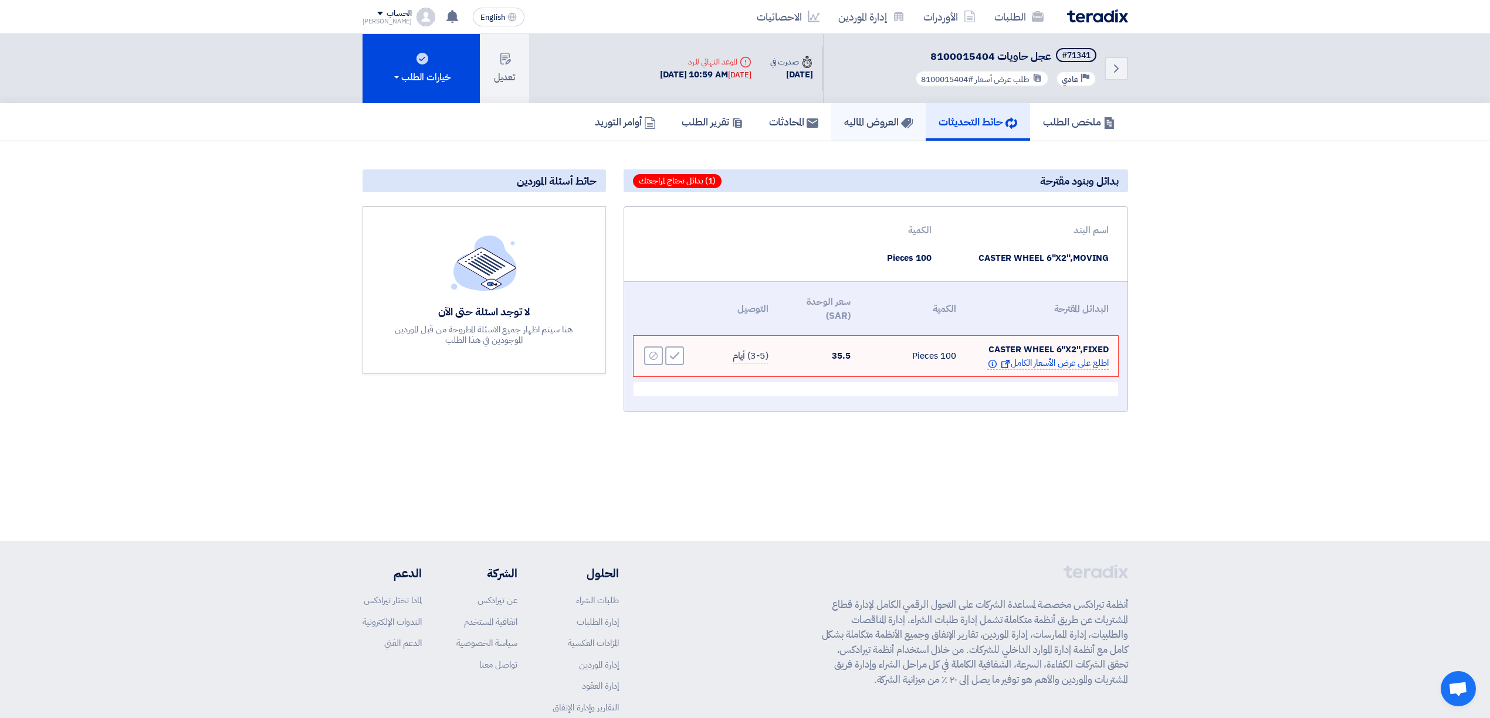
click at [844, 121] on h5 "العروض الماليه" at bounding box center [878, 121] width 69 height 13
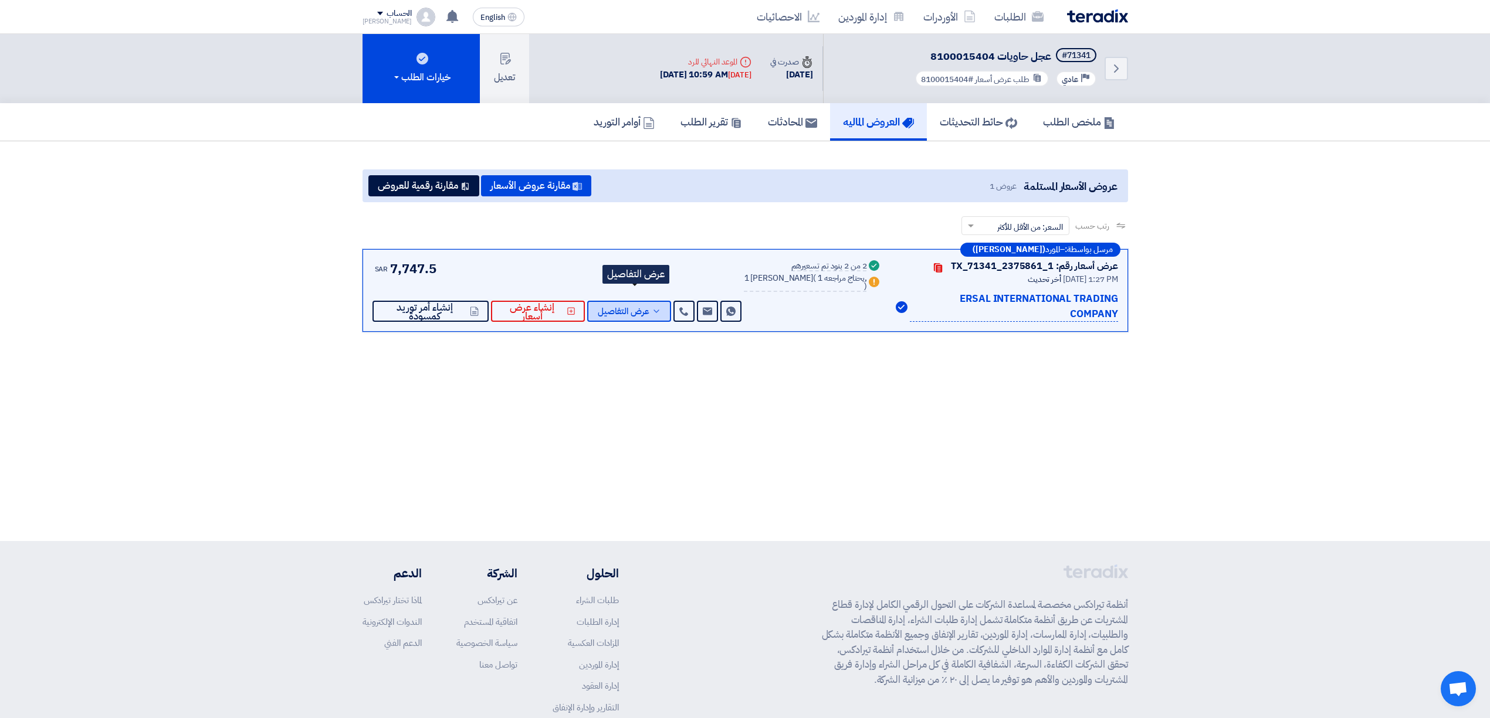
click at [657, 307] on icon at bounding box center [656, 311] width 9 height 9
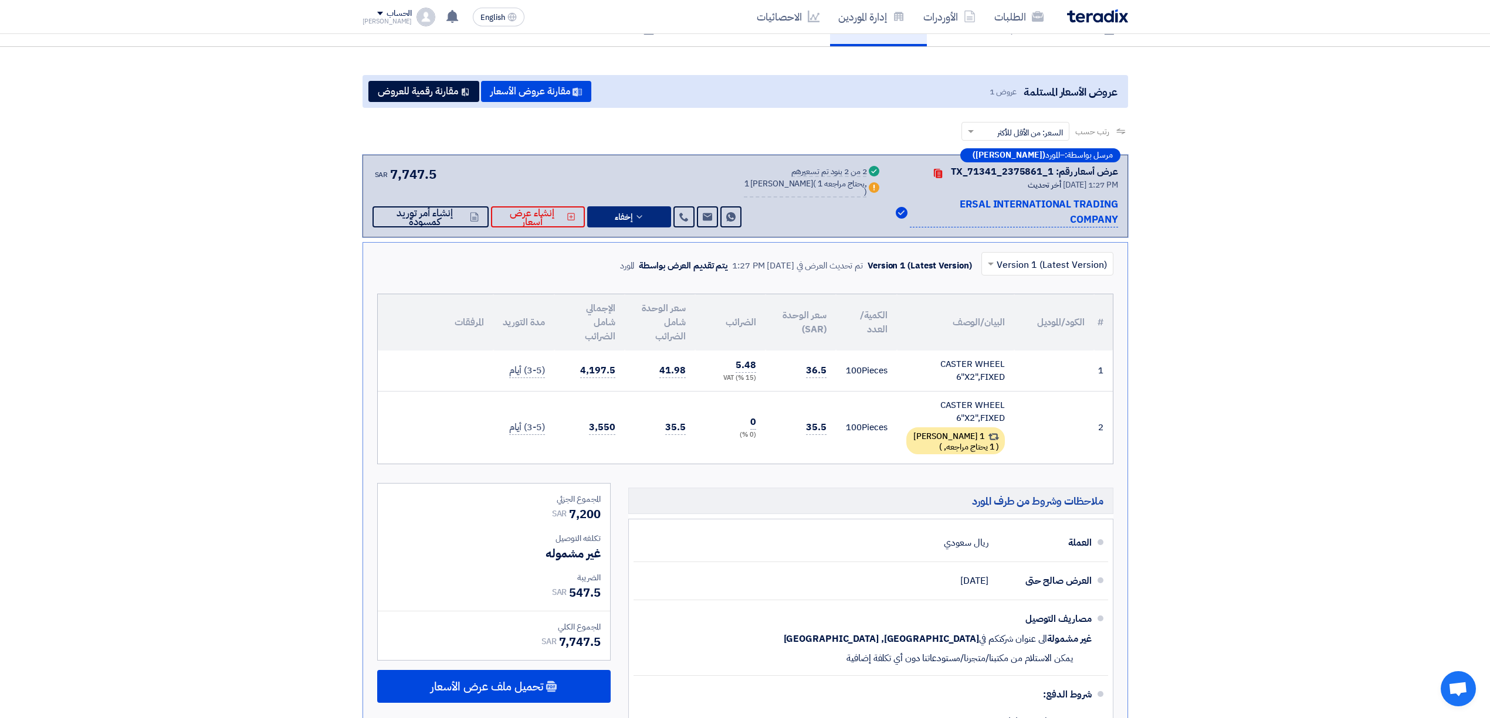
scroll to position [78, 0]
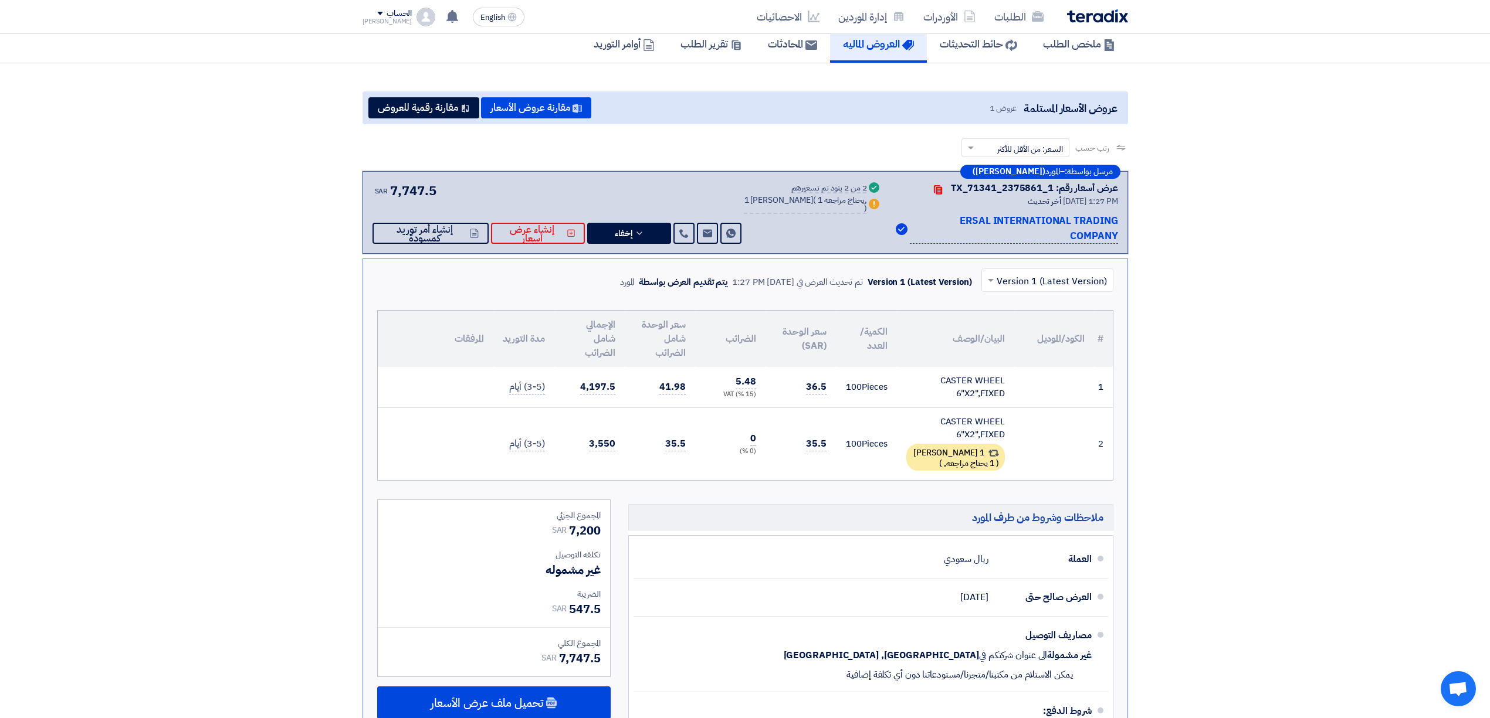
click at [755, 423] on td "0 (0 %)" at bounding box center [730, 444] width 70 height 73
click at [780, 425] on td "35.5" at bounding box center [800, 444] width 70 height 73
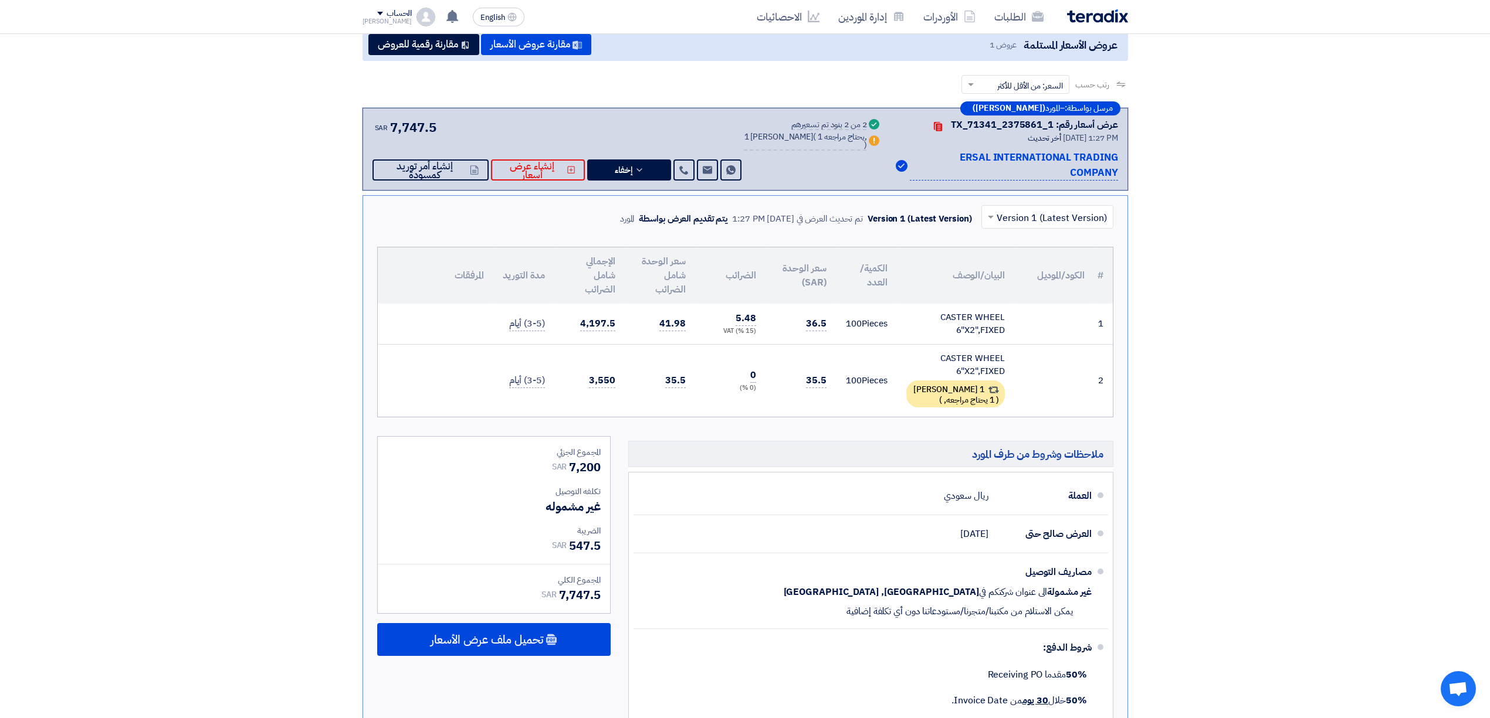
scroll to position [0, 0]
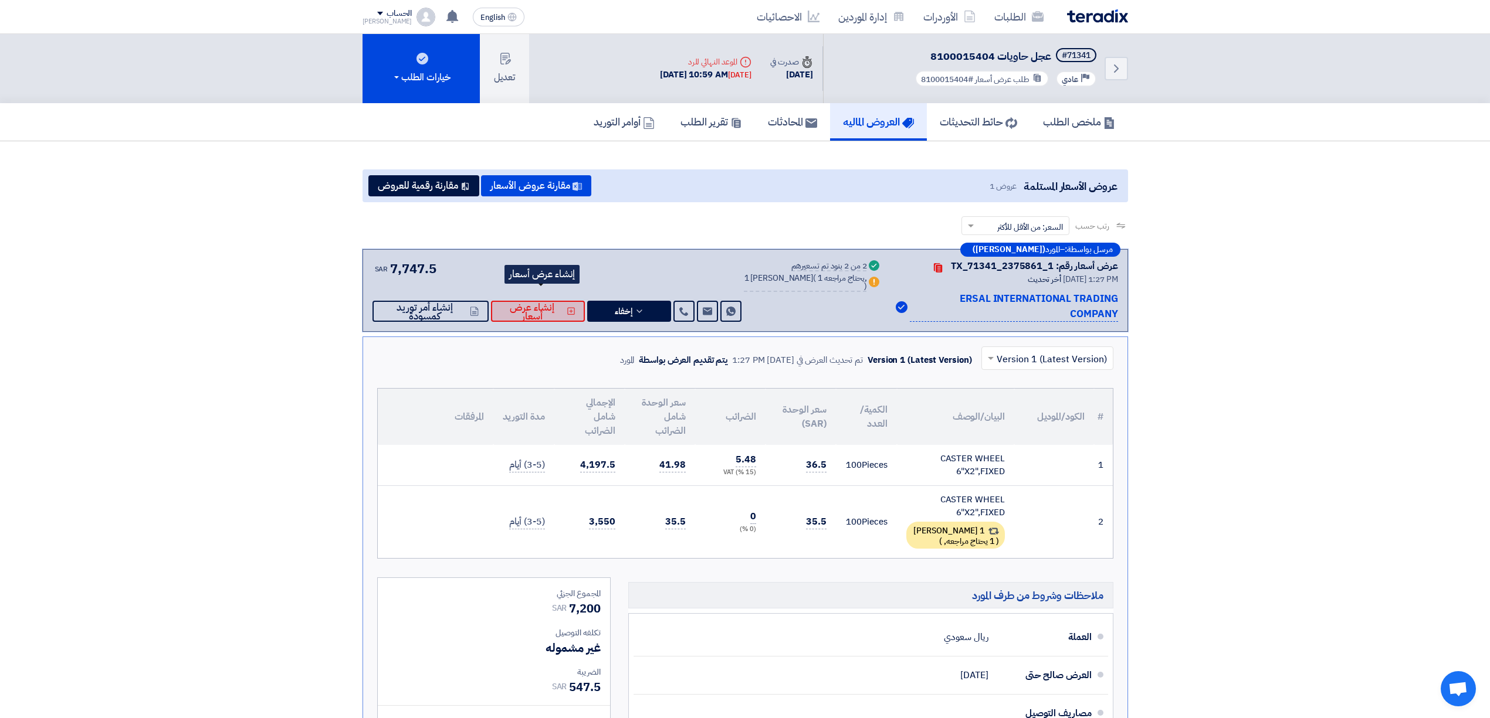
click at [545, 303] on span "إنشاء عرض أسعار" at bounding box center [532, 312] width 65 height 18
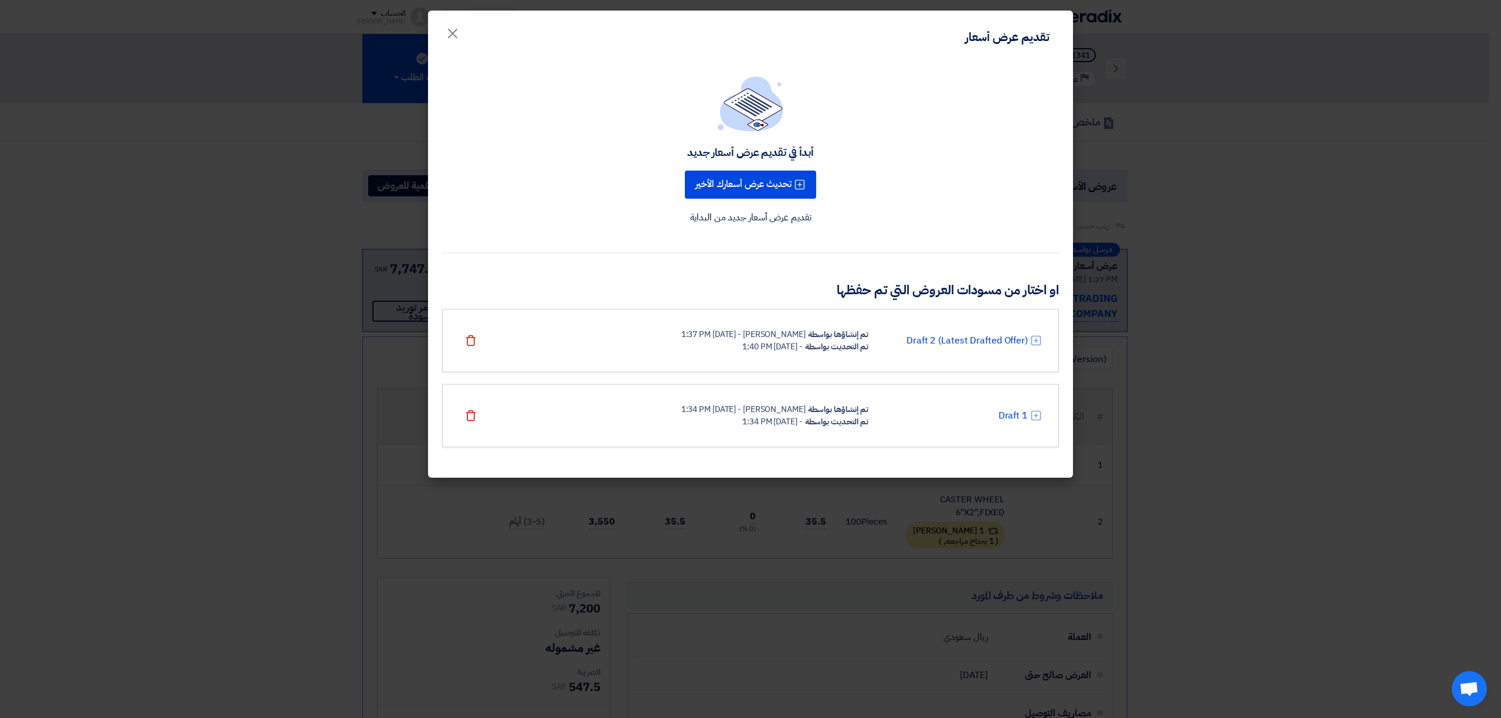
click at [185, 315] on modal-container "تقديم عرض أسعار × أبدأ في تقديم عرض أسعار جديد تحديث عرض أسعارك الأخير تقديم عر…" at bounding box center [750, 359] width 1501 height 718
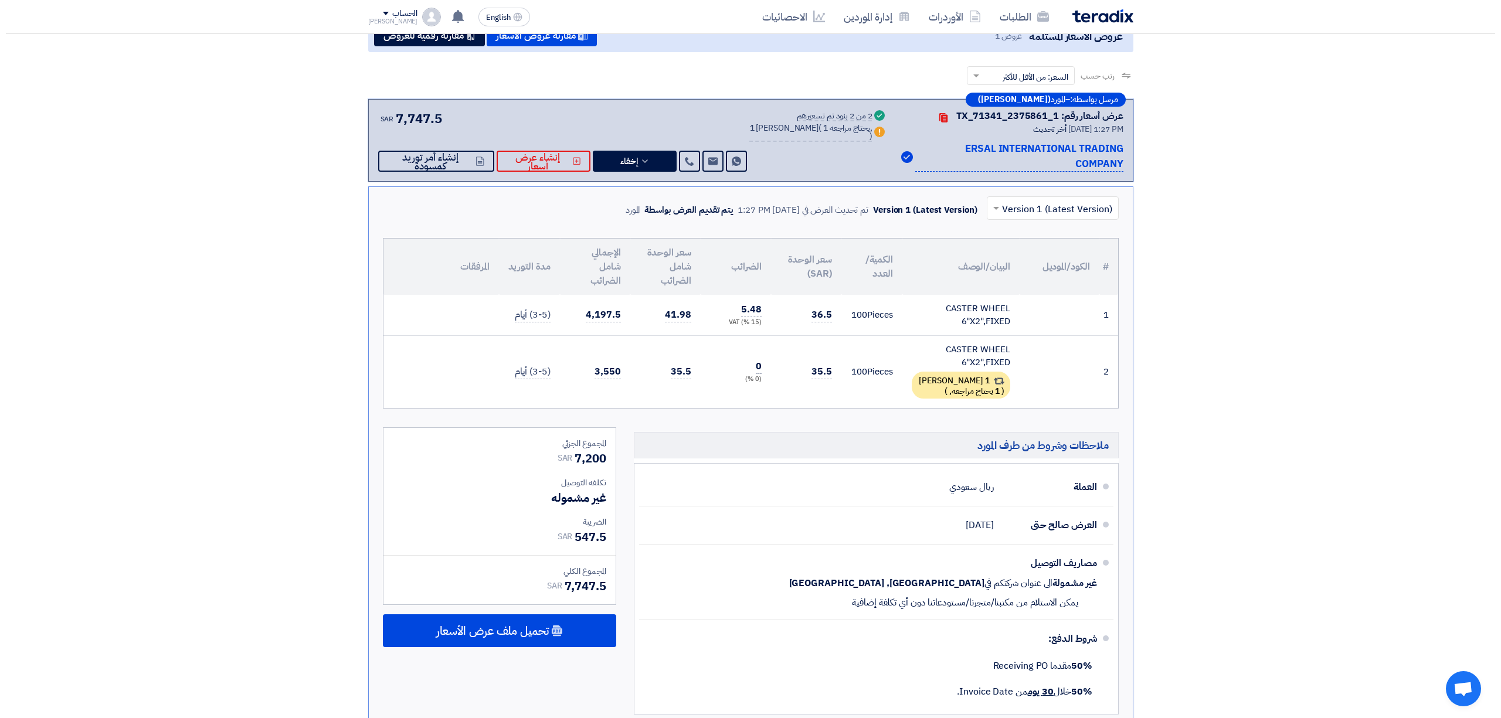
scroll to position [156, 0]
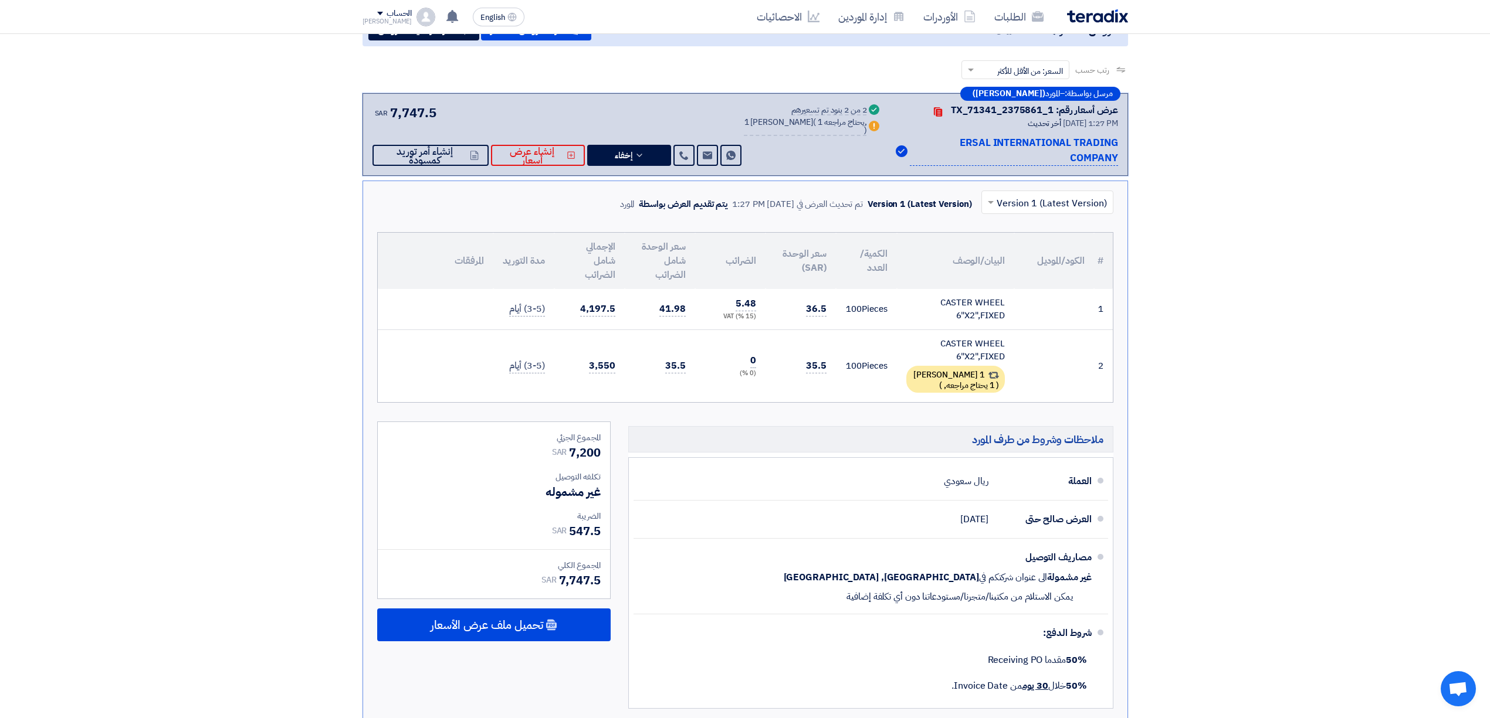
click at [805, 351] on td "35.5" at bounding box center [800, 366] width 70 height 73
click at [961, 366] on div "1 [PERSON_NAME] ( 1 يحتاج مراجعه, )" at bounding box center [955, 379] width 99 height 27
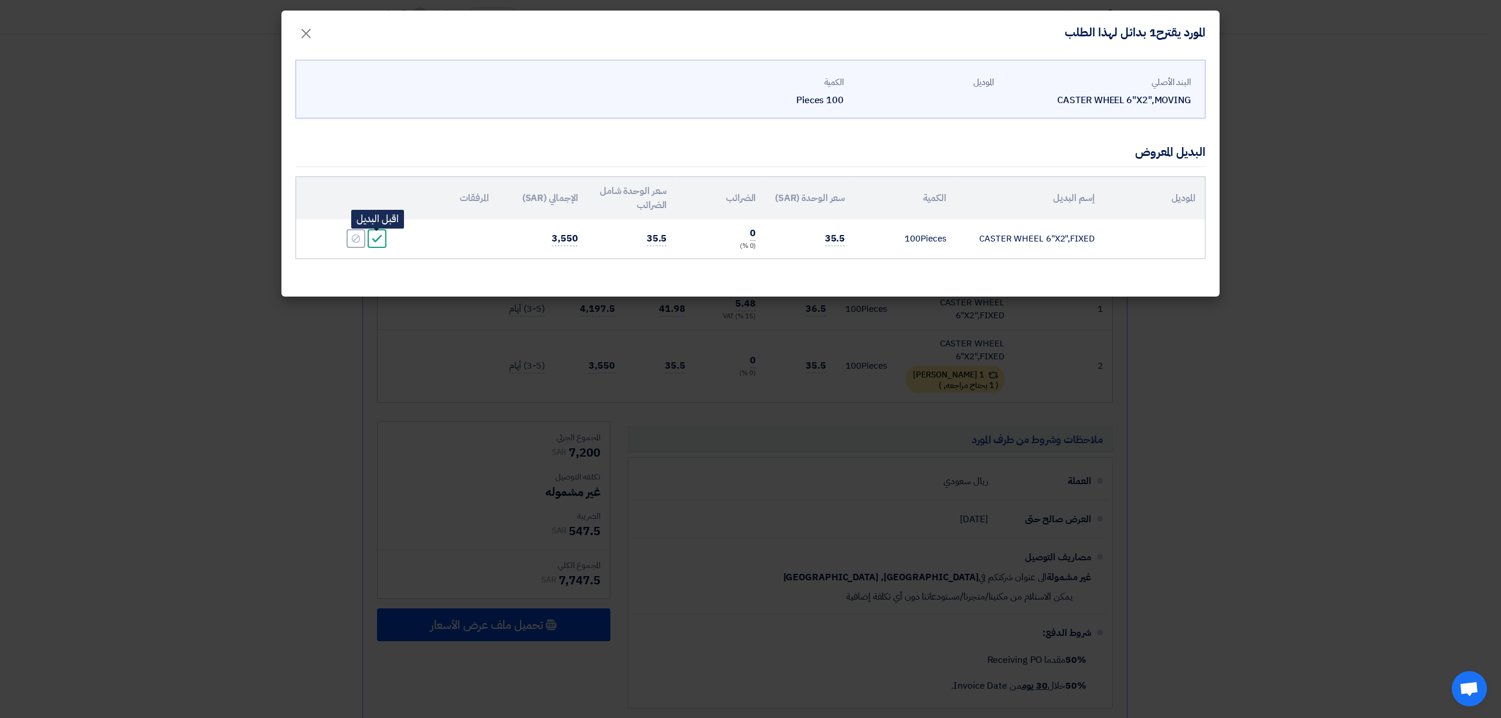
click at [374, 233] on div "Accept" at bounding box center [377, 238] width 19 height 19
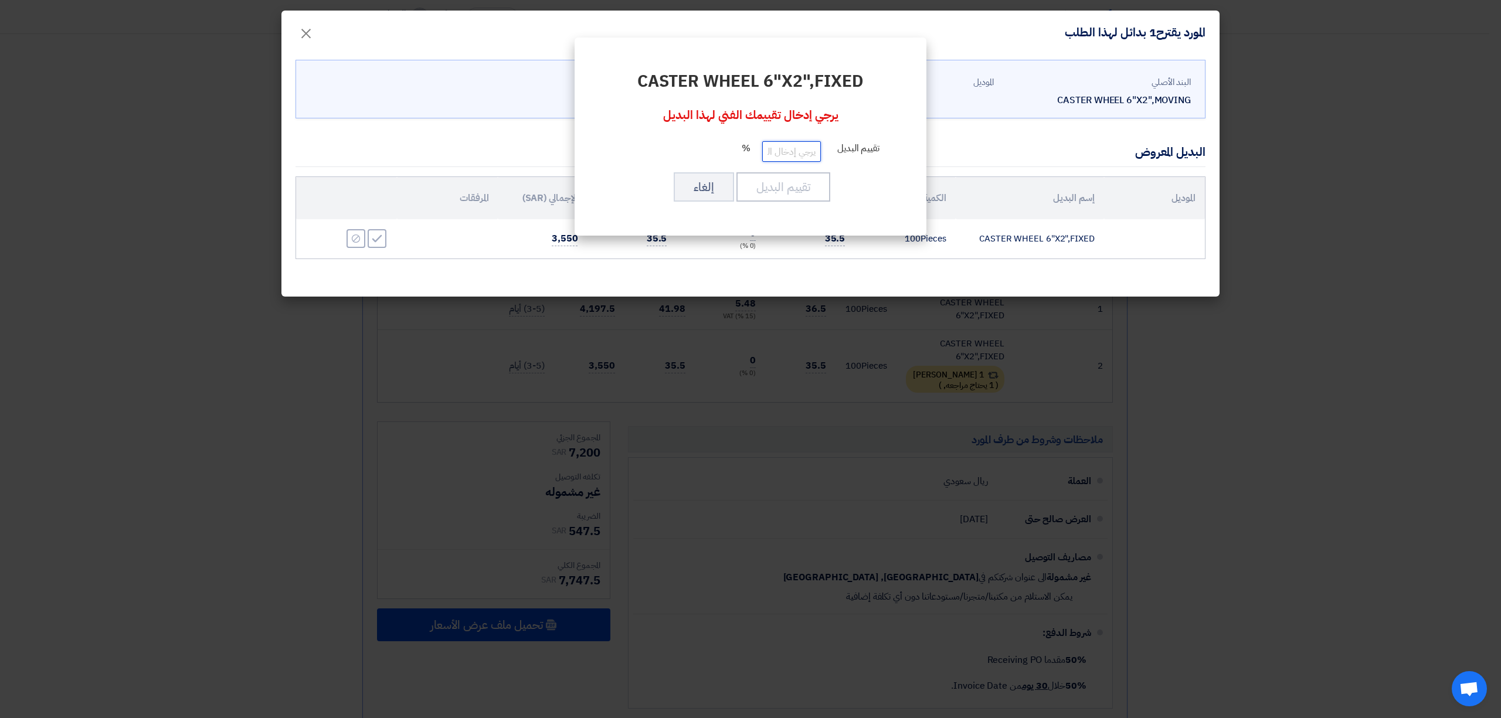
click at [791, 152] on input "number" at bounding box center [791, 151] width 59 height 21
click at [956, 247] on modal-container "CASTER WHEEL 6"X2",FIXED يرجي إدخال تقييمك الفني لهذا البديل تقييم البديل % تقي…" at bounding box center [750, 359] width 1501 height 718
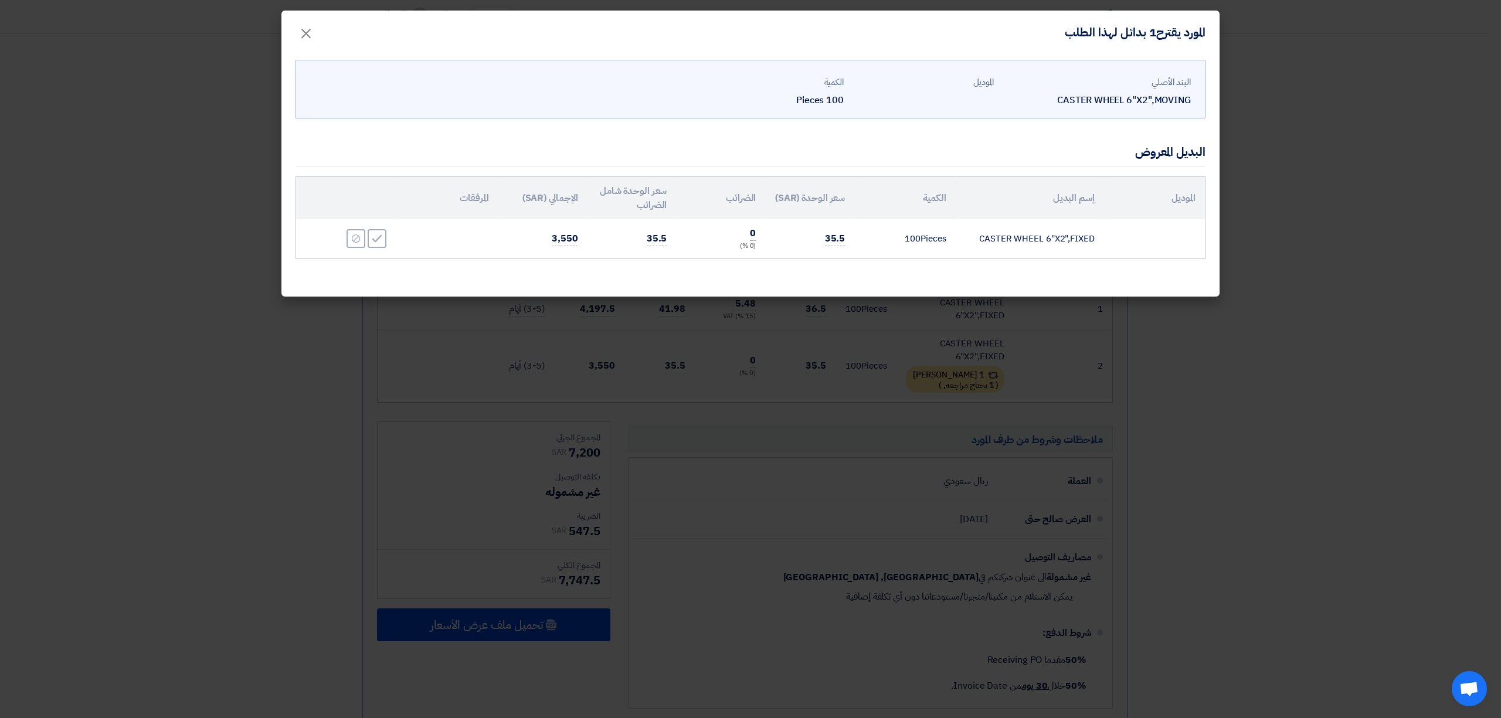
drag, startPoint x: 981, startPoint y: 236, endPoint x: 1159, endPoint y: 236, distance: 177.7
click at [1159, 236] on tr "CASTER WHEEL 6"X2",FIXED 100 Pieces 35.5 0 (0 %) 35.5 3,550 Accept Reject" at bounding box center [750, 238] width 909 height 39
click at [1127, 239] on td at bounding box center [1154, 238] width 101 height 39
click at [967, 99] on div "البند الأصلي CASTER WHEEL 6"X2",MOVING الموديل الكمية 100 Pieces" at bounding box center [750, 92] width 881 height 42
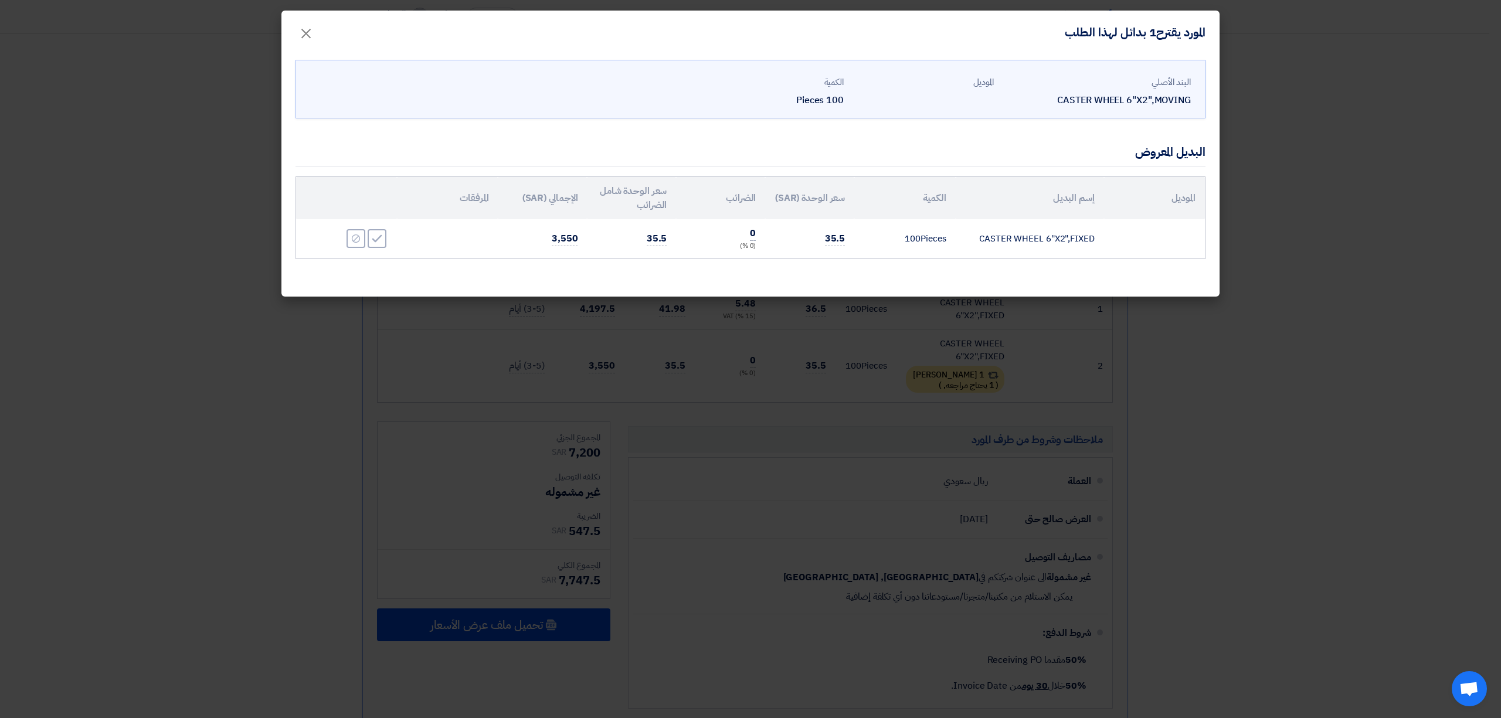
click at [864, 101] on div "البند الأصلي CASTER WHEEL 6"X2",MOVING الموديل الكمية 100 Pieces" at bounding box center [750, 92] width 881 height 42
click at [357, 245] on div "Reject" at bounding box center [356, 238] width 19 height 19
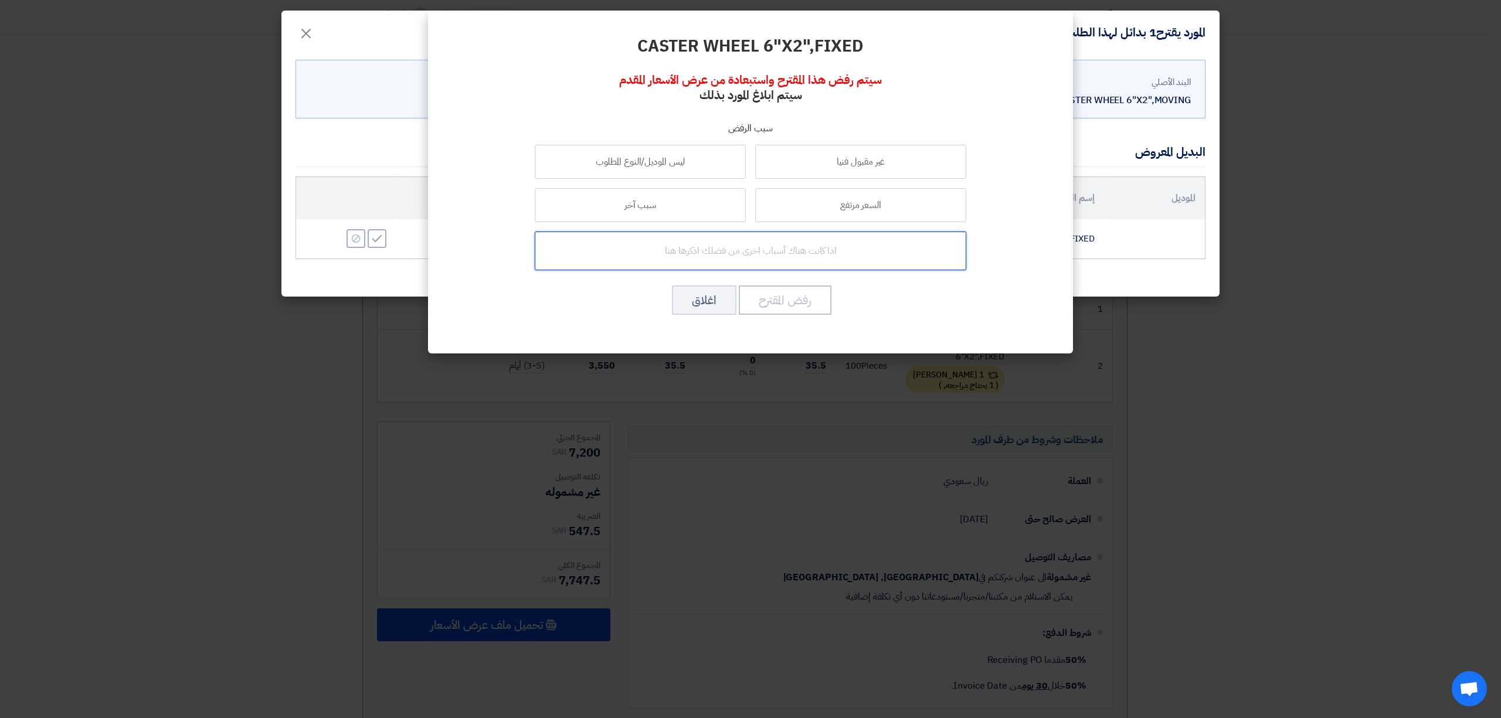
click at [786, 242] on input "text" at bounding box center [751, 251] width 432 height 39
type input "خ"
type input "ك"
click at [637, 194] on label "سبب آخر" at bounding box center [640, 205] width 211 height 34
click at [637, 201] on input "سبب آخر" at bounding box center [641, 205] width 8 height 8
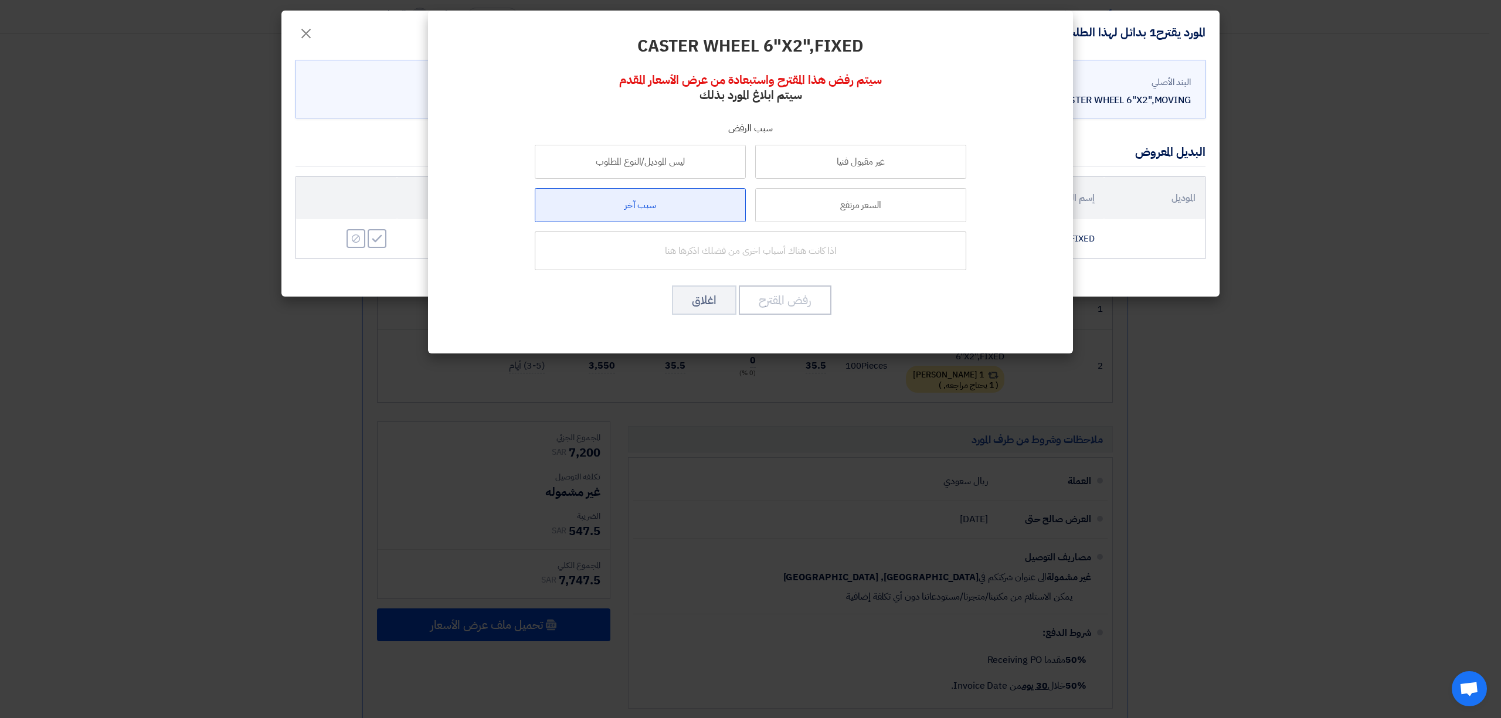
radio input "true"
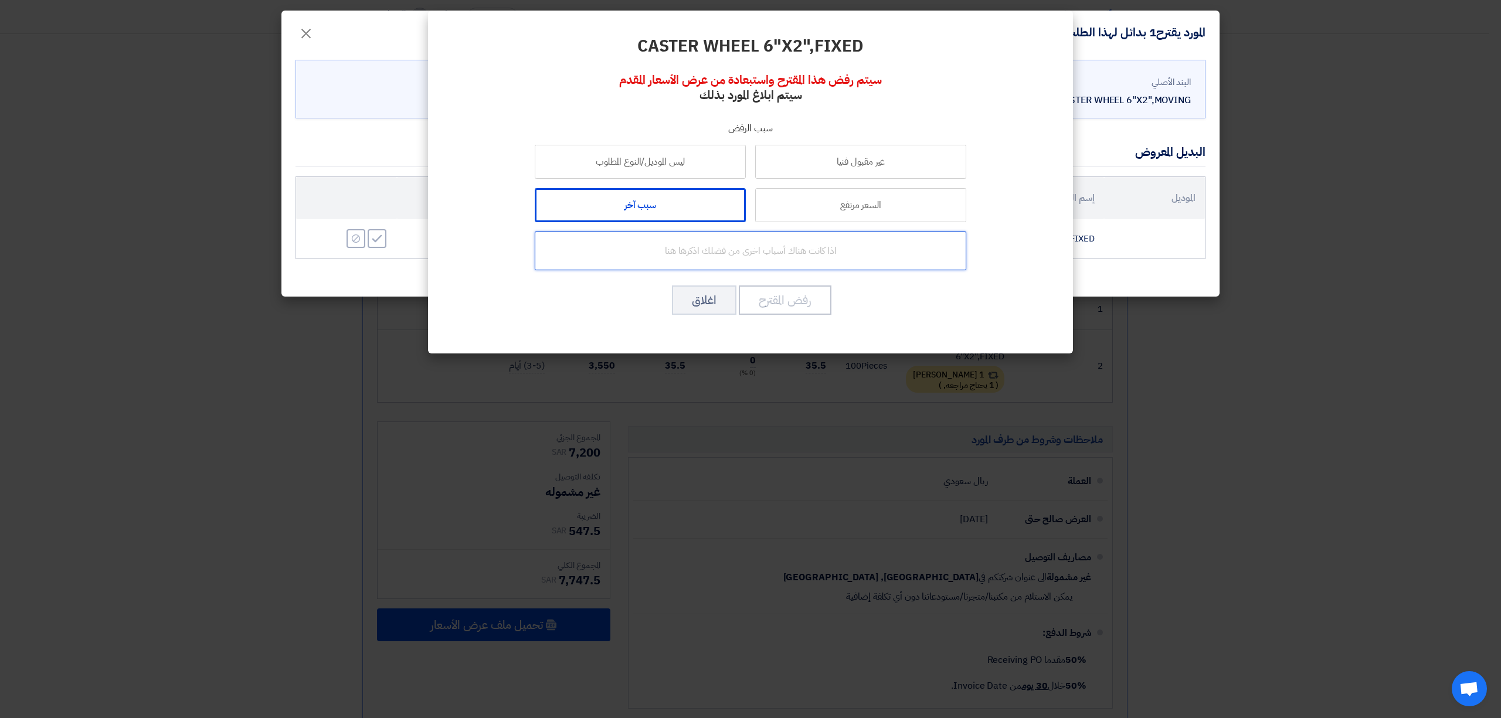
click at [708, 249] on input "text" at bounding box center [751, 251] width 432 height 39
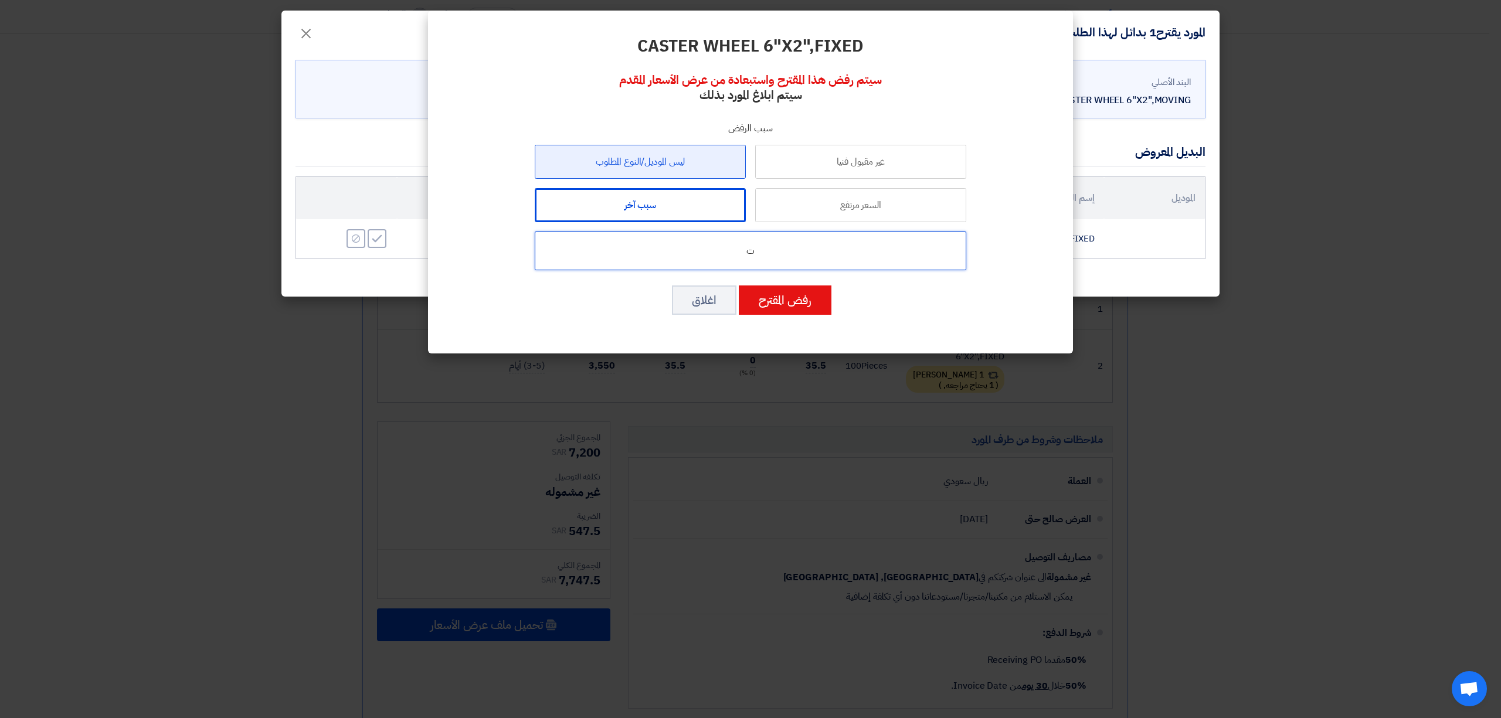
type input "ت"
click at [660, 170] on label "ليس الموديل/النوع المطلوب" at bounding box center [640, 162] width 211 height 34
click at [645, 165] on input "ليس الموديل/النوع المطلوب" at bounding box center [641, 162] width 8 height 8
radio input "true"
drag, startPoint x: 741, startPoint y: 257, endPoint x: 759, endPoint y: 252, distance: 18.2
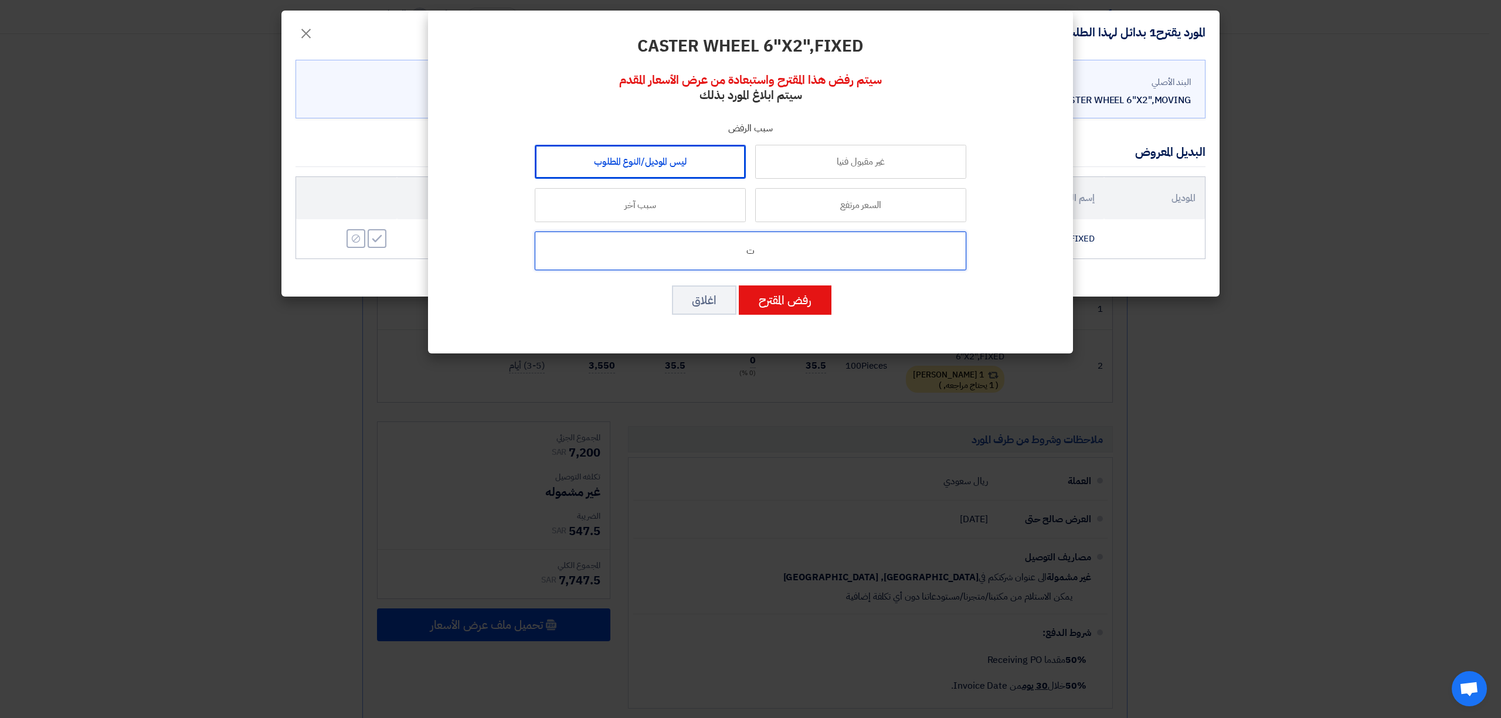
click at [759, 252] on input "ت" at bounding box center [751, 251] width 432 height 39
click at [787, 300] on button "رفض المقترح" at bounding box center [785, 300] width 93 height 29
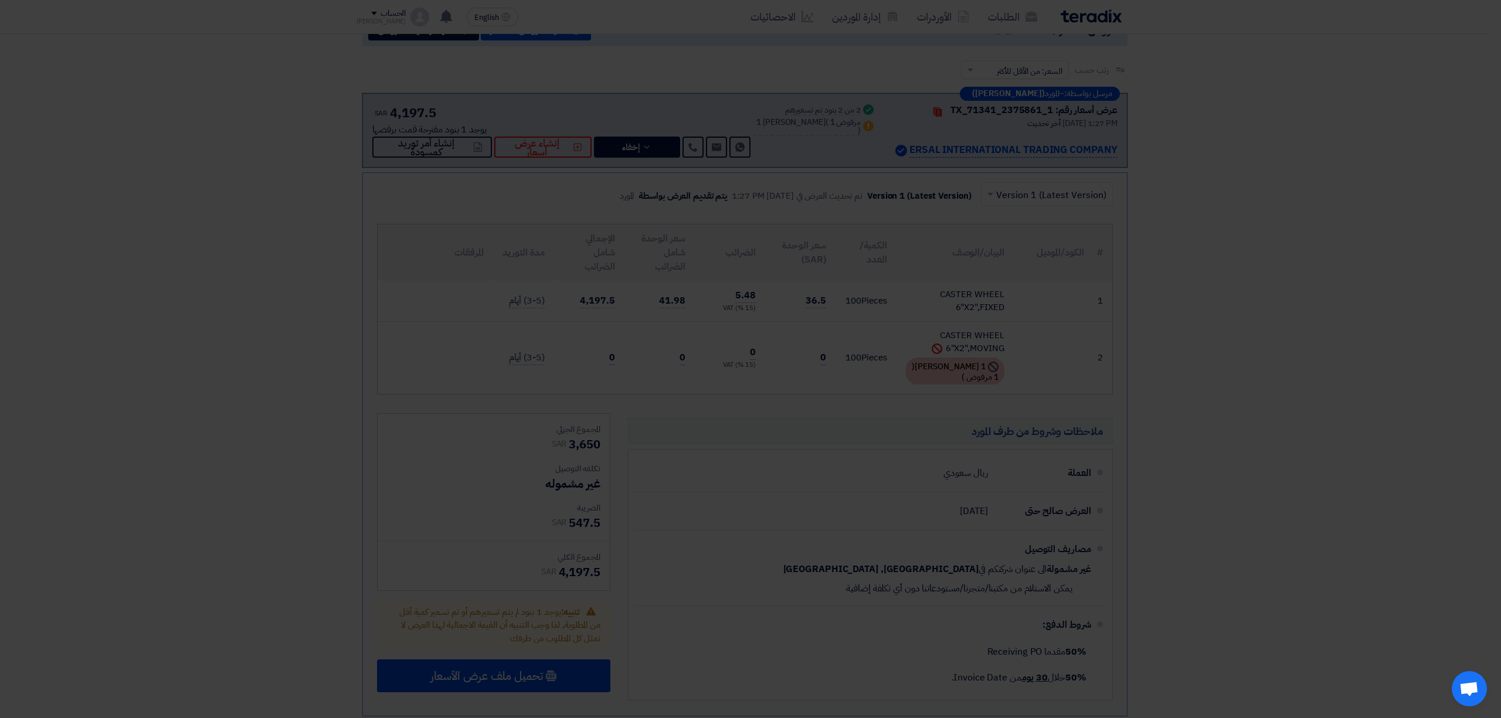
click at [386, 238] on div "البند الأصلي CASTER WHEEL 6"X2",MOVING الموديل الكمية 100 Pieces البديل المعروض…" at bounding box center [751, 146] width 938 height 243
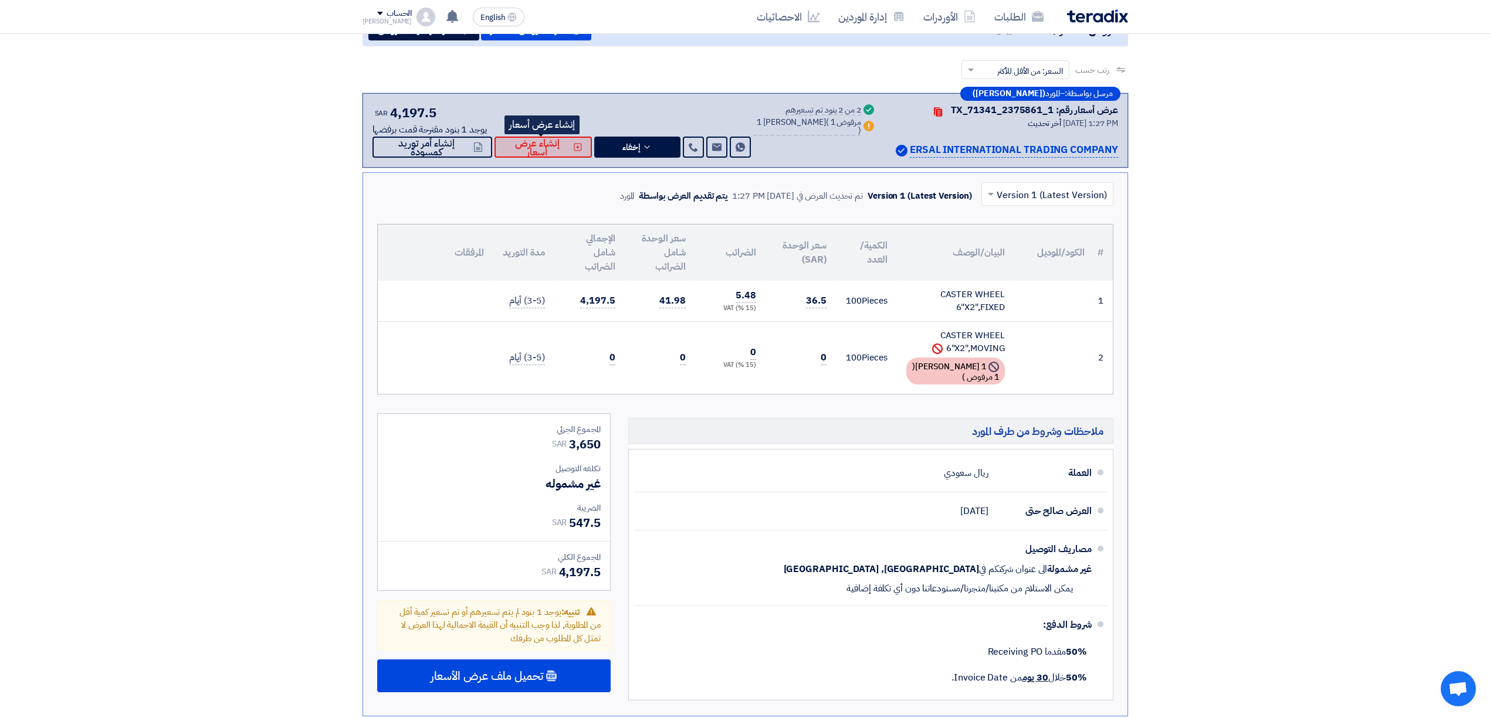
click at [564, 143] on span "إنشاء عرض أسعار" at bounding box center [537, 148] width 67 height 18
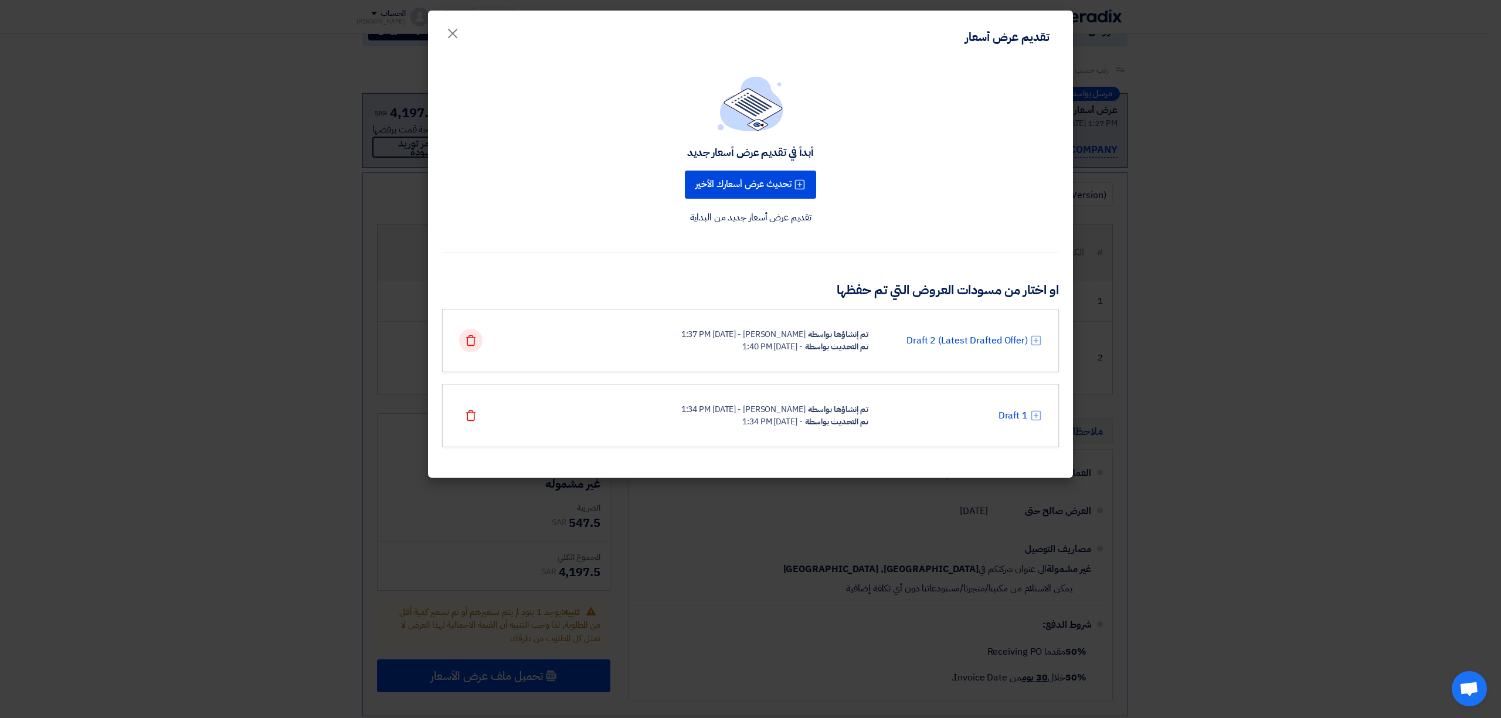
click at [467, 345] on icon "Delete" at bounding box center [471, 341] width 12 height 12
click at [470, 339] on icon "Delete" at bounding box center [471, 341] width 12 height 12
click at [467, 410] on icon "Delete" at bounding box center [471, 416] width 12 height 12
click at [467, 341] on icon "Delete" at bounding box center [471, 341] width 12 height 12
click at [467, 416] on use at bounding box center [471, 416] width 10 height 11
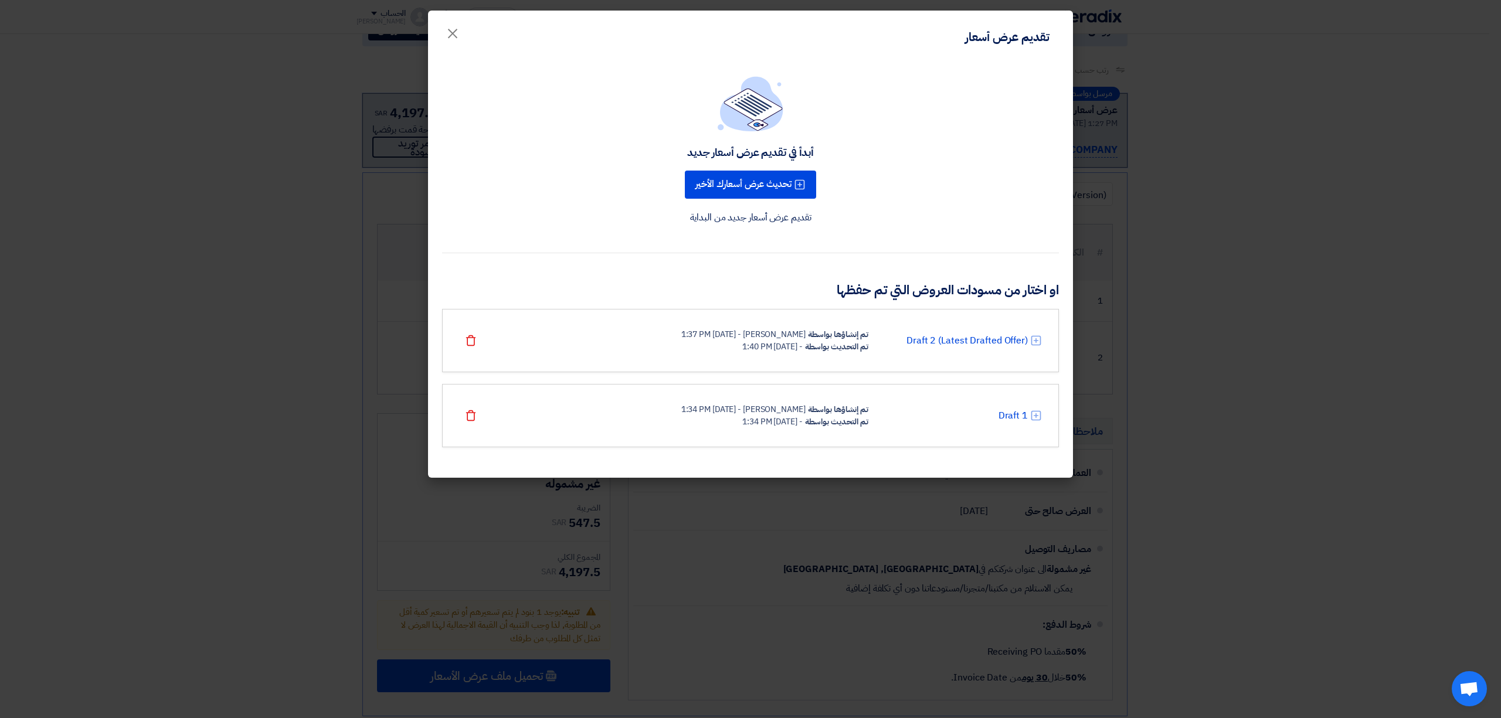
click at [303, 343] on modal-container "تقديم عرض أسعار × أبدأ في تقديم عرض أسعار جديد تحديث عرض أسعارك الأخير تقديم عر…" at bounding box center [750, 359] width 1501 height 718
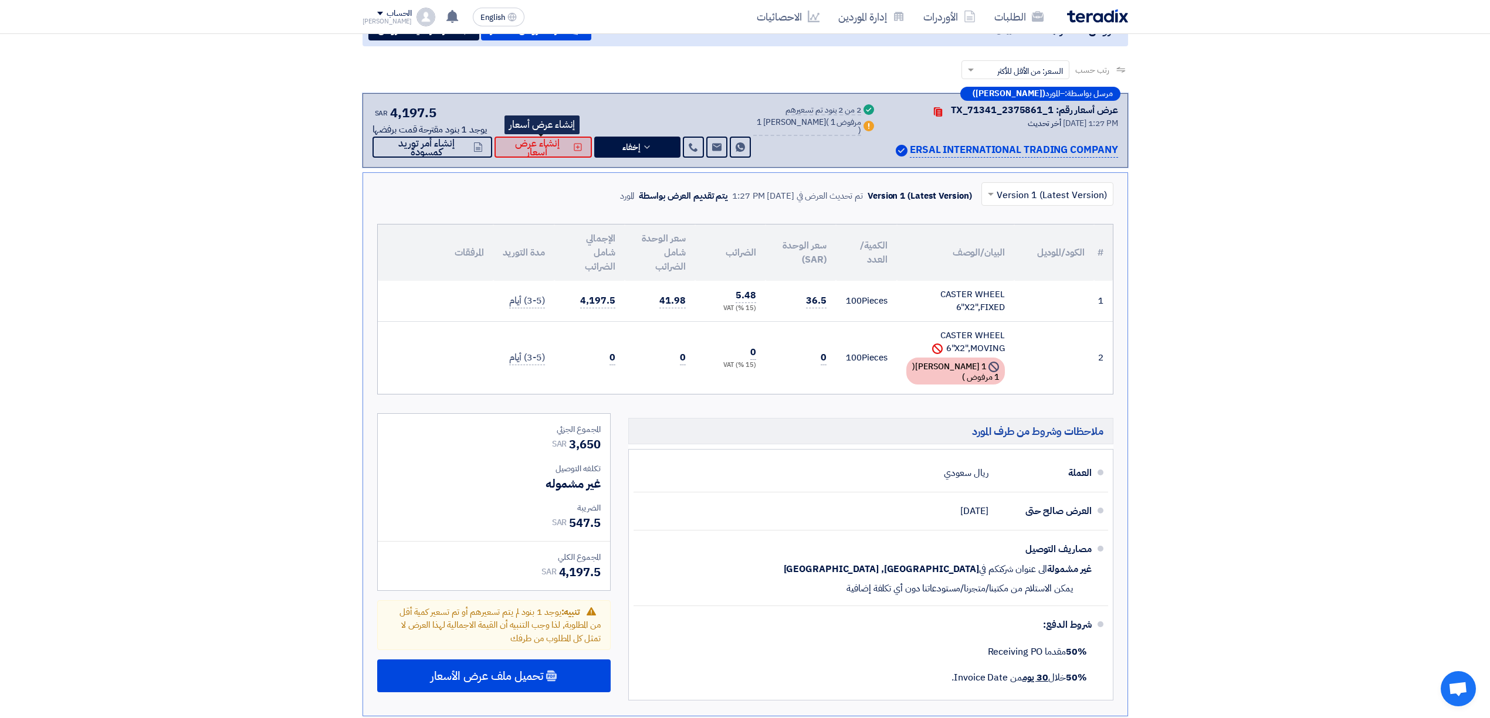
click at [552, 141] on span "إنشاء عرض أسعار" at bounding box center [537, 148] width 67 height 18
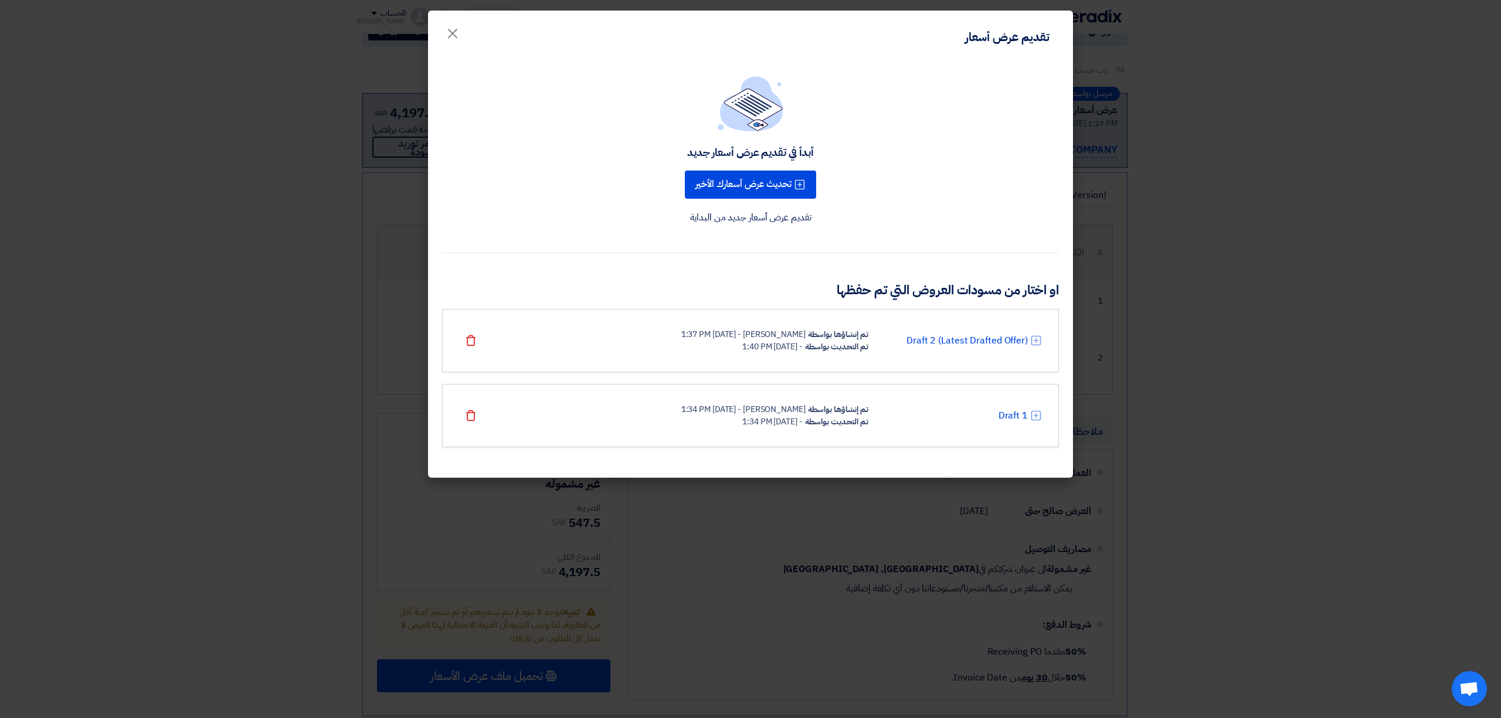
click at [915, 352] on div "Draft 2 (Latest Drafted Offer) تم إنشاؤها بواسطة [PERSON_NAME] - [DATE] 1:37 PM…" at bounding box center [750, 340] width 617 height 63
click at [927, 338] on link "Draft 2 (Latest Drafted Offer)" at bounding box center [967, 341] width 121 height 14
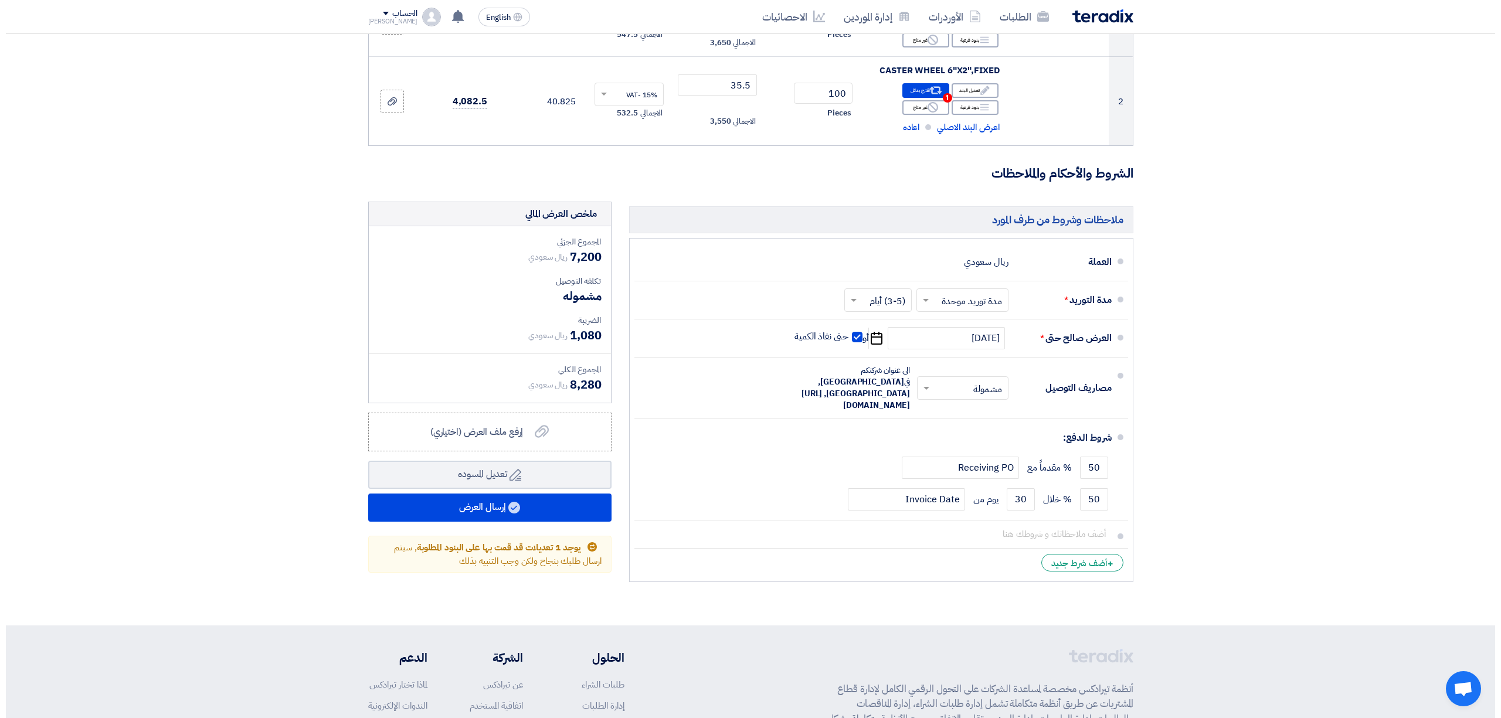
scroll to position [235, 0]
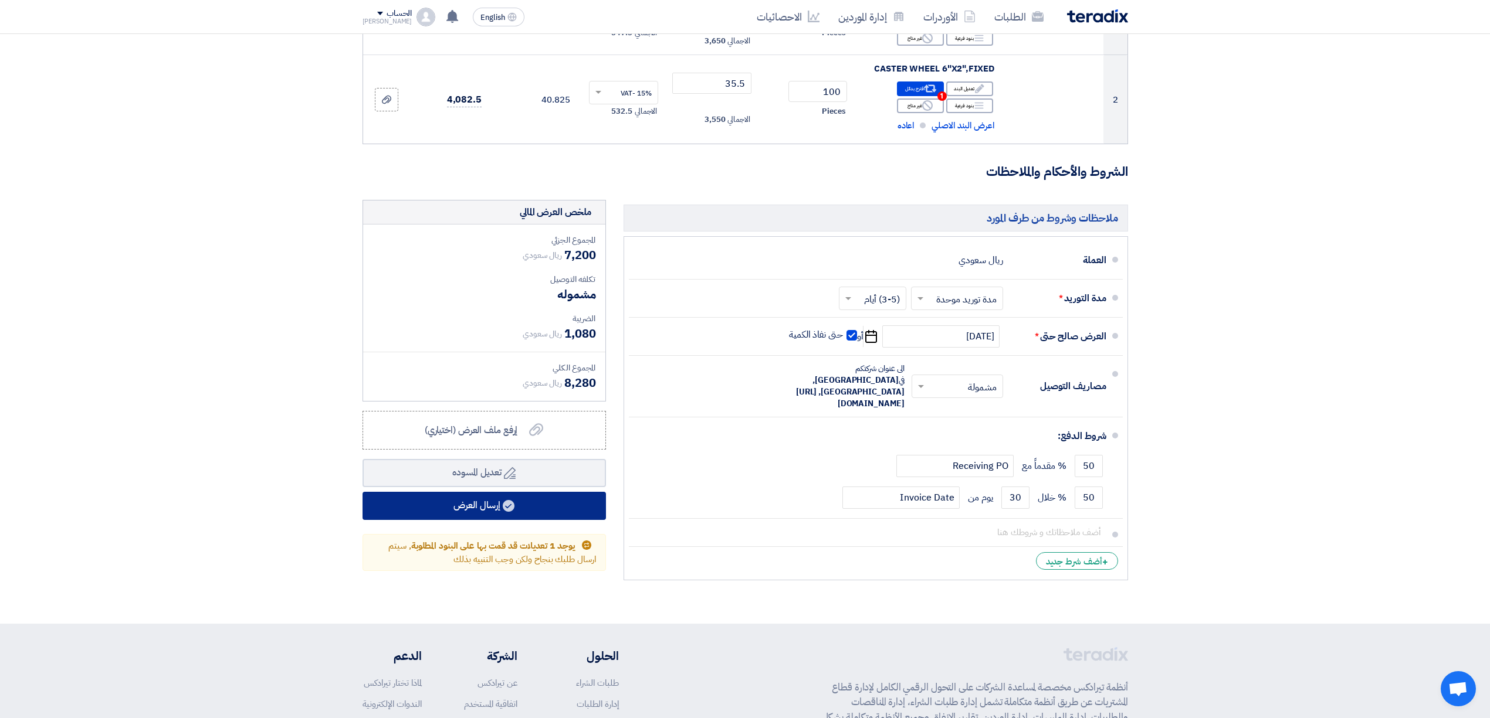
click at [542, 501] on button "إرسال العرض" at bounding box center [483, 506] width 243 height 28
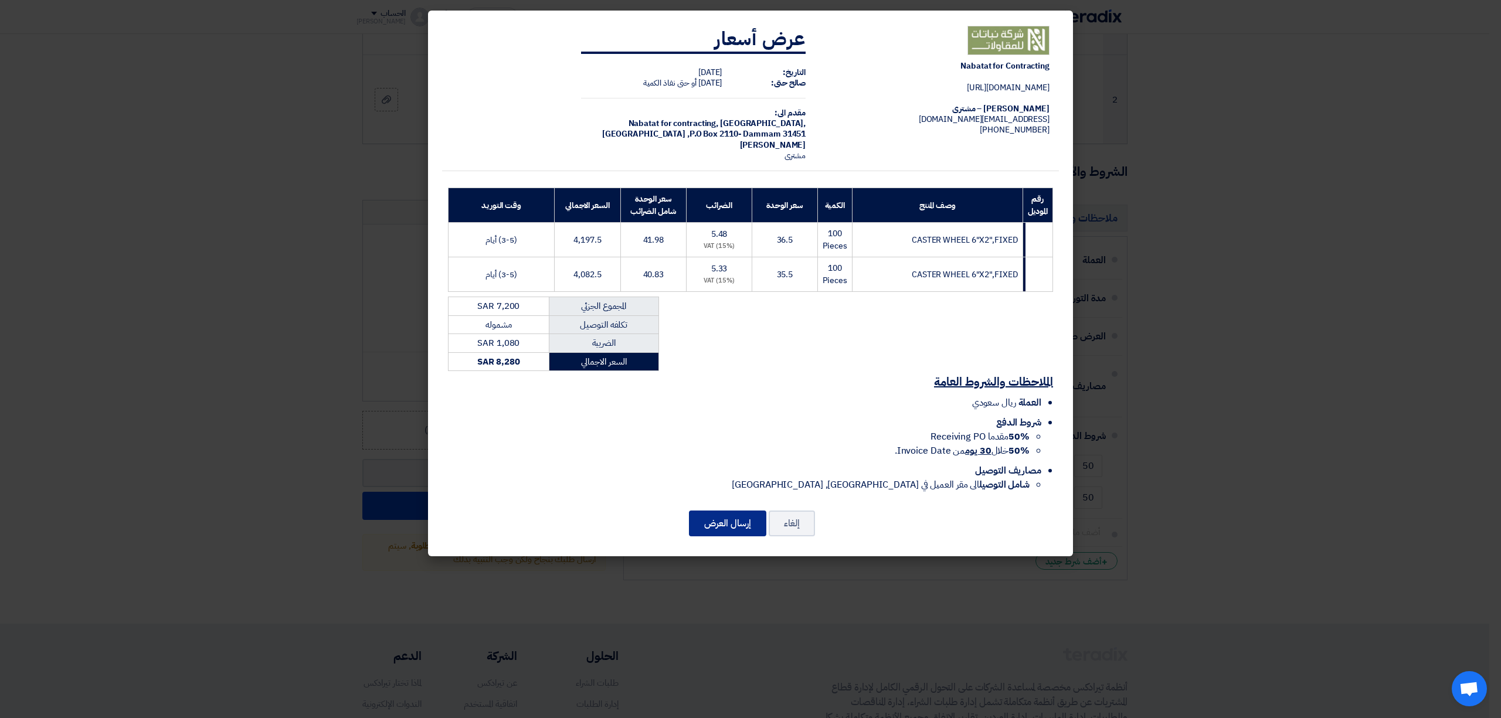
click at [737, 524] on button "إرسال العرض" at bounding box center [727, 524] width 77 height 26
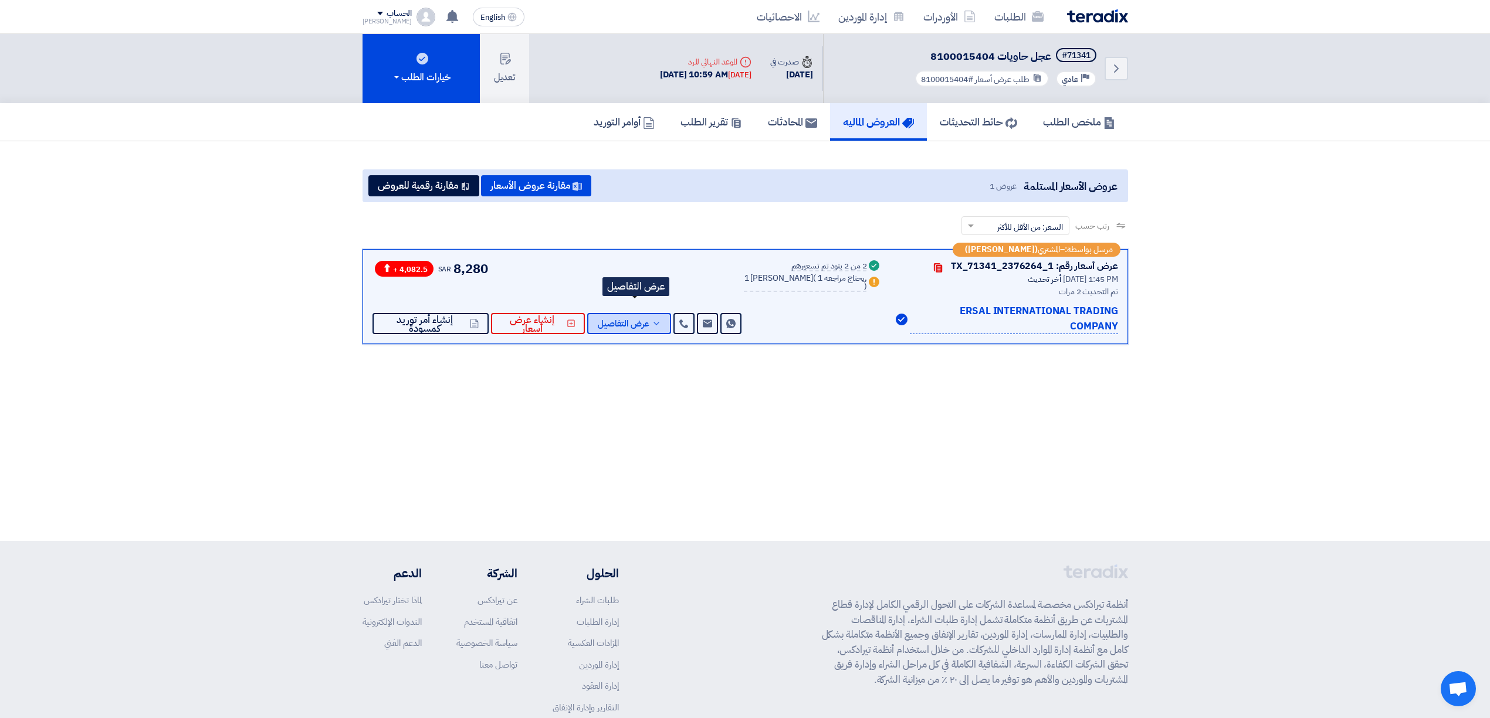
click at [620, 320] on span "عرض التفاصيل" at bounding box center [624, 324] width 52 height 9
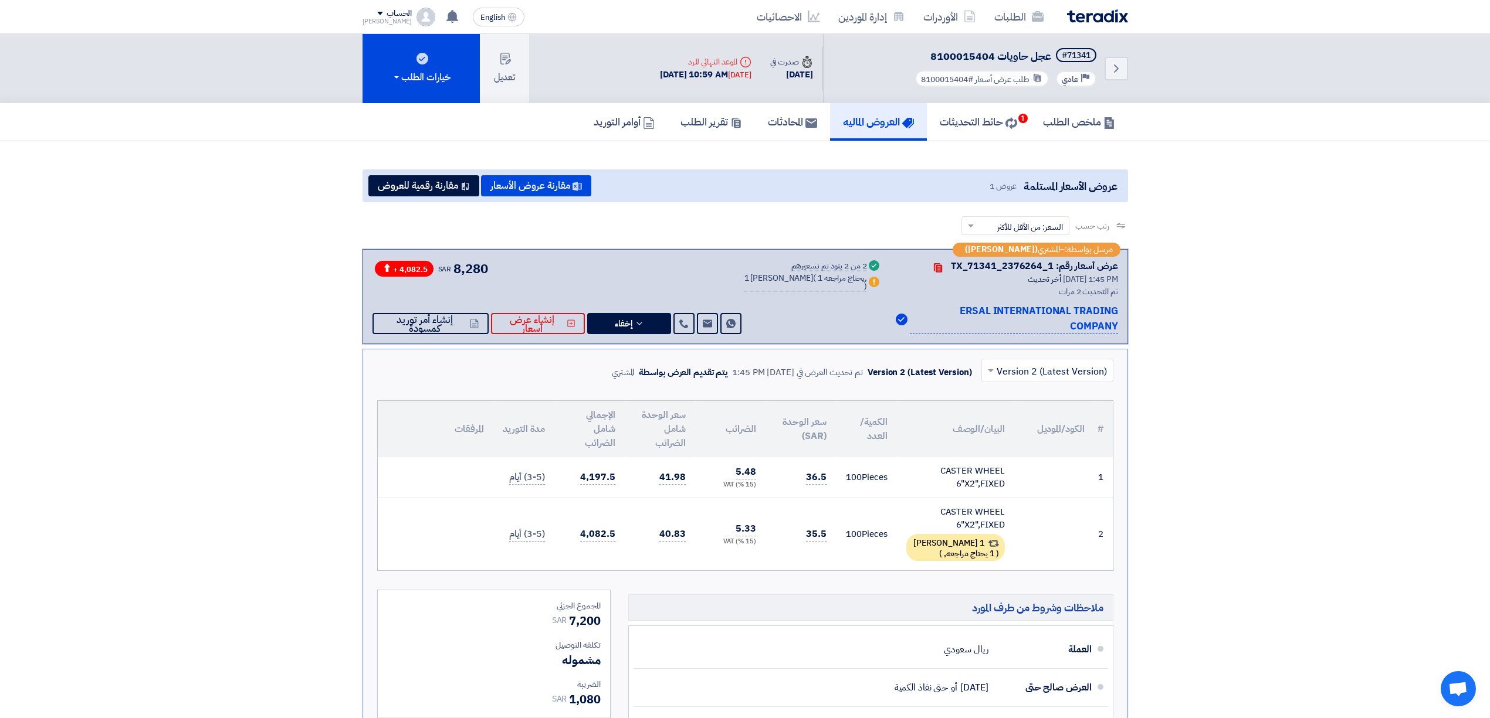
click at [1091, 9] on img at bounding box center [1097, 15] width 61 height 13
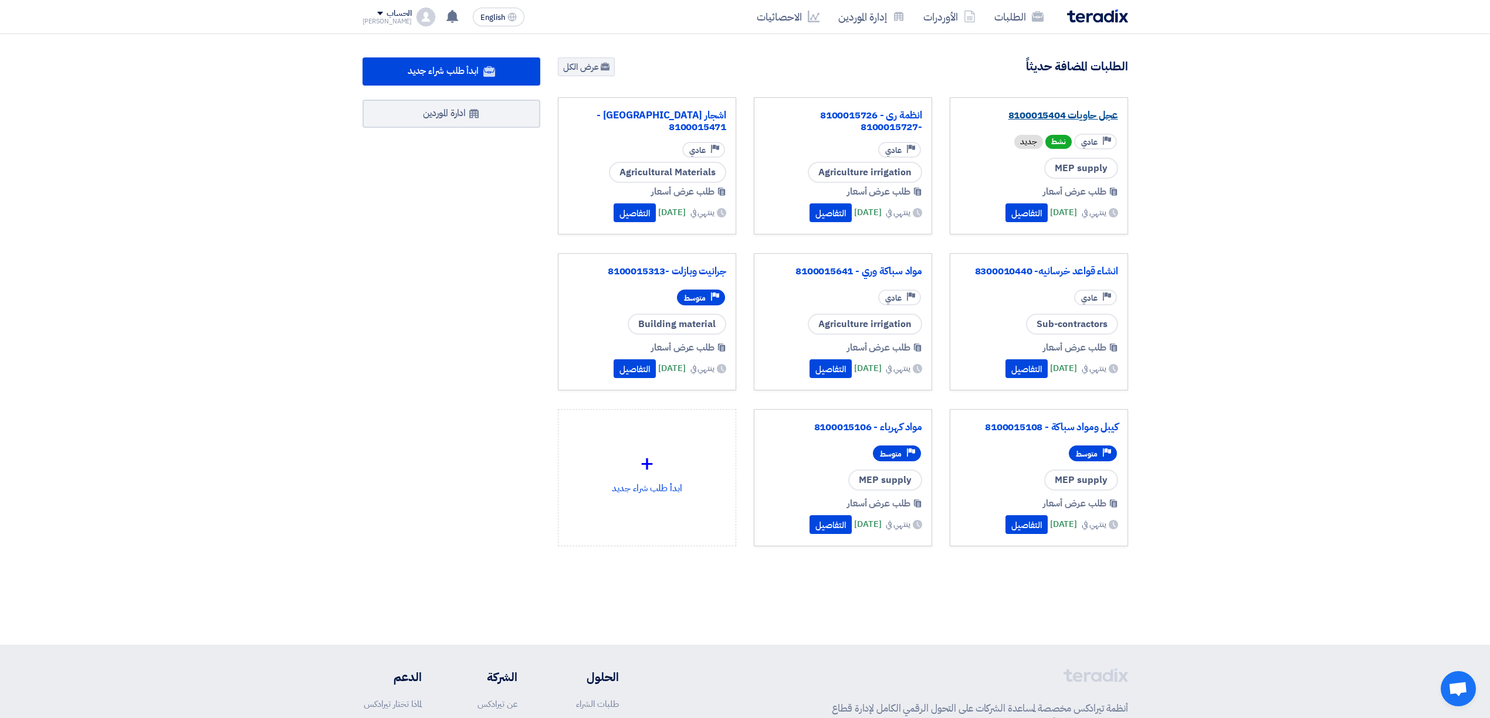
click at [1098, 110] on link "عجل حاويات 8100015404" at bounding box center [1038, 116] width 158 height 12
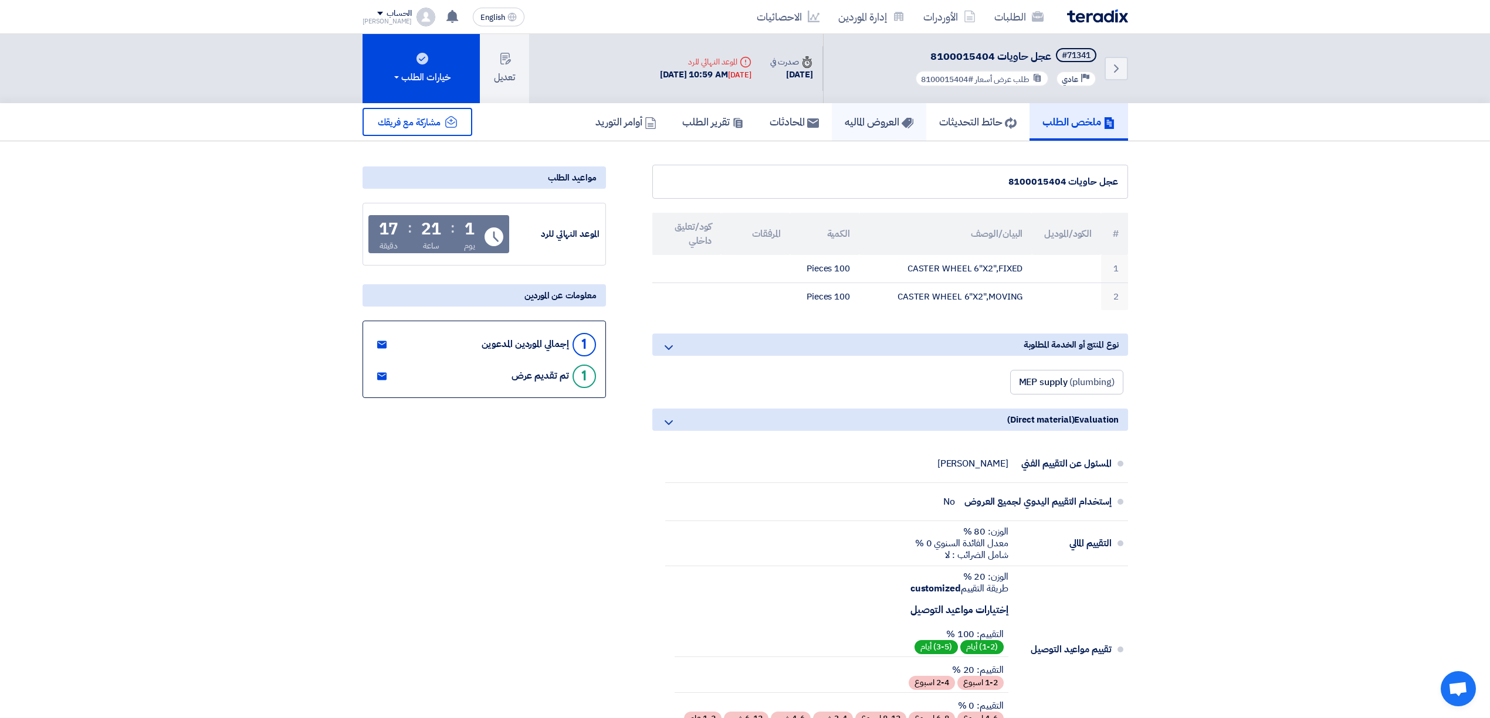
click at [864, 130] on link "العروض الماليه" at bounding box center [879, 122] width 94 height 38
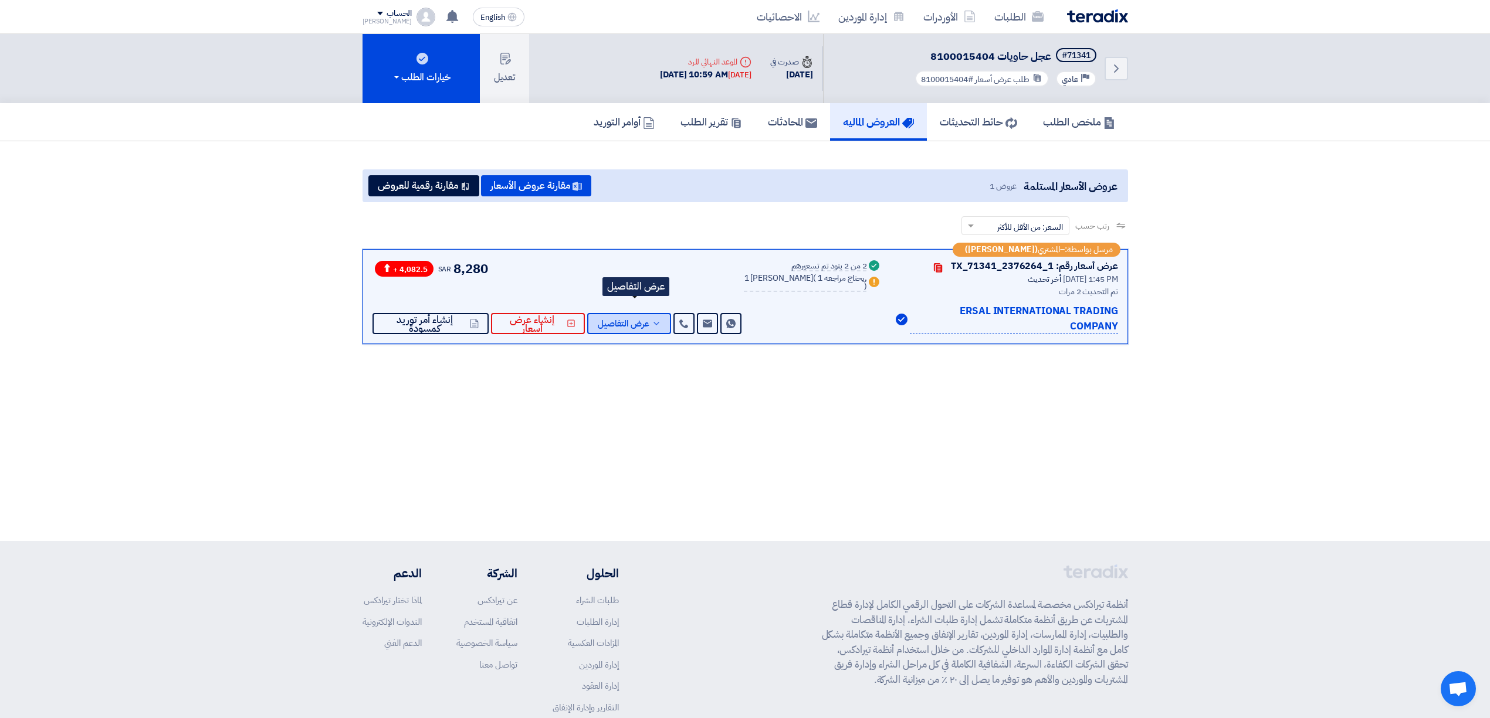
click at [637, 320] on span "عرض التفاصيل" at bounding box center [624, 324] width 52 height 9
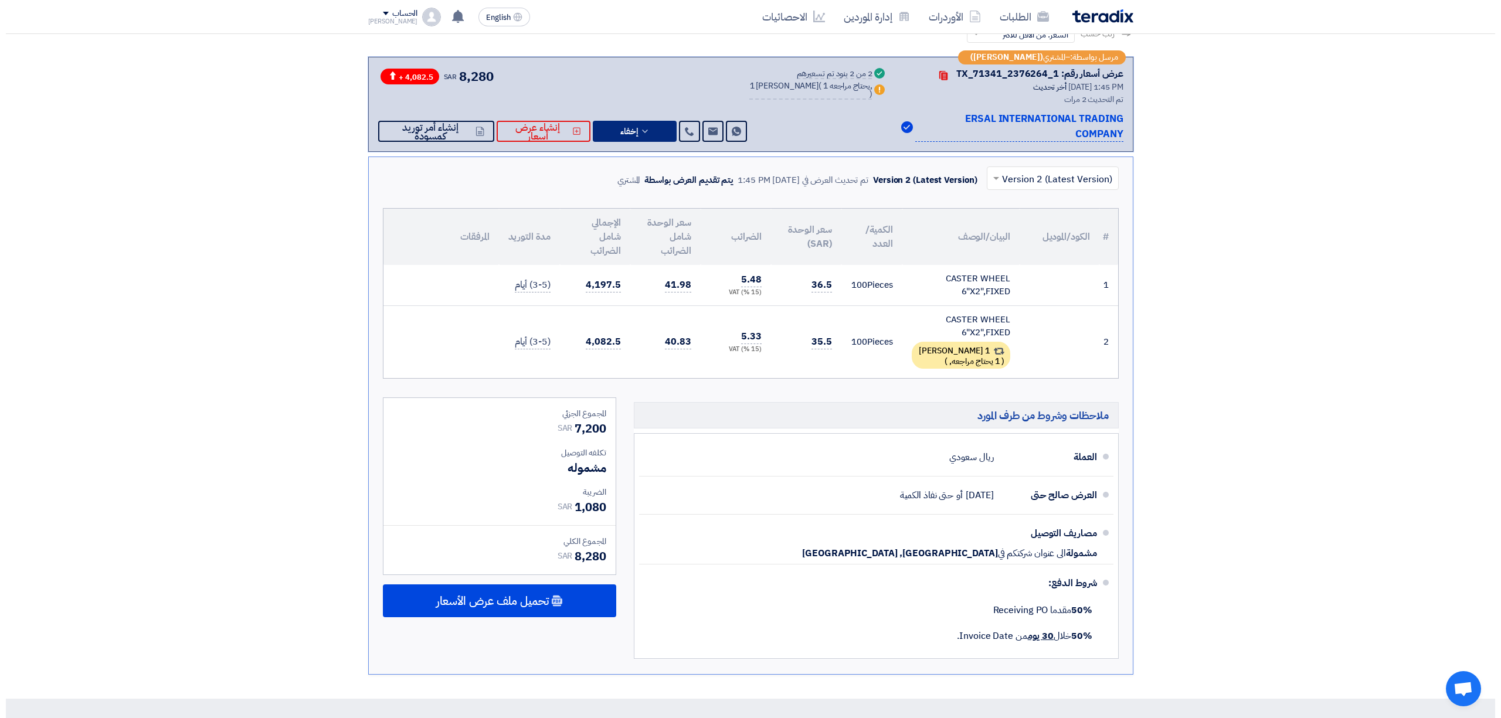
scroll to position [156, 0]
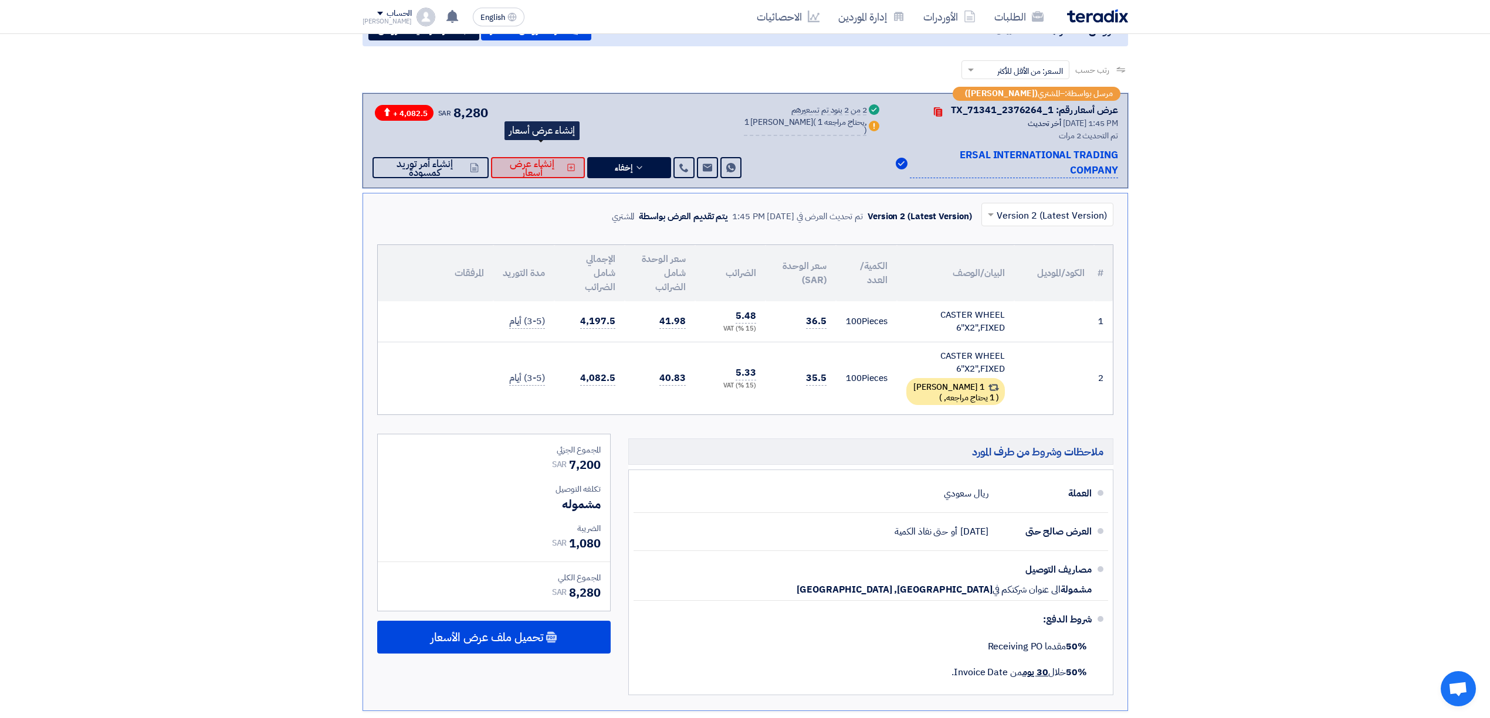
click at [538, 160] on span "إنشاء عرض أسعار" at bounding box center [532, 169] width 65 height 18
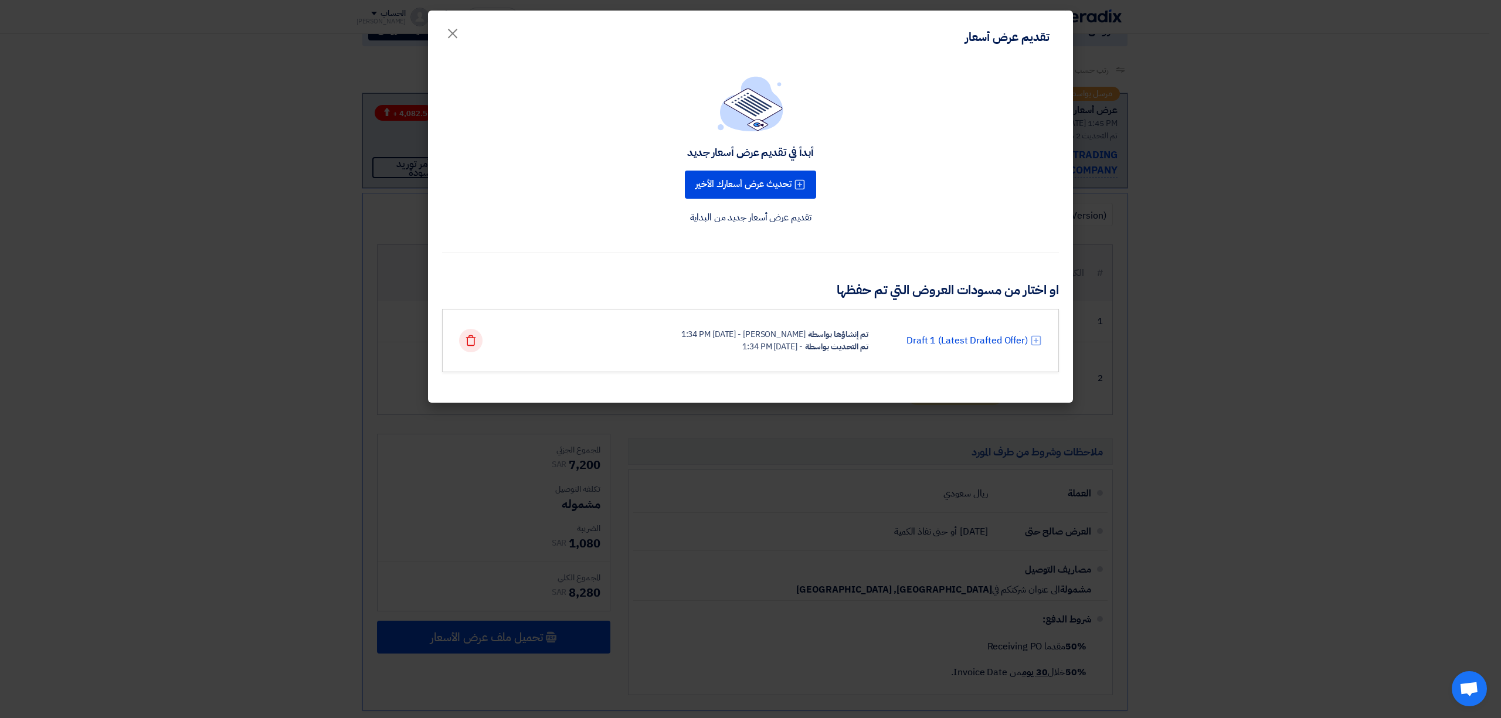
click at [468, 339] on icon "Delete" at bounding box center [471, 341] width 12 height 12
click at [742, 175] on button "تحديث عرض أسعارك الأخير" at bounding box center [750, 185] width 131 height 28
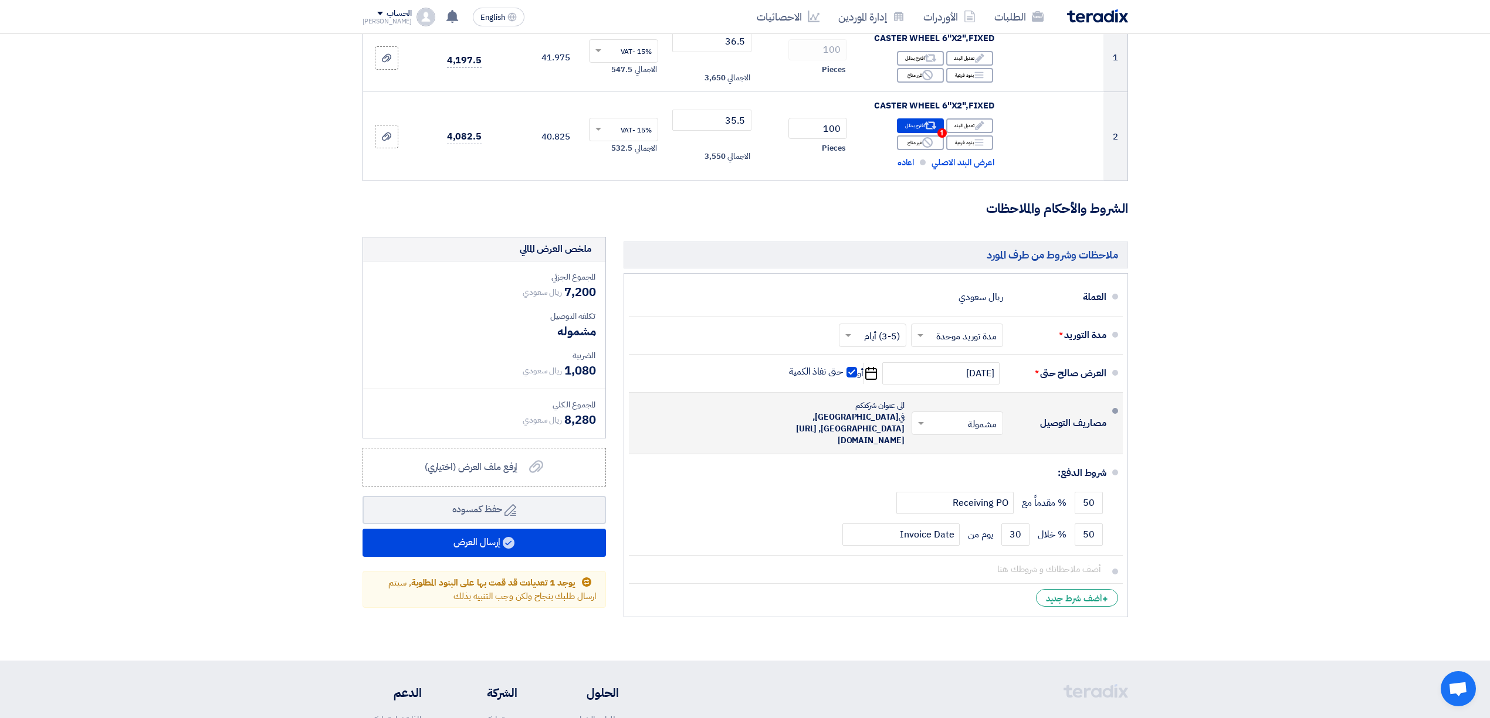
scroll to position [235, 0]
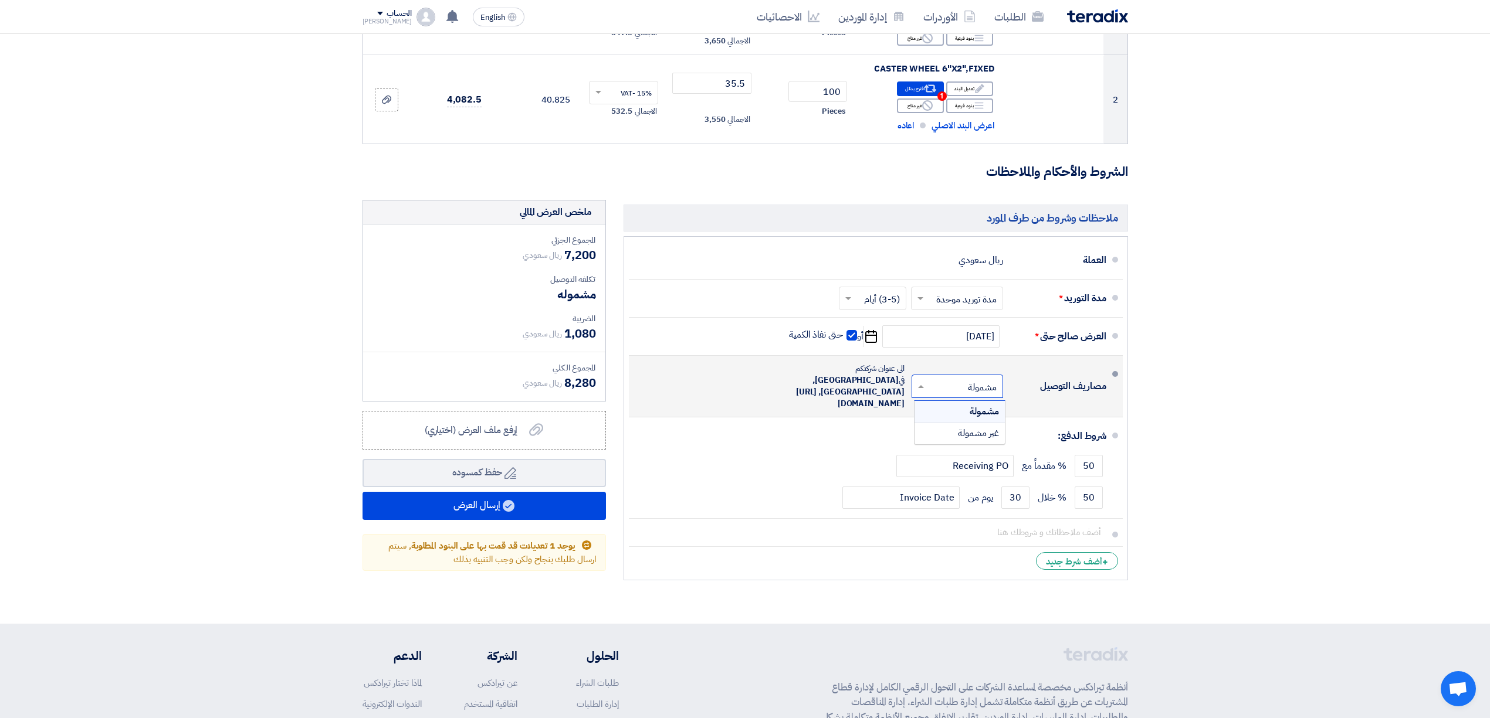
click at [932, 385] on input "text" at bounding box center [955, 387] width 86 height 17
click at [948, 427] on div "غير مشمولة" at bounding box center [959, 433] width 90 height 21
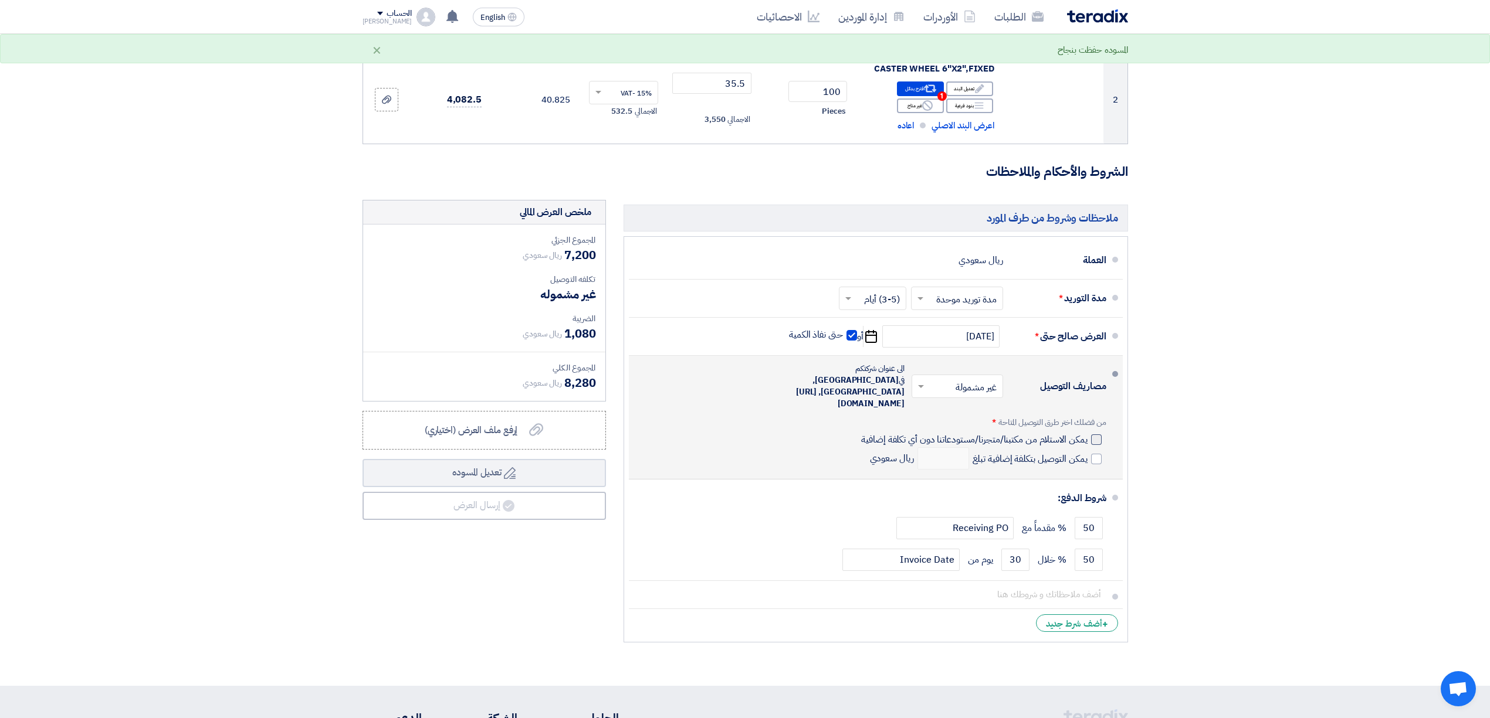
click at [1096, 445] on div at bounding box center [1096, 440] width 11 height 11
click at [1087, 445] on input "يمكن الاستلام من مكتبنا/متجرنا/مستودعاتنا دون أي تكلفة إضافية" at bounding box center [973, 444] width 228 height 22
checkbox input "true"
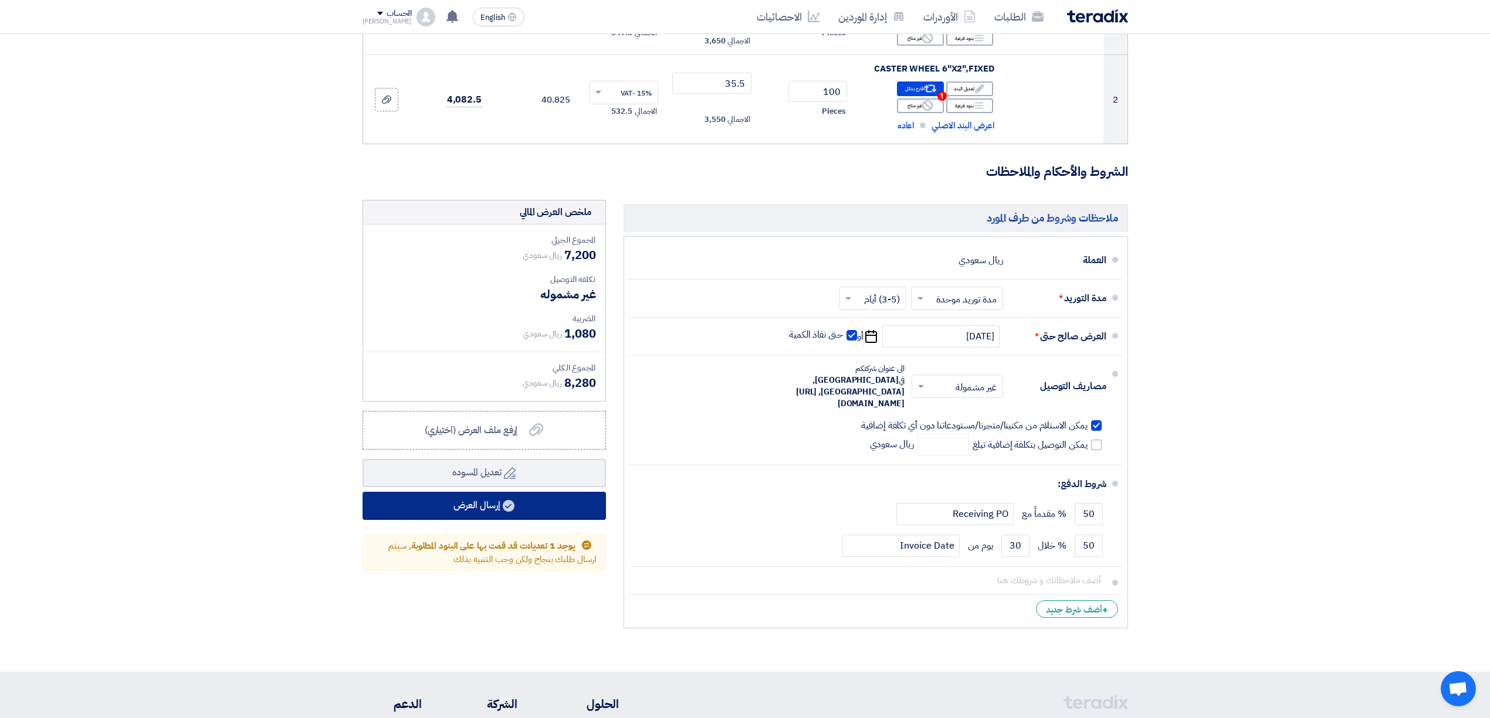
drag, startPoint x: 511, startPoint y: 513, endPoint x: 521, endPoint y: 503, distance: 13.7
click at [511, 513] on button "إرسال العرض" at bounding box center [483, 506] width 243 height 28
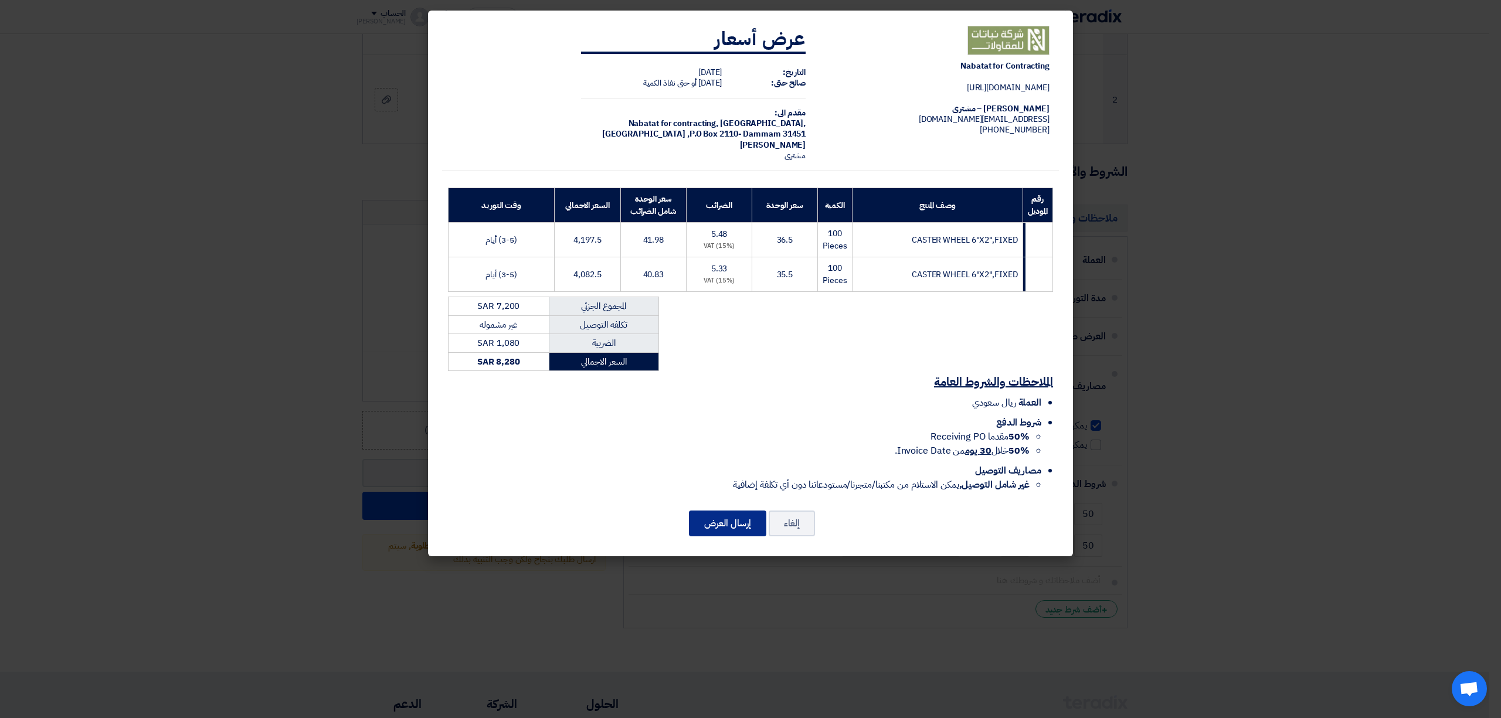
click at [738, 529] on button "إرسال العرض" at bounding box center [727, 524] width 77 height 26
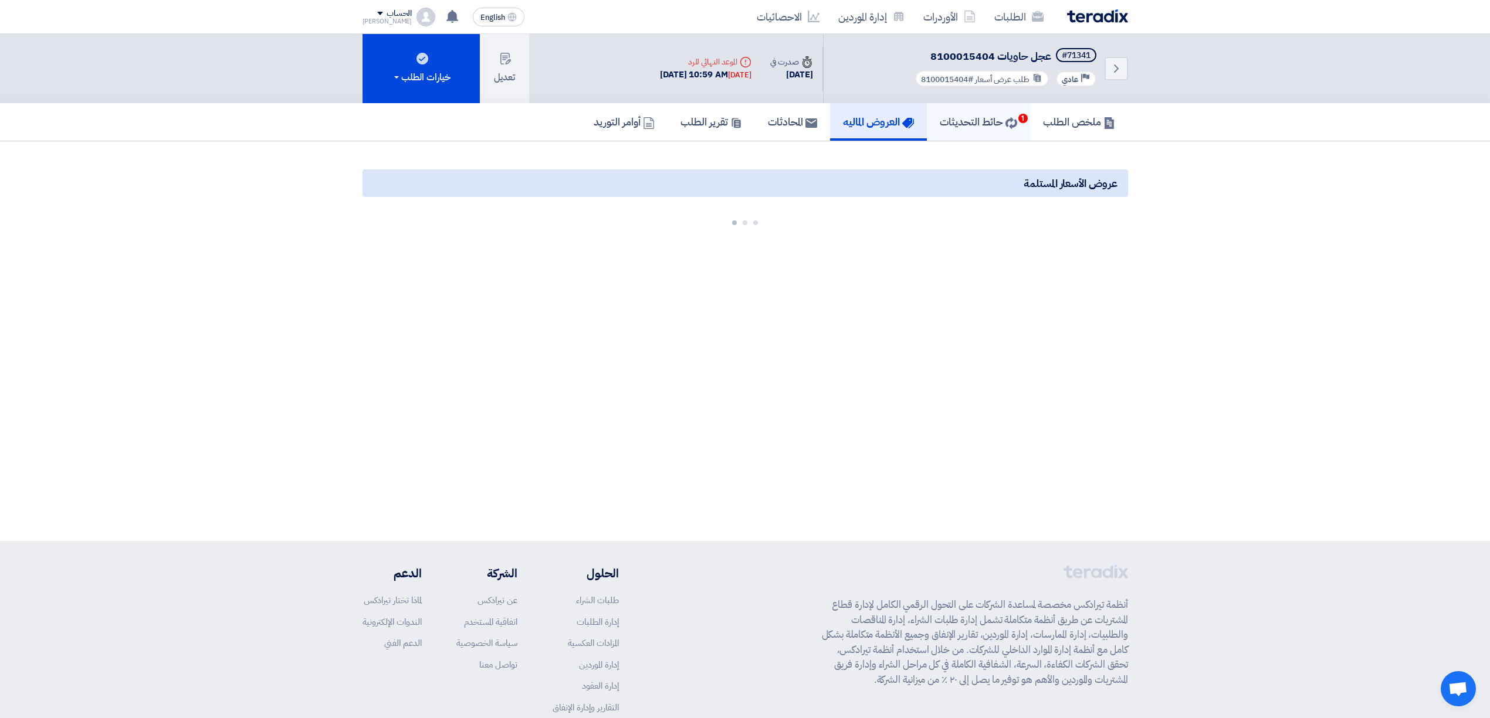
click at [970, 123] on h5 "حائط التحديثات 1" at bounding box center [978, 121] width 77 height 13
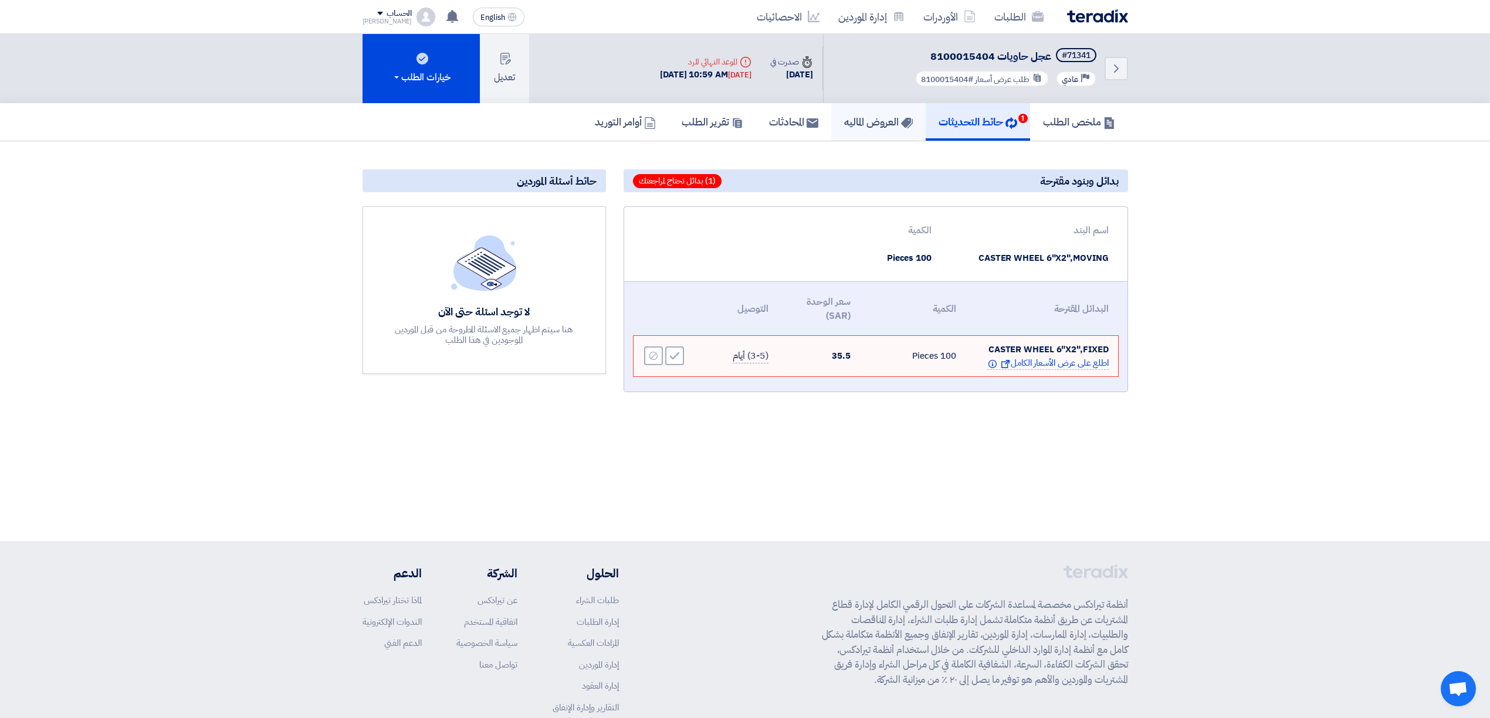
click at [879, 115] on h5 "العروض الماليه" at bounding box center [878, 121] width 69 height 13
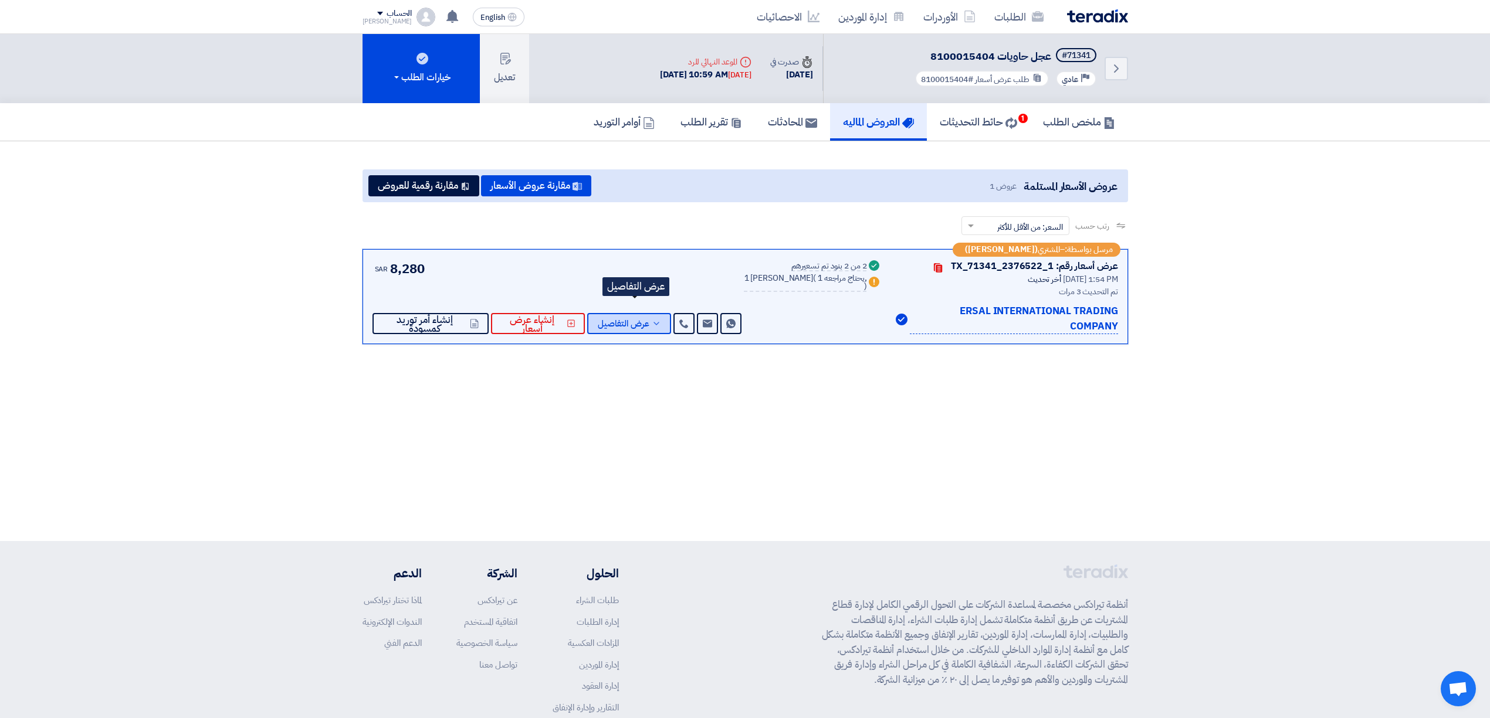
click at [645, 320] on span "عرض التفاصيل" at bounding box center [624, 324] width 52 height 9
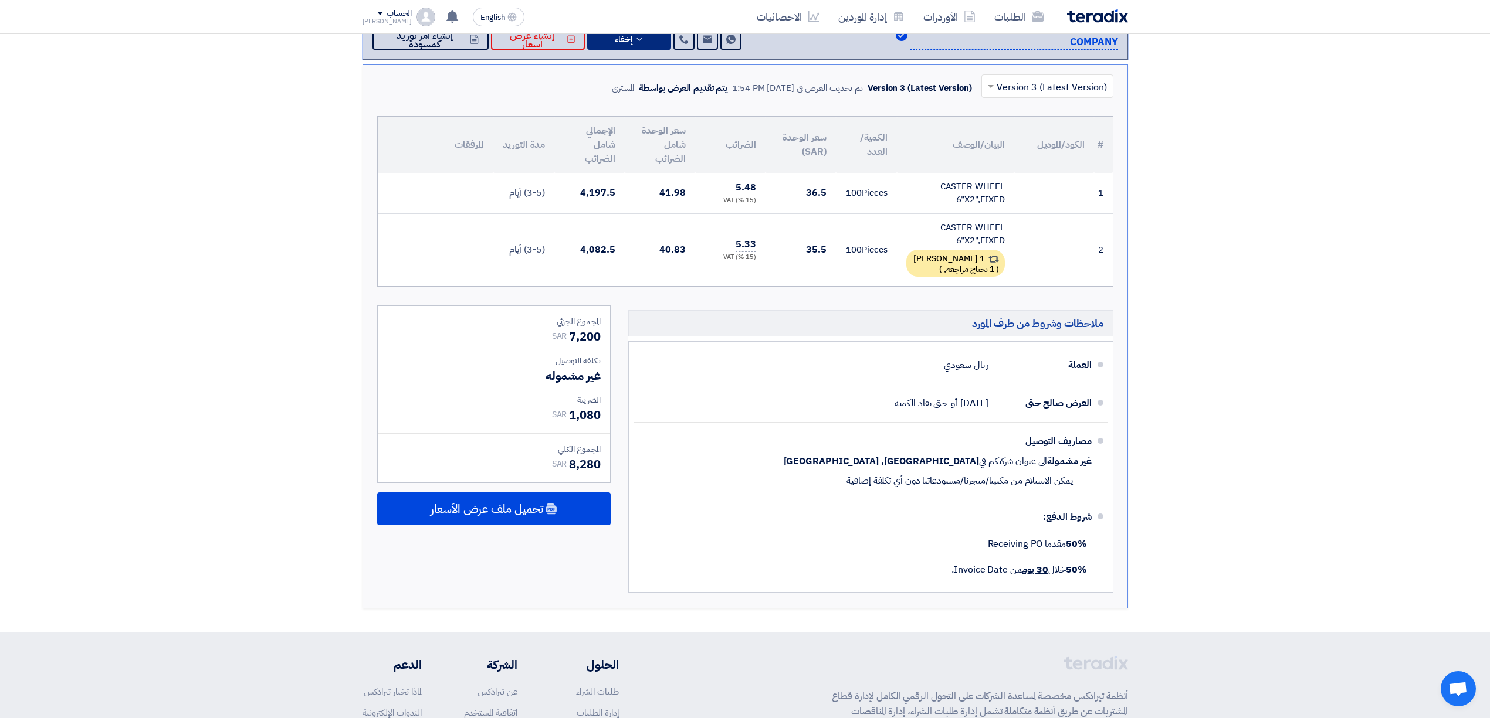
scroll to position [313, 0]
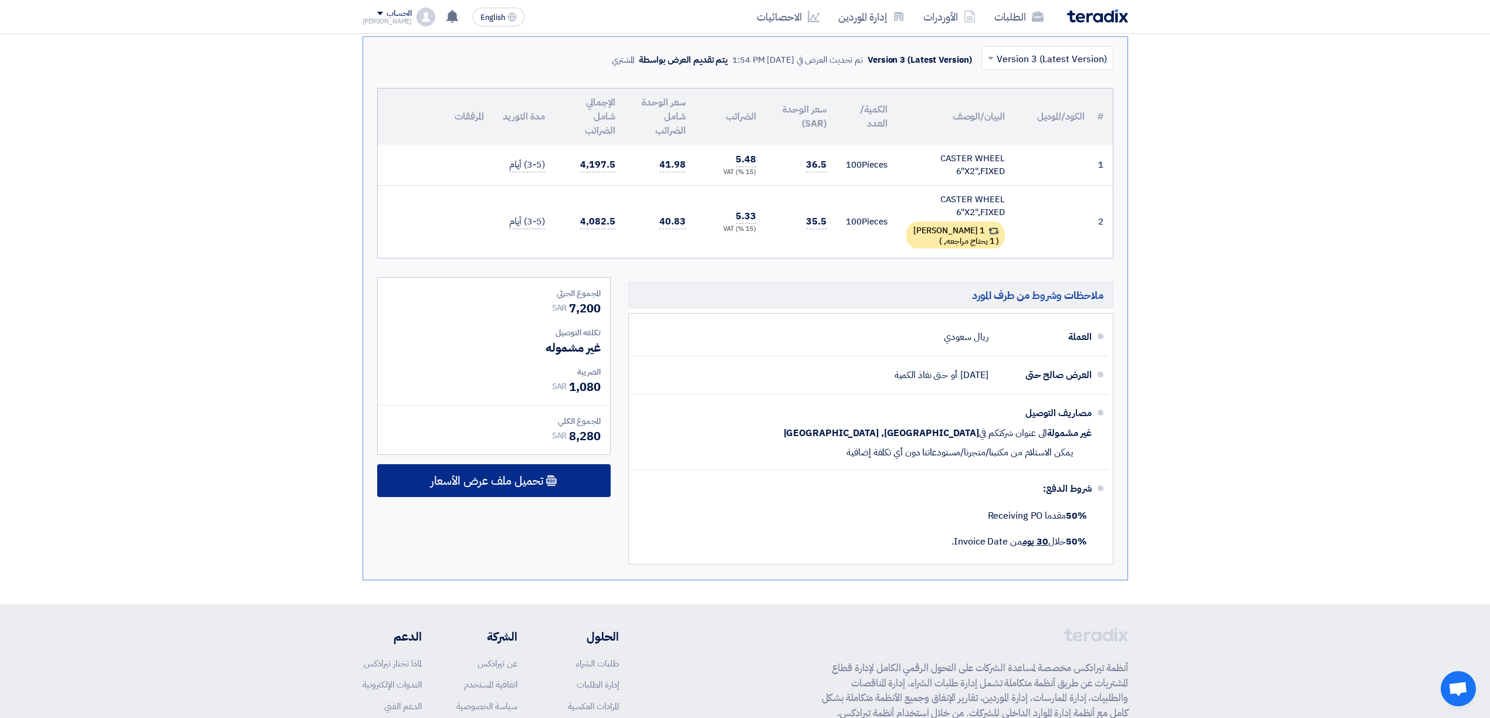
click at [526, 476] on span "تحميل ملف عرض الأسعار" at bounding box center [486, 481] width 113 height 11
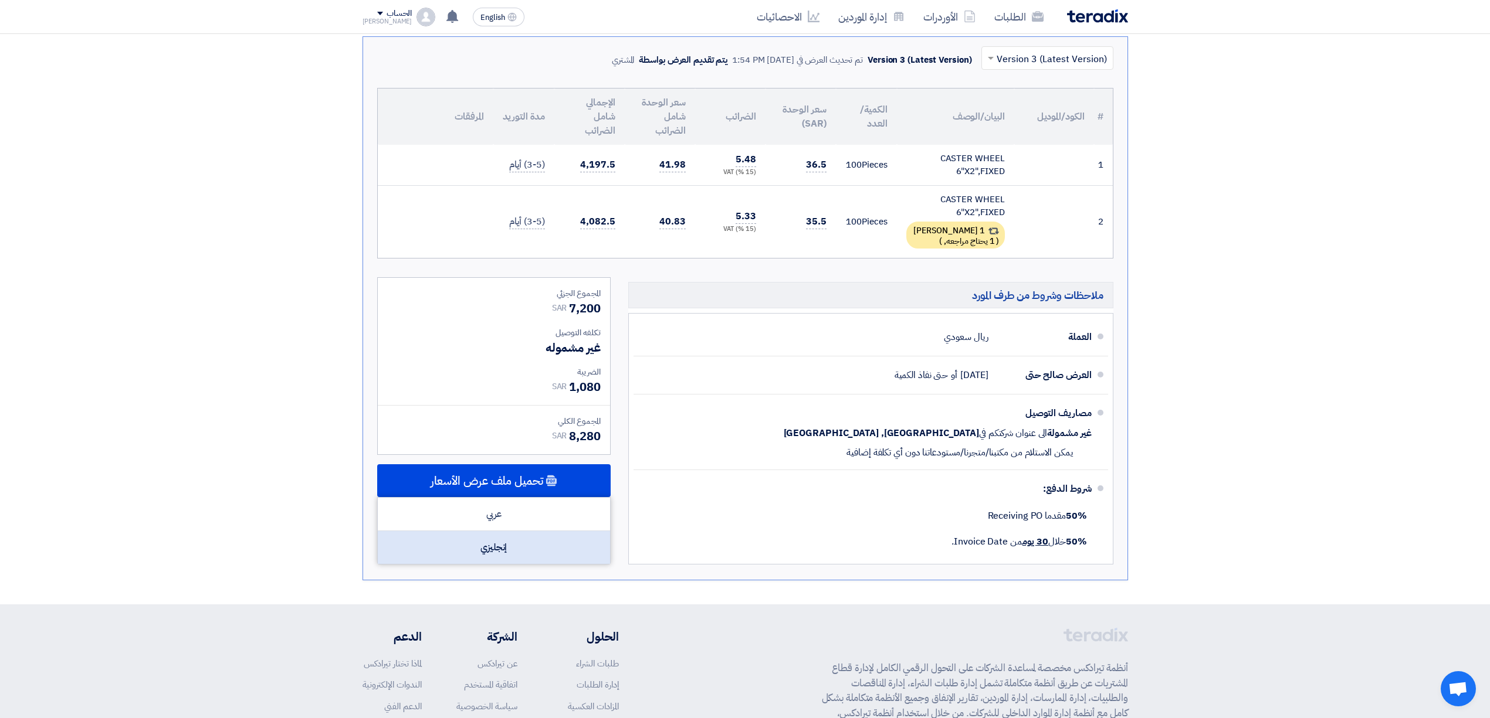
click at [520, 531] on div "إنجليزي" at bounding box center [494, 547] width 232 height 33
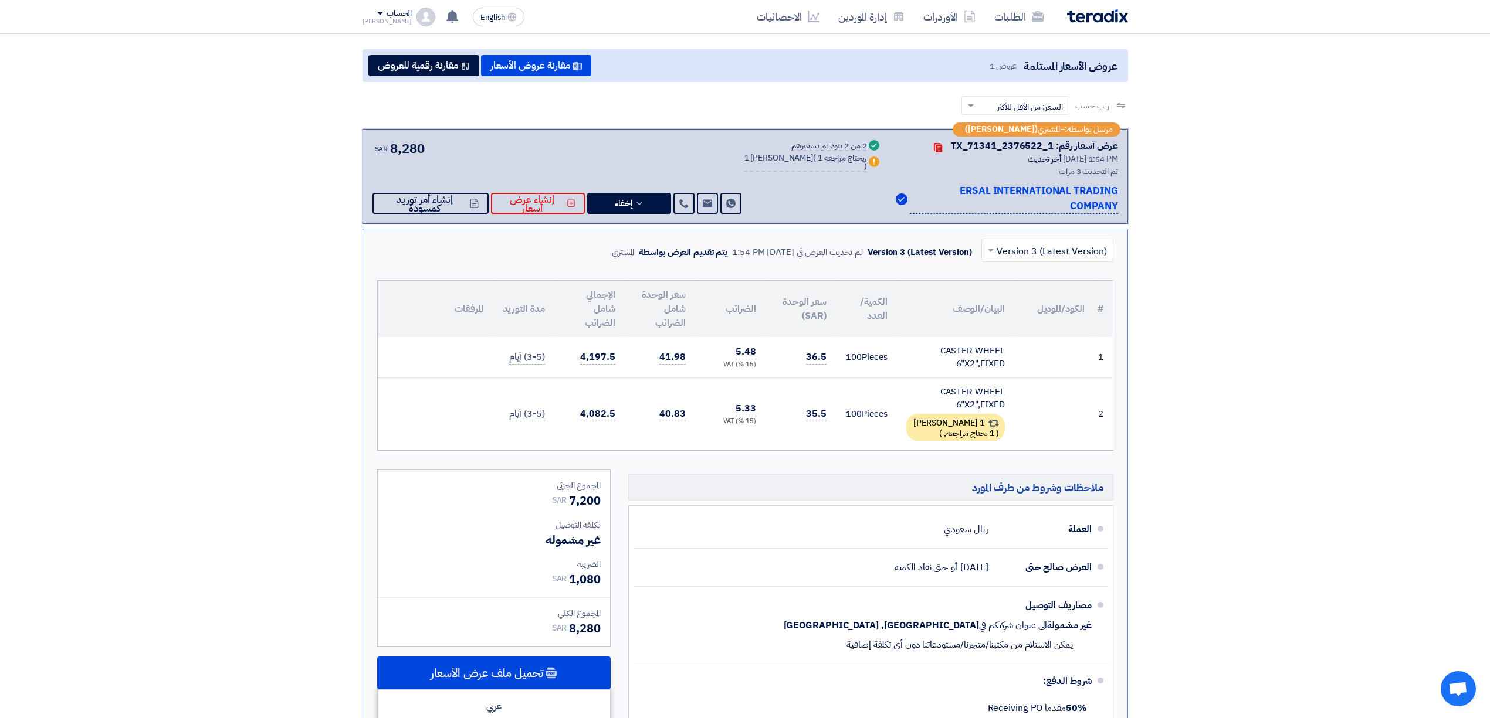
scroll to position [0, 0]
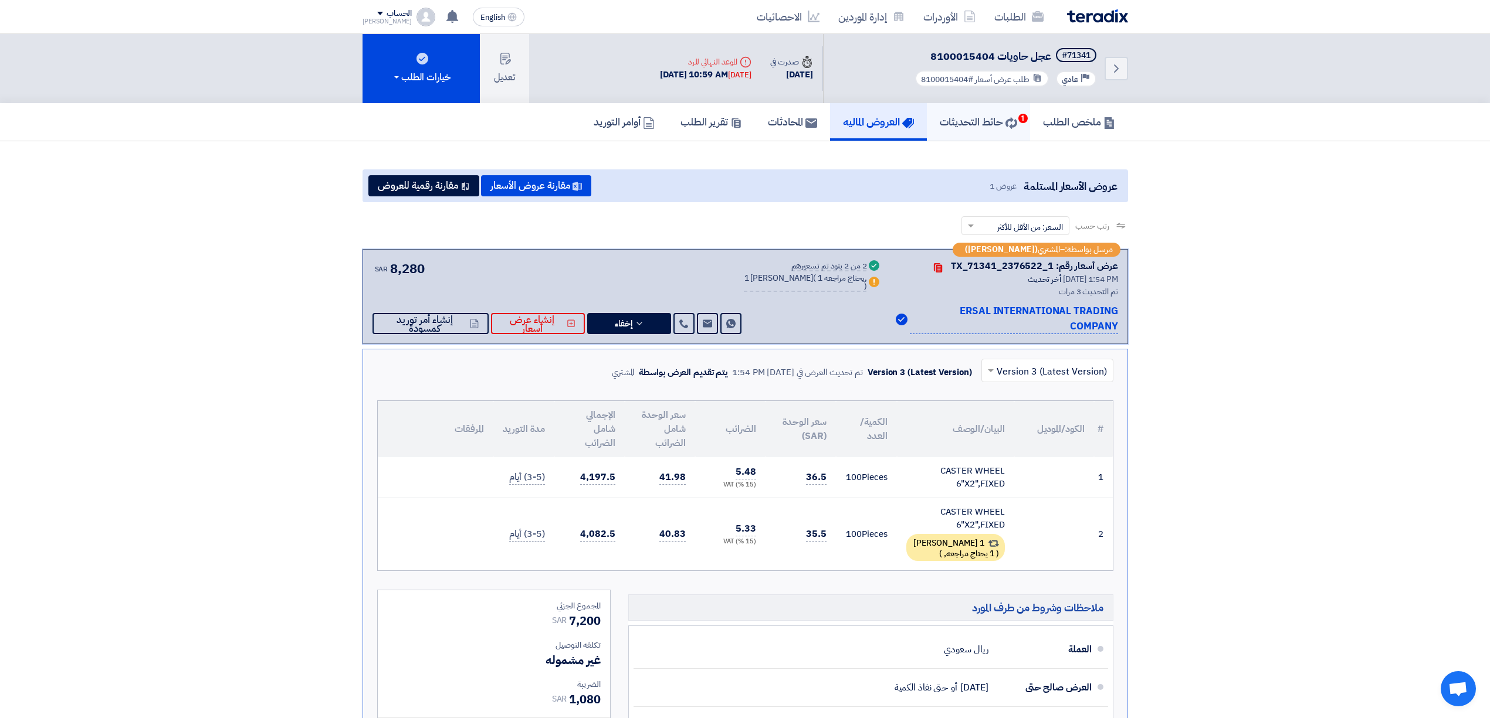
click at [975, 128] on link "حائط التحديثات 1" at bounding box center [978, 122] width 103 height 38
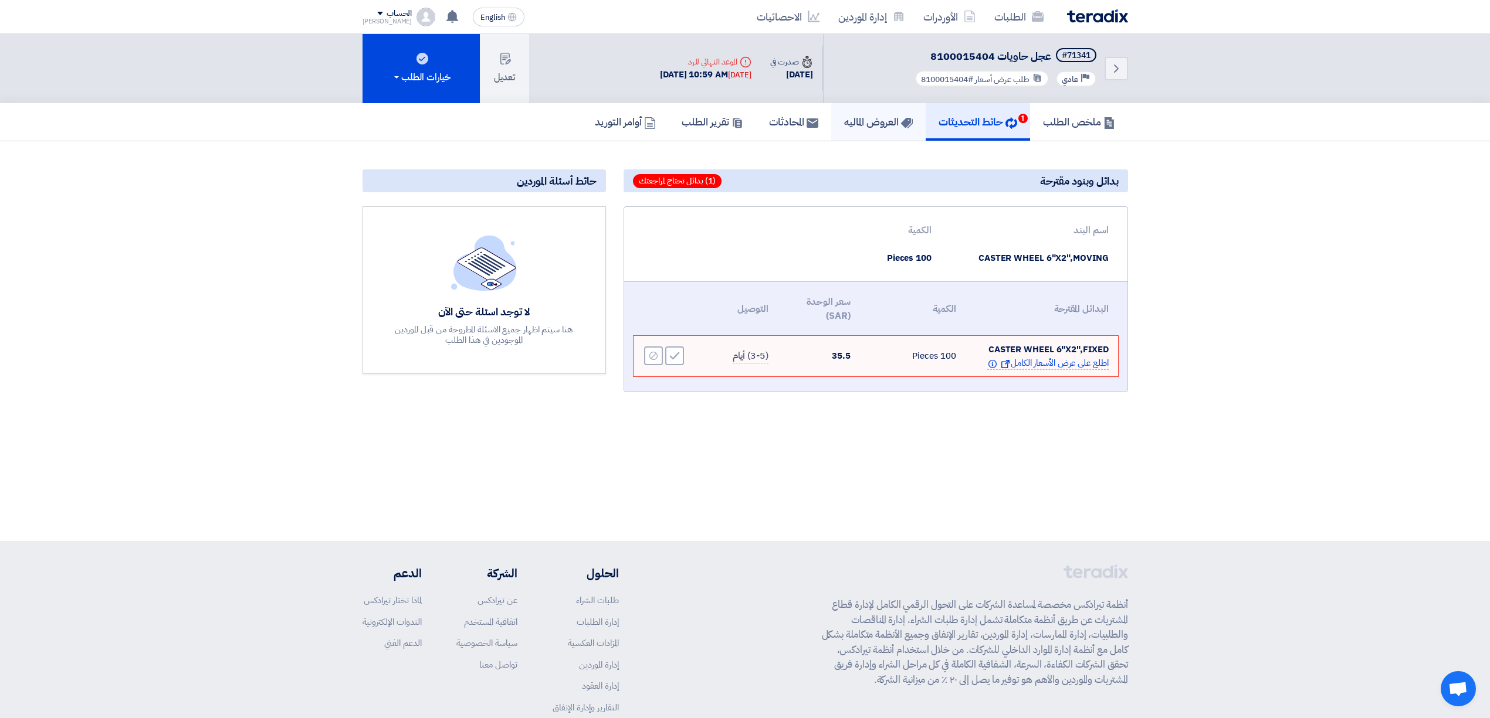
click at [845, 117] on h5 "العروض الماليه" at bounding box center [878, 121] width 69 height 13
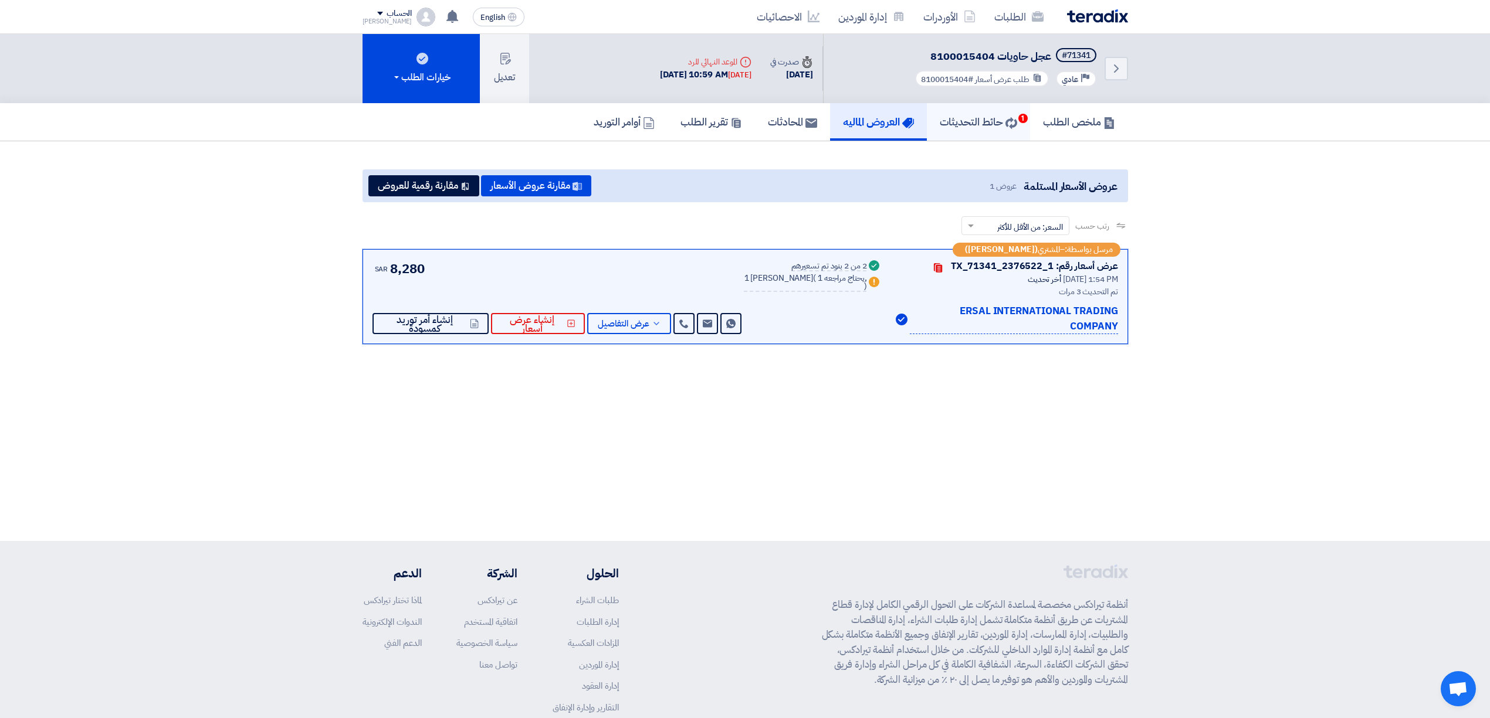
click at [972, 124] on h5 "حائط التحديثات 1" at bounding box center [978, 121] width 77 height 13
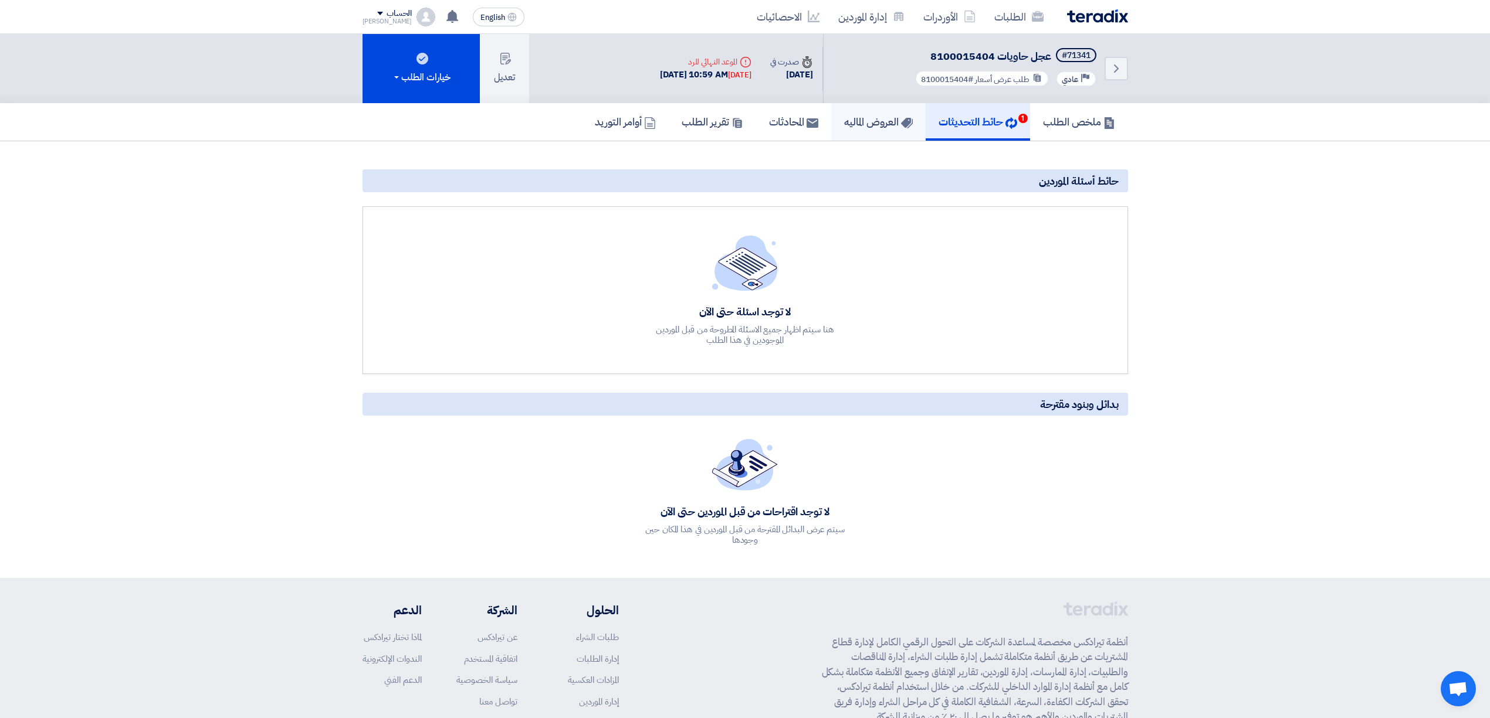
click at [873, 122] on h5 "العروض الماليه" at bounding box center [878, 121] width 69 height 13
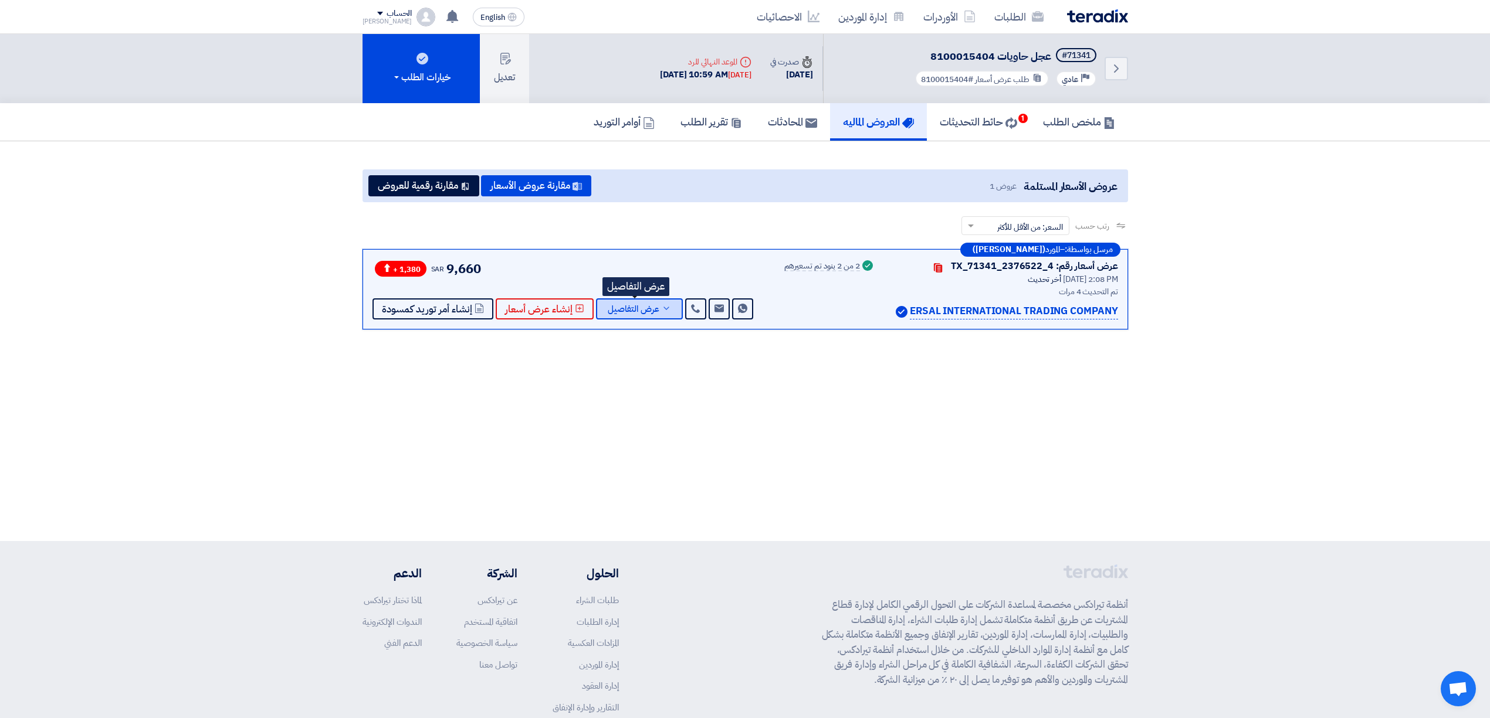
click at [655, 316] on button "عرض التفاصيل" at bounding box center [639, 309] width 87 height 21
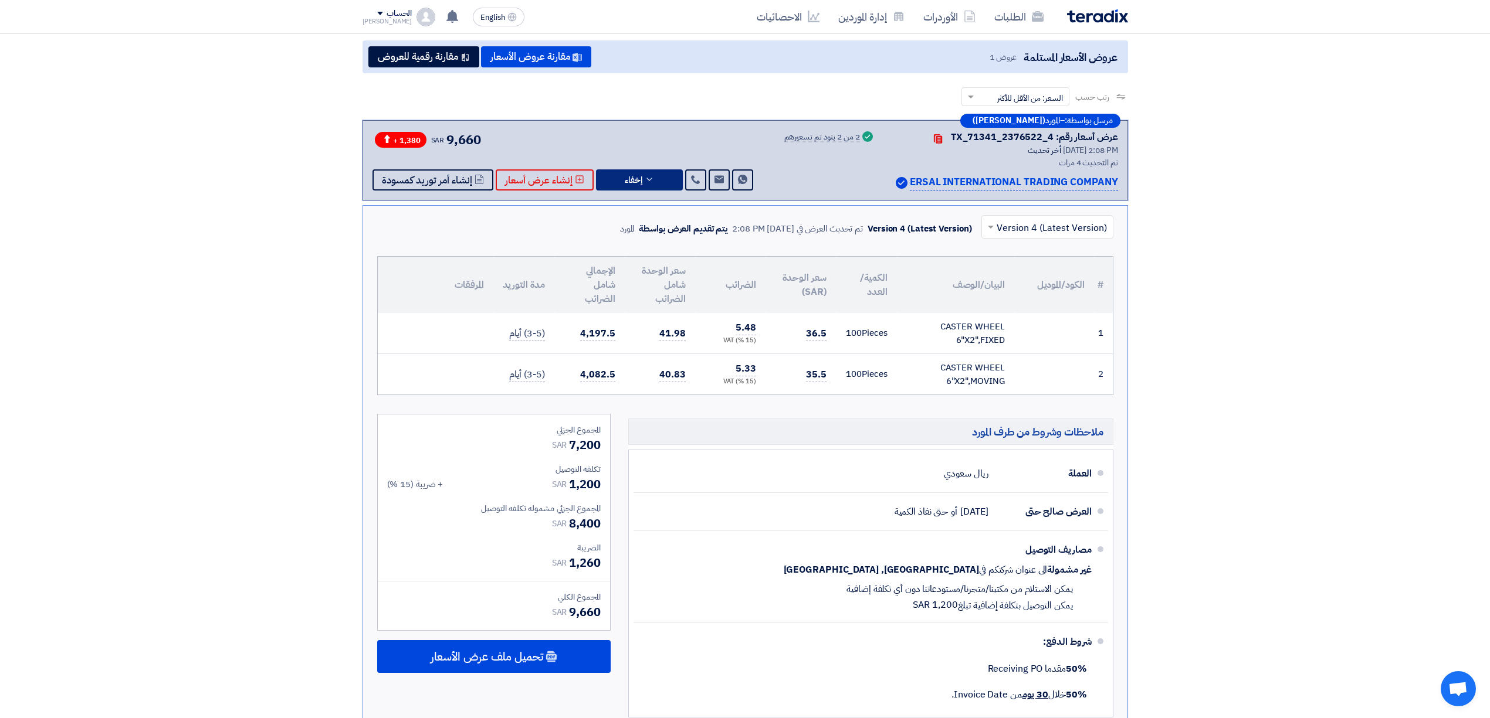
scroll to position [156, 0]
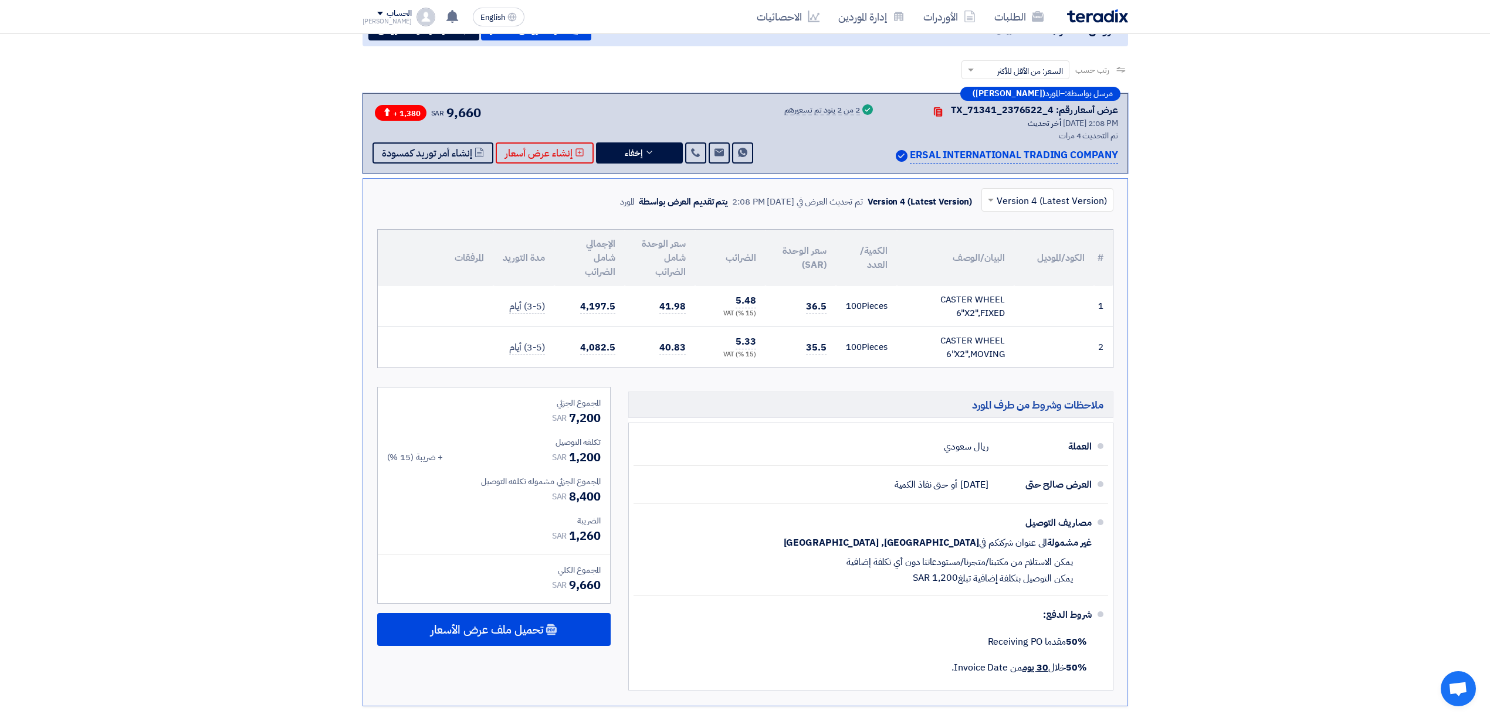
drag, startPoint x: 568, startPoint y: 456, endPoint x: 605, endPoint y: 456, distance: 37.5
click at [605, 456] on div "المجموع الجزئي SAR 7,200 تكلفه التوصيل SAR 1,200 + ضريبة (15 %) [GEOGRAPHIC_DAT…" at bounding box center [494, 496] width 232 height 216
click at [619, 450] on div "ملاحظات وشروط من طرف المورد العملة ريال سعودي العرض صالح حتى [DATE] أو حتى نفاذ…" at bounding box center [870, 542] width 503 height 310
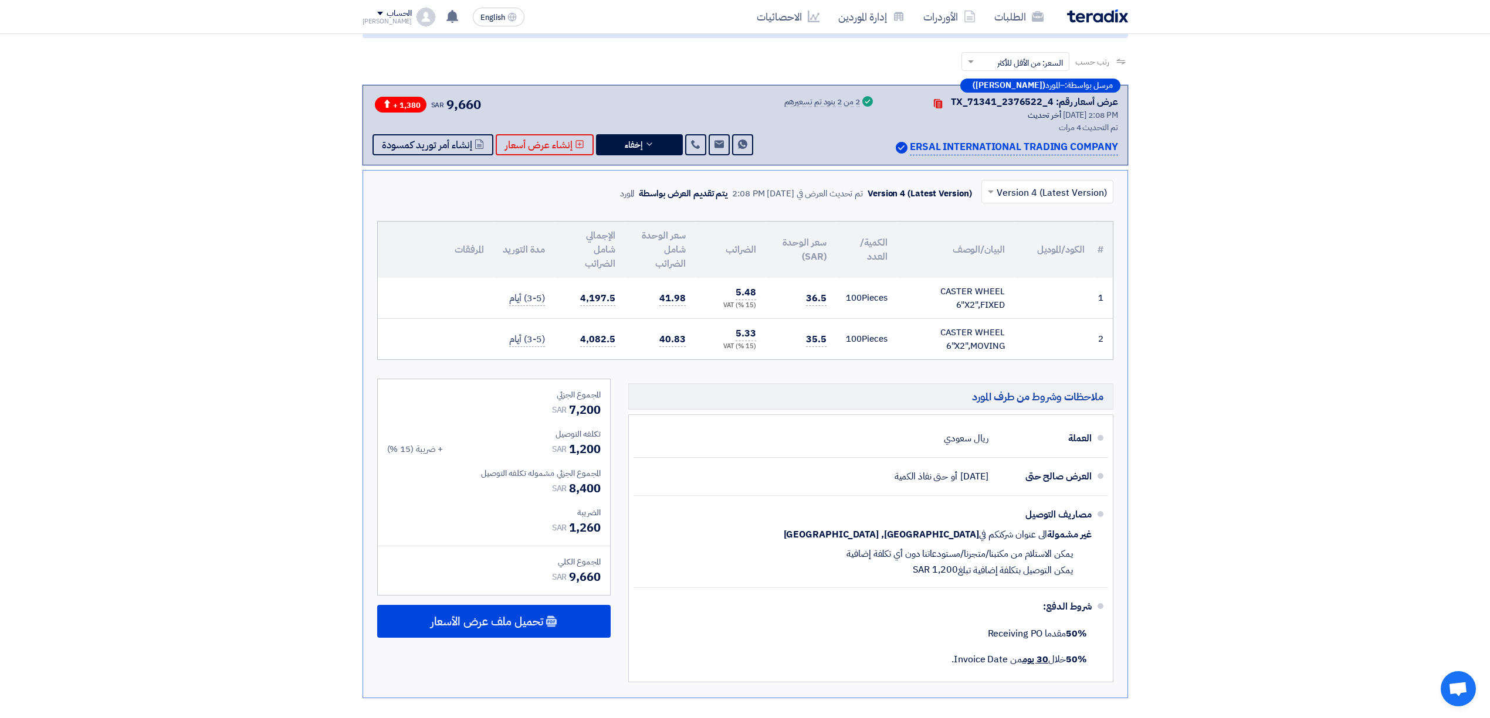
scroll to position [0, 0]
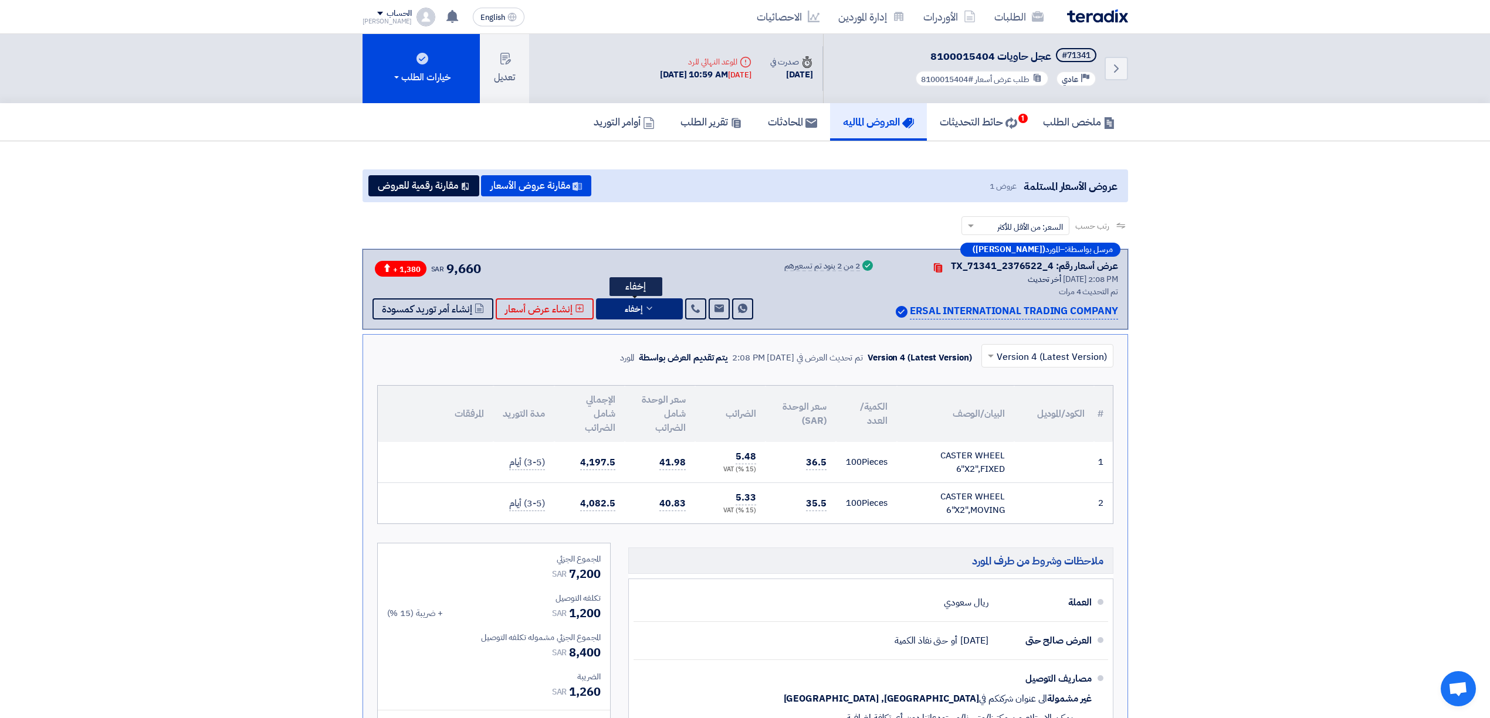
click at [627, 308] on span "إخفاء" at bounding box center [634, 309] width 18 height 9
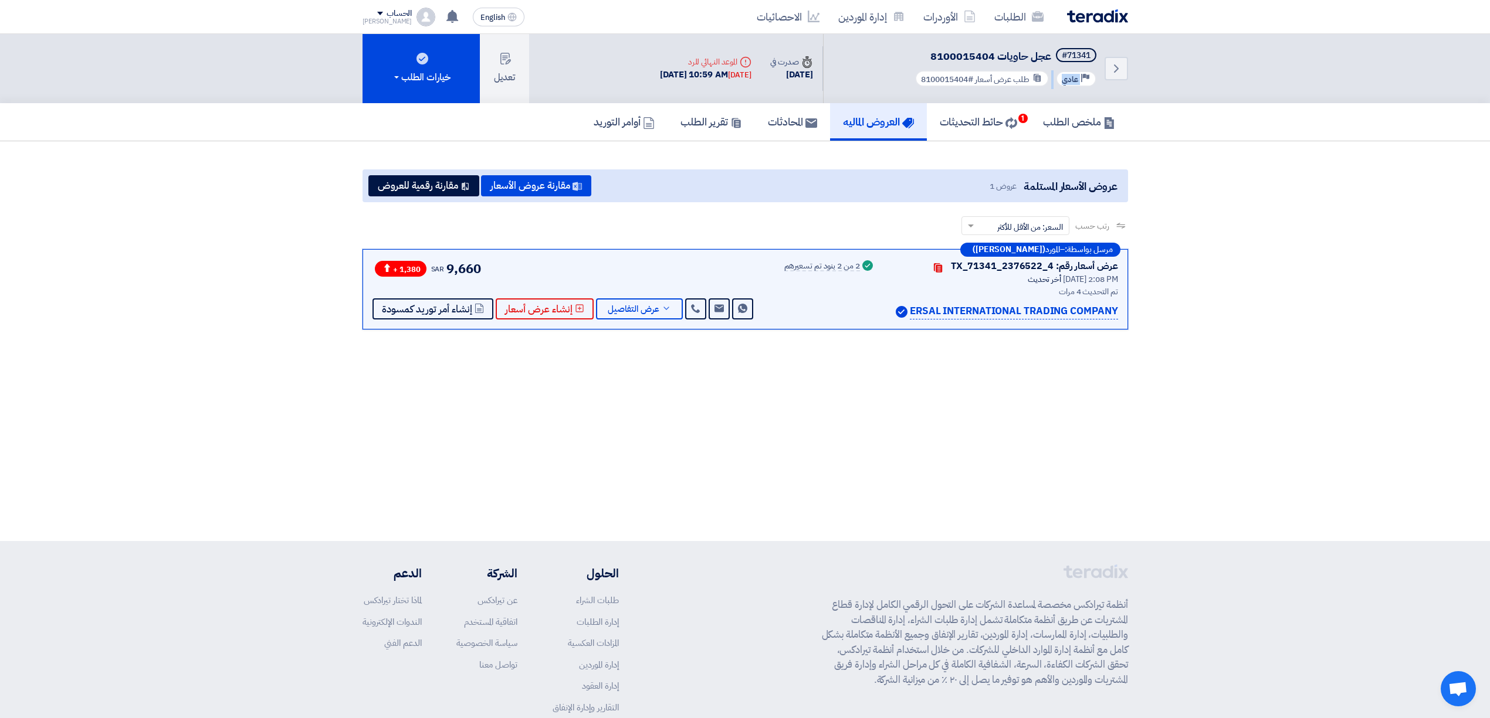
drag, startPoint x: 925, startPoint y: 45, endPoint x: 948, endPoint y: 69, distance: 32.4
click at [948, 69] on div "Back #71341 عجل حاويات 8100015404 Priority عادي طلب عرض أسعار #8100015404" at bounding box center [975, 68] width 305 height 69
click at [968, 56] on span "عجل حاويات 8100015404" at bounding box center [990, 56] width 121 height 16
copy span "8100015404"
